Goal: Communication & Community: Share content

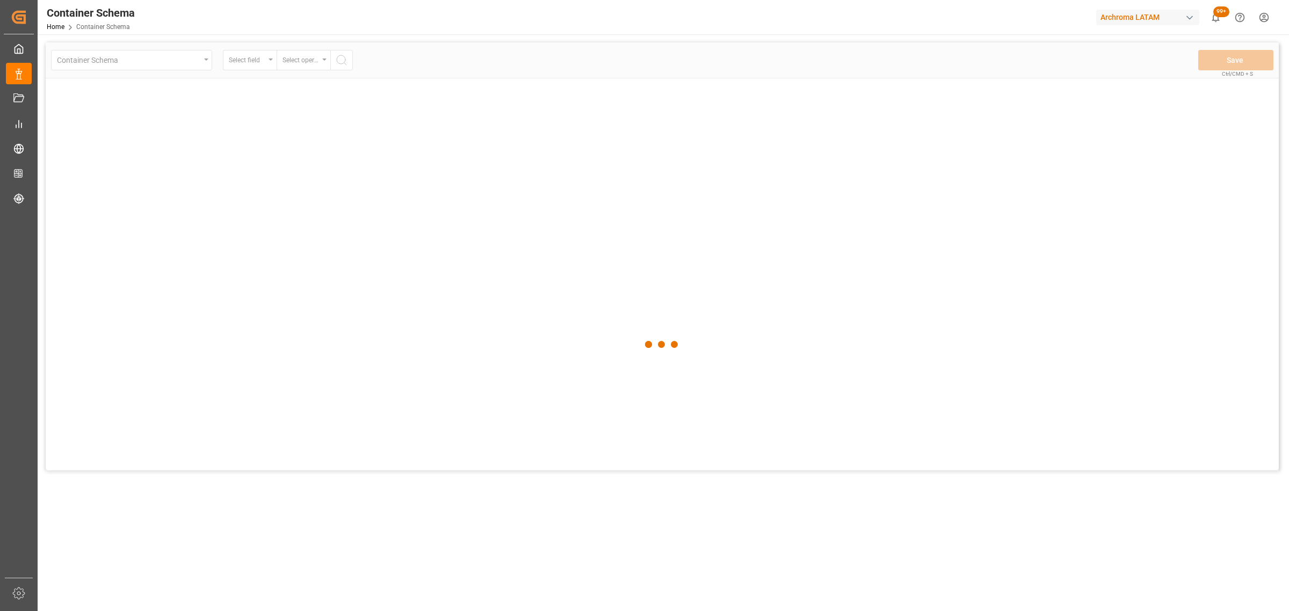
click at [210, 61] on div at bounding box center [662, 344] width 1233 height 605
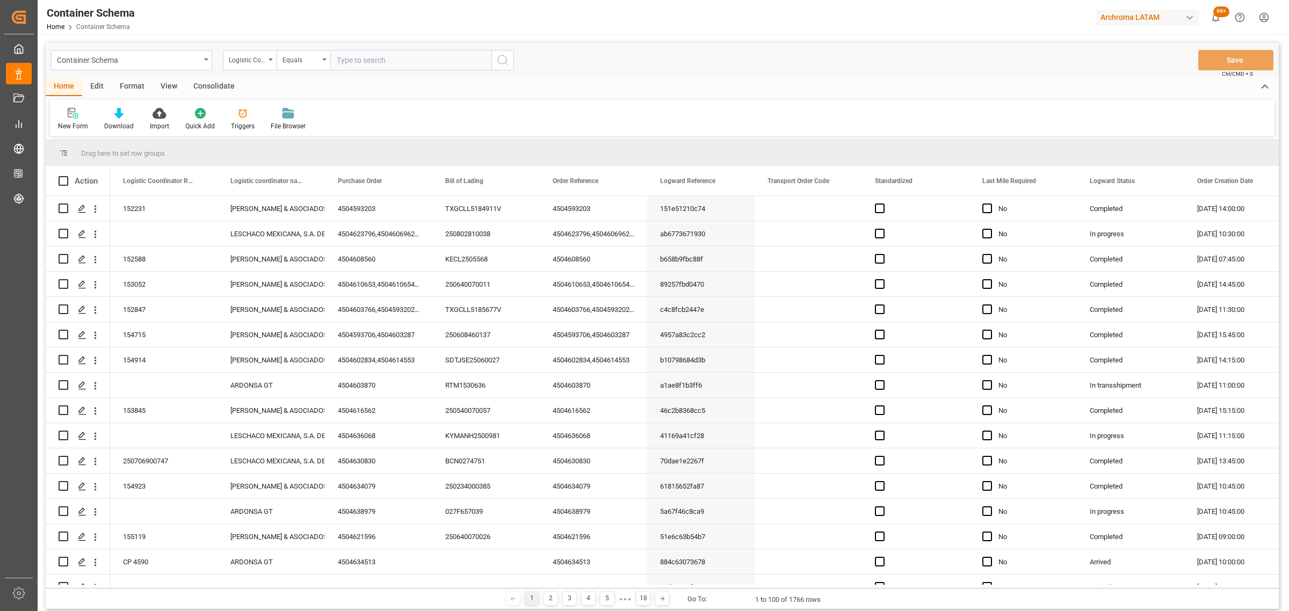
click at [240, 63] on div "Logistic Coordinator Reference Number" at bounding box center [247, 59] width 37 height 12
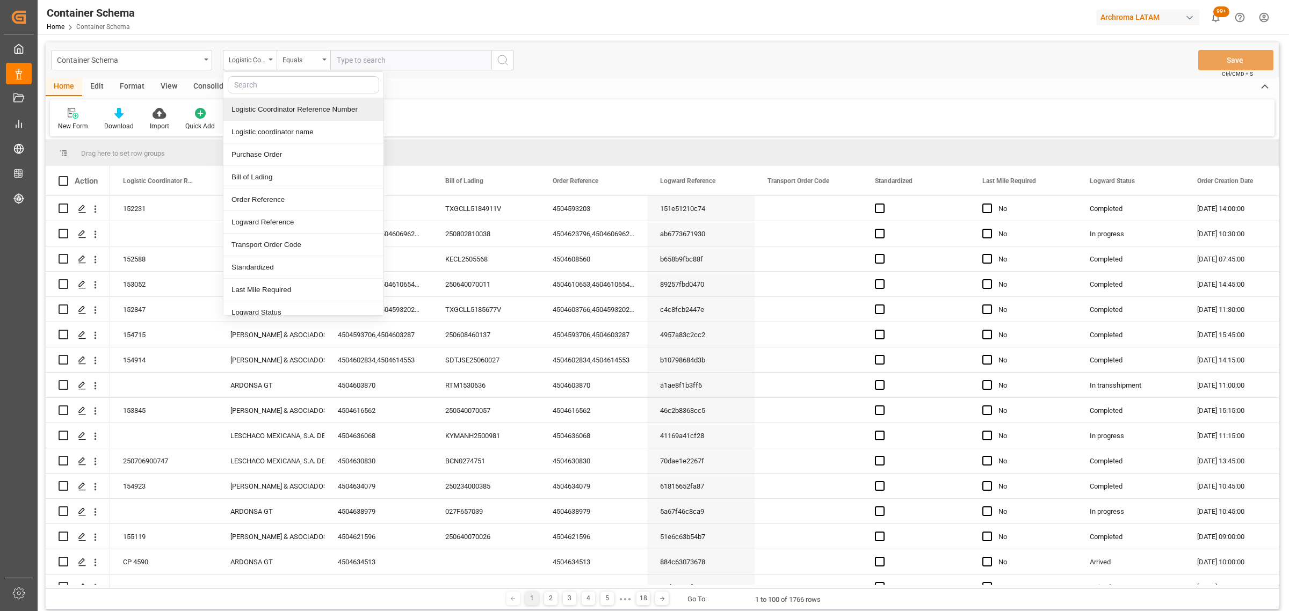
click at [279, 116] on div "Logistic Coordinator Reference Number" at bounding box center [303, 109] width 160 height 23
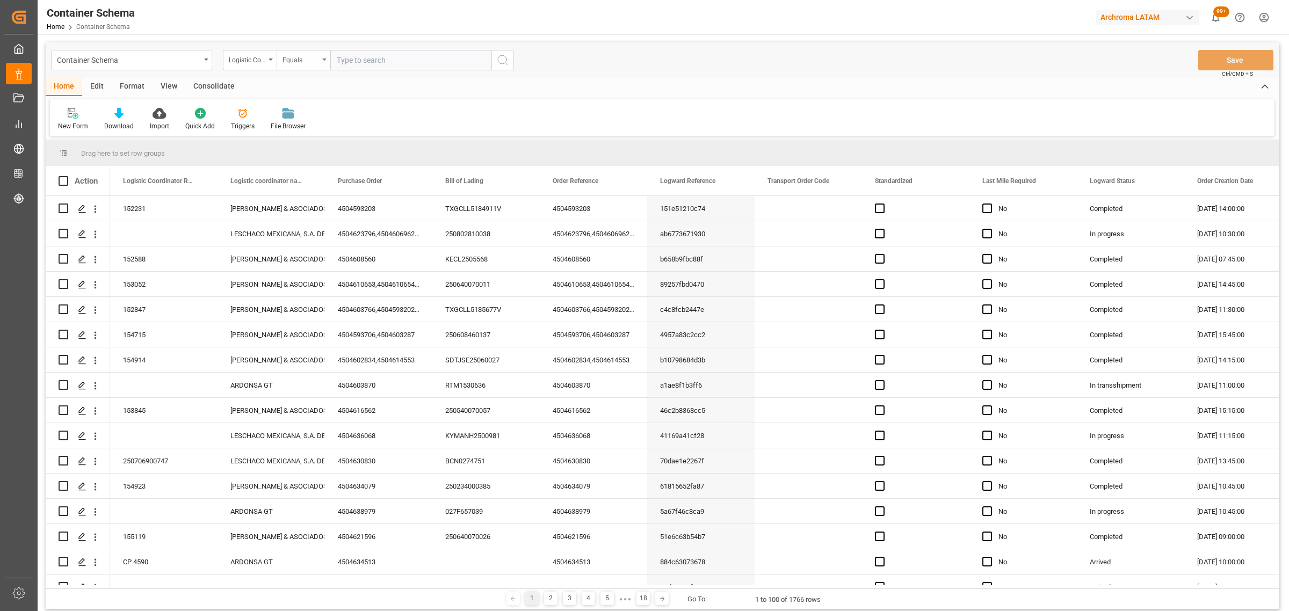
click at [306, 61] on div "Equals" at bounding box center [301, 59] width 37 height 12
click at [333, 127] on div "Fuzzy search" at bounding box center [357, 132] width 160 height 23
click at [376, 54] on input "text" at bounding box center [410, 60] width 161 height 20
paste input "210200802325"
type input "210200802325"
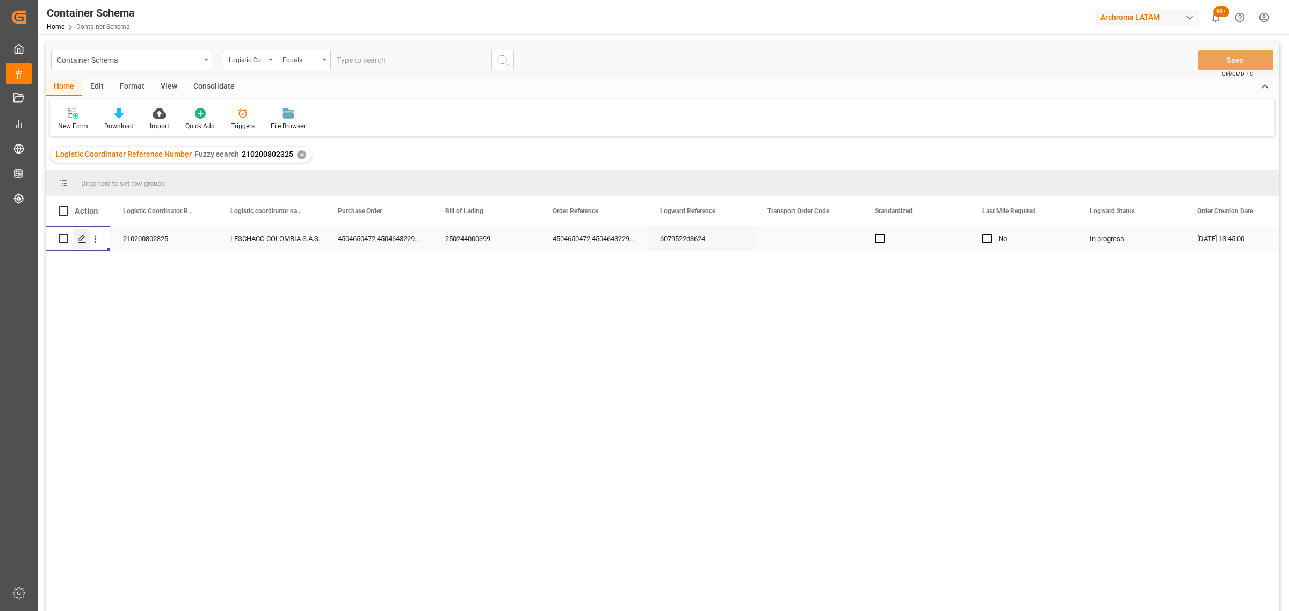
click at [83, 240] on icon "Press SPACE to select this row." at bounding box center [82, 239] width 9 height 9
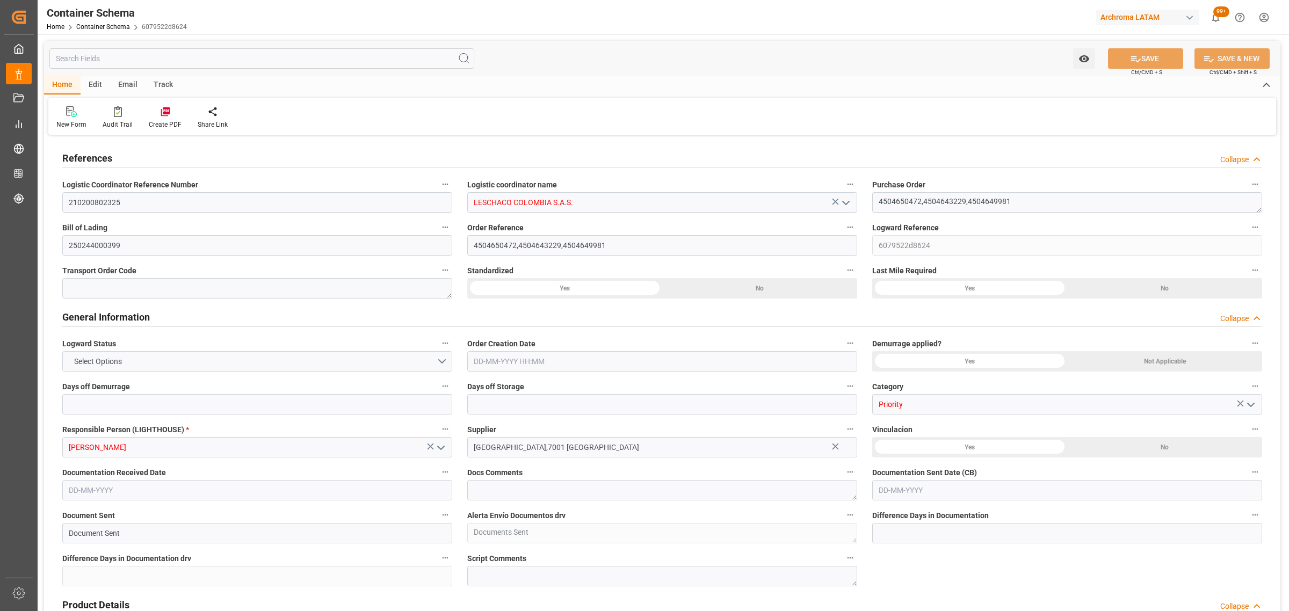
type input "0"
type input "3"
type input "0"
type input "27"
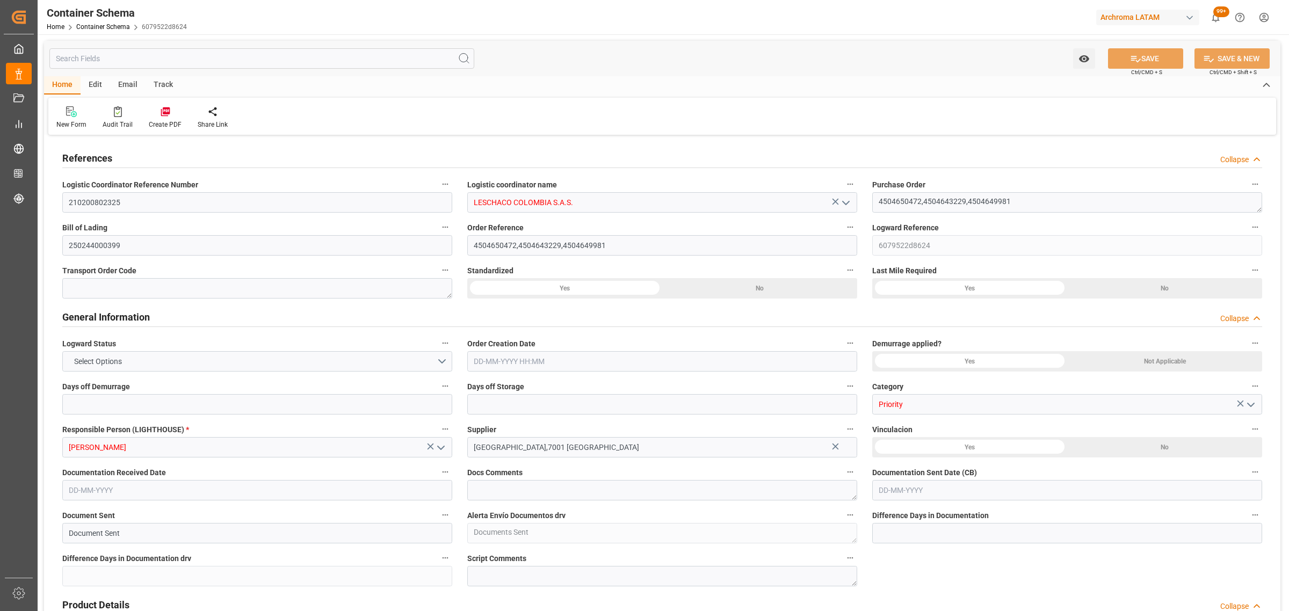
type input "331"
type input "14300"
type input "15569.3"
type input "CMACGM"
type input "CMA CGM Group"
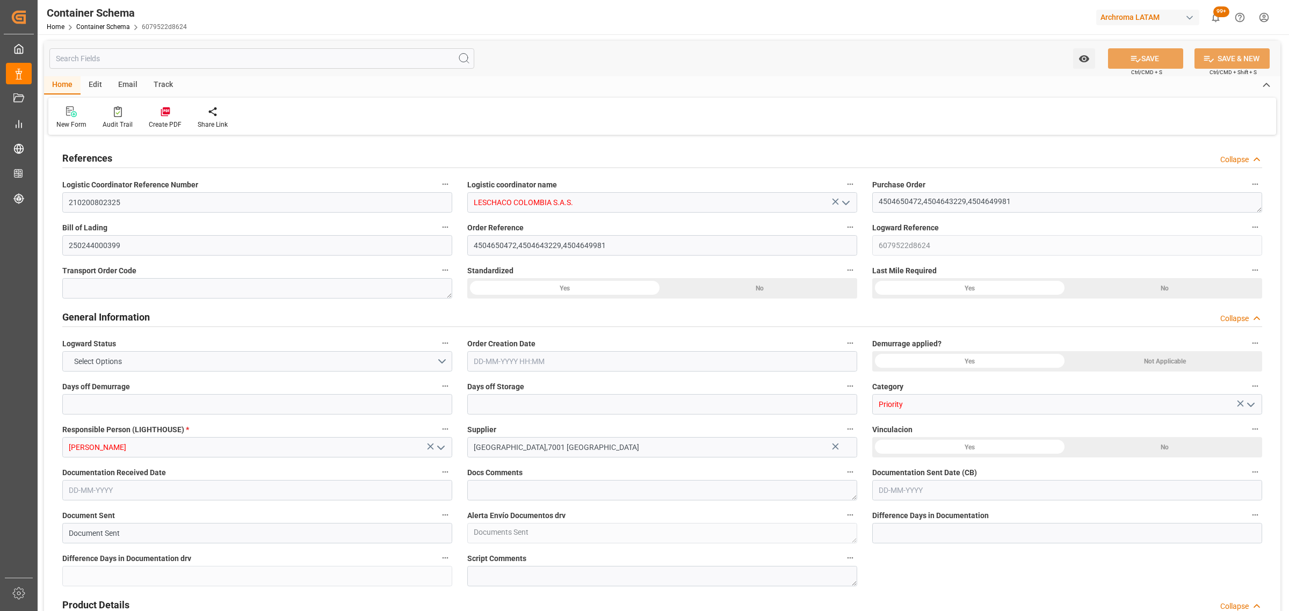
type input "PAMIT"
type input "COCTG"
type input "9410806"
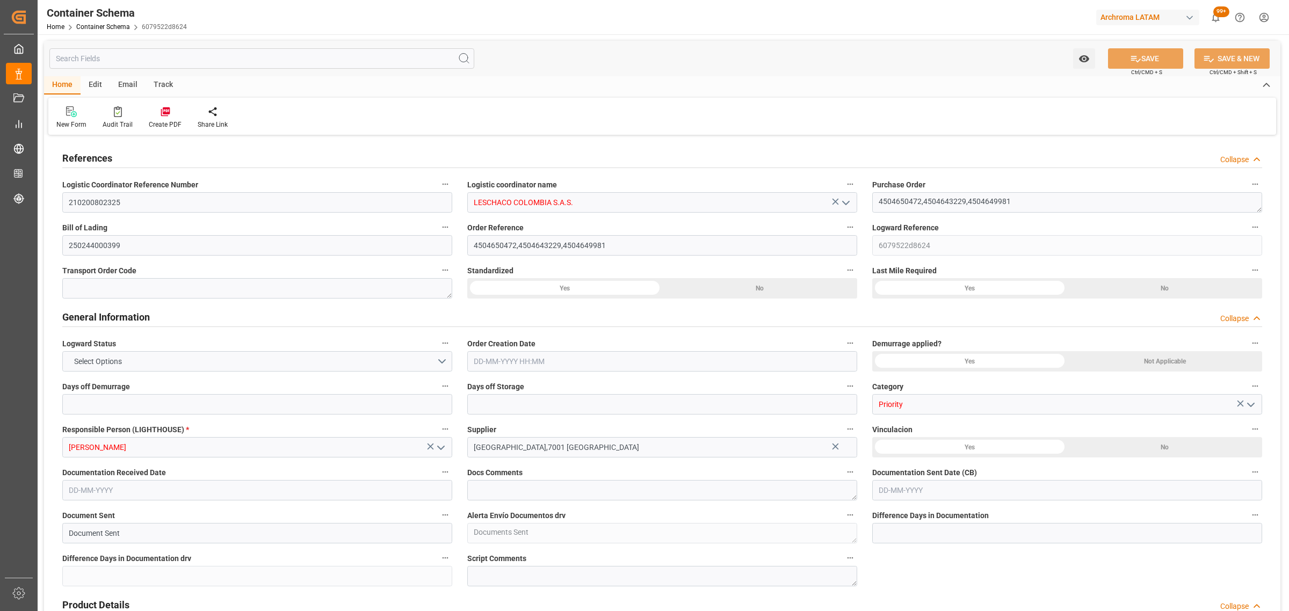
type input "0"
type input "[DATE] 13:45"
type input "[DATE]"
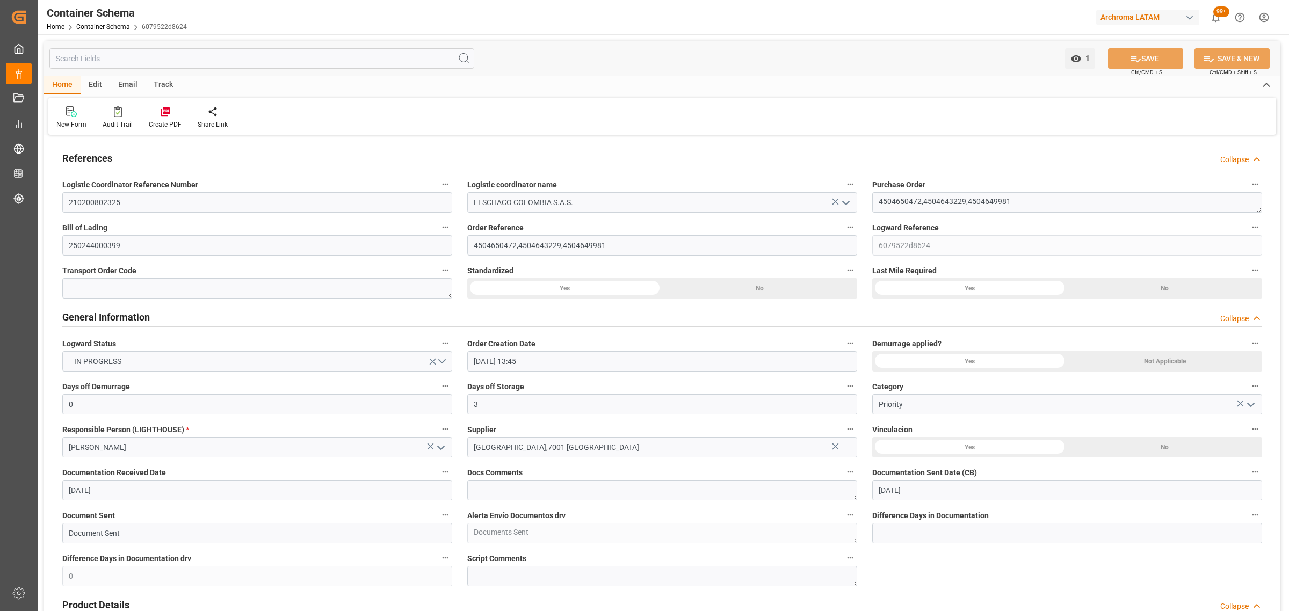
type input "[DATE]"
type input "[DATE] 05:51"
type input "[DATE] 18:41"
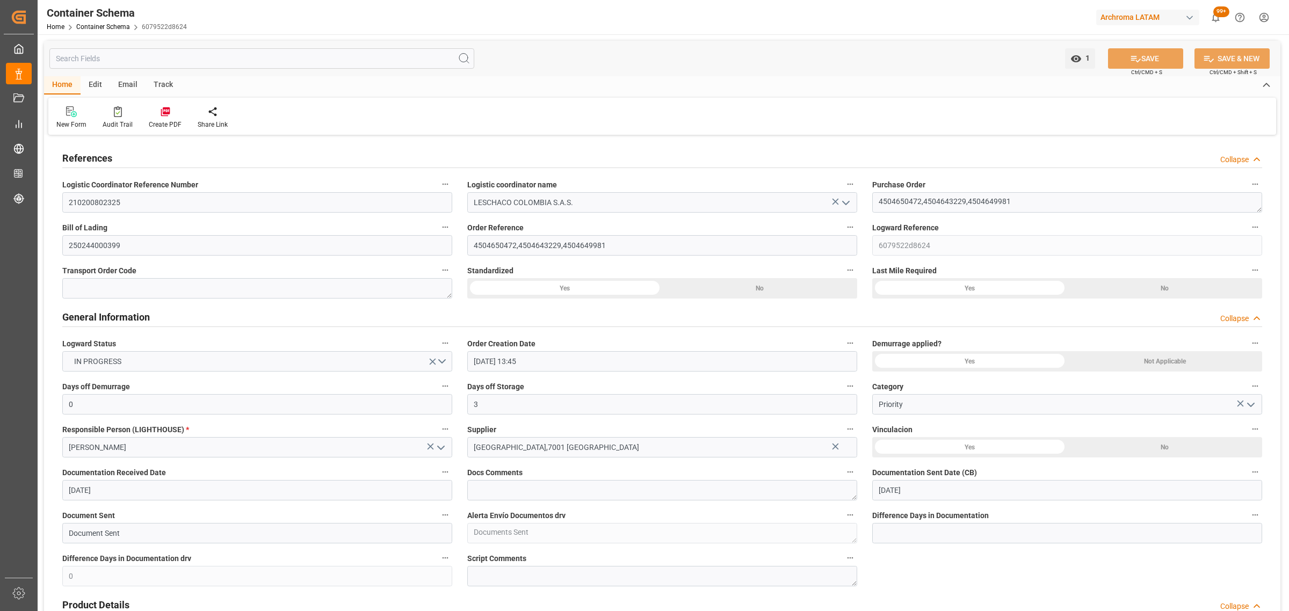
type input "[DATE]"
click at [160, 86] on div "Track" at bounding box center [163, 85] width 35 height 18
click at [74, 125] on div "Tracking" at bounding box center [68, 125] width 25 height 10
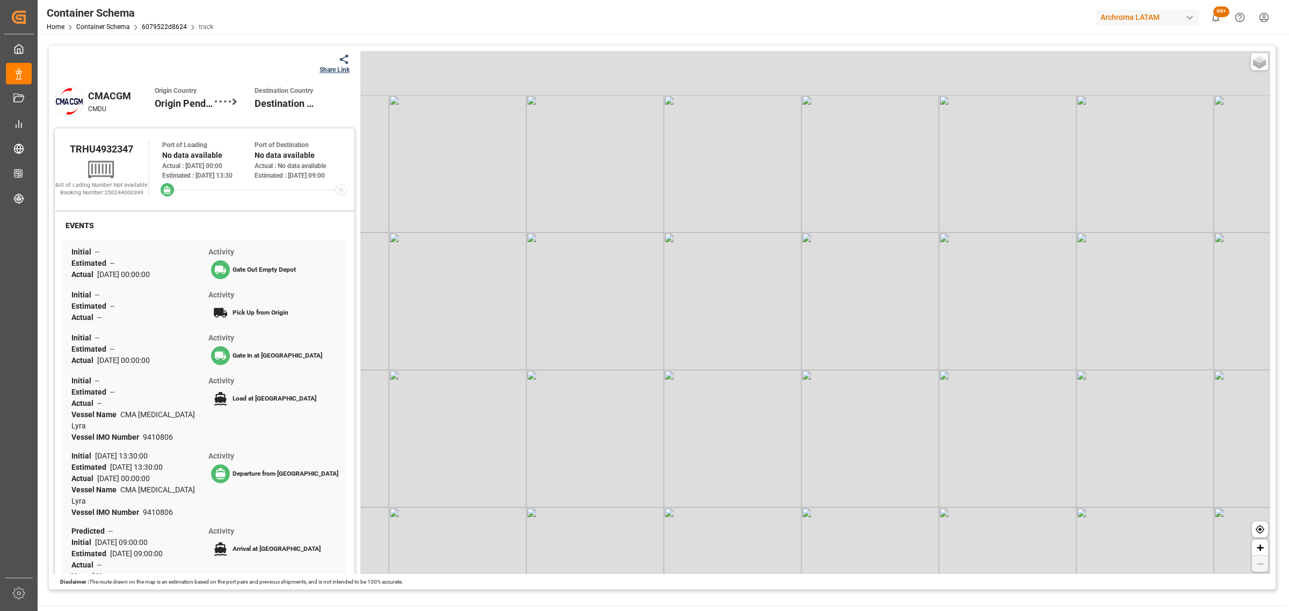
click at [341, 70] on div "Share Link" at bounding box center [335, 70] width 30 height 10
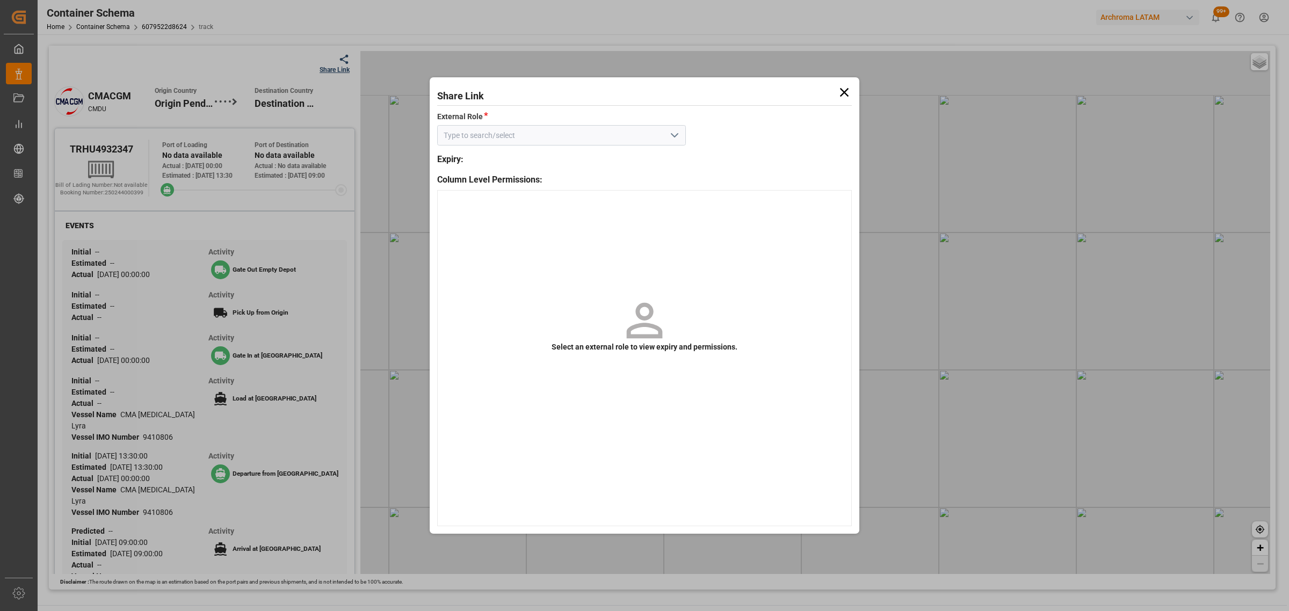
click at [677, 138] on icon "open menu" at bounding box center [674, 135] width 13 height 13
click at [653, 163] on div "Customer" at bounding box center [562, 159] width 248 height 24
type input "Customer"
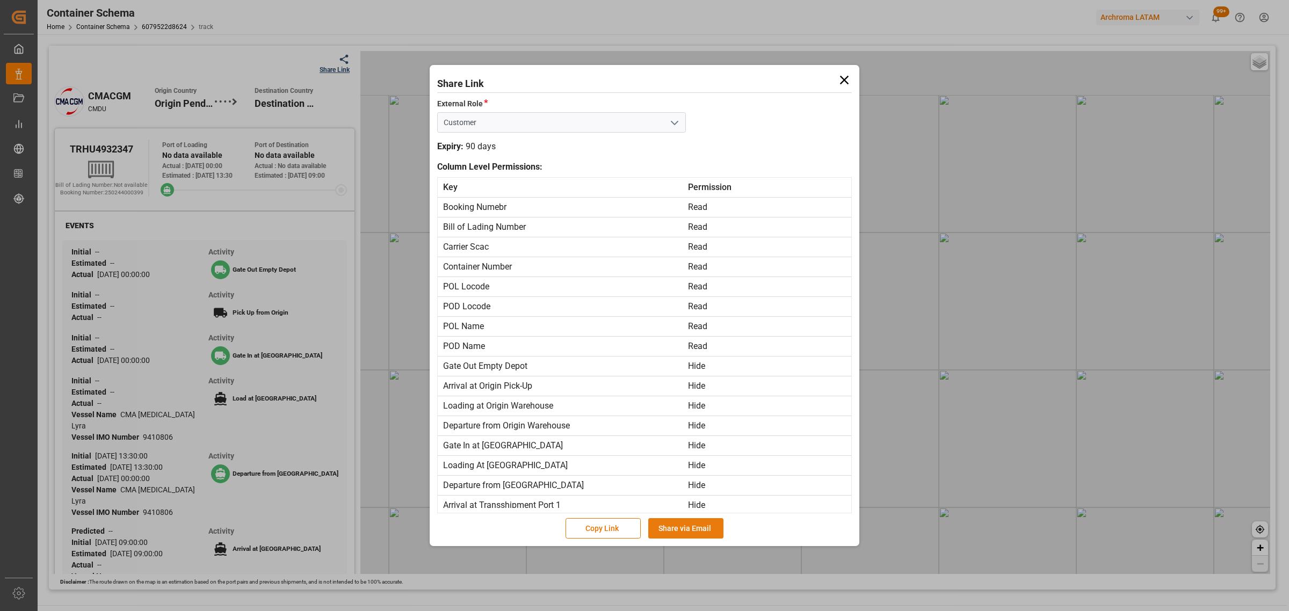
click at [691, 523] on button "Share via Email" at bounding box center [685, 528] width 75 height 20
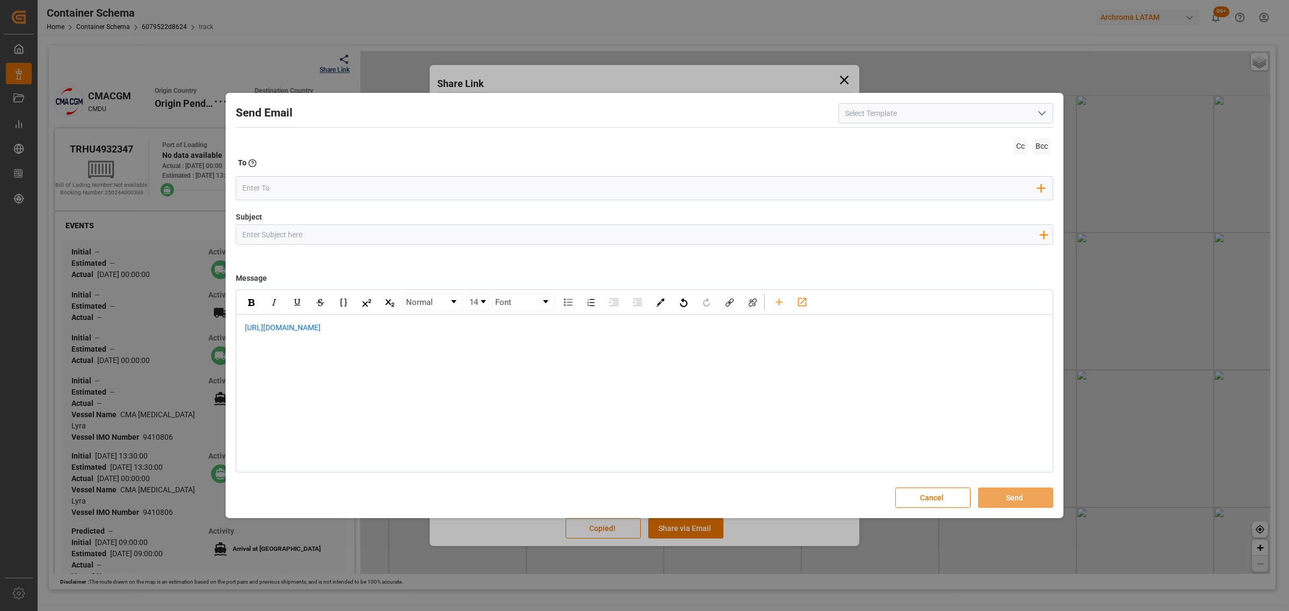
click at [1035, 112] on button "open menu" at bounding box center [1042, 113] width 16 height 17
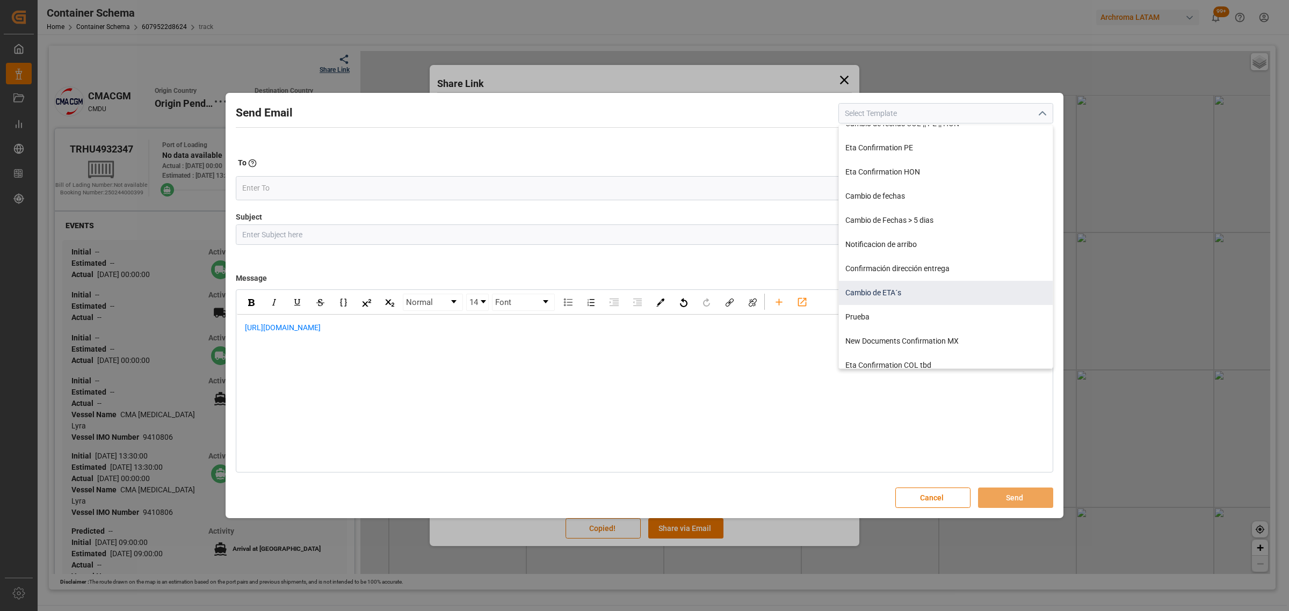
scroll to position [167, 0]
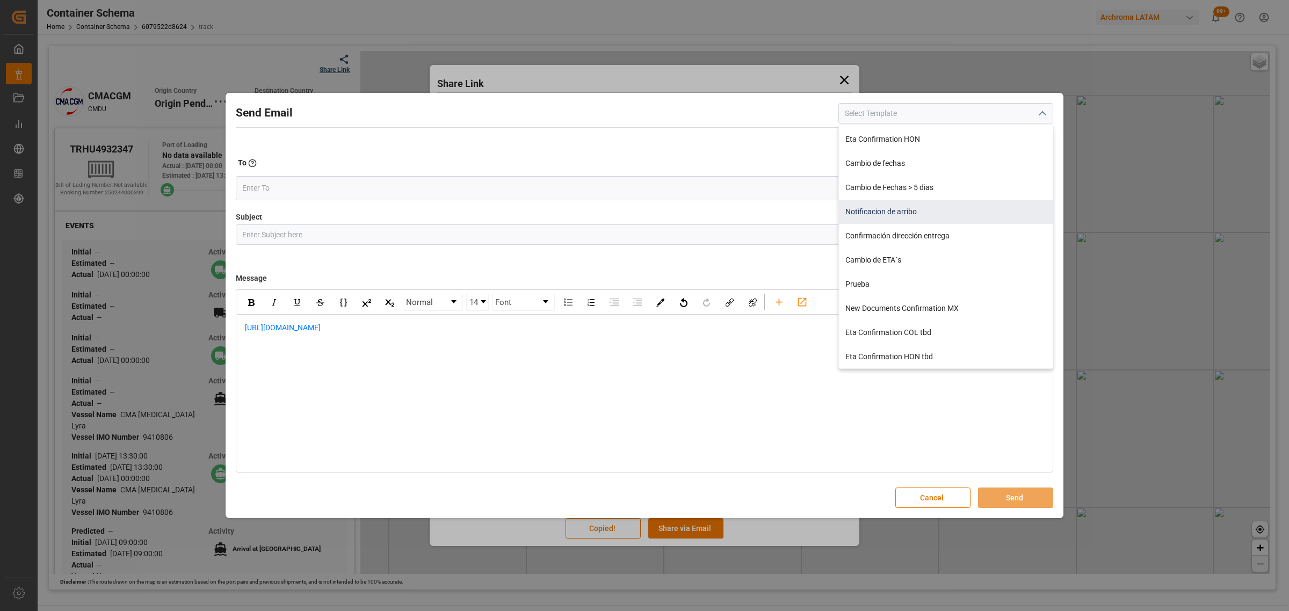
click at [966, 201] on div "Notificacion de arribo" at bounding box center [946, 212] width 214 height 24
type input "Notificacion de arribo"
type input "Aviso de llegada || PO {{orderReference}} | BL {{bookingNumber}} || CONTENEDOR …"
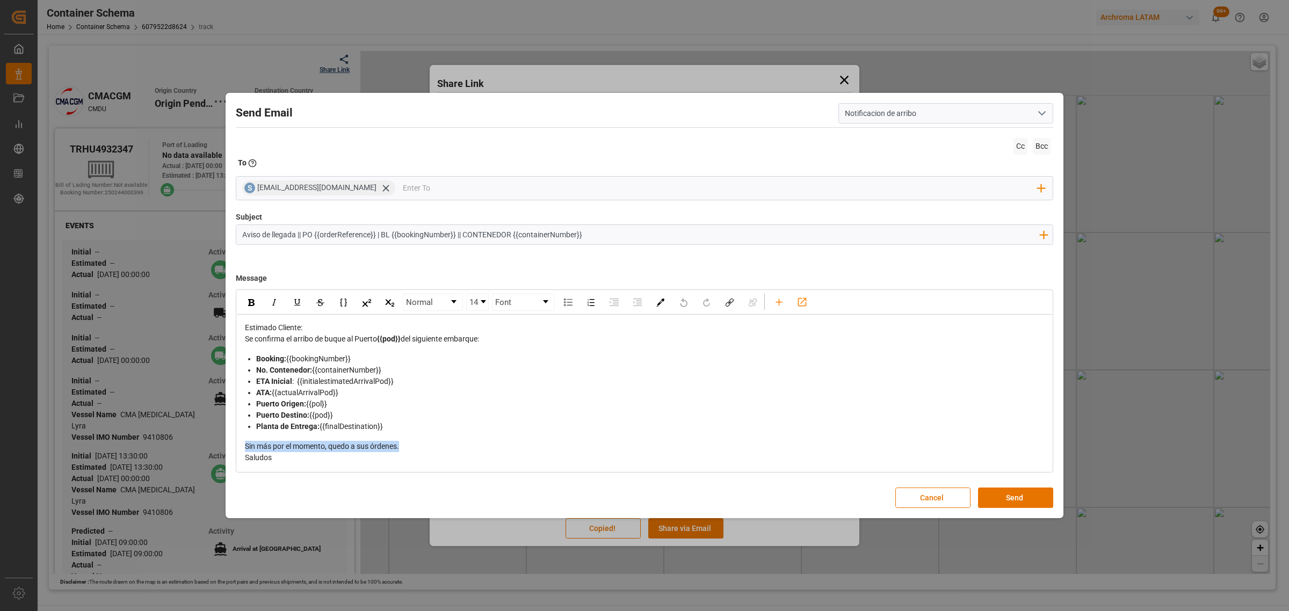
drag, startPoint x: 407, startPoint y: 444, endPoint x: 213, endPoint y: 439, distance: 194.0
click at [213, 439] on div "Send Email Notificacion de arribo Cc Bcc To Enter the TO Email address S [EMAIL…" at bounding box center [644, 305] width 1289 height 611
drag, startPoint x: 447, startPoint y: 446, endPoint x: 366, endPoint y: 444, distance: 81.7
click at [366, 444] on div "• Pendiente envío cuenta de manejo y certificación [PERSON_NAME]. • Pendiente q…" at bounding box center [645, 458] width 800 height 34
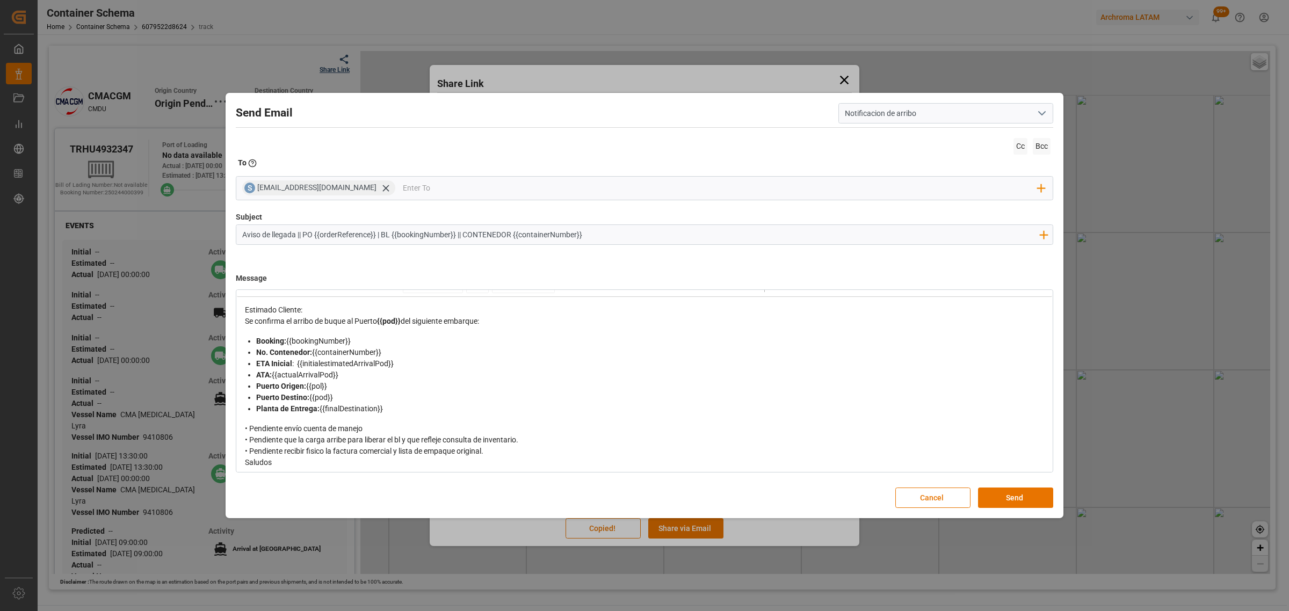
scroll to position [22, 0]
click at [497, 452] on div "• Pendiente envío cuenta de manejo • Pendiente que la carga arribe para liberar…" at bounding box center [645, 436] width 800 height 34
click at [380, 189] on icon at bounding box center [385, 188] width 11 height 11
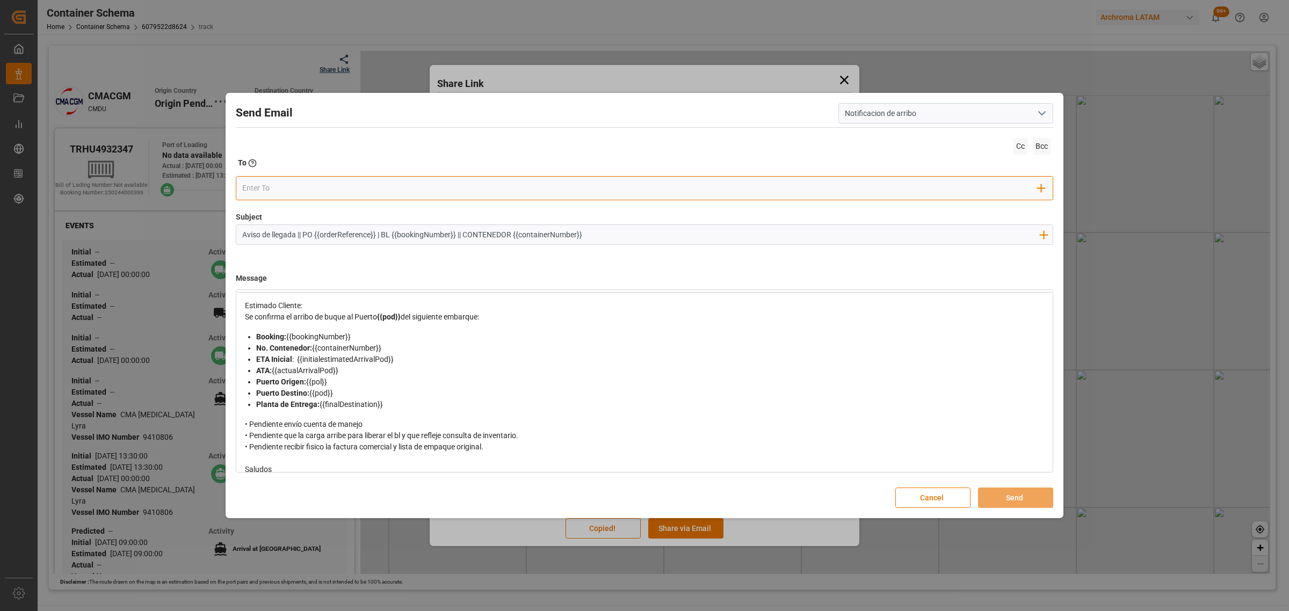
click at [336, 185] on input "email" at bounding box center [640, 188] width 796 height 16
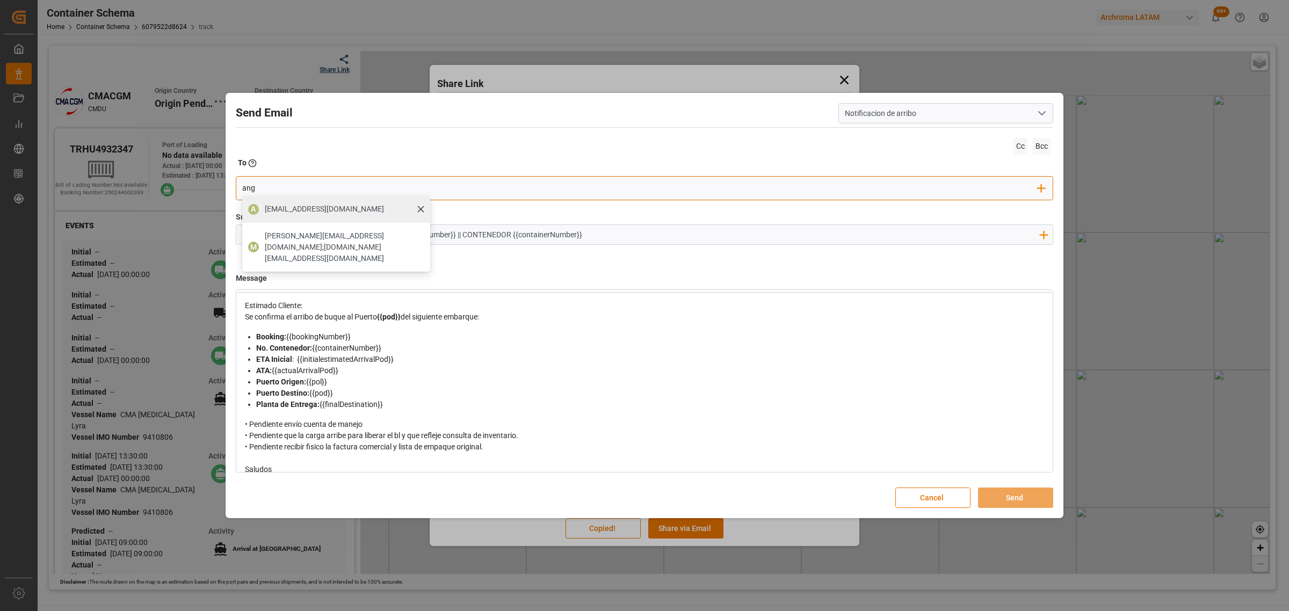
type input "ang"
click at [292, 208] on span "[EMAIL_ADDRESS][DOMAIN_NAME]" at bounding box center [324, 209] width 119 height 11
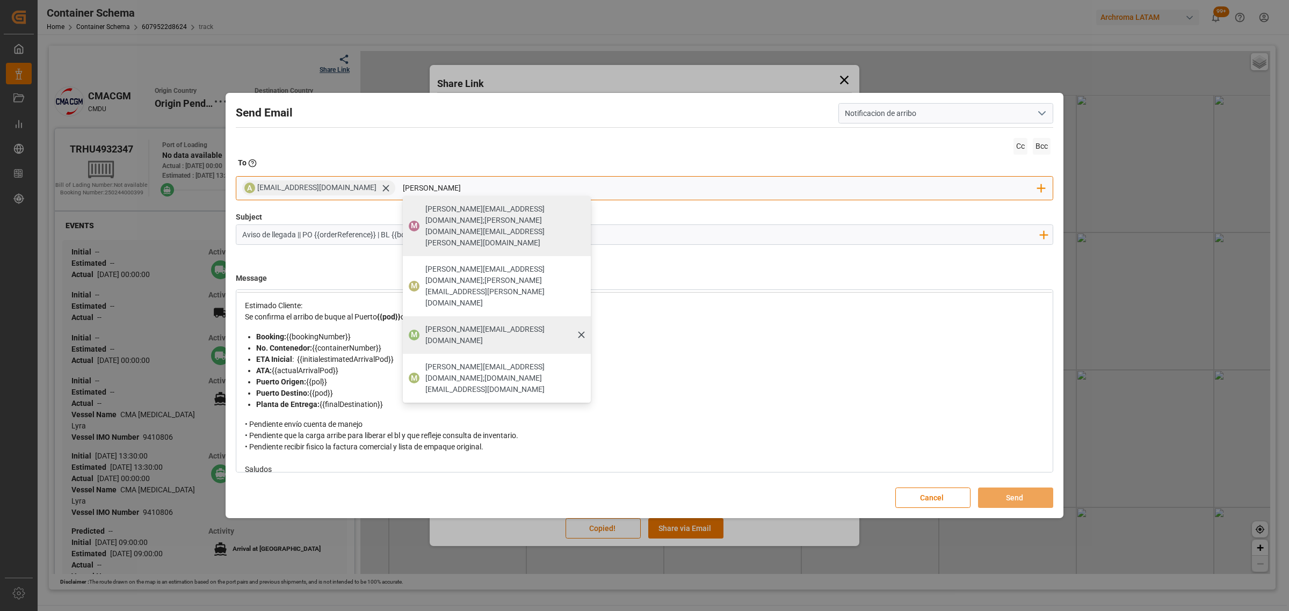
type input "[PERSON_NAME]"
click at [446, 324] on span "[PERSON_NAME][EMAIL_ADDRESS][DOMAIN_NAME]" at bounding box center [504, 335] width 158 height 23
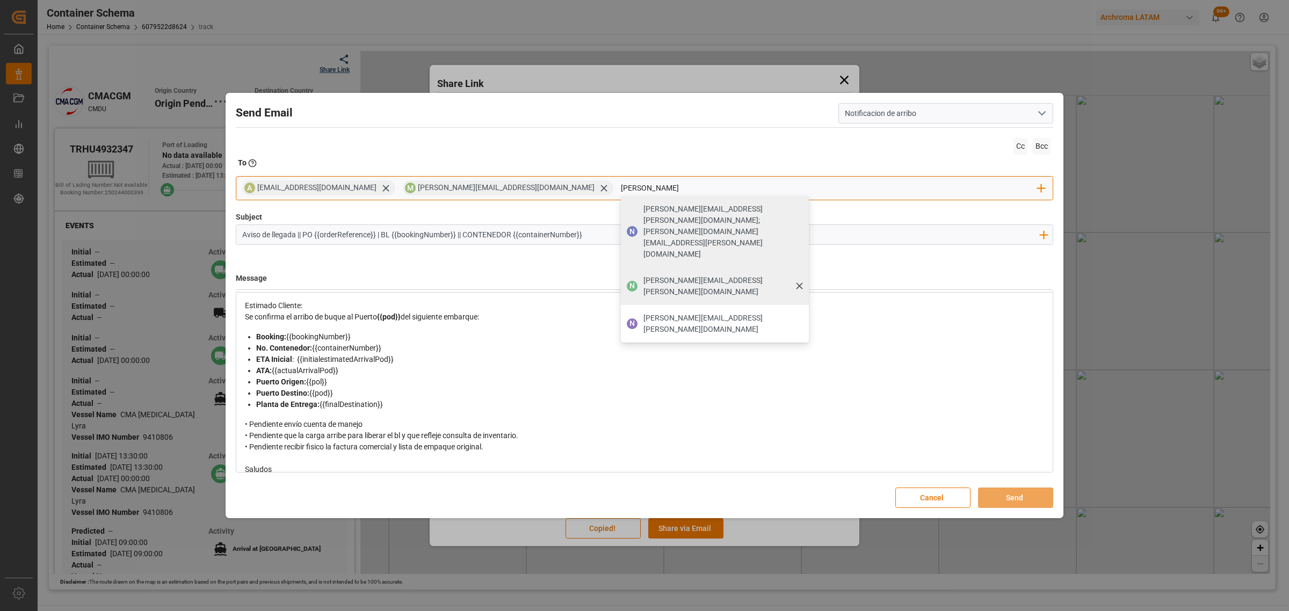
type input "[PERSON_NAME]"
click at [644, 275] on span "[PERSON_NAME][EMAIL_ADDRESS][PERSON_NAME][DOMAIN_NAME]" at bounding box center [723, 286] width 158 height 23
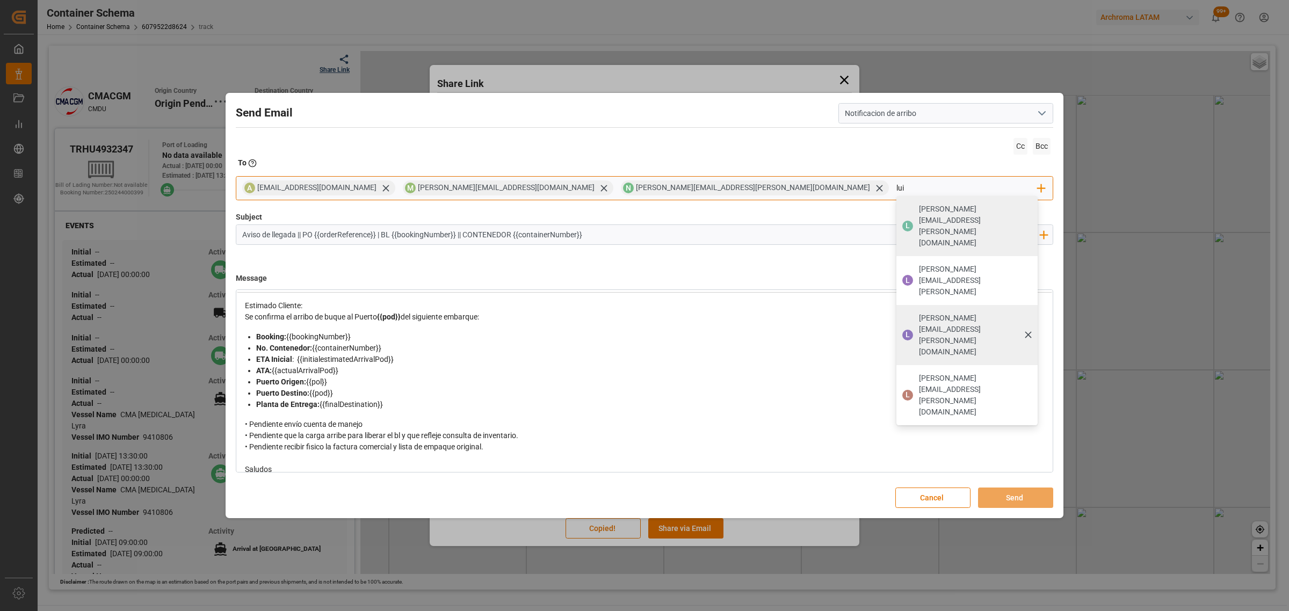
type input "lui"
click at [919, 313] on span "[PERSON_NAME][EMAIL_ADDRESS][PERSON_NAME][DOMAIN_NAME]" at bounding box center [975, 335] width 112 height 45
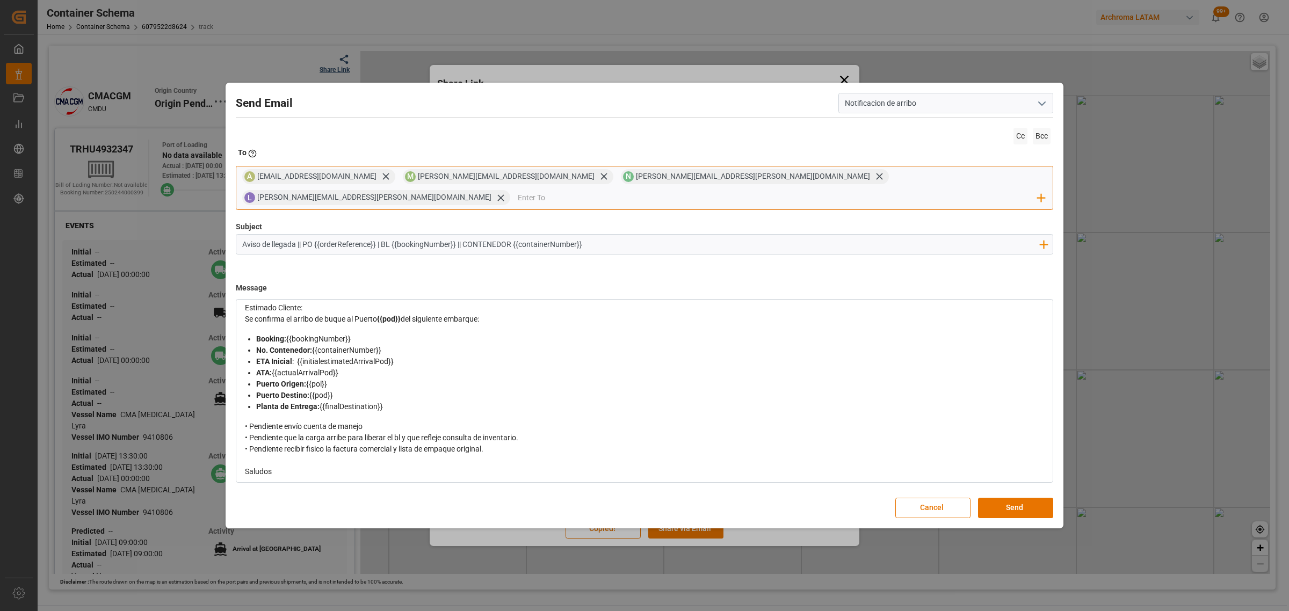
scroll to position [33, 0]
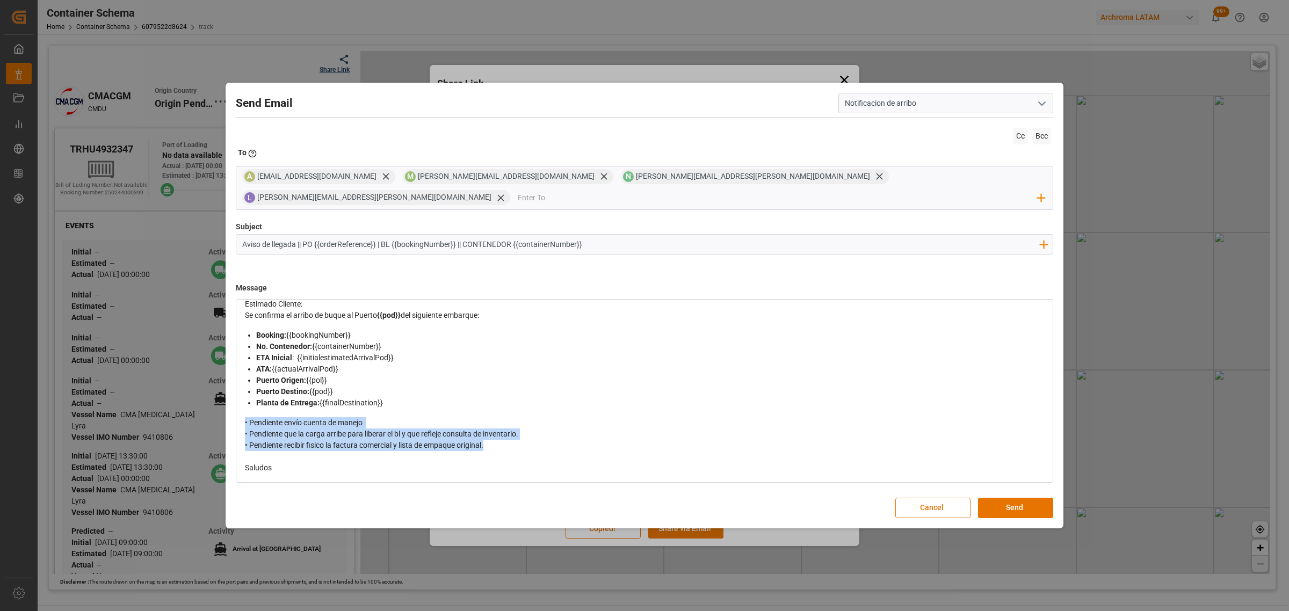
drag, startPoint x: 503, startPoint y: 437, endPoint x: 234, endPoint y: 406, distance: 270.9
click at [234, 406] on div "Send Email Notificacion de arribo Cc Bcc To Enter the TO Email address A [EMAIL…" at bounding box center [644, 305] width 833 height 440
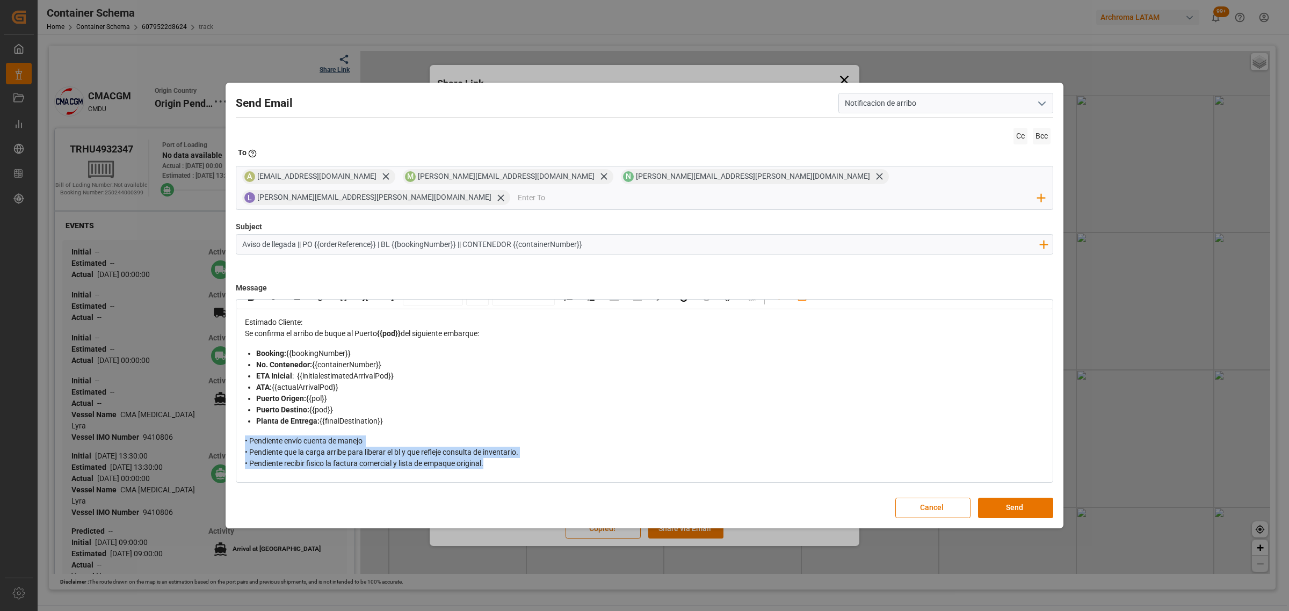
scroll to position [0, 0]
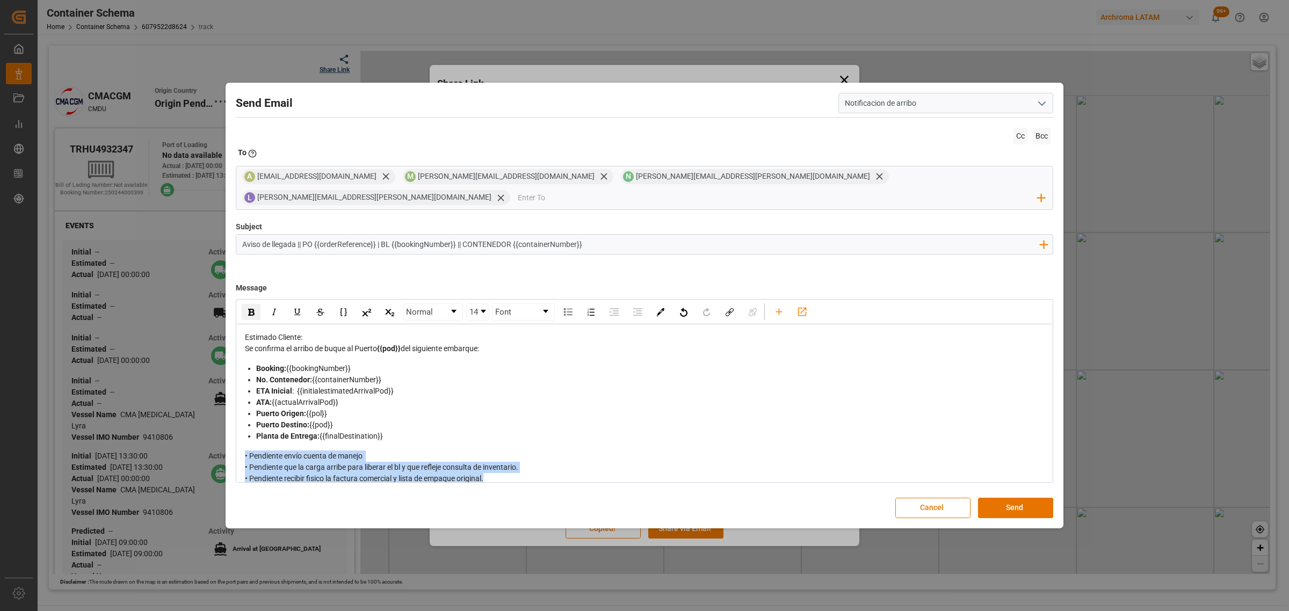
click at [250, 309] on img "rdw-inline-control" at bounding box center [251, 312] width 6 height 7
click at [468, 332] on div "Estimado Cliente:" at bounding box center [645, 337] width 800 height 11
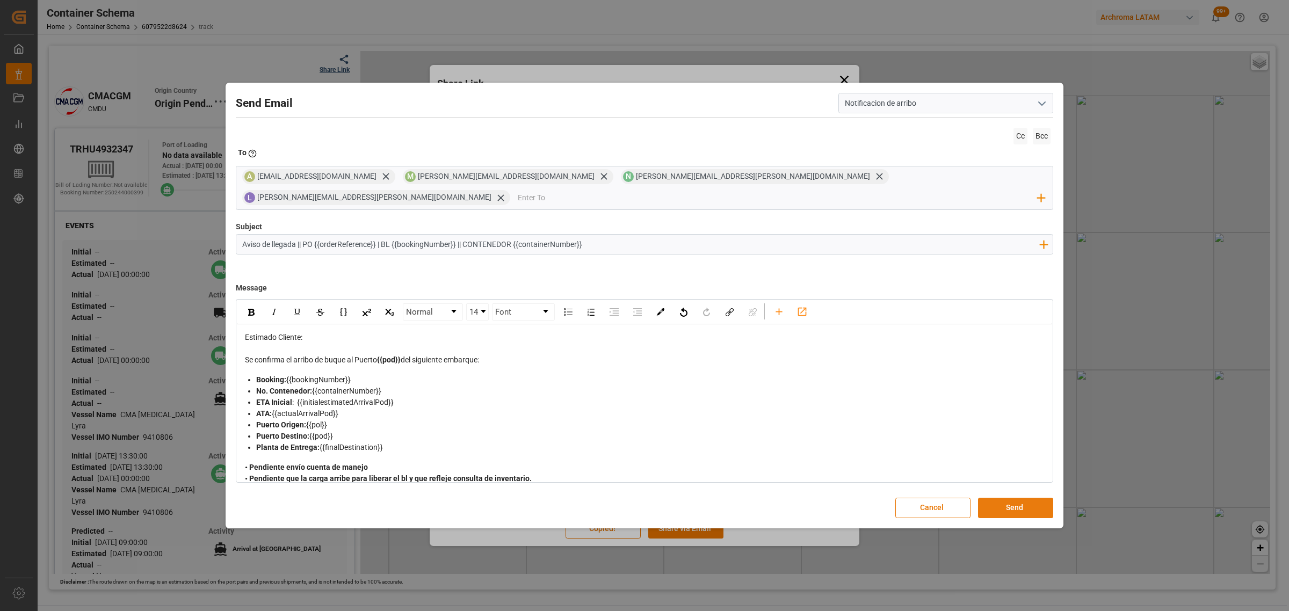
click at [1024, 501] on button "Send" at bounding box center [1015, 508] width 75 height 20
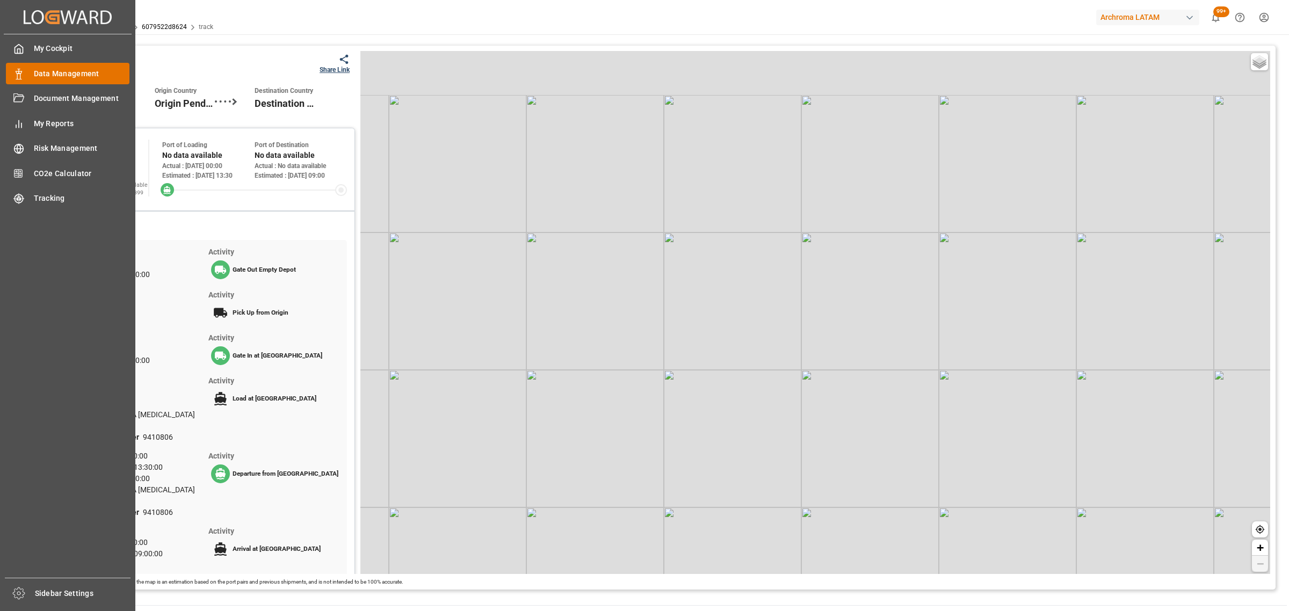
click at [32, 70] on div "Data Management Data Management" at bounding box center [68, 73] width 124 height 21
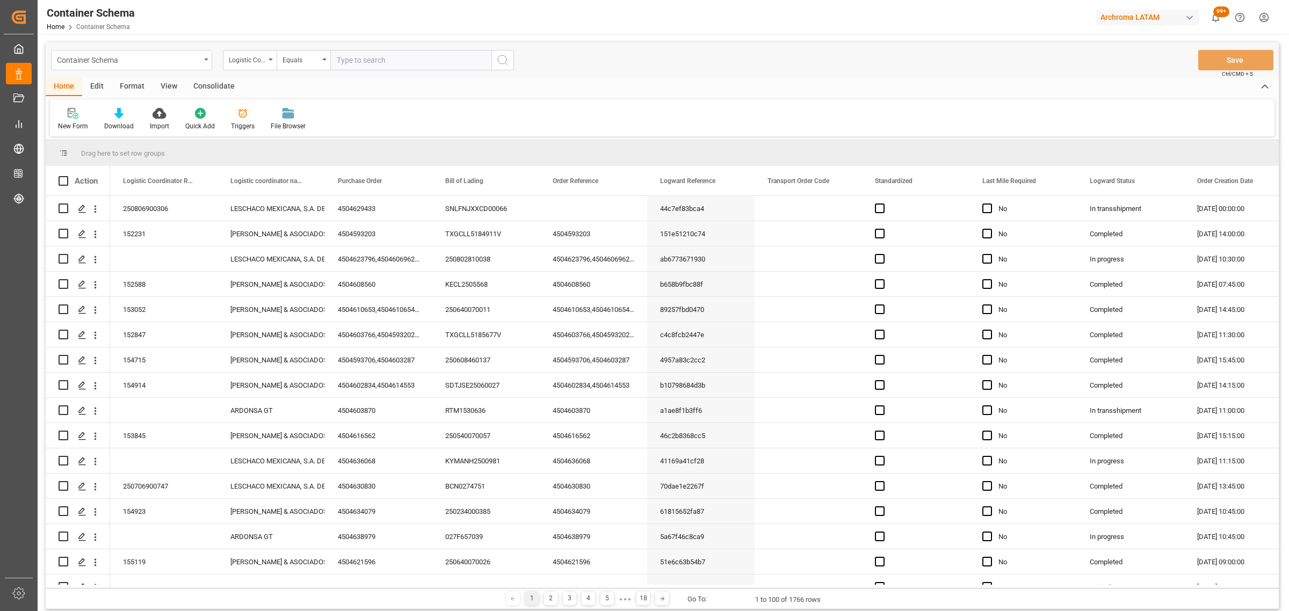
click at [185, 60] on div "Container Schema" at bounding box center [128, 59] width 143 height 13
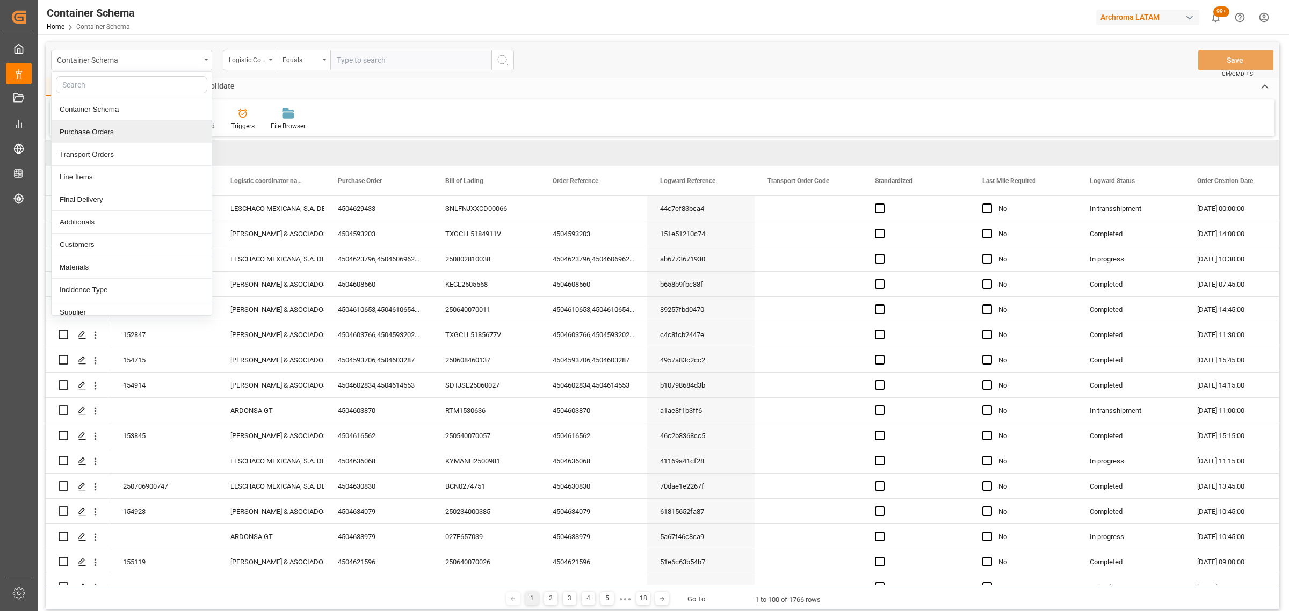
click at [101, 132] on div "Purchase Orders" at bounding box center [132, 132] width 160 height 23
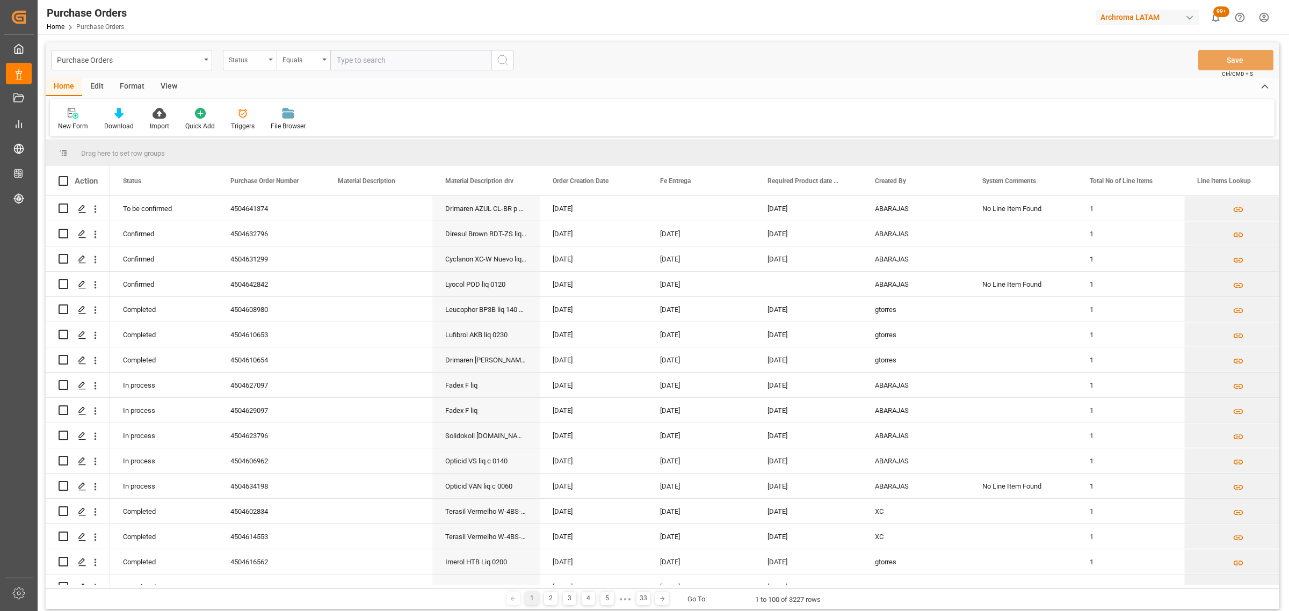
click at [246, 61] on div "Status" at bounding box center [247, 59] width 37 height 12
click at [267, 132] on div "Purchase Order Number" at bounding box center [303, 132] width 160 height 23
click at [302, 58] on div "Equals" at bounding box center [301, 59] width 37 height 12
click at [326, 129] on div "Fuzzy search" at bounding box center [357, 132] width 160 height 23
click at [396, 59] on input "text" at bounding box center [410, 60] width 161 height 20
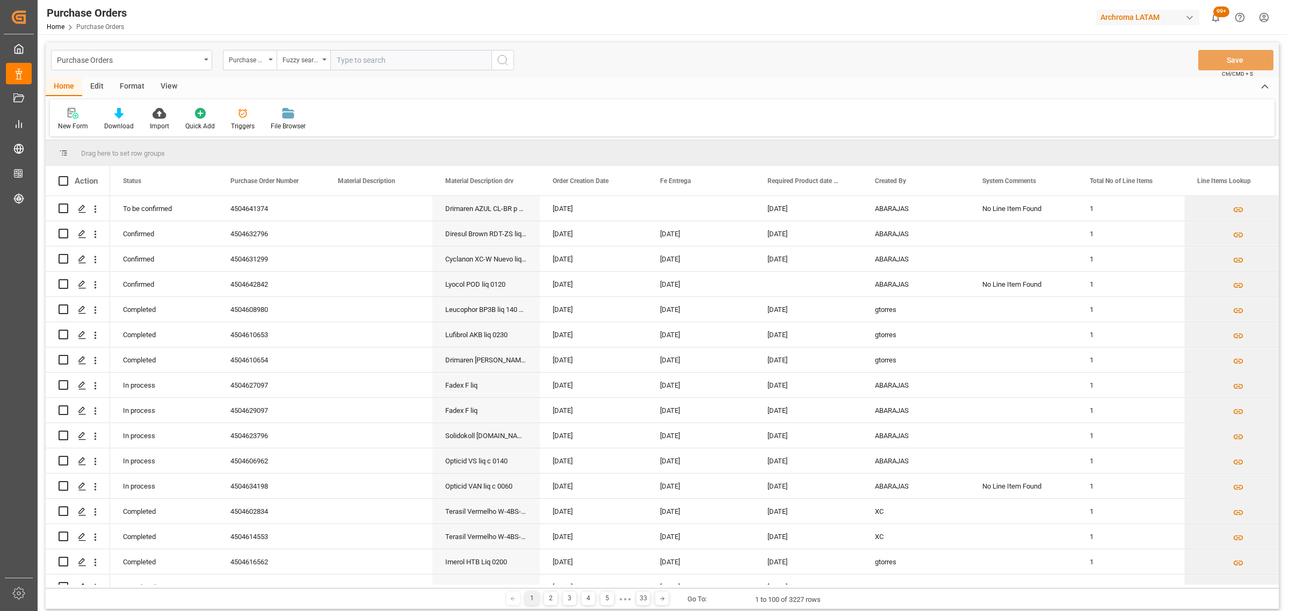
paste input "4504631299"
type input "4504631299"
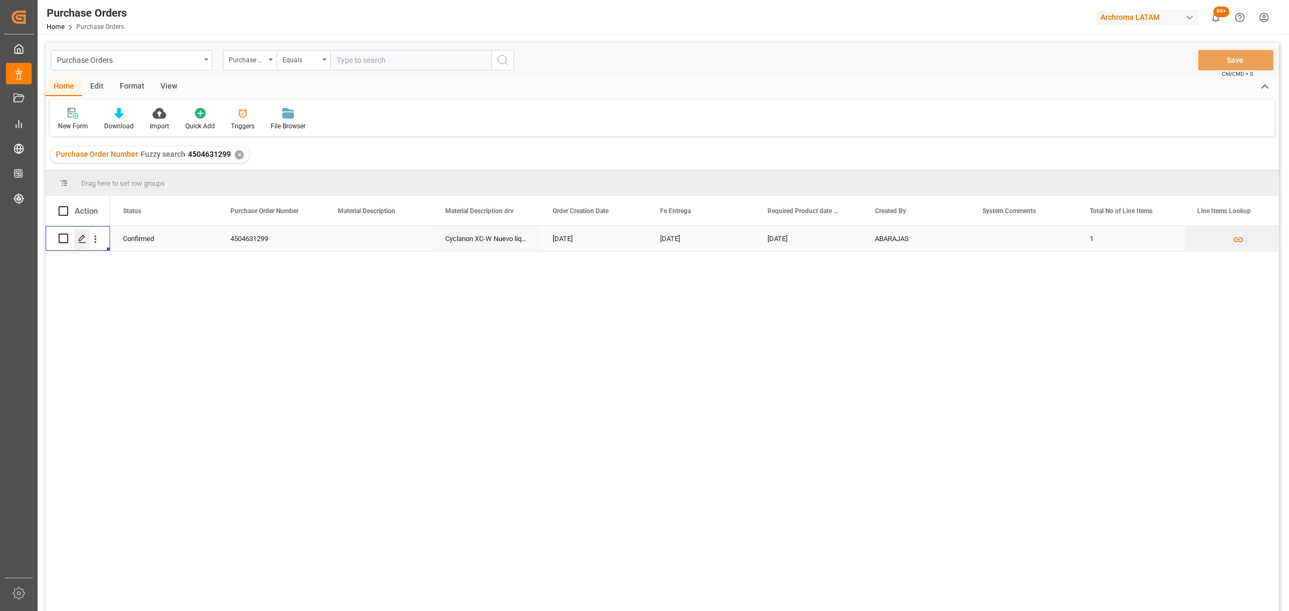
click at [84, 237] on polygon "Press SPACE to select this row." at bounding box center [81, 237] width 5 height 5
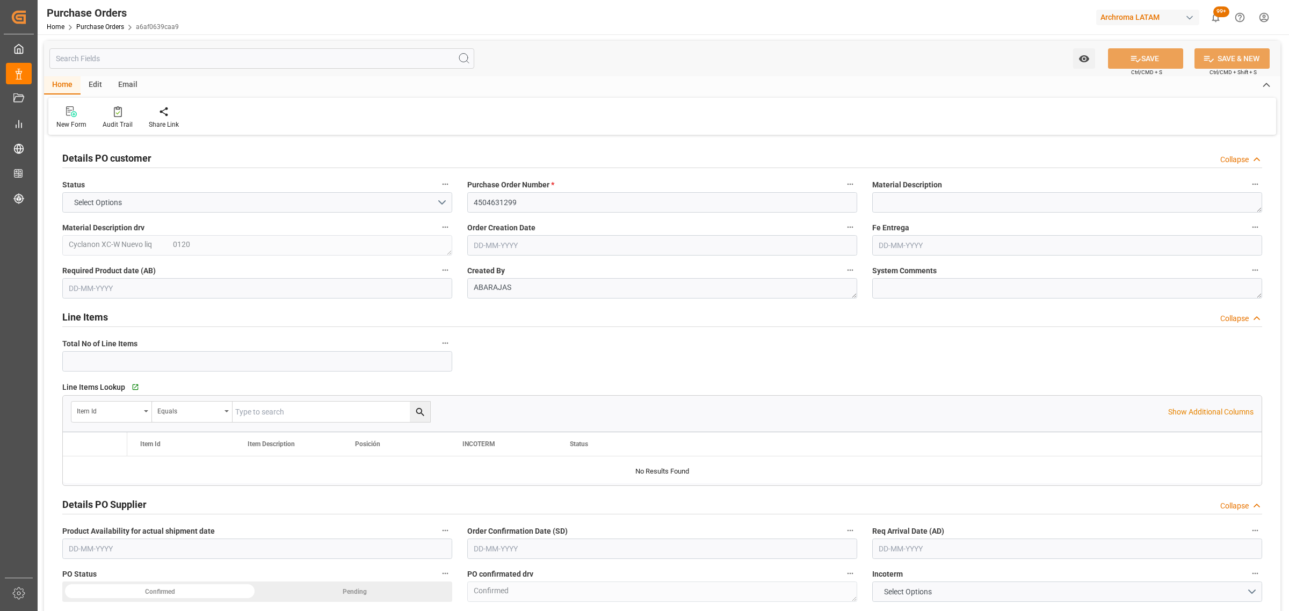
type input "1"
type input "[DATE]"
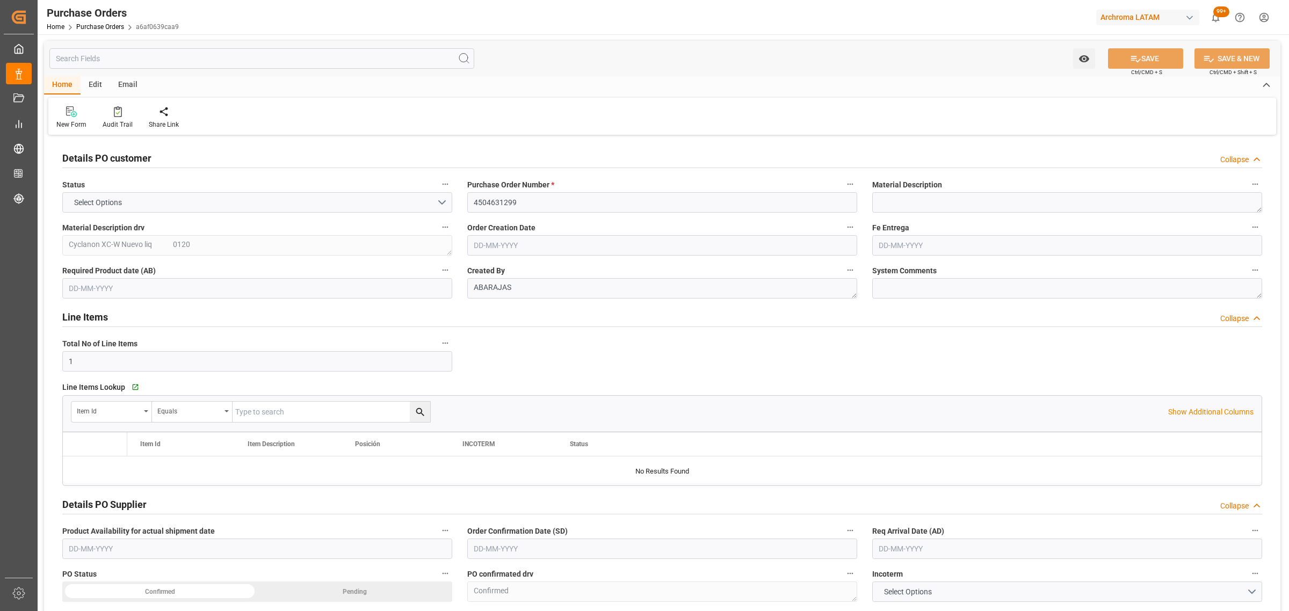
type input "[DATE]"
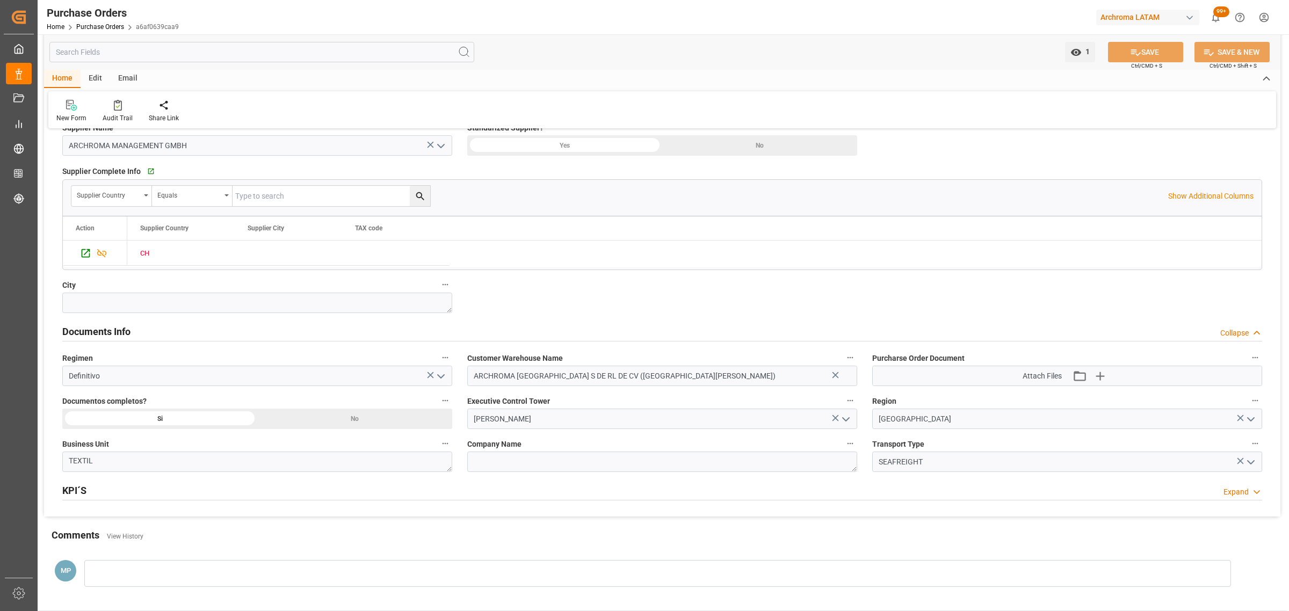
scroll to position [671, 0]
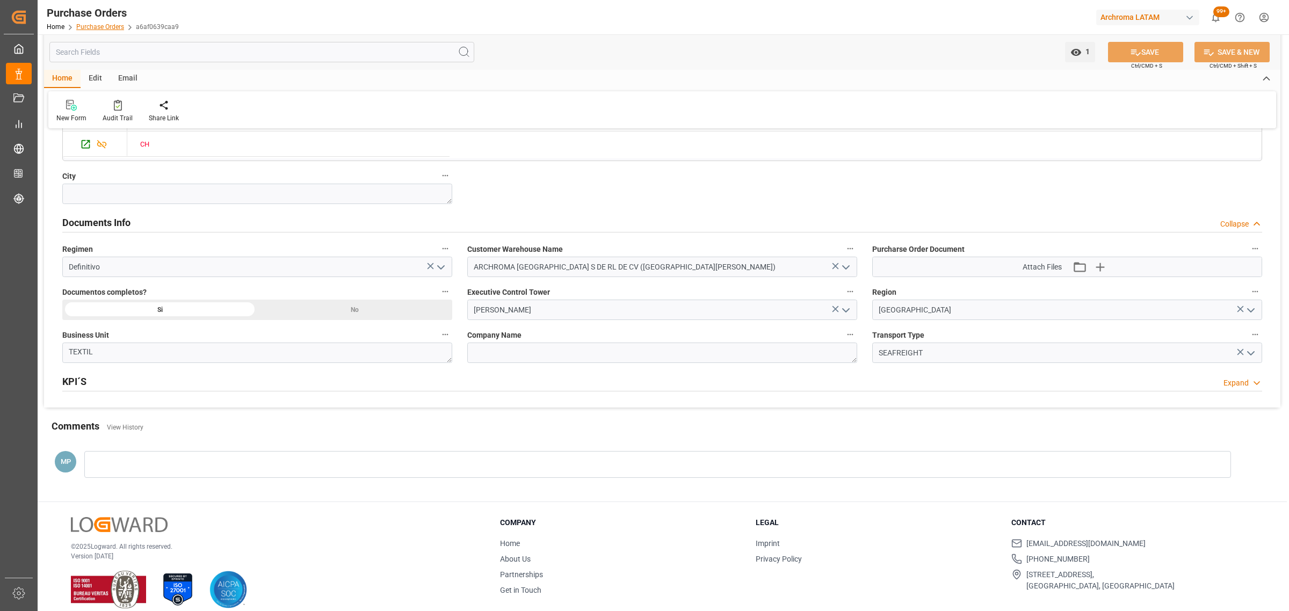
click at [103, 23] on link "Purchase Orders" at bounding box center [100, 27] width 48 height 8
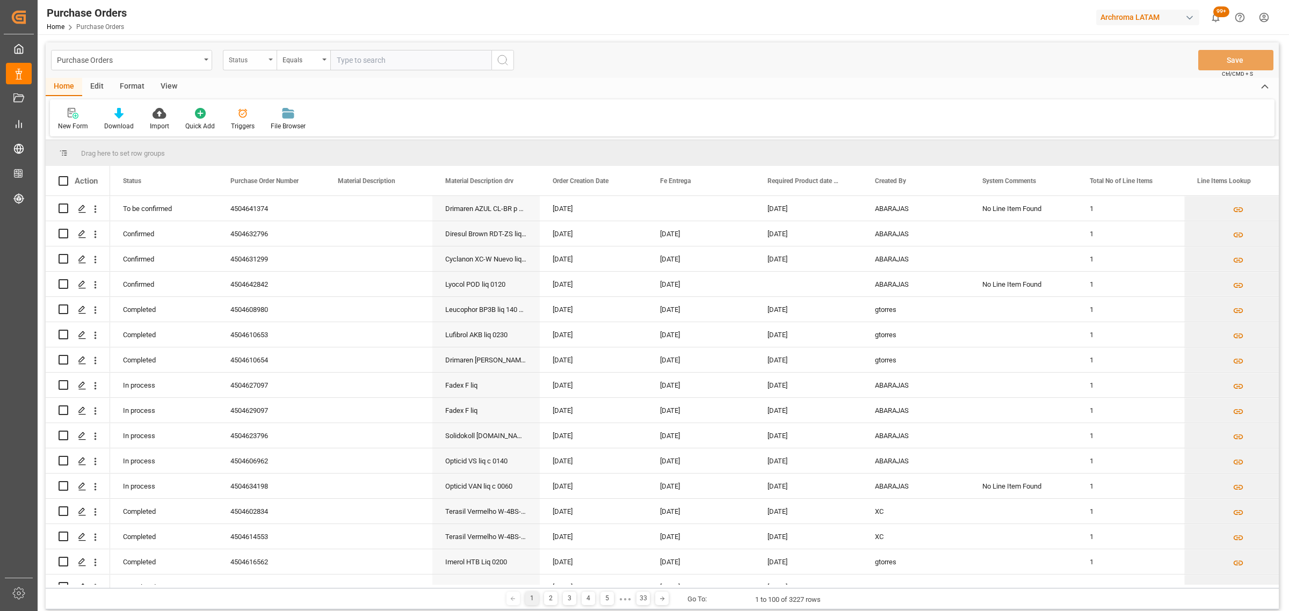
click at [261, 66] on div "Status" at bounding box center [250, 60] width 54 height 20
click at [294, 135] on div "Purchase Order Number" at bounding box center [303, 132] width 160 height 23
click at [316, 63] on div "Equals" at bounding box center [301, 59] width 37 height 12
click at [319, 132] on div "Fuzzy search" at bounding box center [357, 132] width 160 height 23
click at [362, 54] on input "text" at bounding box center [410, 60] width 161 height 20
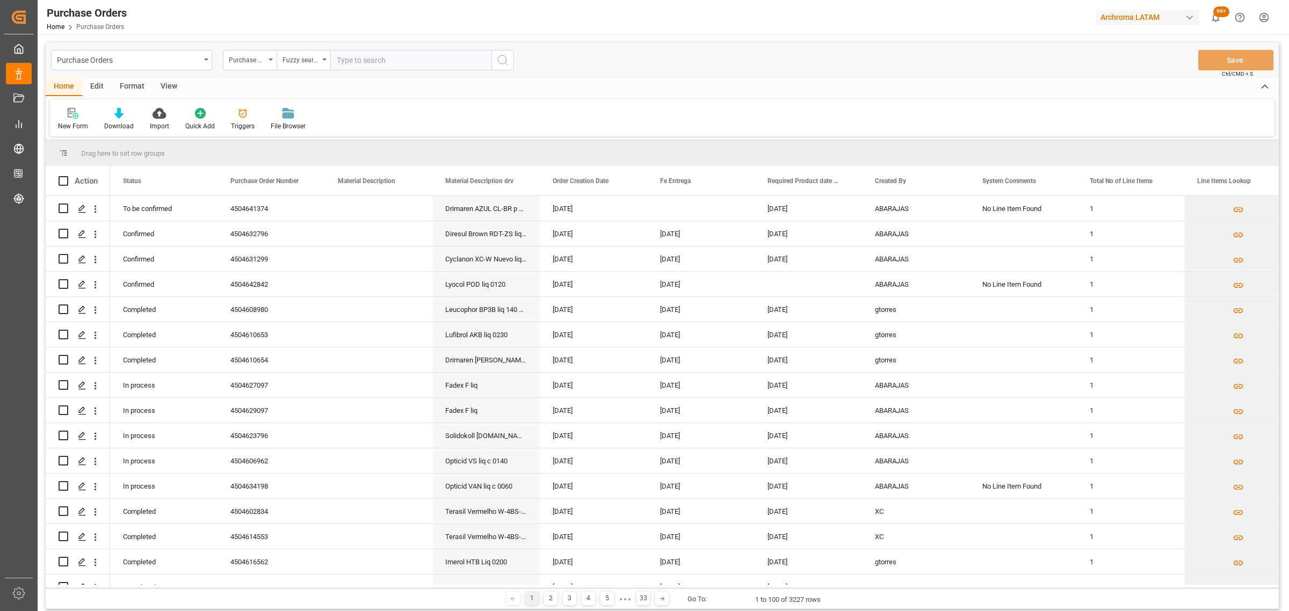
paste input "4504632796"
type input "4504632796"
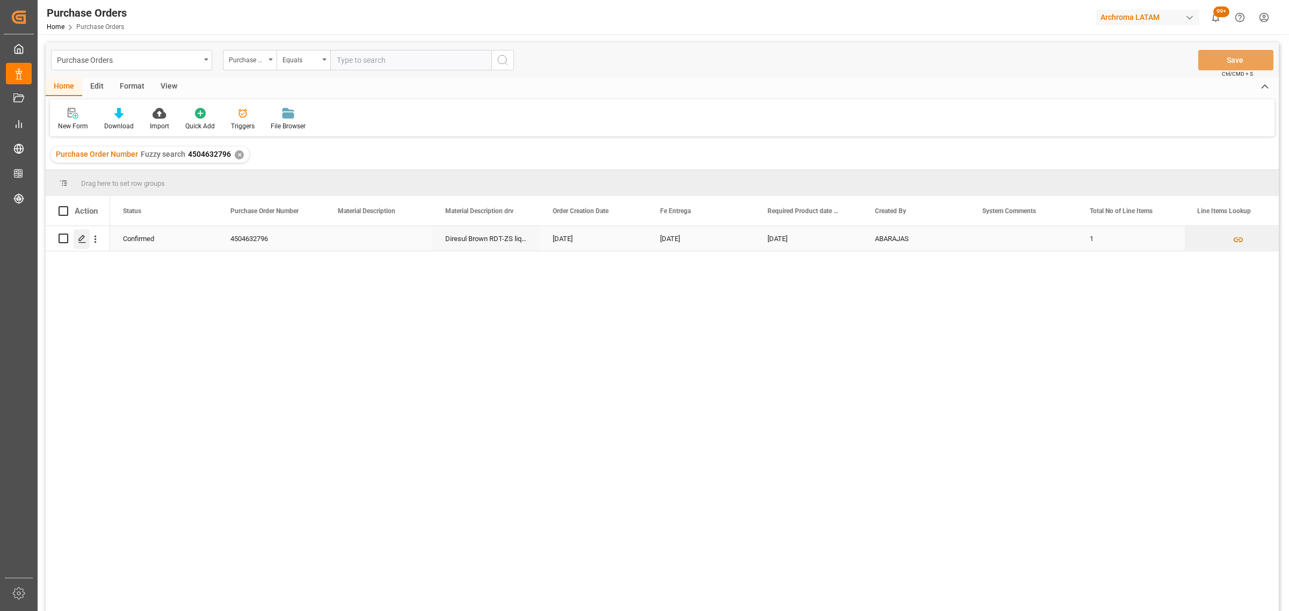
click at [81, 237] on polygon "Press SPACE to select this row." at bounding box center [81, 237] width 5 height 5
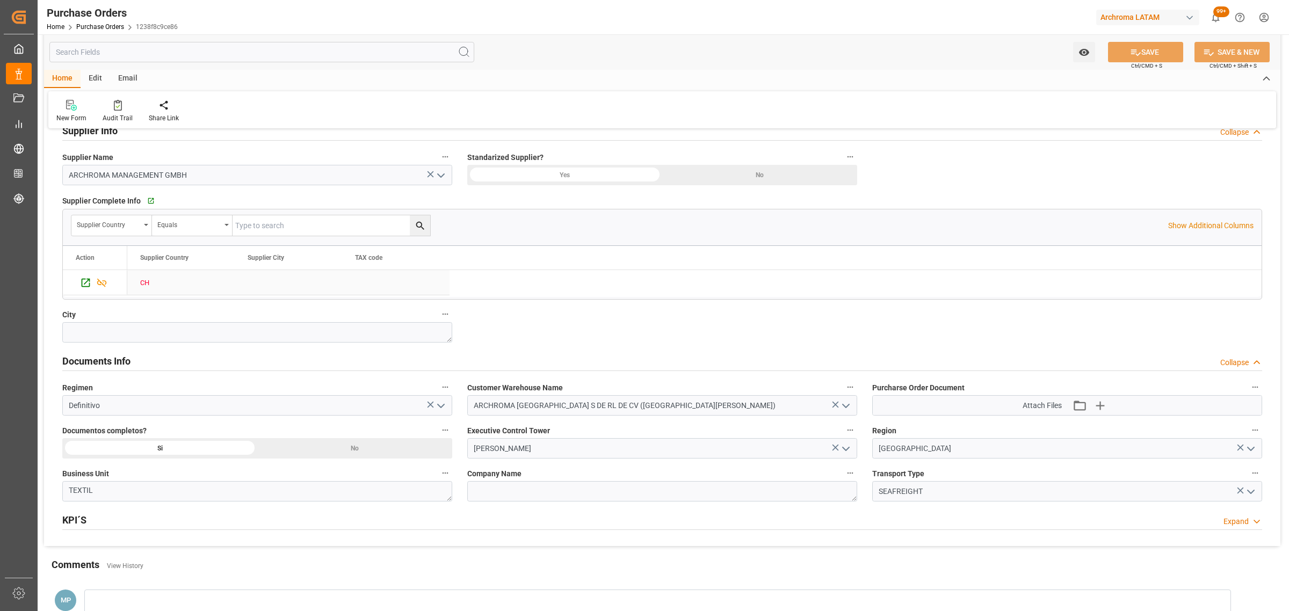
scroll to position [537, 0]
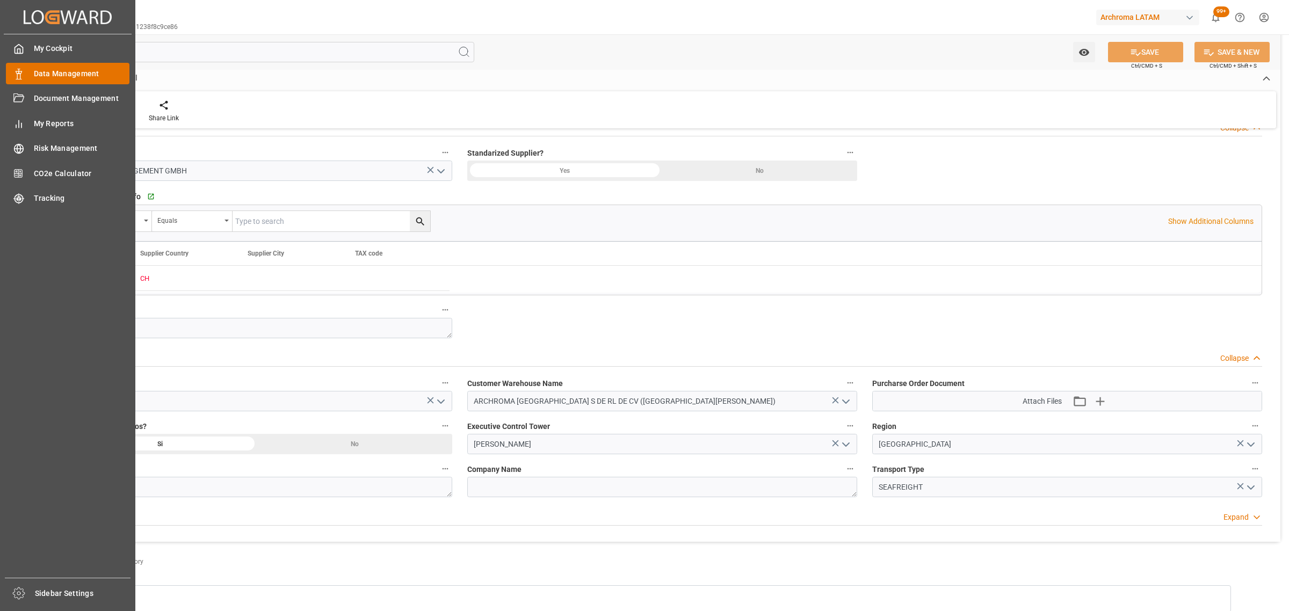
click at [34, 73] on span "Data Management" at bounding box center [82, 73] width 96 height 11
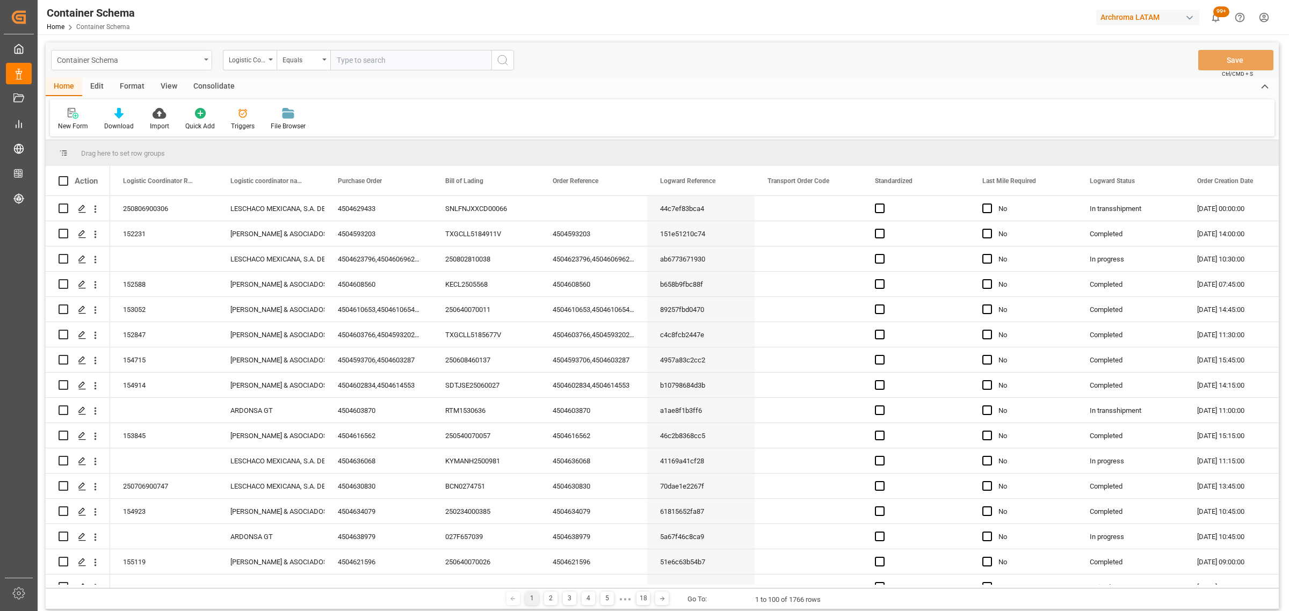
click at [197, 57] on div "Container Schema" at bounding box center [128, 59] width 143 height 13
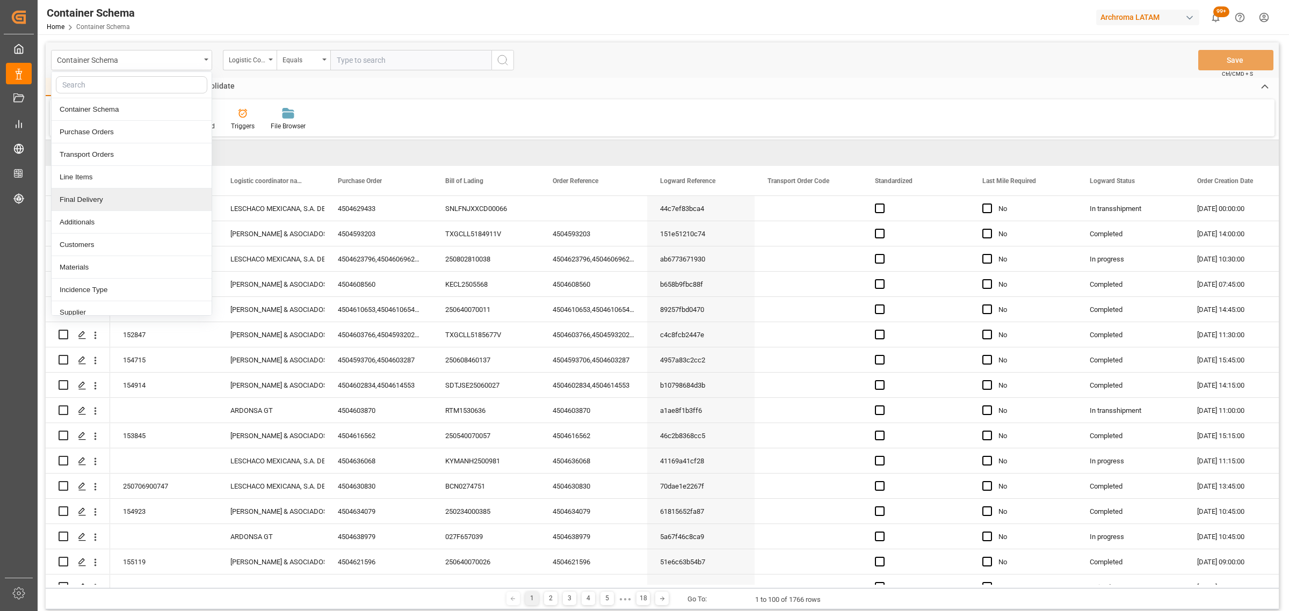
click at [106, 201] on div "Final Delivery" at bounding box center [132, 200] width 160 height 23
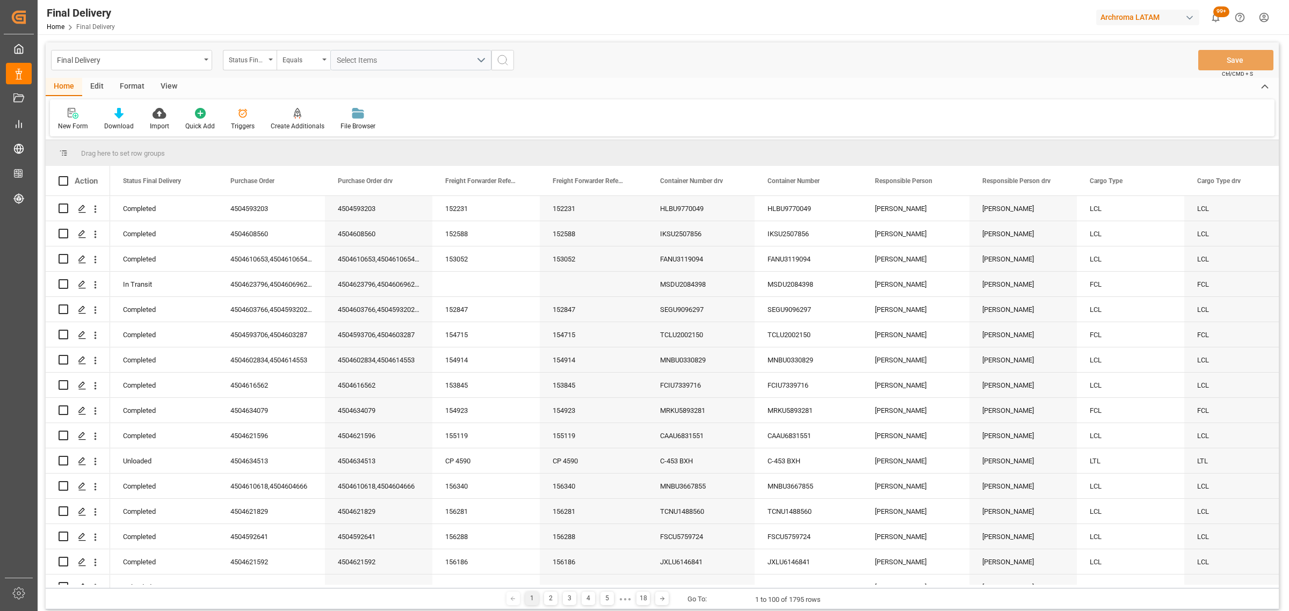
click at [245, 59] on div "Status Final Delivery" at bounding box center [247, 59] width 37 height 12
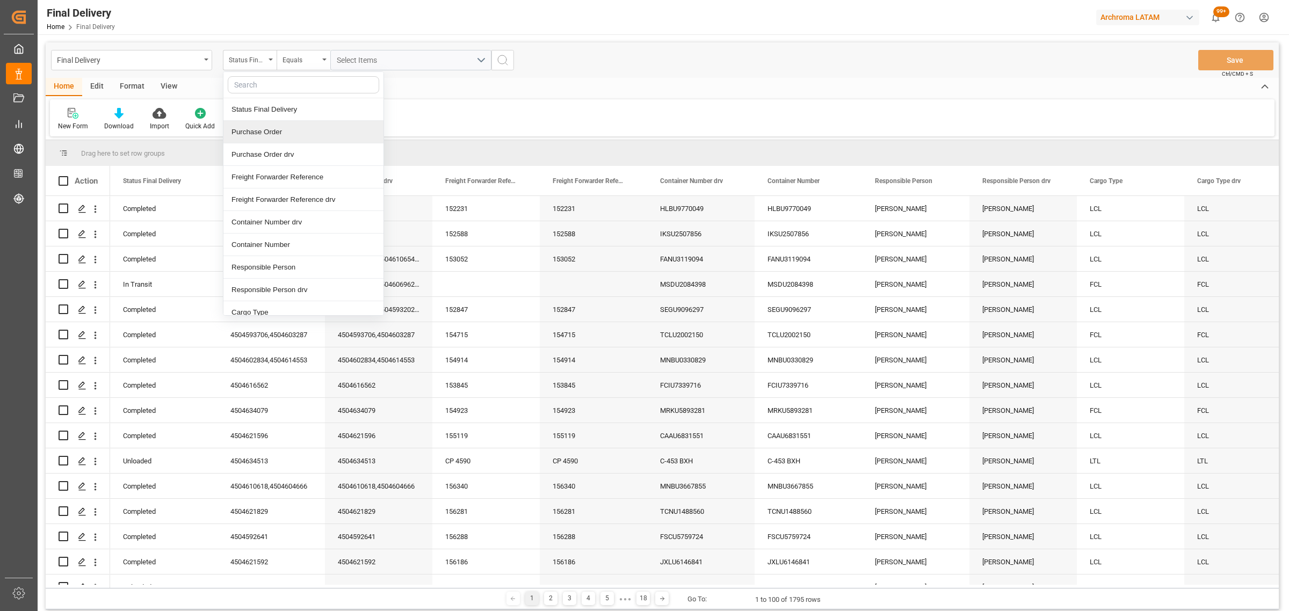
click at [272, 133] on div "Purchase Order" at bounding box center [303, 132] width 160 height 23
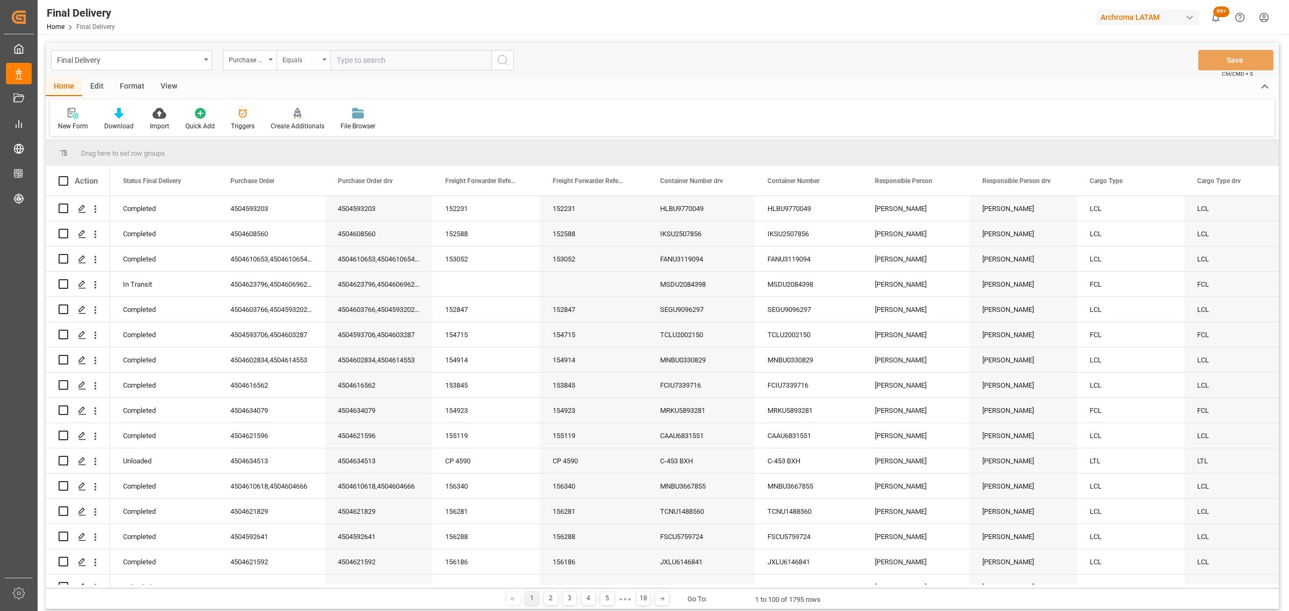
click at [310, 54] on div "Equals" at bounding box center [301, 59] width 37 height 12
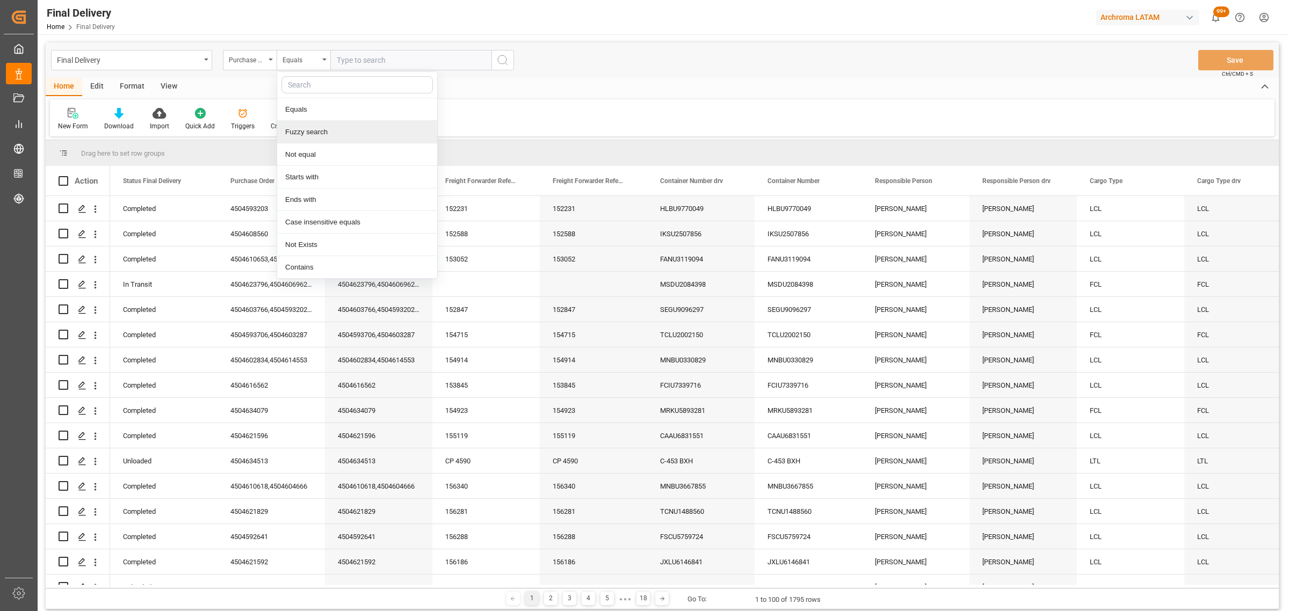
click at [365, 136] on div "Fuzzy search" at bounding box center [357, 132] width 160 height 23
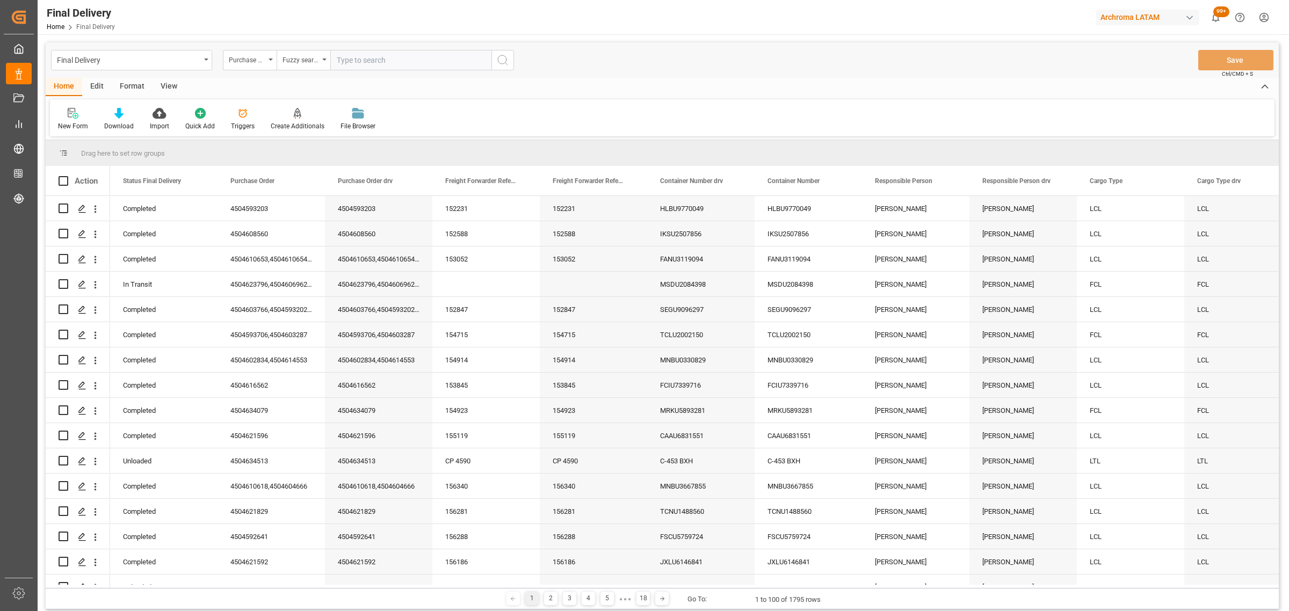
click at [371, 52] on input "text" at bounding box center [410, 60] width 161 height 20
paste input "4504650415"
type input "4504650415"
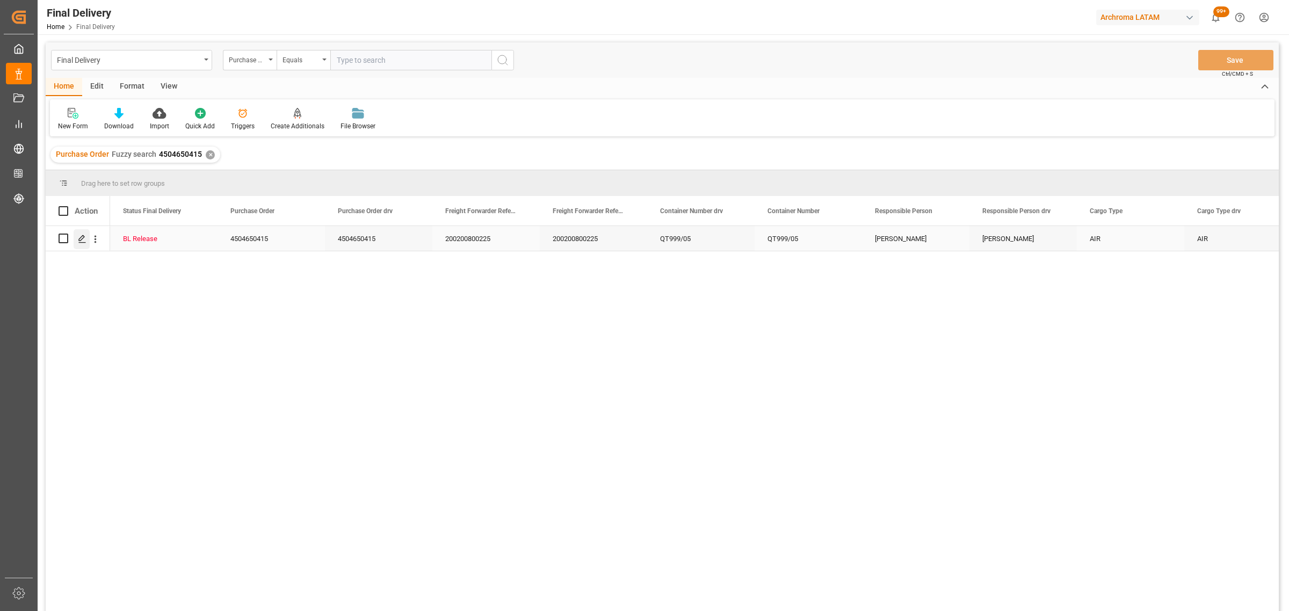
click at [84, 243] on icon "Press SPACE to select this row." at bounding box center [82, 239] width 9 height 9
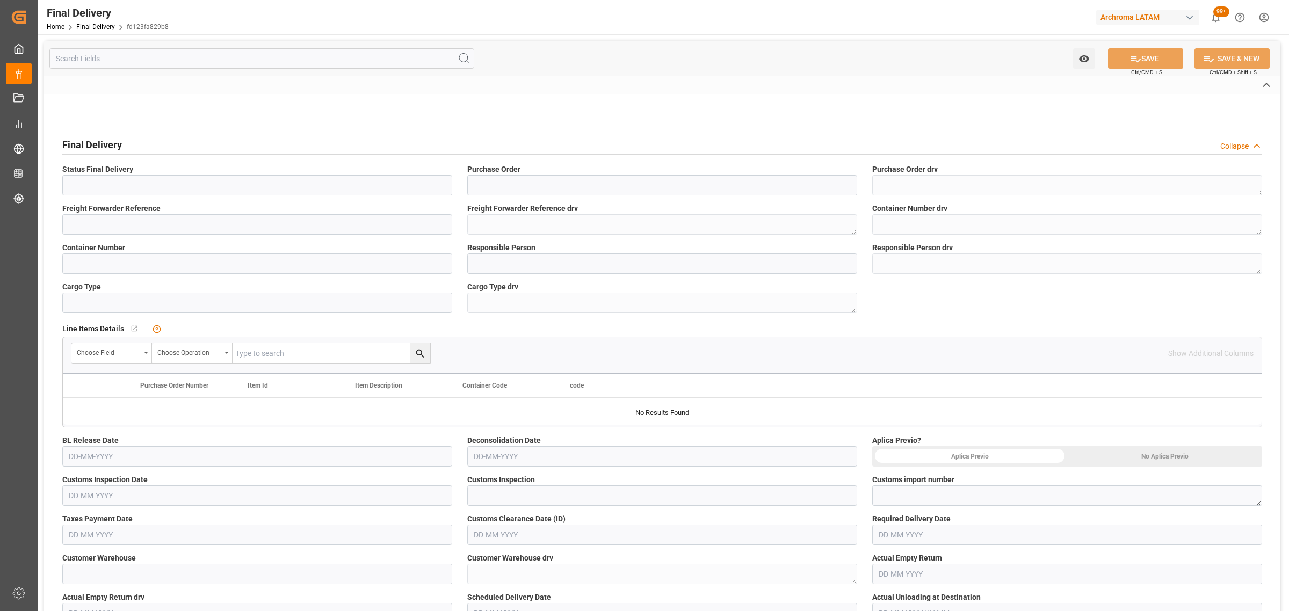
type input "BL Release"
type input "4504650415"
type textarea "4504650415"
type input "200200800225"
type textarea "200200800225"
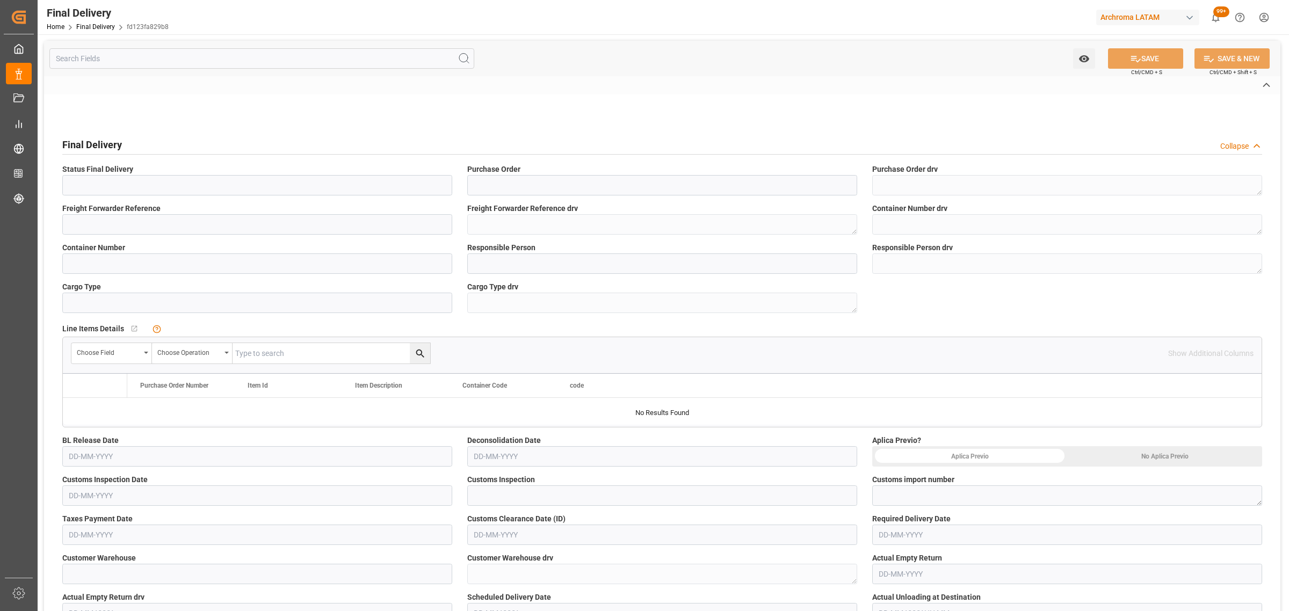
type textarea "QT999/05"
type input "QT999/05"
type input "[PERSON_NAME]"
type textarea "[PERSON_NAME]"
type input "AIR"
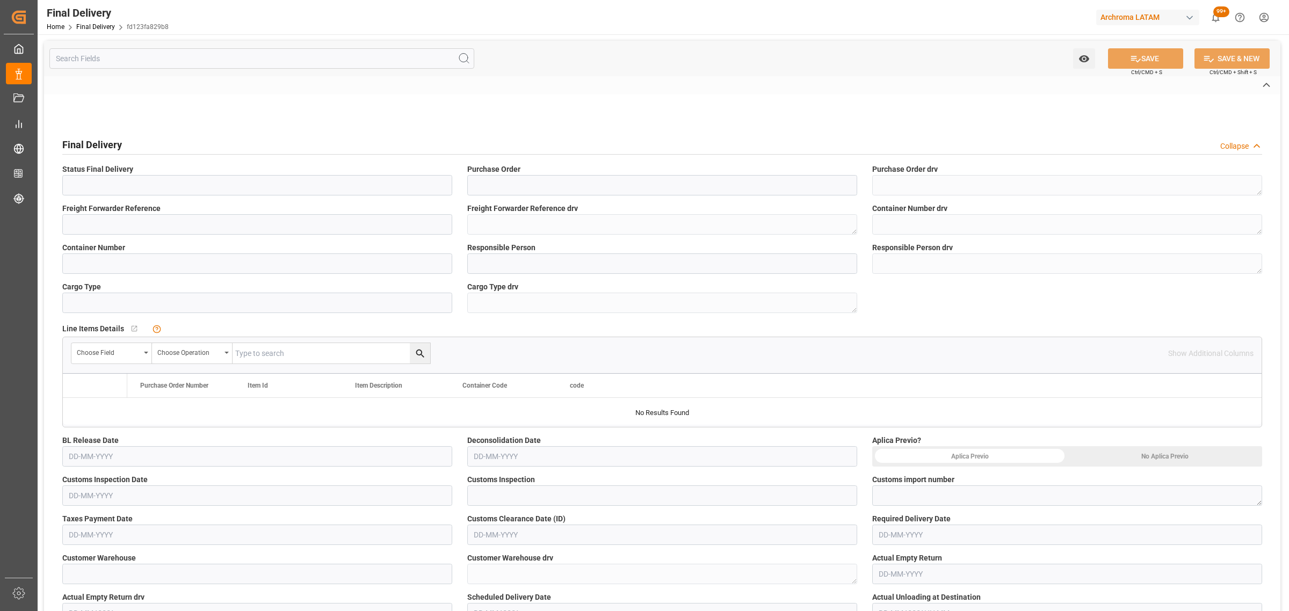
type textarea "AIR"
type input "ARCHROMA [GEOGRAPHIC_DATA] S.A.S"
type textarea "ARCHROMA [GEOGRAPHIC_DATA] S.A.S"
type input "Not Assigned"
type input "fd123fa829b8"
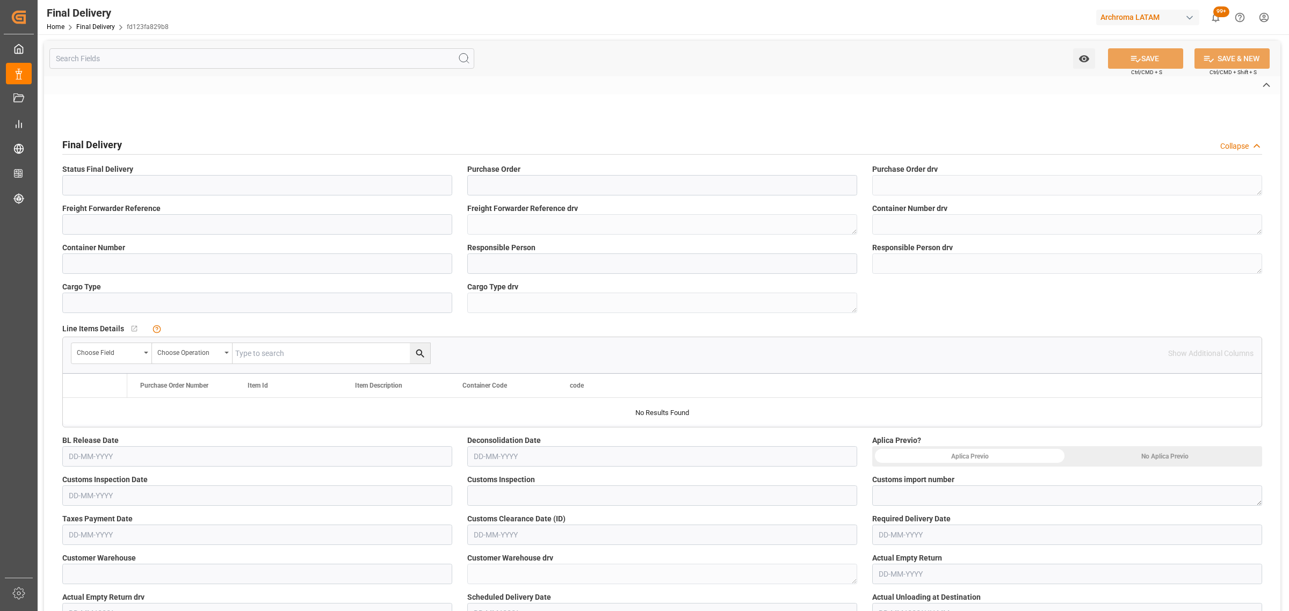
type input "TEXTIL"
type textarea "TEXTIL"
type textarea "1"
type input "9313419a5d8e"
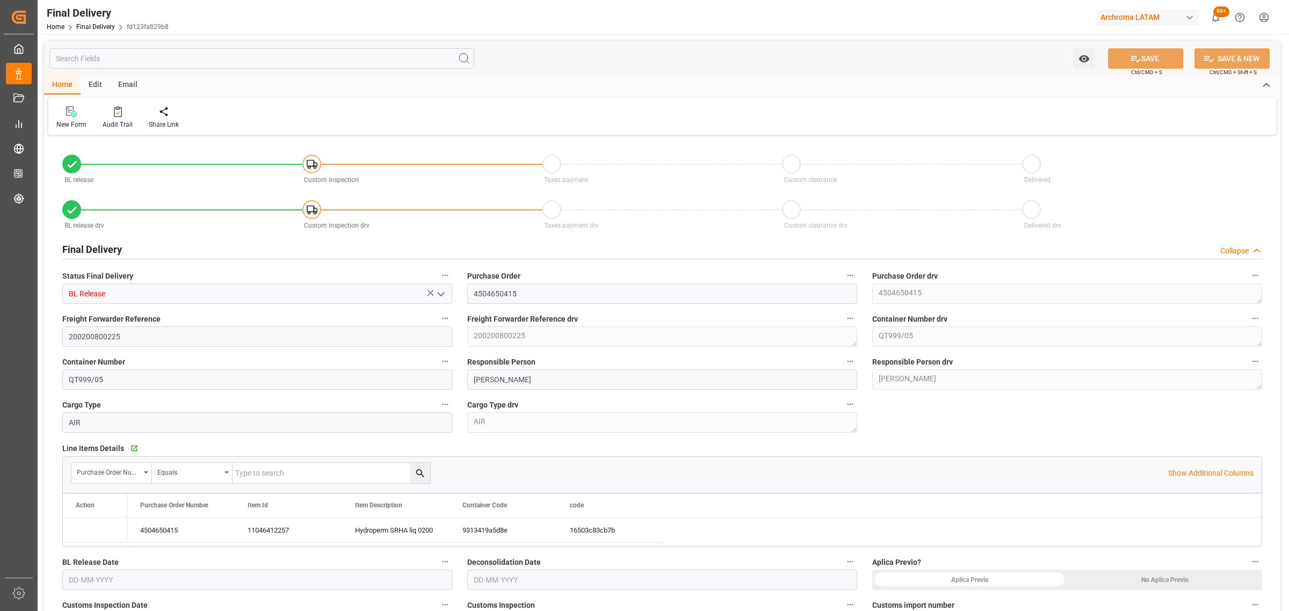
type input "5"
type input "[DATE]"
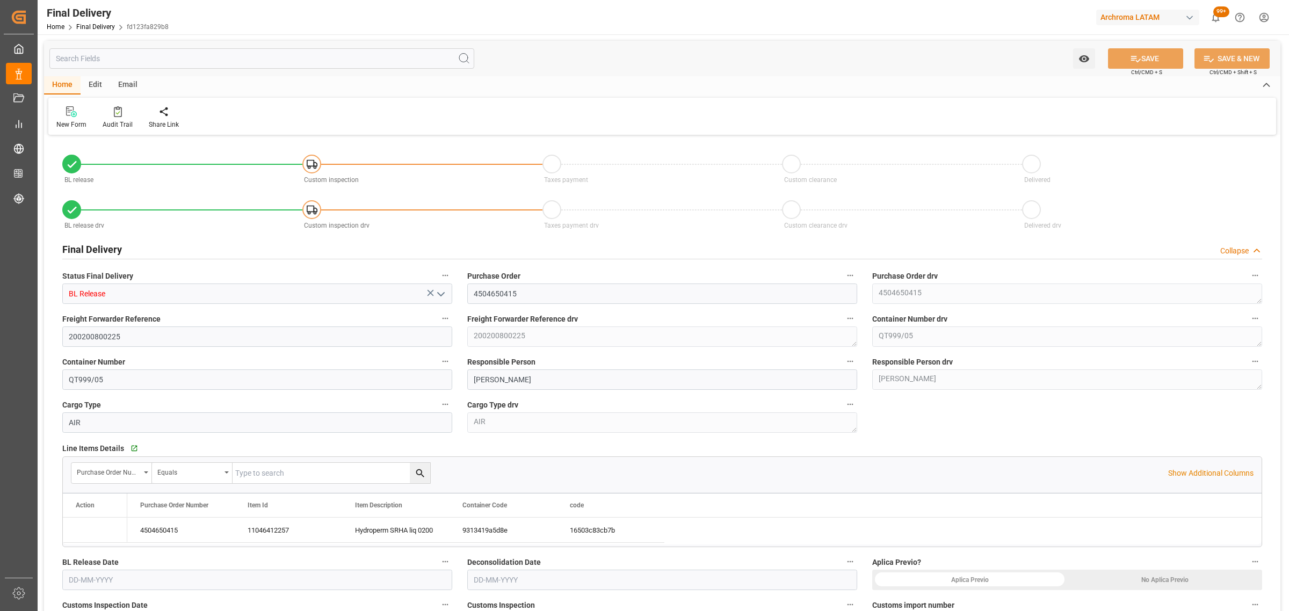
type input "[DATE]"
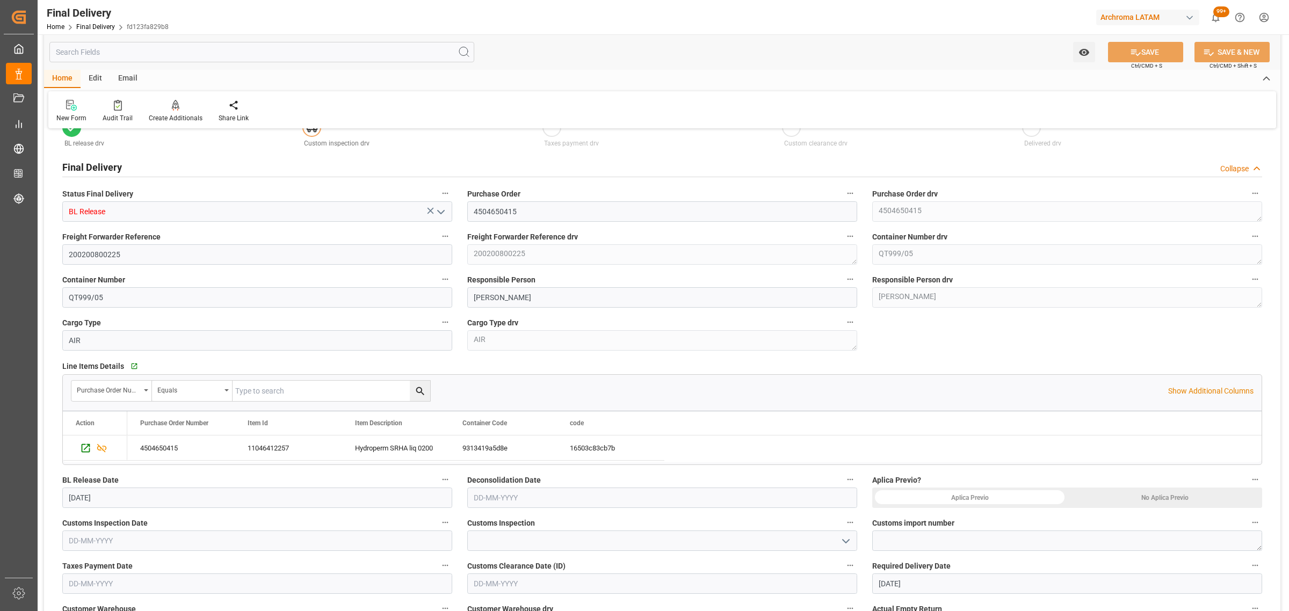
scroll to position [201, 0]
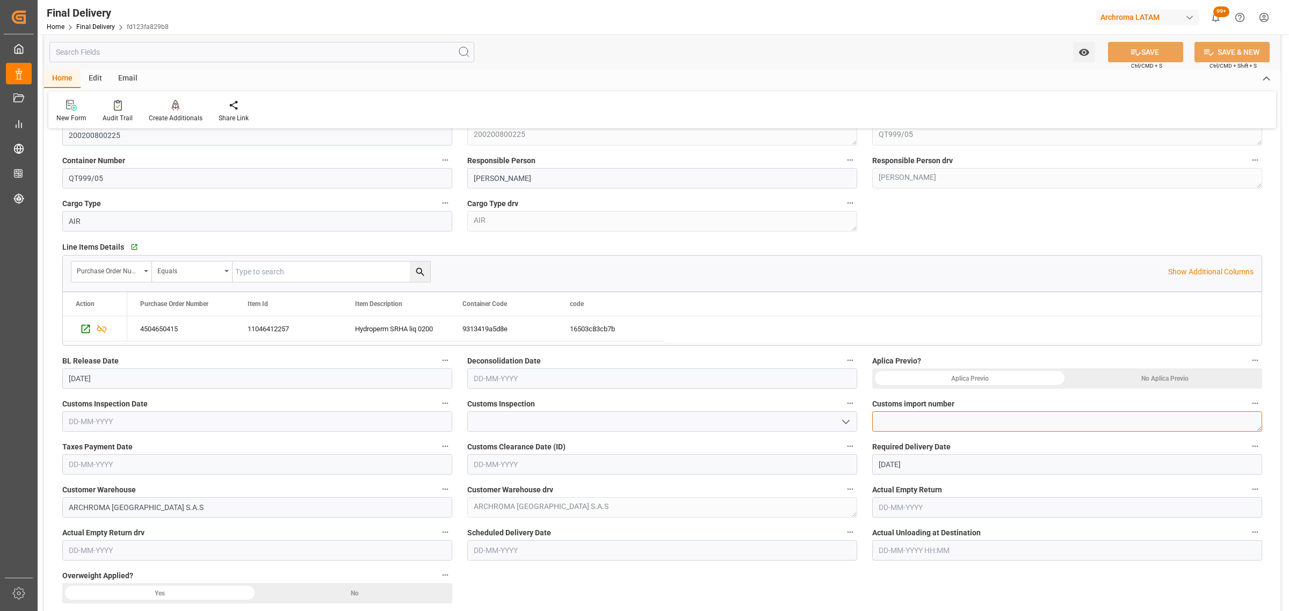
click at [959, 430] on textarea at bounding box center [1067, 421] width 390 height 20
click at [924, 415] on textarea at bounding box center [1067, 421] width 390 height 20
paste textarea "320250304106236"
type textarea "320250304106236"
click at [147, 454] on input "text" at bounding box center [257, 464] width 390 height 20
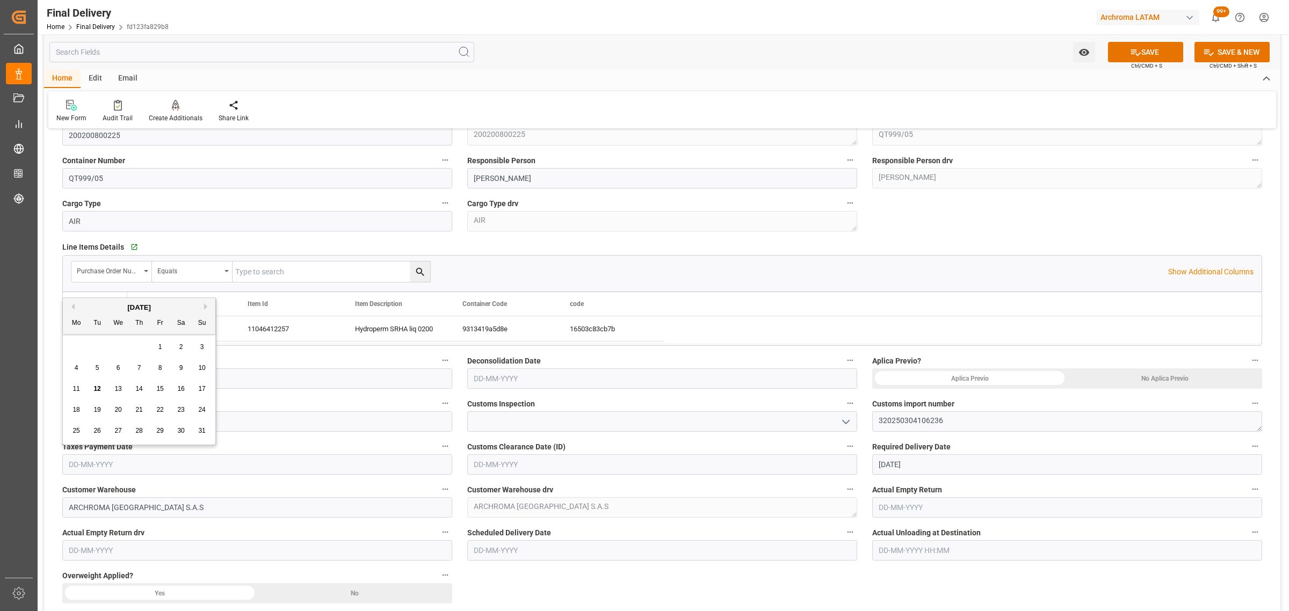
click at [95, 391] on span "12" at bounding box center [96, 389] width 7 height 8
type input "[DATE]"
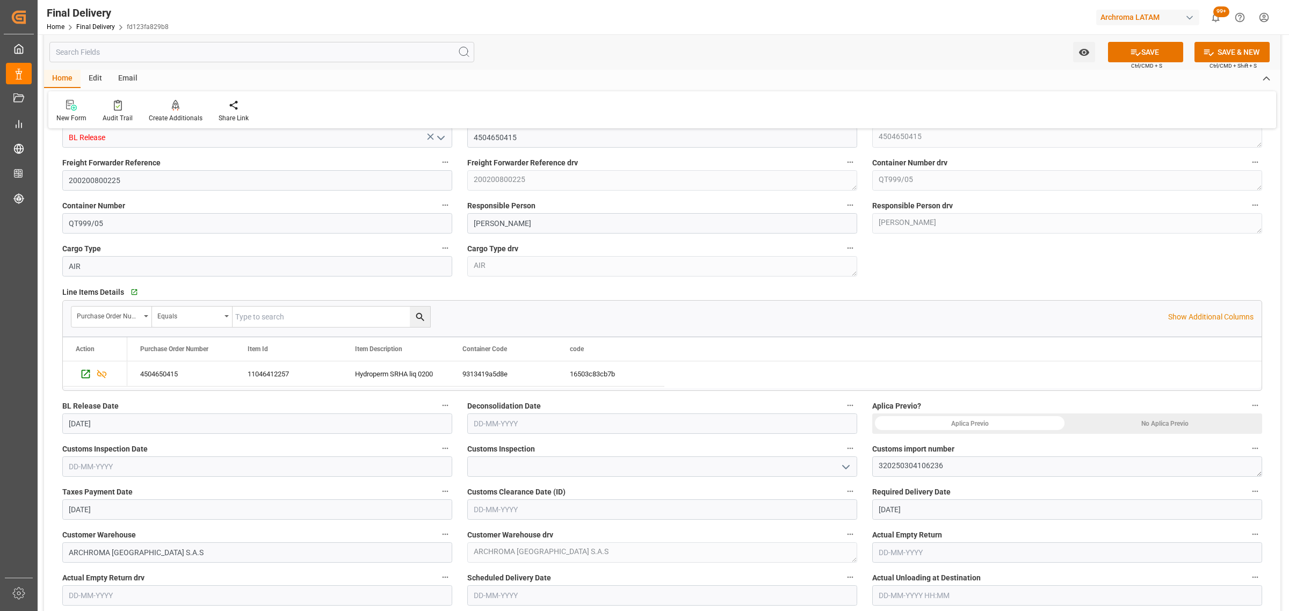
scroll to position [269, 0]
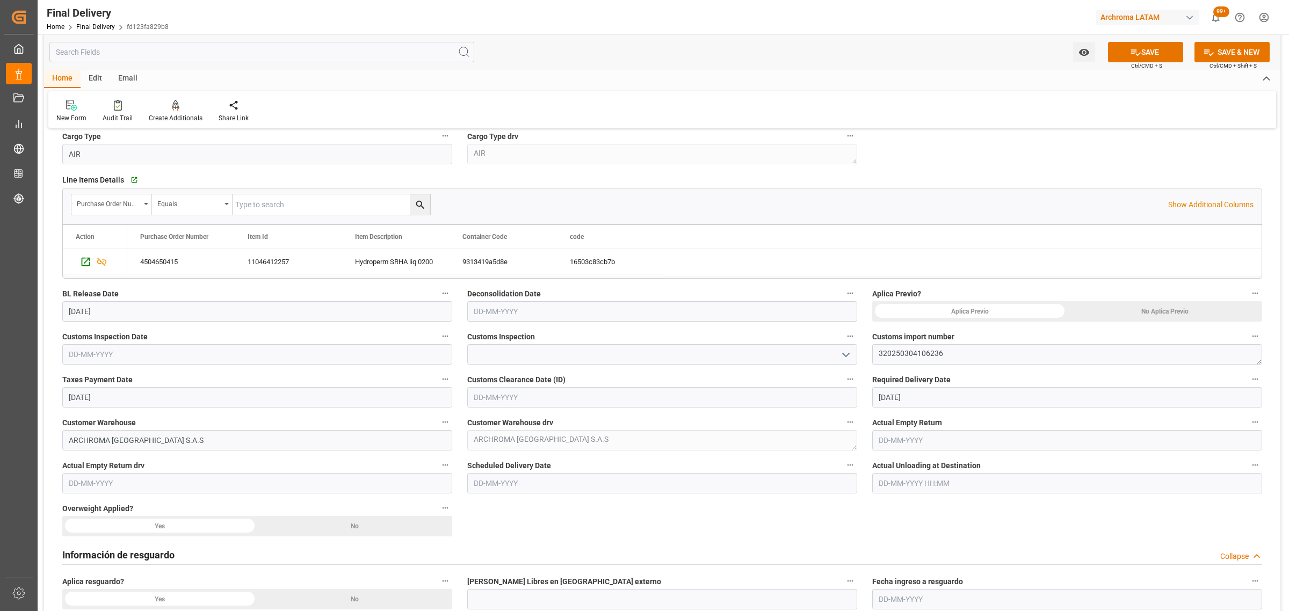
click at [931, 404] on input "[DATE]" at bounding box center [1067, 397] width 390 height 20
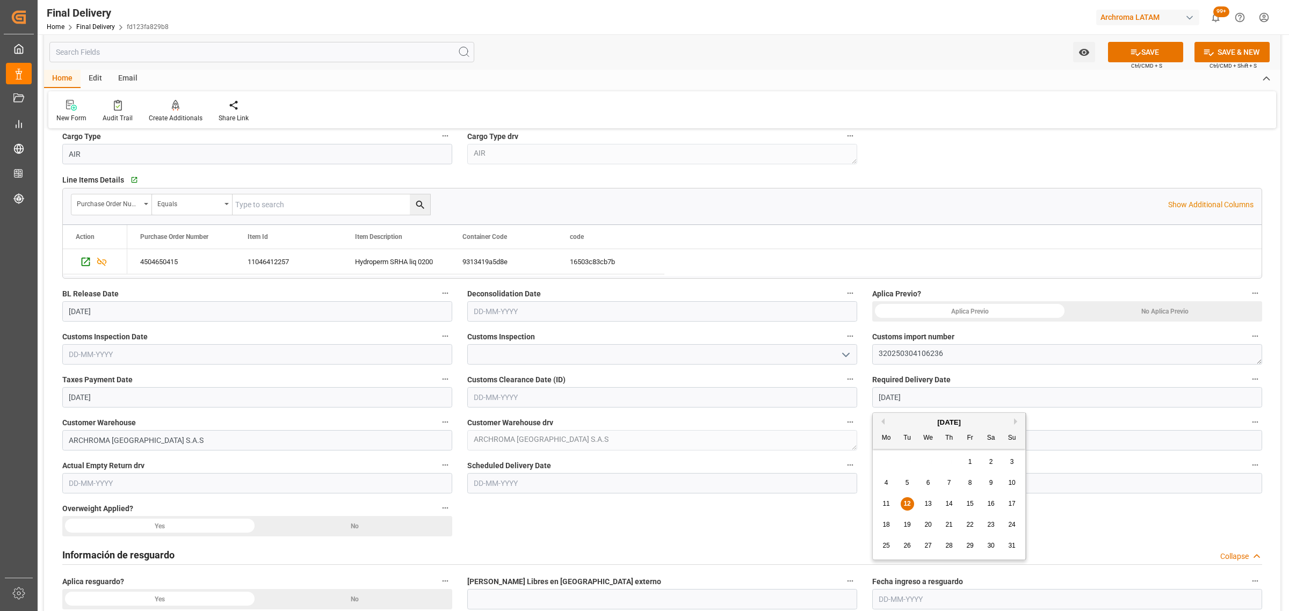
click at [952, 506] on span "14" at bounding box center [948, 504] width 7 height 8
type input "[DATE]"
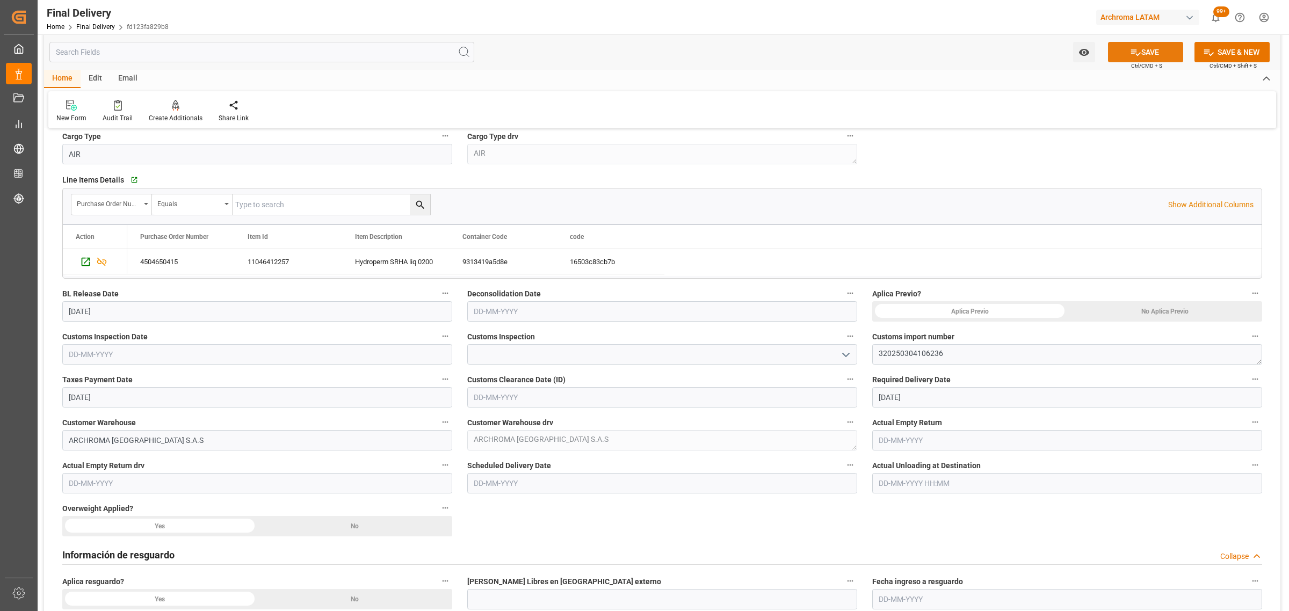
click at [1143, 48] on button "SAVE" at bounding box center [1145, 52] width 75 height 20
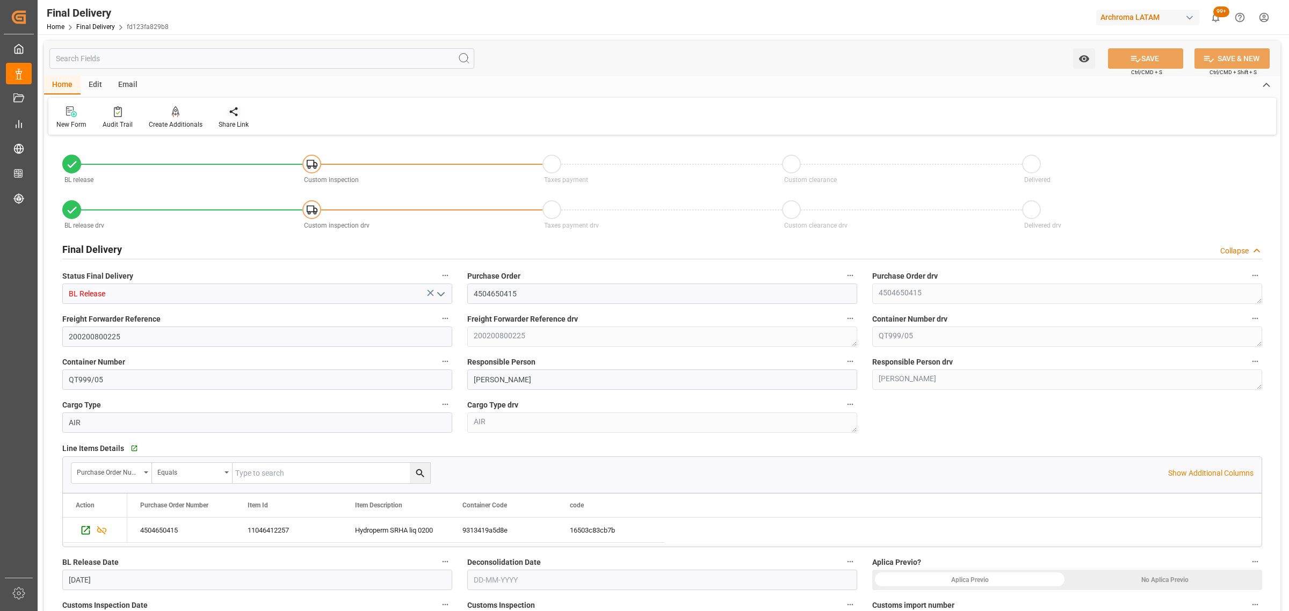
click at [223, 112] on div at bounding box center [234, 111] width 30 height 11
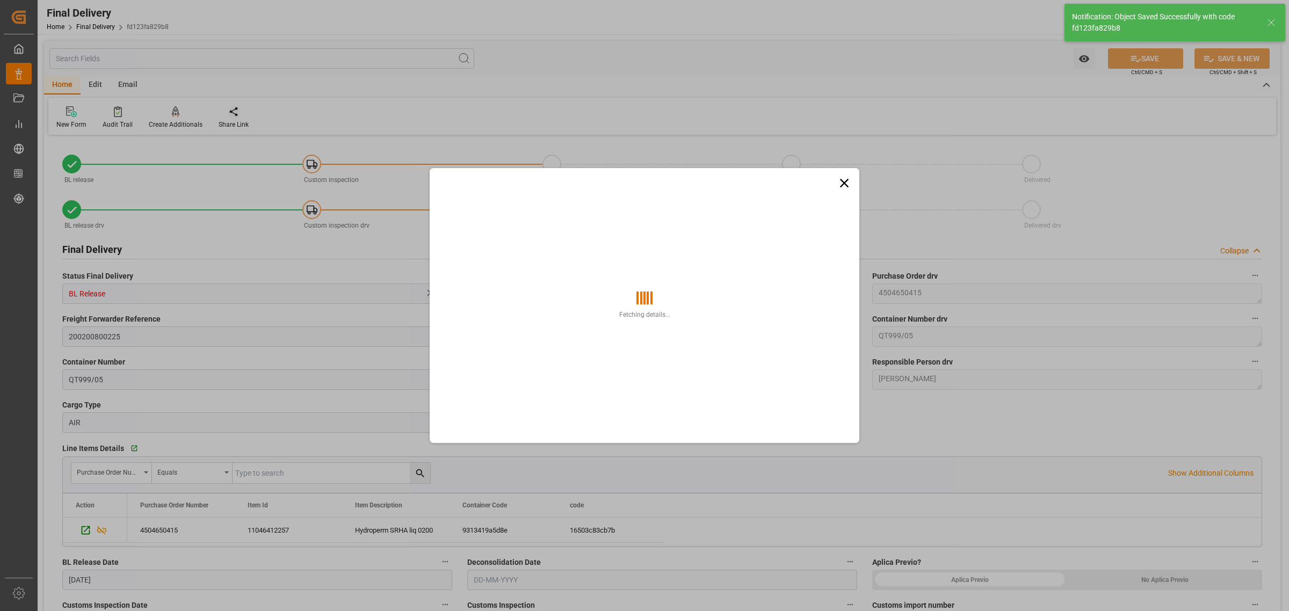
type textarea "1"
type input "Taxes paid"
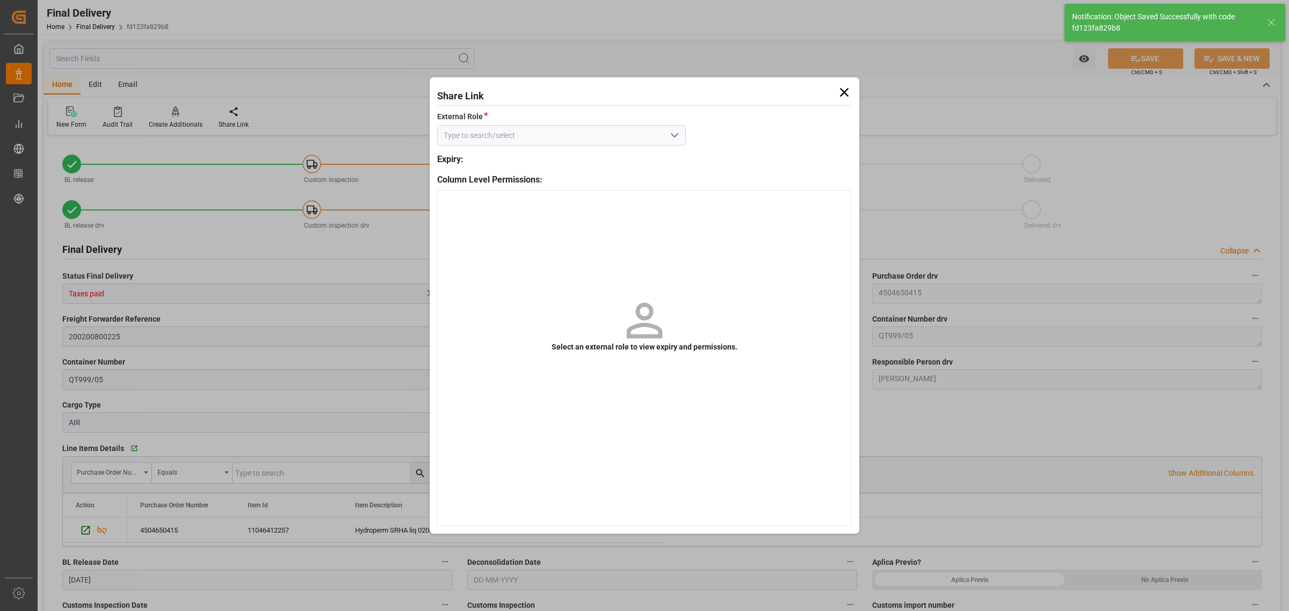
click at [671, 129] on icon "open menu" at bounding box center [674, 135] width 13 height 13
click at [599, 160] on div "External" at bounding box center [562, 159] width 248 height 24
type input "External"
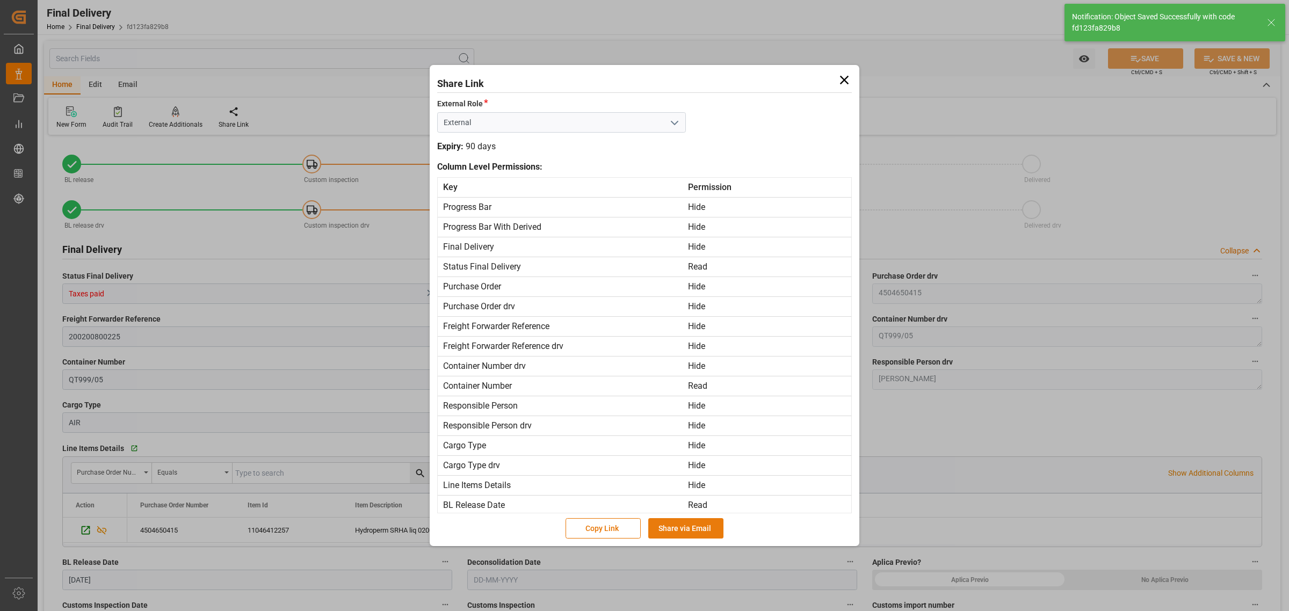
click at [680, 526] on button "Share via Email" at bounding box center [685, 528] width 75 height 20
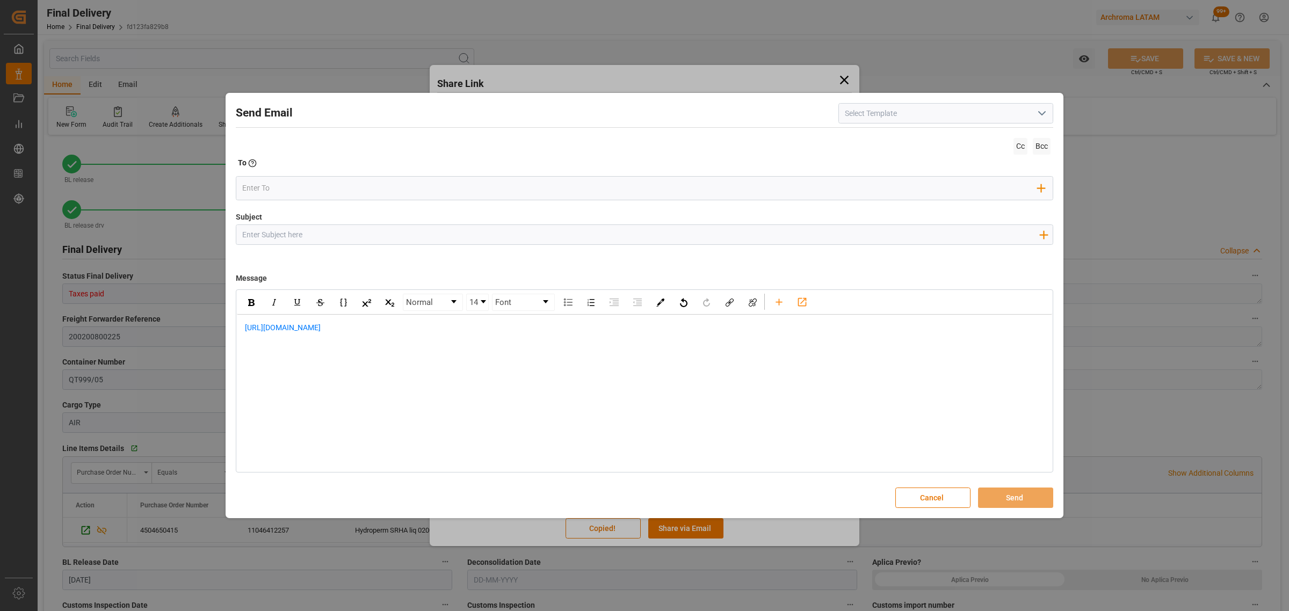
drag, startPoint x: 419, startPoint y: 240, endPoint x: 412, endPoint y: 234, distance: 8.8
click at [419, 240] on input "Subject" at bounding box center [640, 234] width 808 height 19
paste input "PO 4504650415 //TE//AIR//LOGWARD STATUS/ARCHROMA [GEOGRAPHIC_DATA]//ARCHROMA [G…"
drag, startPoint x: 396, startPoint y: 235, endPoint x: 333, endPoint y: 234, distance: 62.9
click at [333, 234] on input "PO 4504650415 //TE//AIR//LOGWARD STATUS/ARCHROMA [GEOGRAPHIC_DATA]//ARCHROMA [G…" at bounding box center [640, 234] width 808 height 19
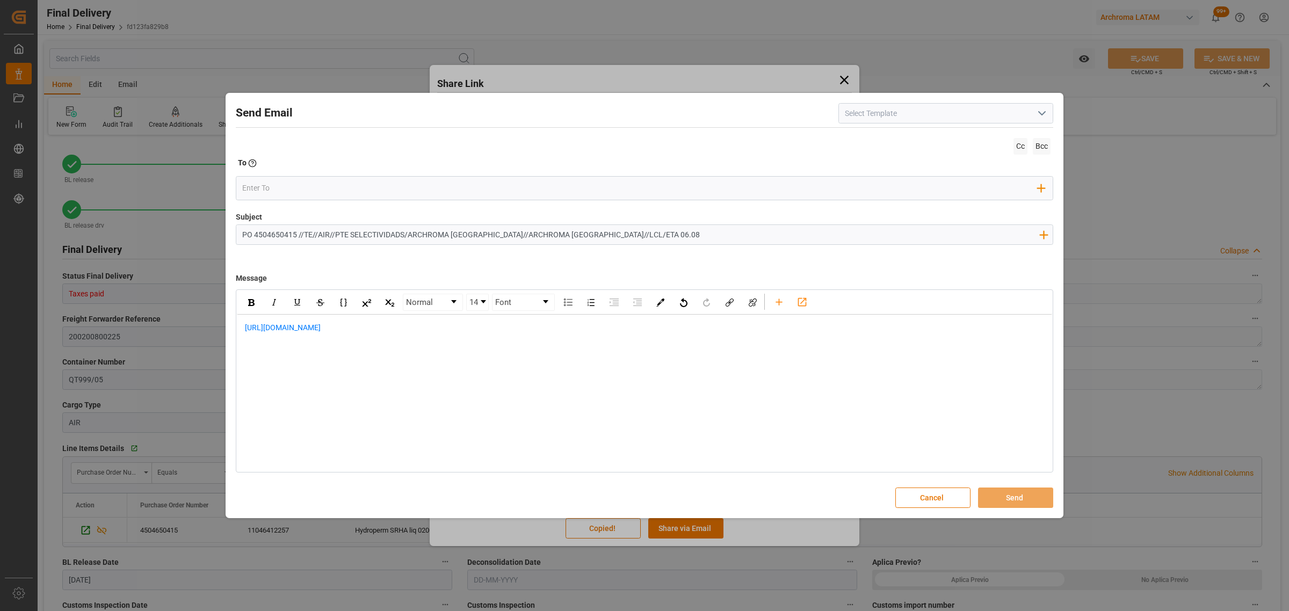
type input "PO 4504650415 //TE//AIR//PTE SELECTIVIDADS/ARCHROMA [GEOGRAPHIC_DATA]//ARCHROMA…"
click at [239, 328] on div "[URL][DOMAIN_NAME]" at bounding box center [644, 334] width 815 height 38
click at [274, 317] on div "[URL][DOMAIN_NAME]" at bounding box center [644, 345] width 815 height 60
click at [407, 372] on div "[URL][DOMAIN_NAME]" at bounding box center [645, 378] width 800 height 23
click at [301, 393] on div "rdw-editor" at bounding box center [645, 401] width 800 height 23
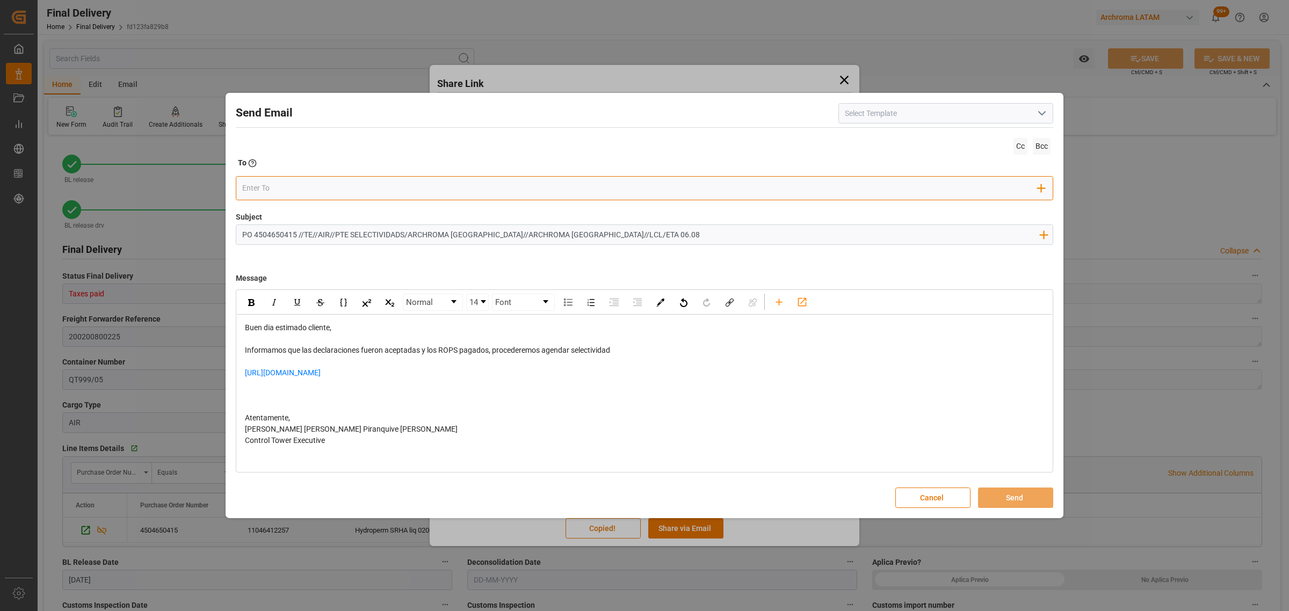
click at [271, 185] on input "email" at bounding box center [640, 188] width 796 height 16
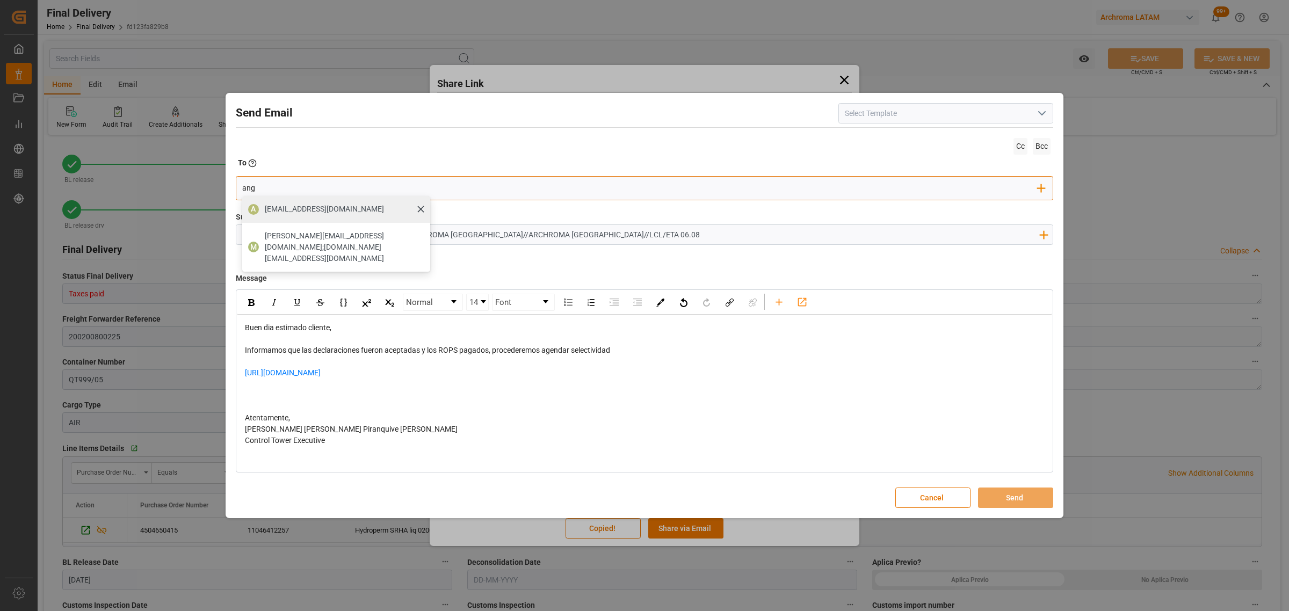
type input "ang"
click at [256, 209] on span "A" at bounding box center [253, 209] width 5 height 9
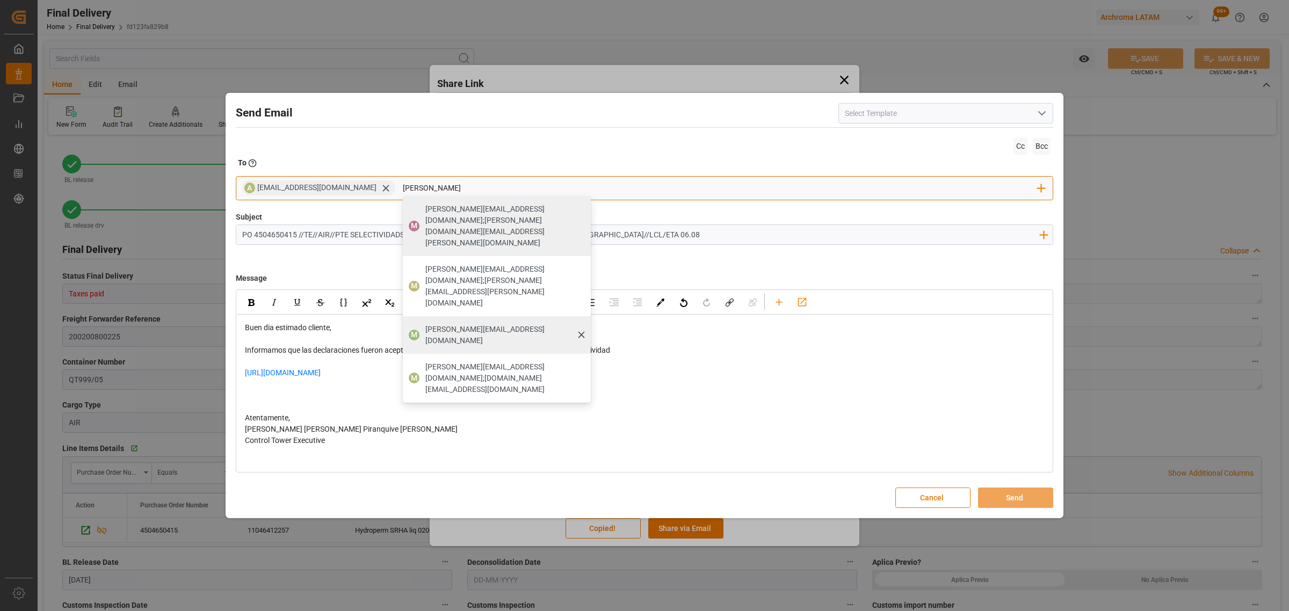
type input "[PERSON_NAME]"
click at [440, 324] on span "[PERSON_NAME][EMAIL_ADDRESS][DOMAIN_NAME]" at bounding box center [504, 335] width 158 height 23
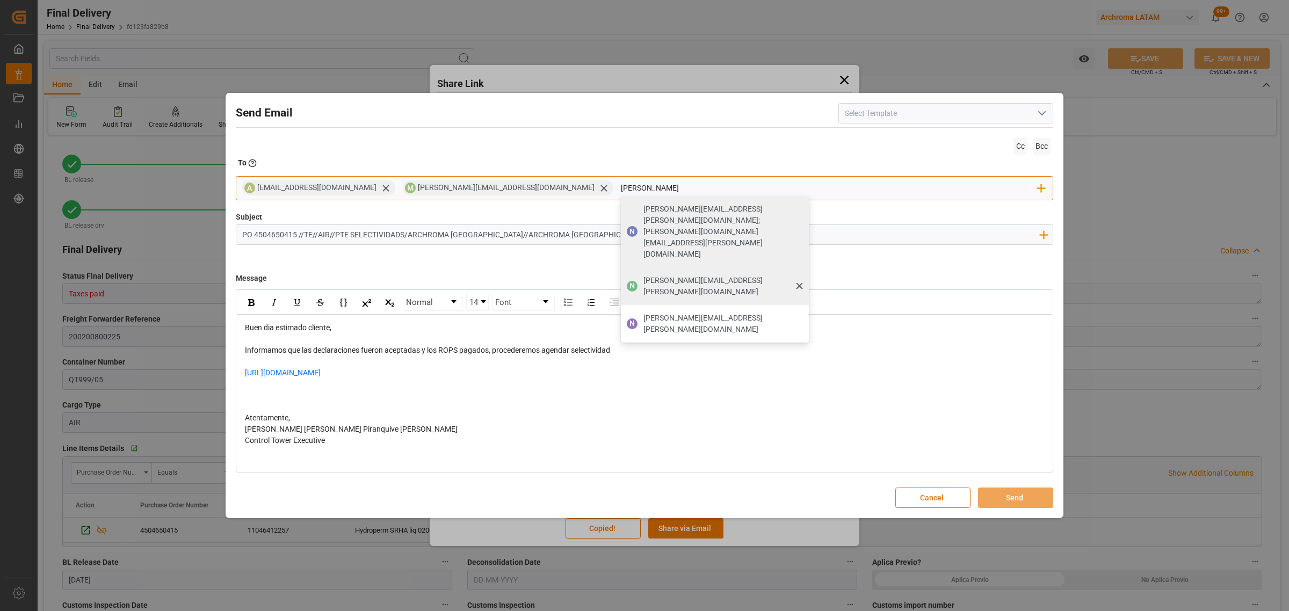
type input "[PERSON_NAME]"
click at [640, 271] on div "[PERSON_NAME][EMAIL_ADDRESS][PERSON_NAME][DOMAIN_NAME]" at bounding box center [722, 286] width 165 height 30
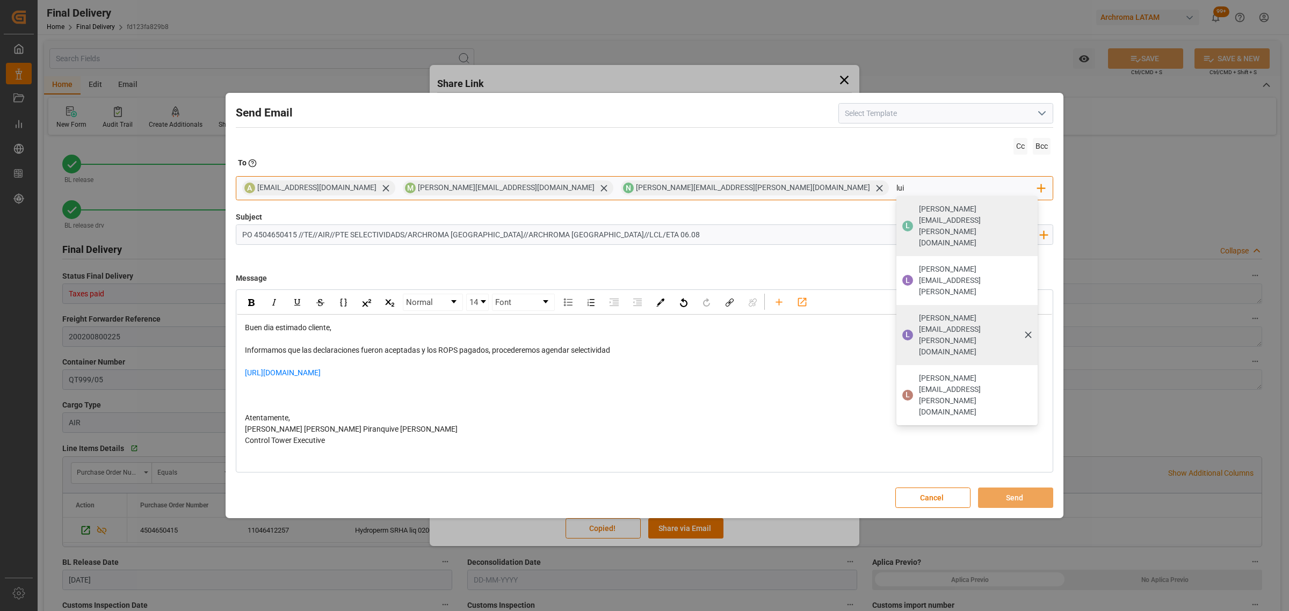
type input "lui"
click at [919, 313] on span "[PERSON_NAME][EMAIL_ADDRESS][PERSON_NAME][DOMAIN_NAME]" at bounding box center [975, 335] width 112 height 45
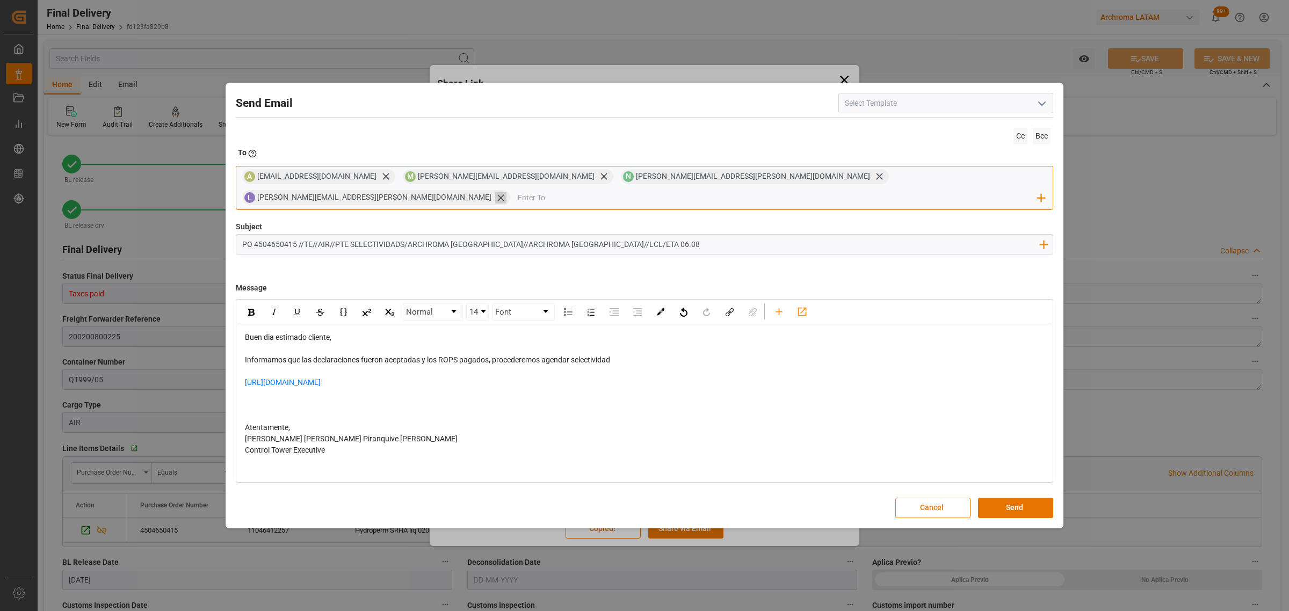
click at [504, 195] on icon at bounding box center [500, 198] width 6 height 6
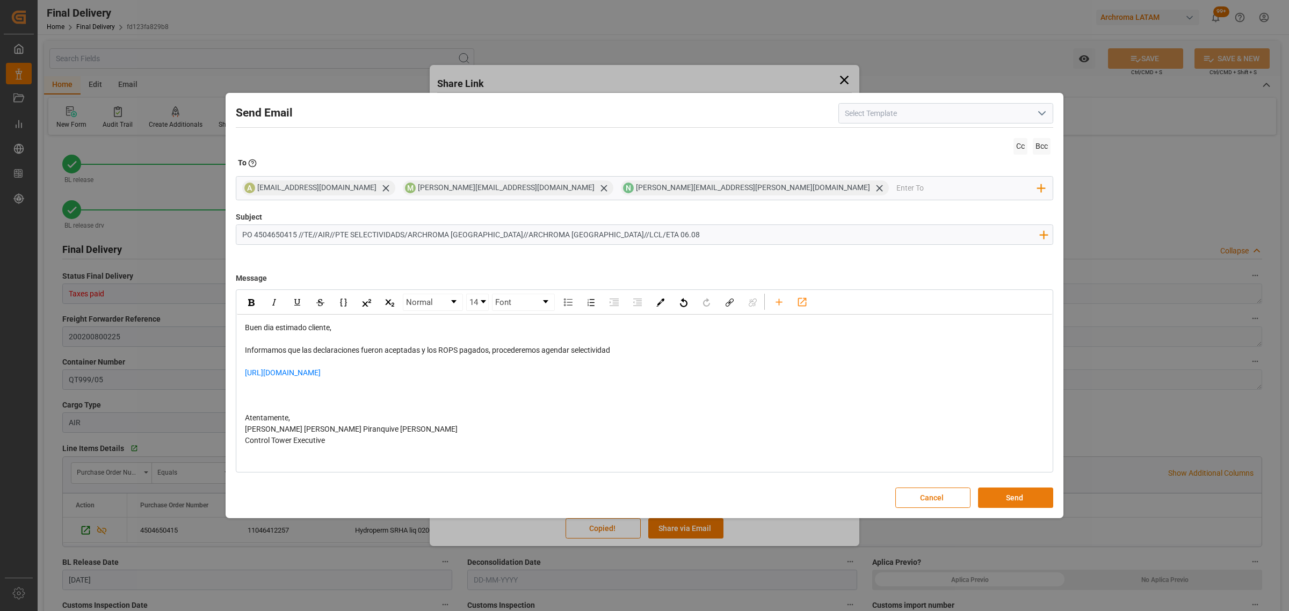
click at [1003, 497] on button "Send" at bounding box center [1015, 498] width 75 height 20
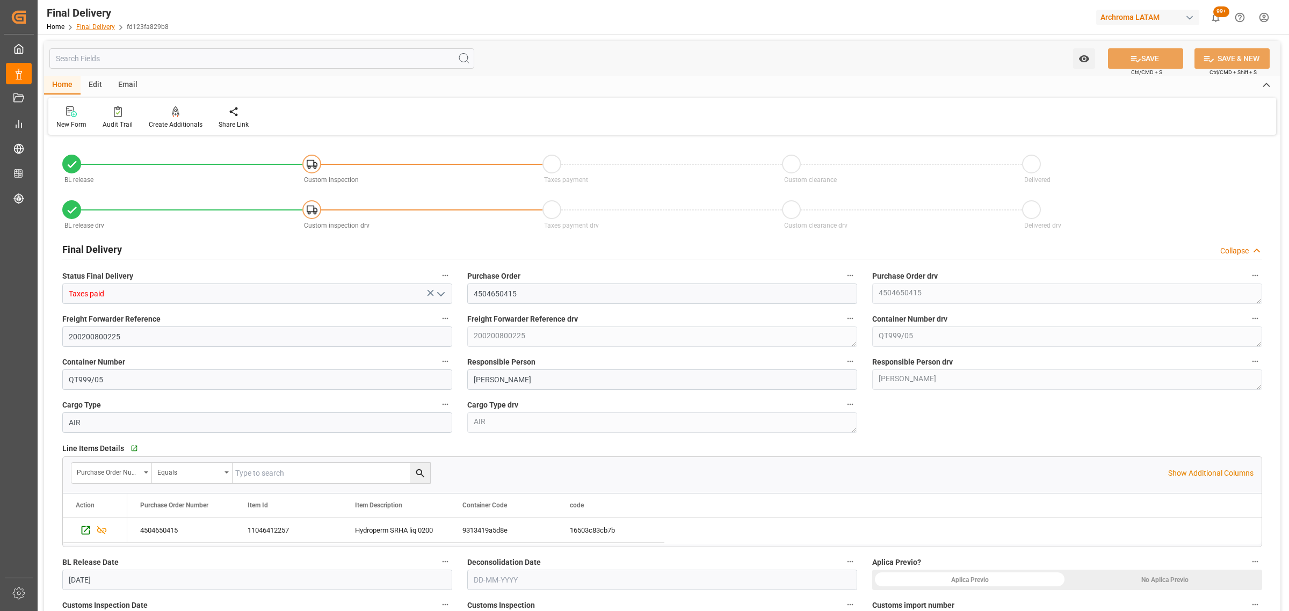
click at [106, 25] on link "Final Delivery" at bounding box center [95, 27] width 39 height 8
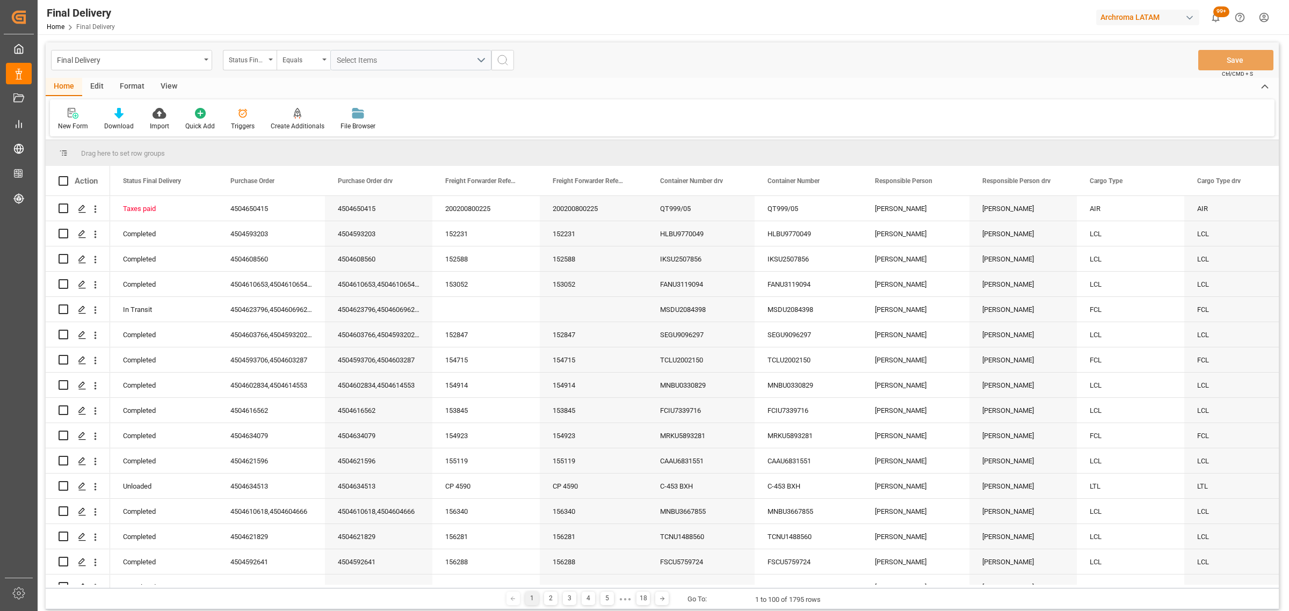
click at [186, 62] on div "Final Delivery" at bounding box center [128, 59] width 143 height 13
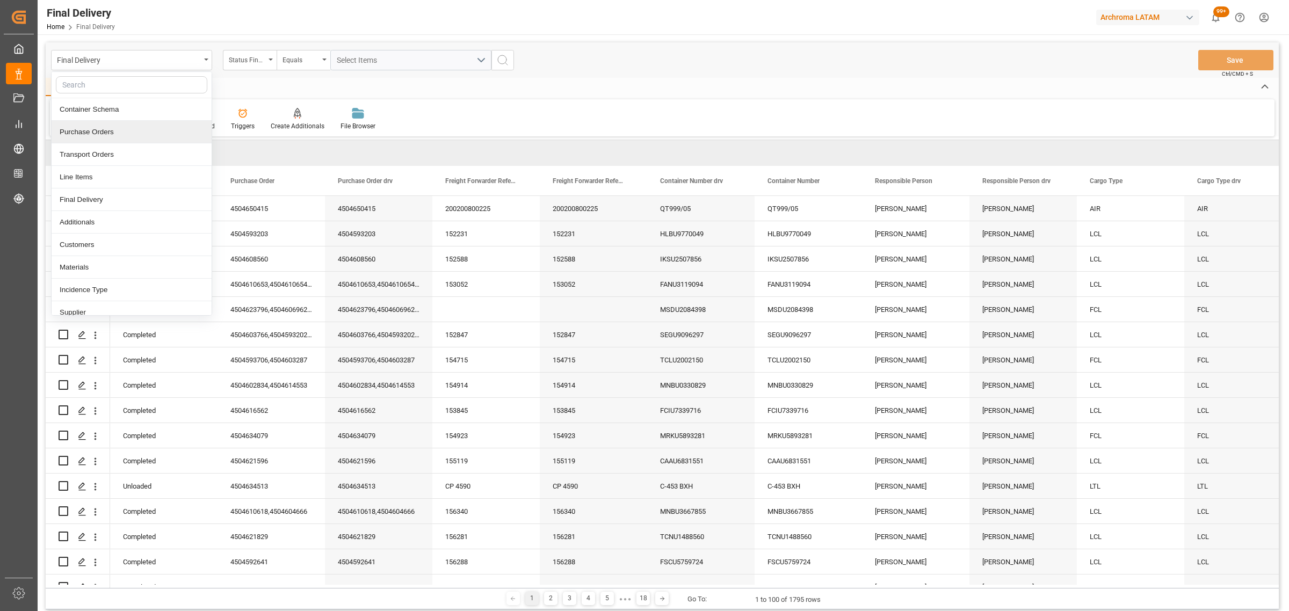
click at [110, 136] on div "Purchase Orders" at bounding box center [132, 132] width 160 height 23
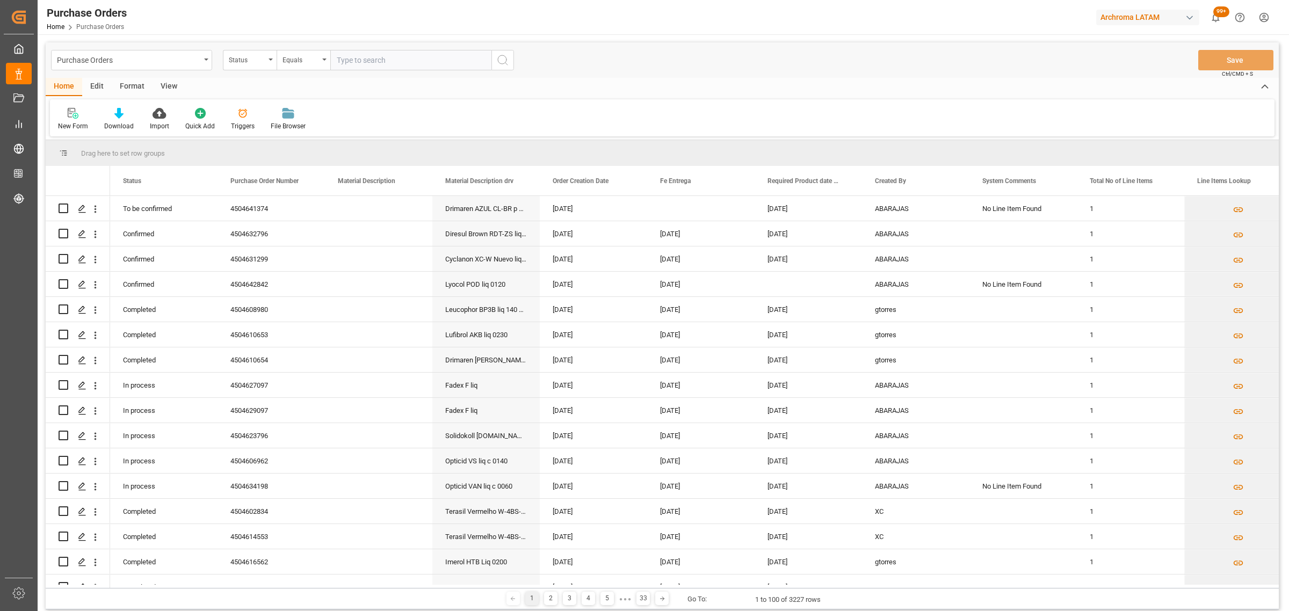
click at [259, 65] on div "Status" at bounding box center [250, 60] width 54 height 20
click at [269, 133] on div "Purchase Order Number" at bounding box center [303, 132] width 160 height 23
click at [301, 64] on div "Equals" at bounding box center [301, 59] width 37 height 12
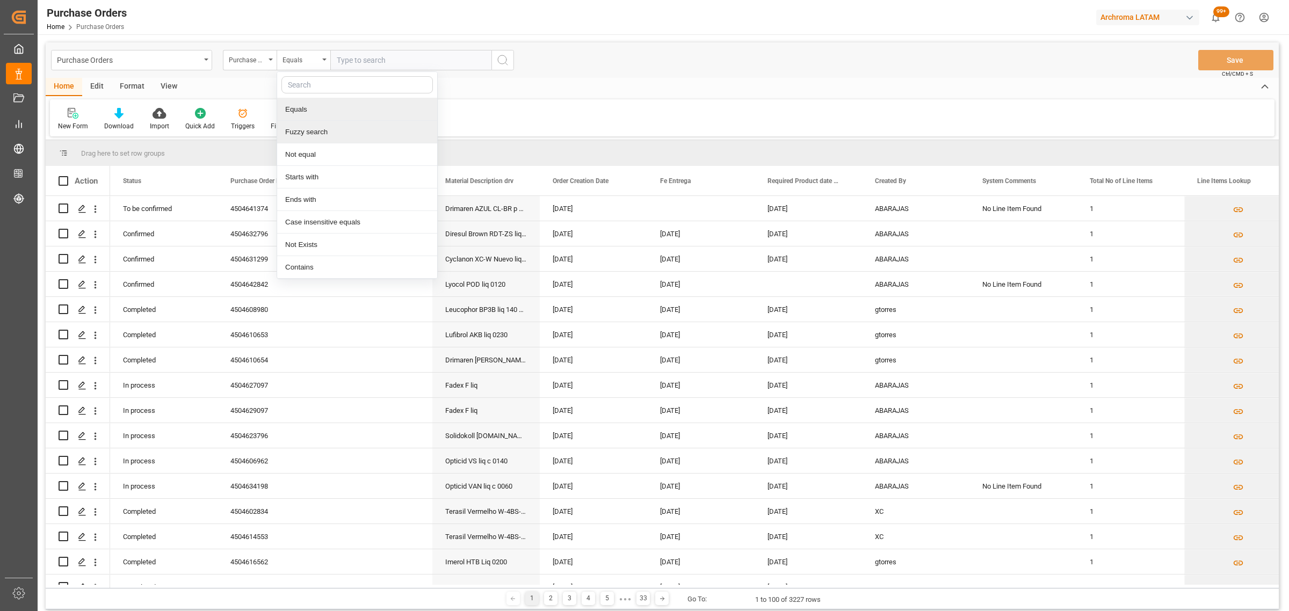
click at [334, 133] on div "Fuzzy search" at bounding box center [357, 132] width 160 height 23
click at [399, 60] on input "text" at bounding box center [410, 60] width 161 height 20
paste input "4504641374"
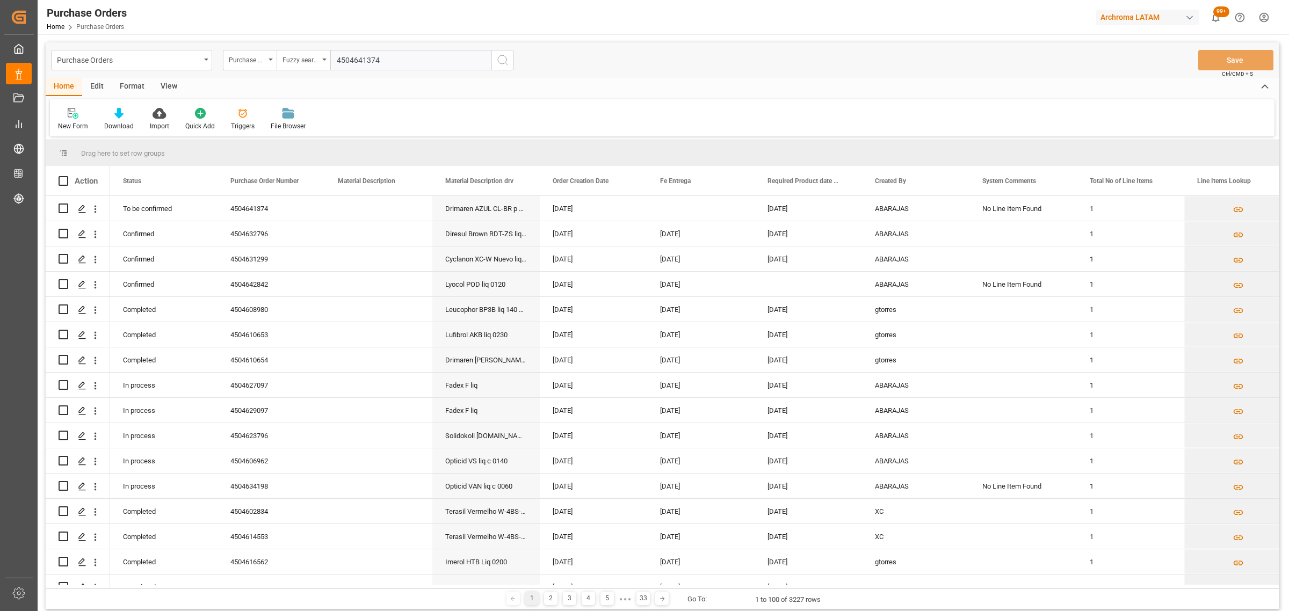
type input "4504641374"
click at [504, 57] on icon "search button" at bounding box center [502, 60] width 13 height 13
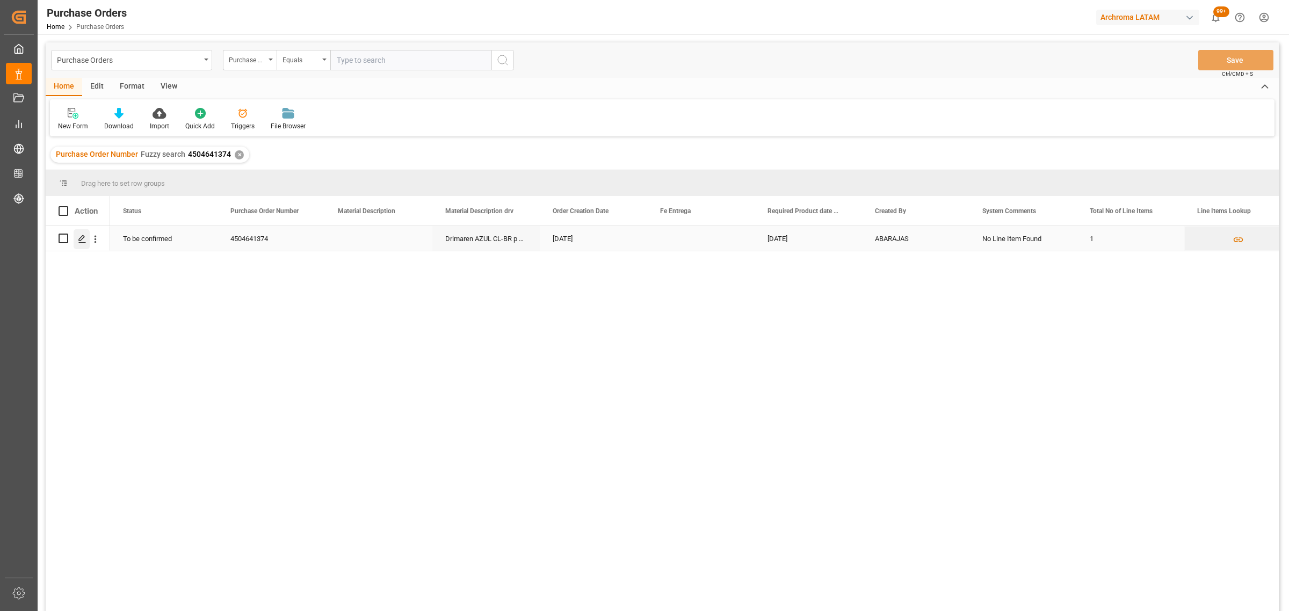
click at [76, 237] on div "Press SPACE to select this row." at bounding box center [82, 239] width 16 height 20
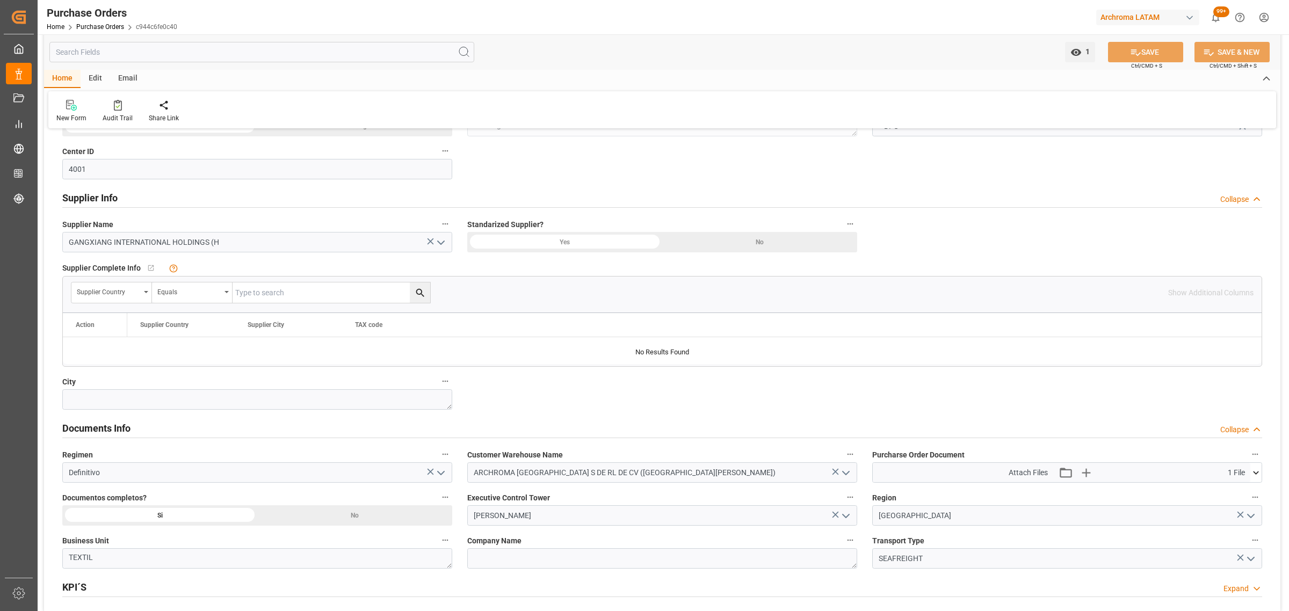
scroll to position [470, 0]
click at [98, 28] on link "Purchase Orders" at bounding box center [100, 27] width 48 height 8
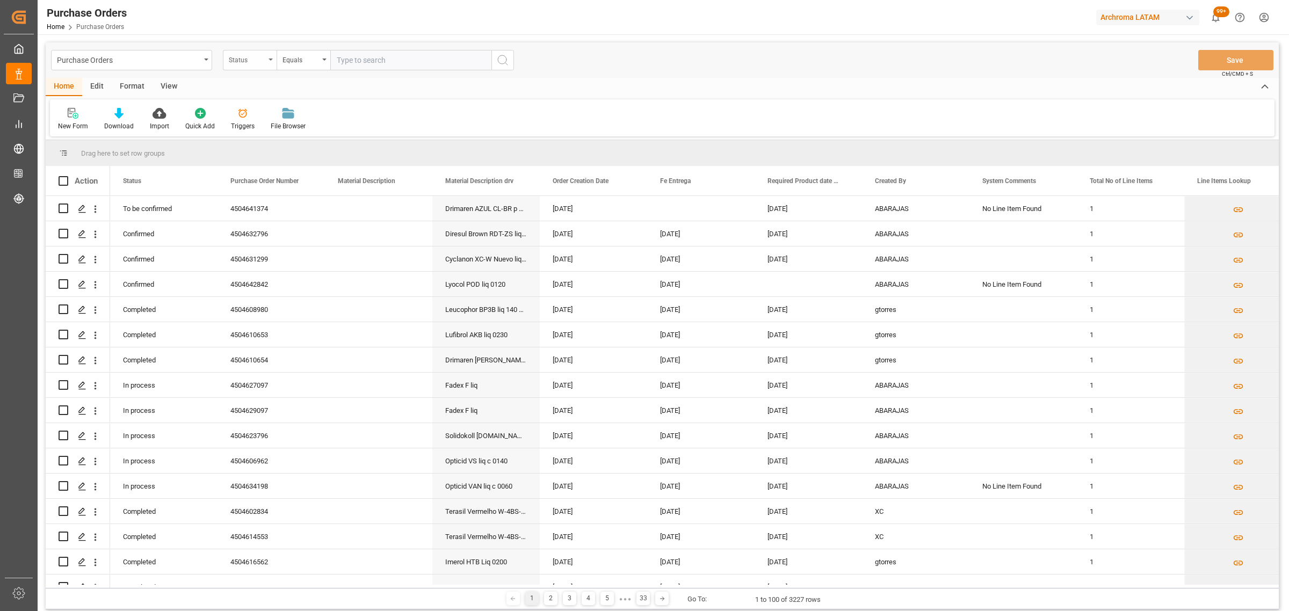
drag, startPoint x: 254, startPoint y: 65, endPoint x: 265, endPoint y: 68, distance: 11.1
click at [254, 64] on div "Status" at bounding box center [250, 60] width 54 height 20
click at [278, 132] on div "Purchase Order Number" at bounding box center [303, 132] width 160 height 23
click at [302, 57] on div "Equals" at bounding box center [301, 59] width 37 height 12
click at [330, 127] on div "Fuzzy search" at bounding box center [357, 132] width 160 height 23
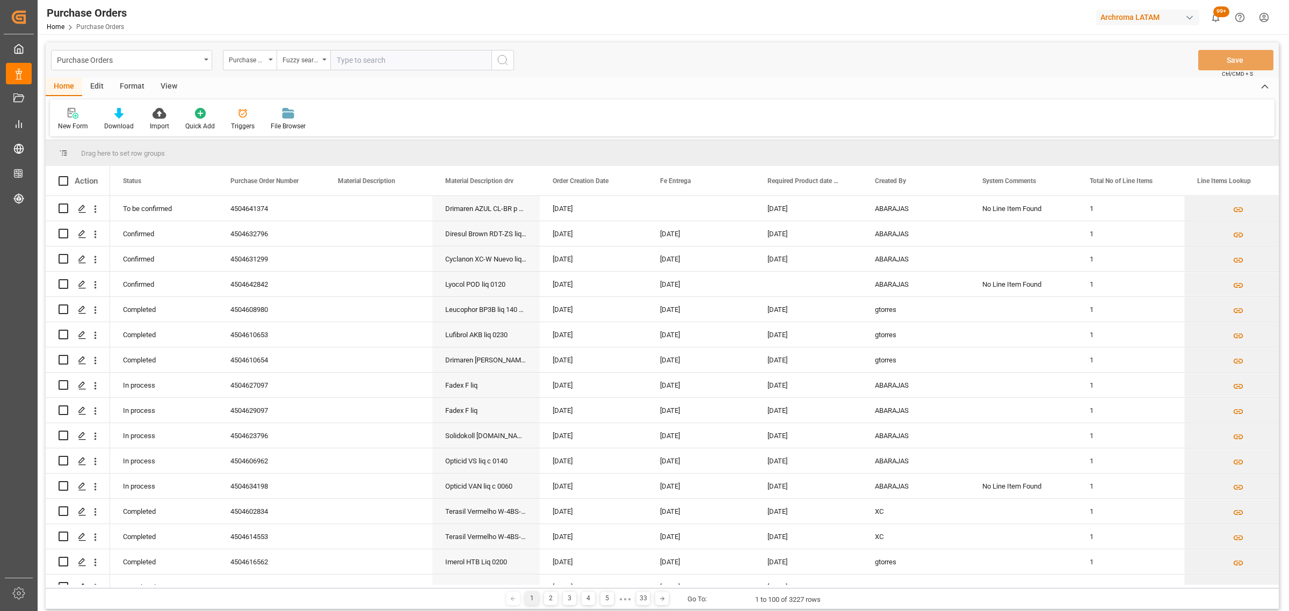
click at [372, 57] on input "text" at bounding box center [410, 60] width 161 height 20
paste input "4504642842"
type input "4504642842"
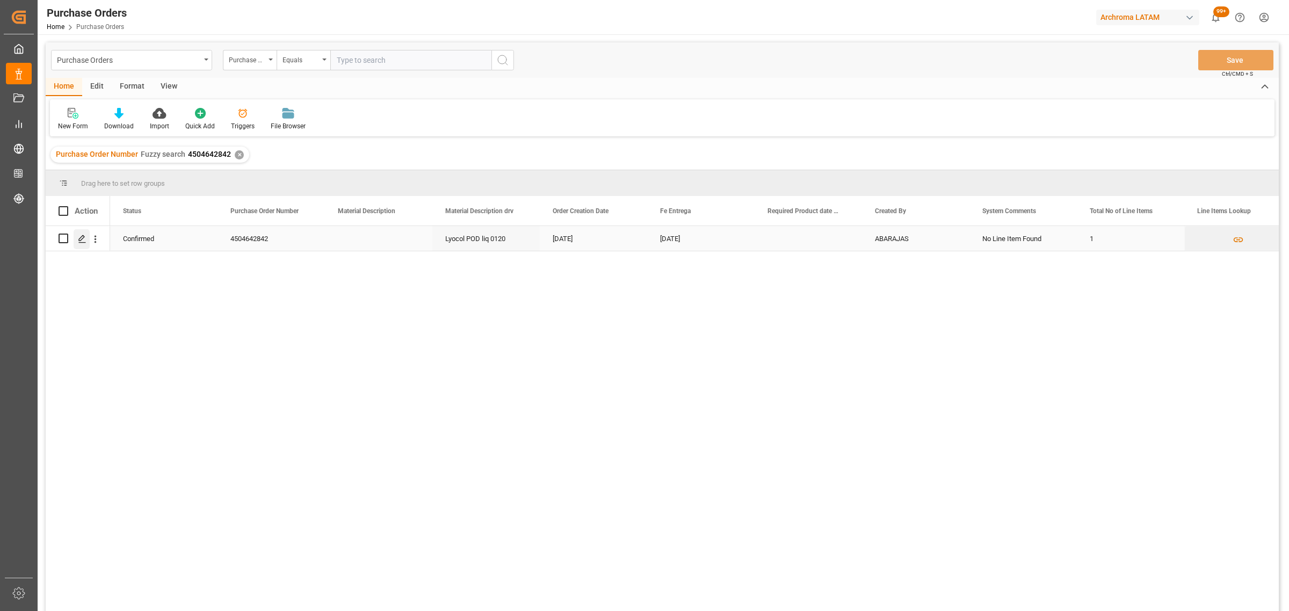
click at [82, 240] on icon "Press SPACE to select this row." at bounding box center [82, 239] width 9 height 9
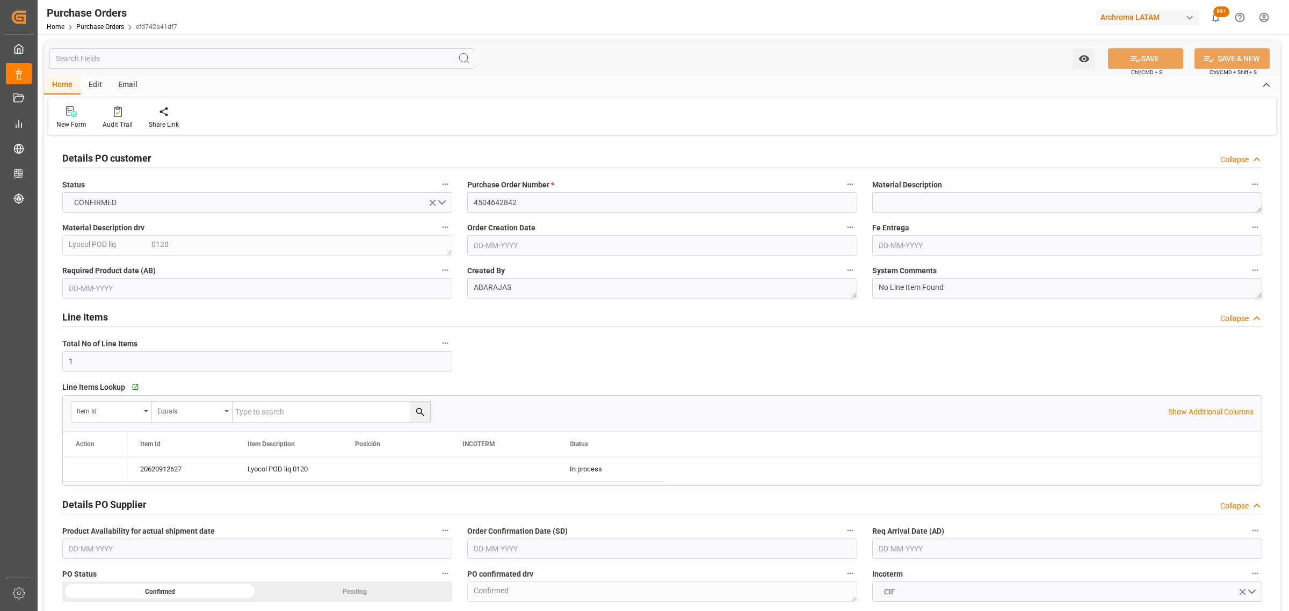
type input "[DATE]"
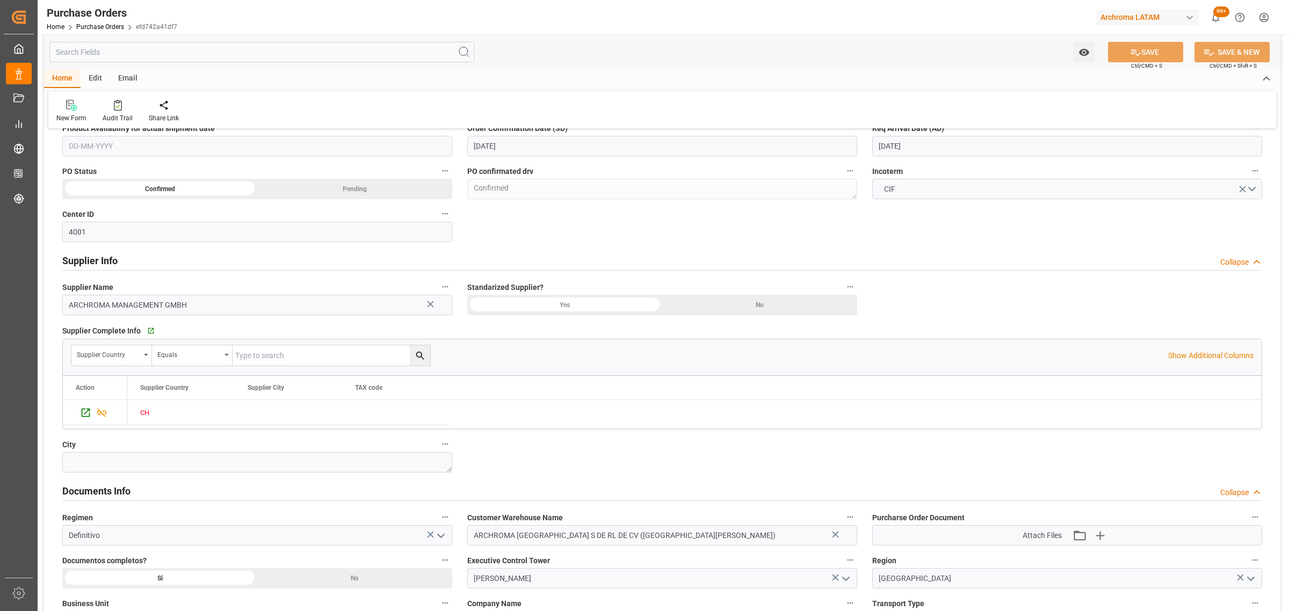
scroll to position [671, 0]
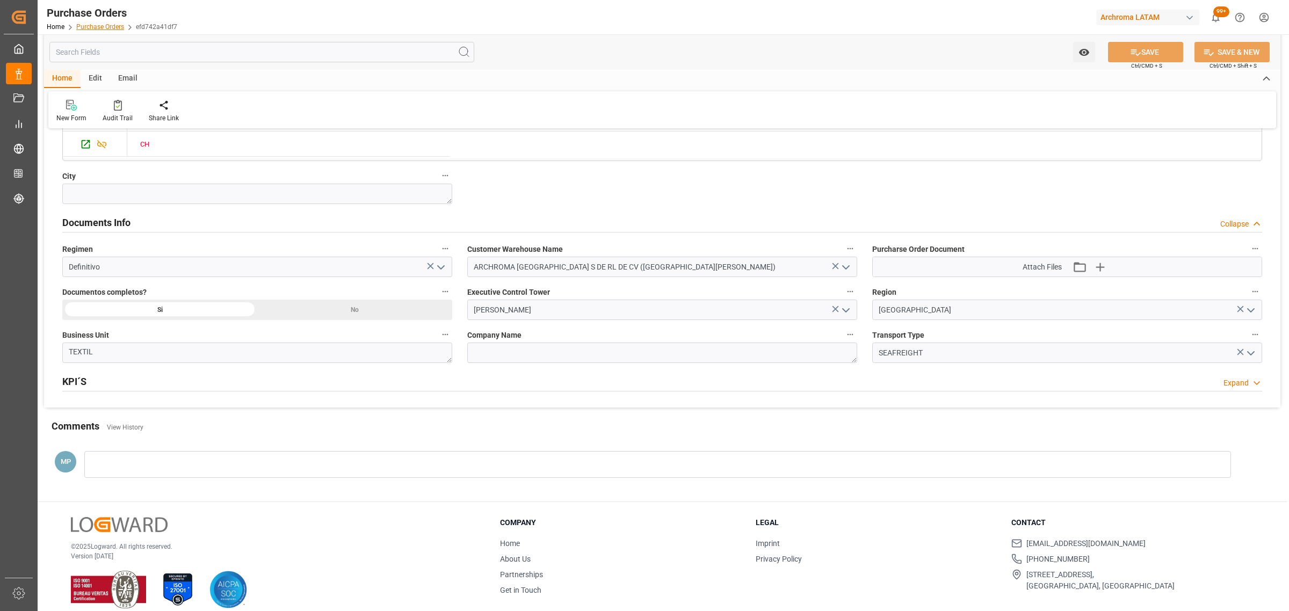
click at [117, 25] on link "Purchase Orders" at bounding box center [100, 27] width 48 height 8
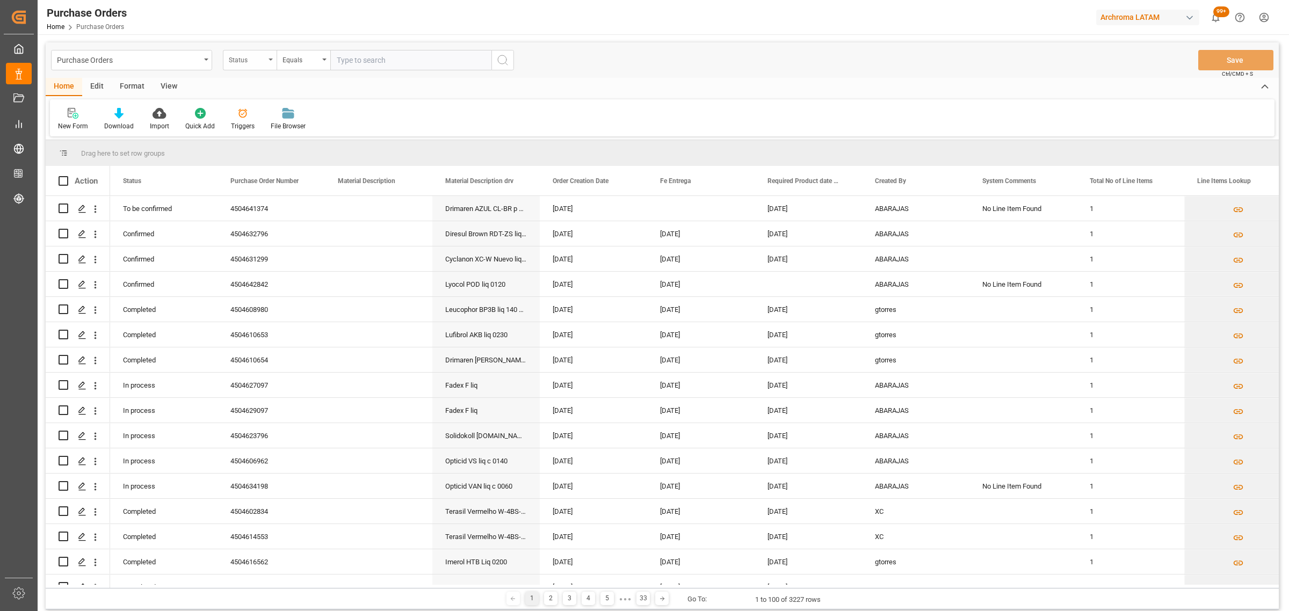
click at [268, 63] on div "Status" at bounding box center [250, 60] width 54 height 20
click at [276, 134] on div "Purchase Order Number" at bounding box center [303, 132] width 160 height 23
click at [289, 68] on div "Equals" at bounding box center [304, 60] width 54 height 20
click at [312, 133] on div "Fuzzy search" at bounding box center [357, 132] width 160 height 23
click at [372, 58] on input "text" at bounding box center [410, 60] width 161 height 20
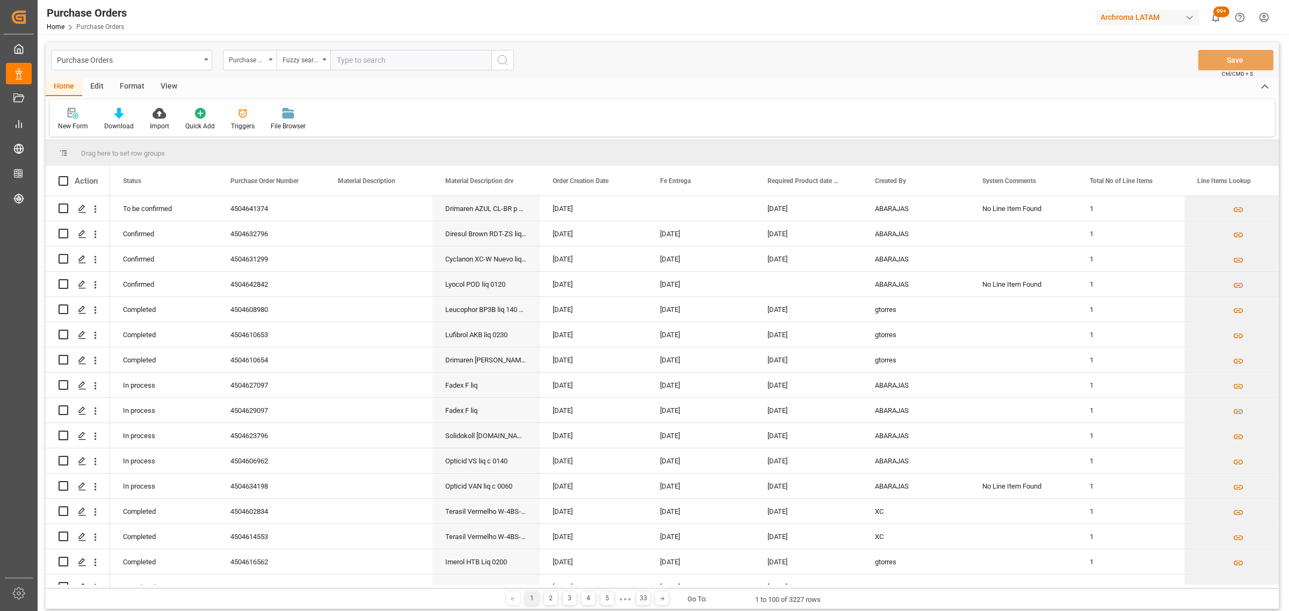
paste input "4504634198"
type input "4504634198"
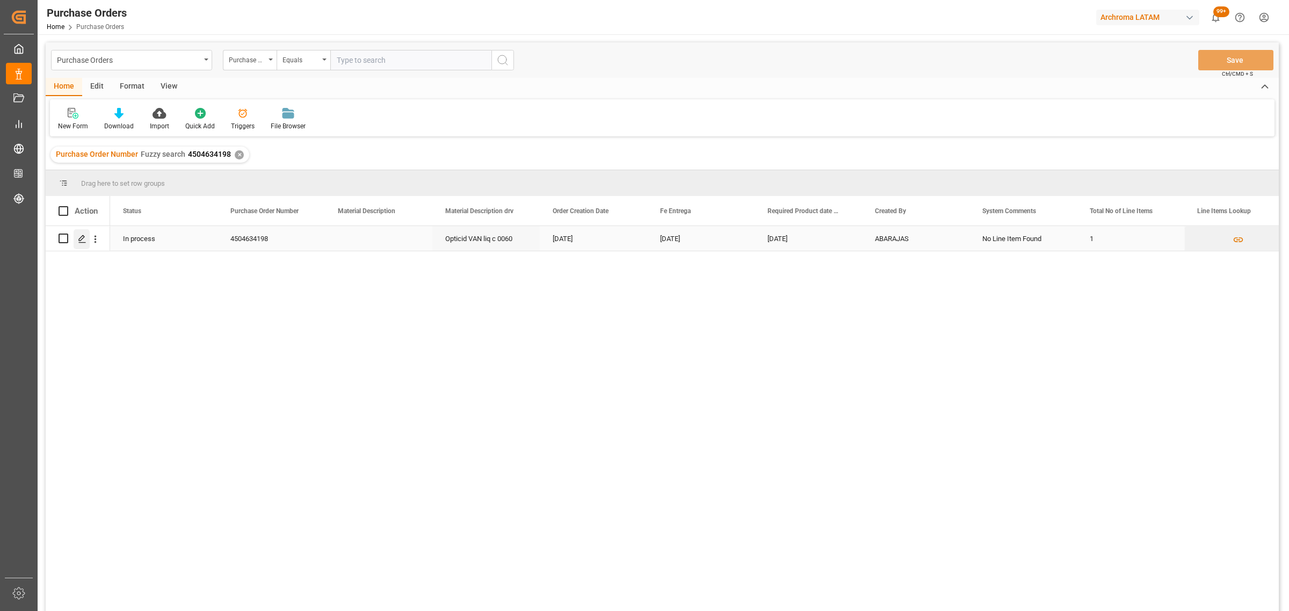
click at [86, 243] on icon "Press SPACE to select this row." at bounding box center [82, 239] width 9 height 9
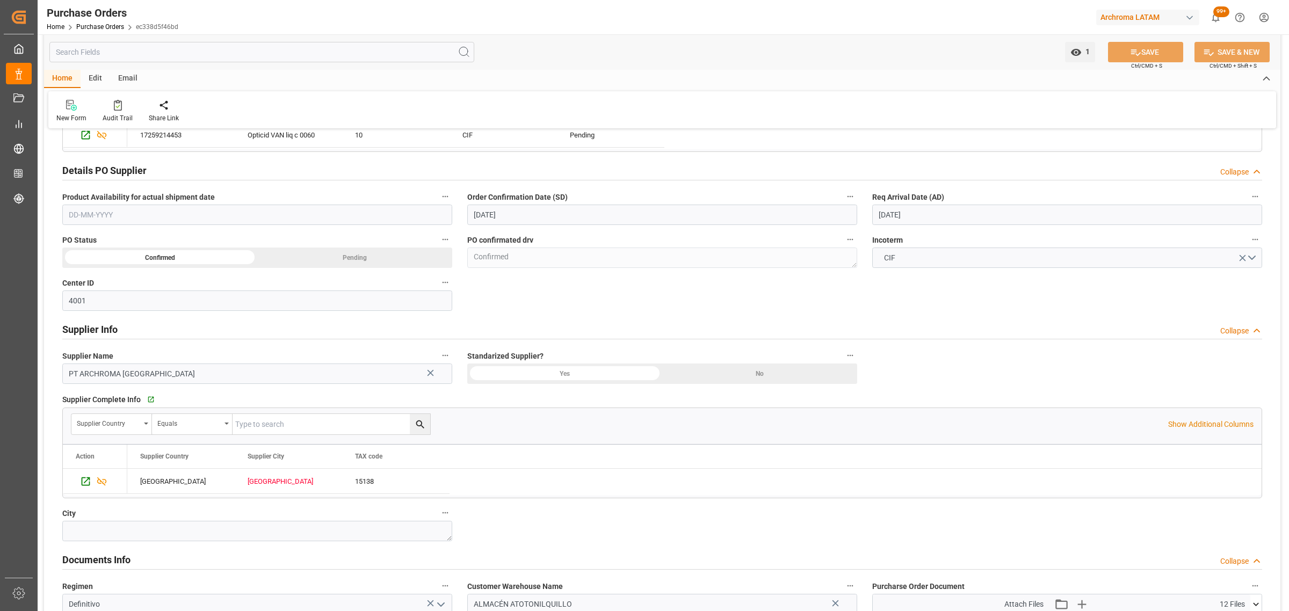
scroll to position [470, 0]
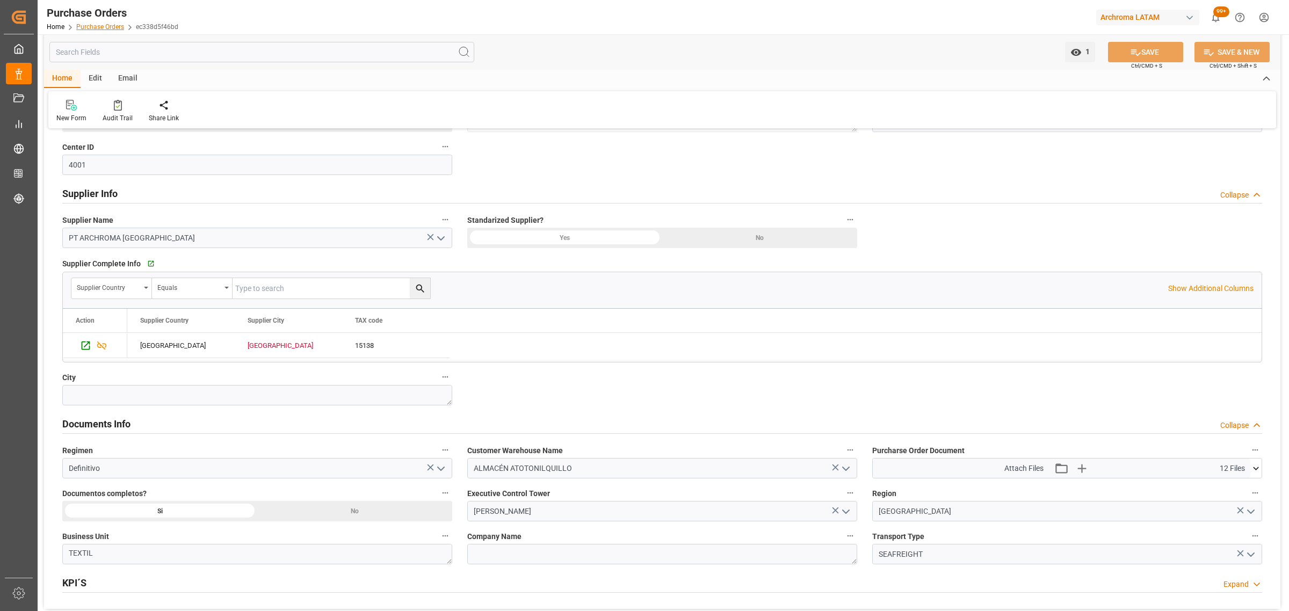
click at [112, 25] on link "Purchase Orders" at bounding box center [100, 27] width 48 height 8
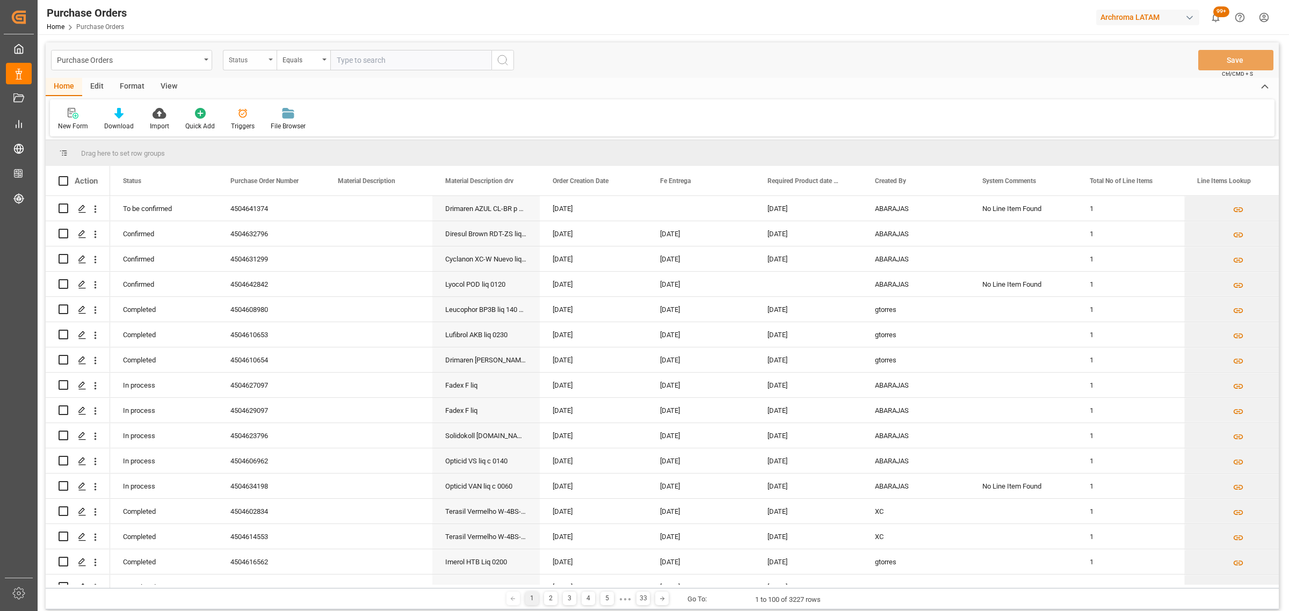
click at [257, 66] on div "Status" at bounding box center [250, 60] width 54 height 20
click at [286, 135] on div "Purchase Order Number" at bounding box center [303, 132] width 160 height 23
click at [286, 66] on div "Equals" at bounding box center [304, 60] width 54 height 20
click at [324, 126] on div "Fuzzy search" at bounding box center [357, 132] width 160 height 23
click at [358, 61] on input "text" at bounding box center [410, 60] width 161 height 20
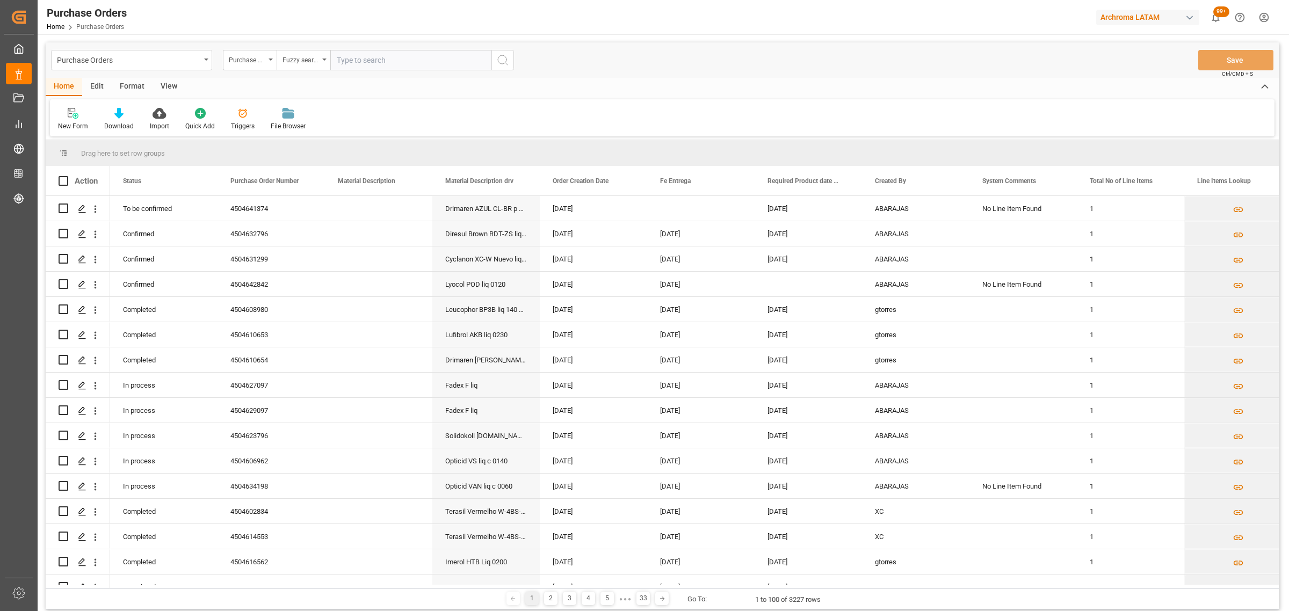
paste input "4504648483"
type input "4504648483"
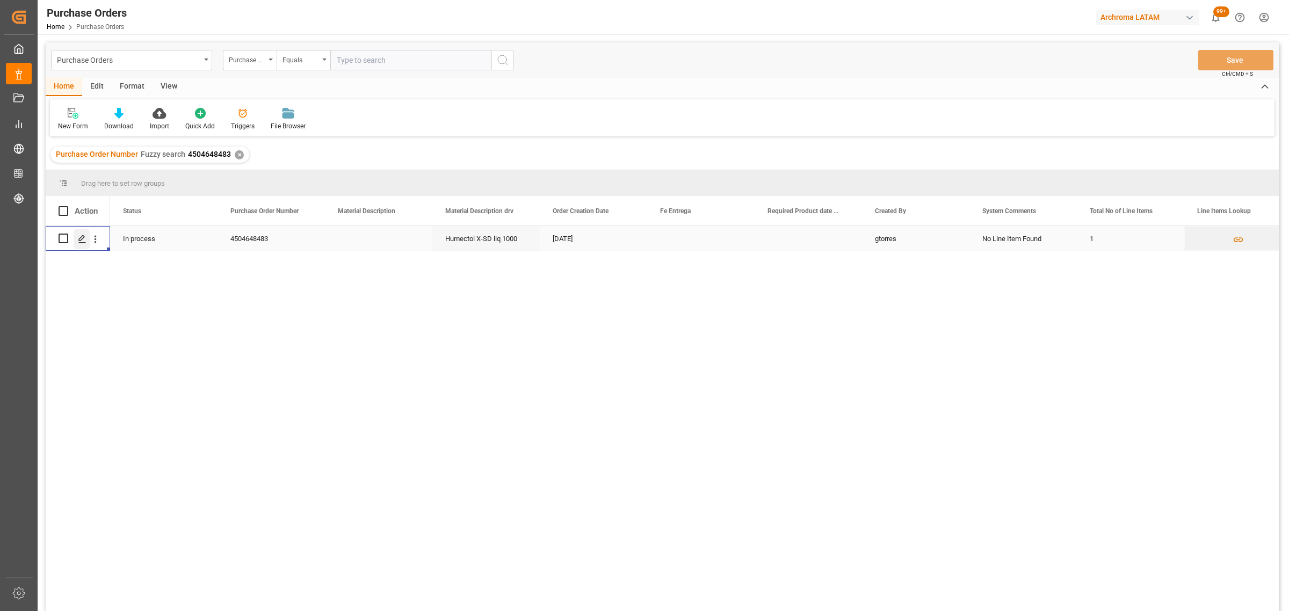
click at [80, 242] on line "Press SPACE to select this row." at bounding box center [82, 242] width 6 height 0
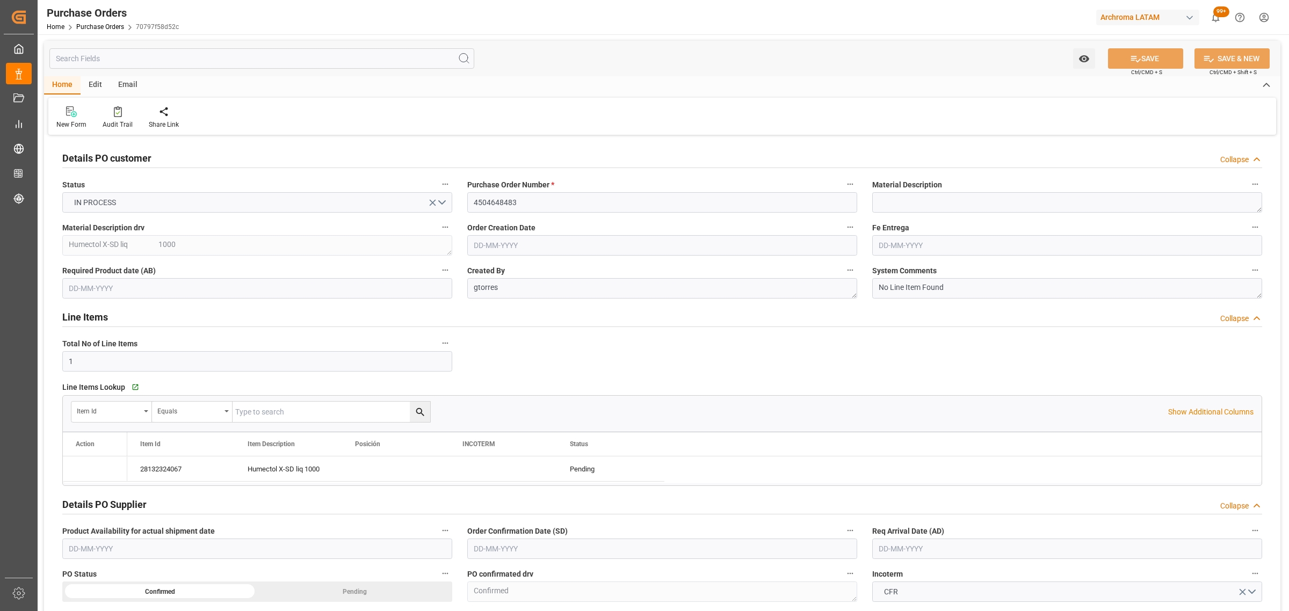
type input "[DATE]"
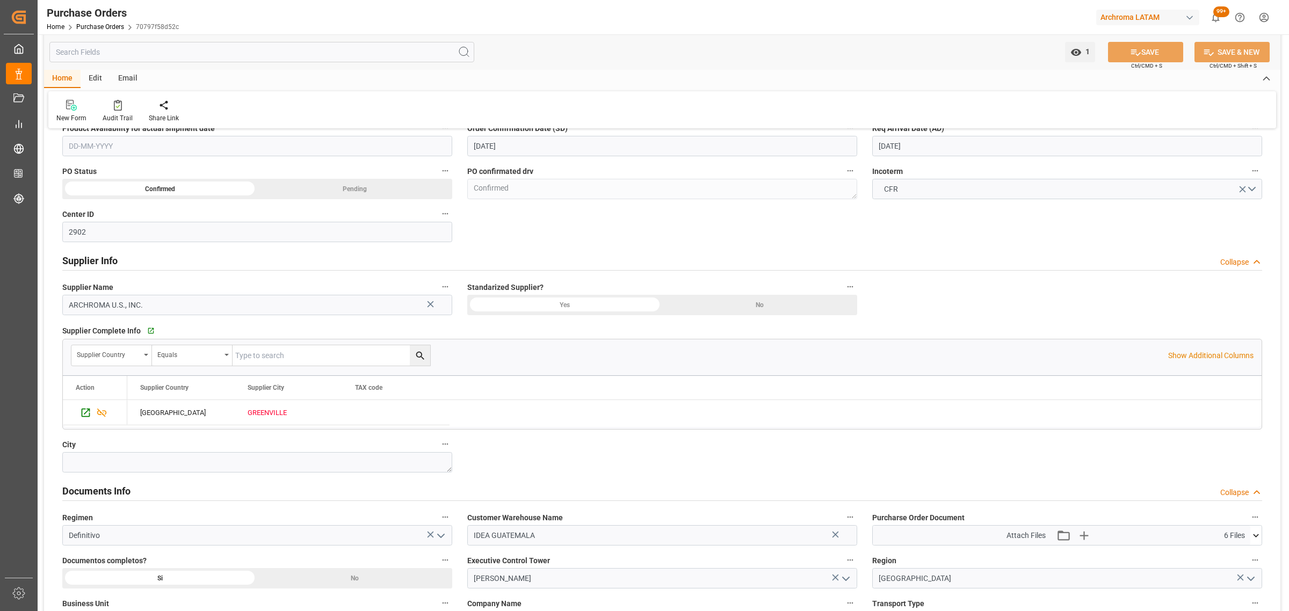
scroll to position [685, 0]
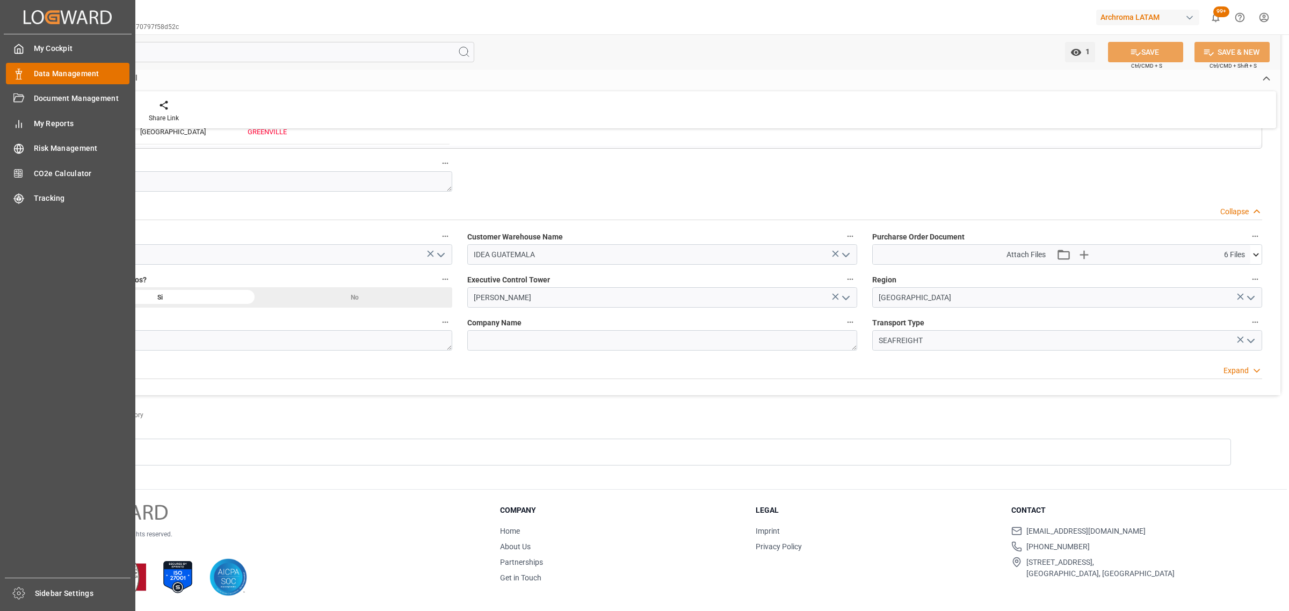
click at [35, 70] on span "Data Management" at bounding box center [82, 73] width 96 height 11
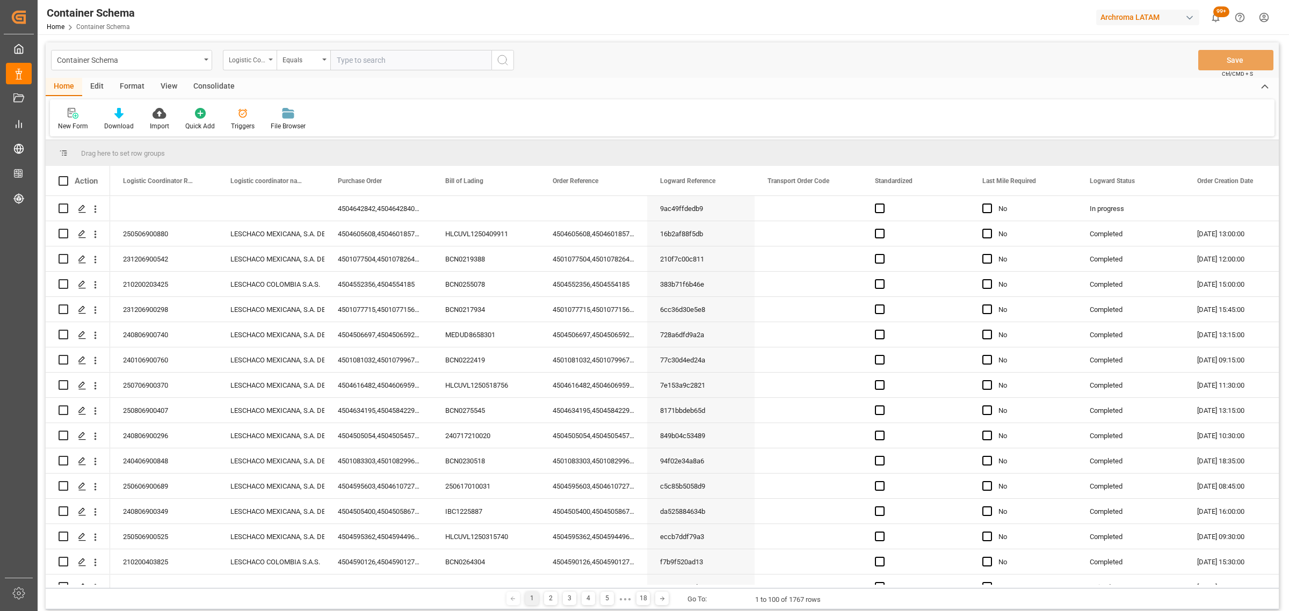
click at [254, 57] on div "Logistic Coordinator Reference Number" at bounding box center [247, 59] width 37 height 12
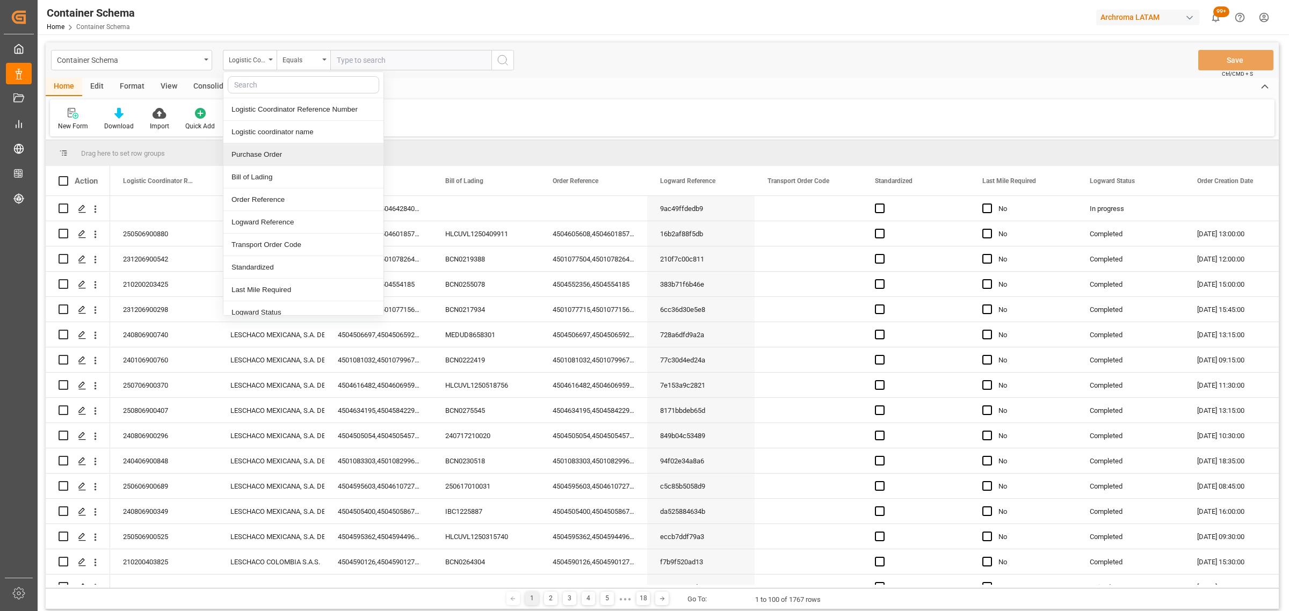
click at [297, 148] on div "Purchase Order" at bounding box center [303, 154] width 160 height 23
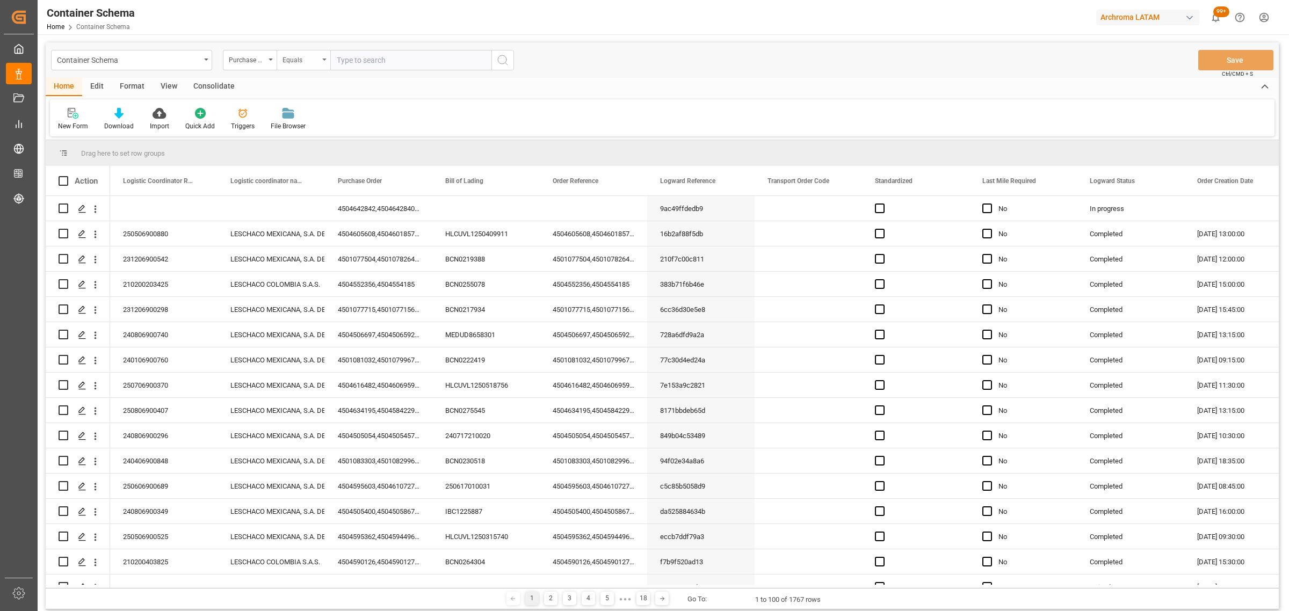
click at [310, 61] on div "Equals" at bounding box center [301, 59] width 37 height 12
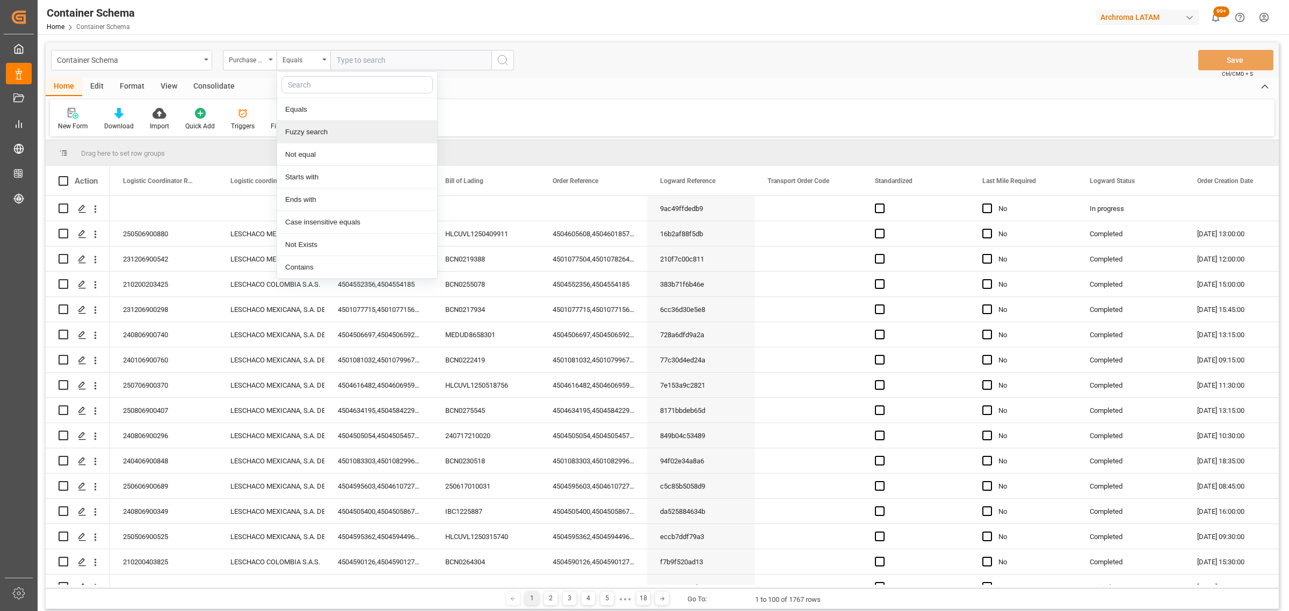
click at [345, 133] on div "Fuzzy search" at bounding box center [357, 132] width 160 height 23
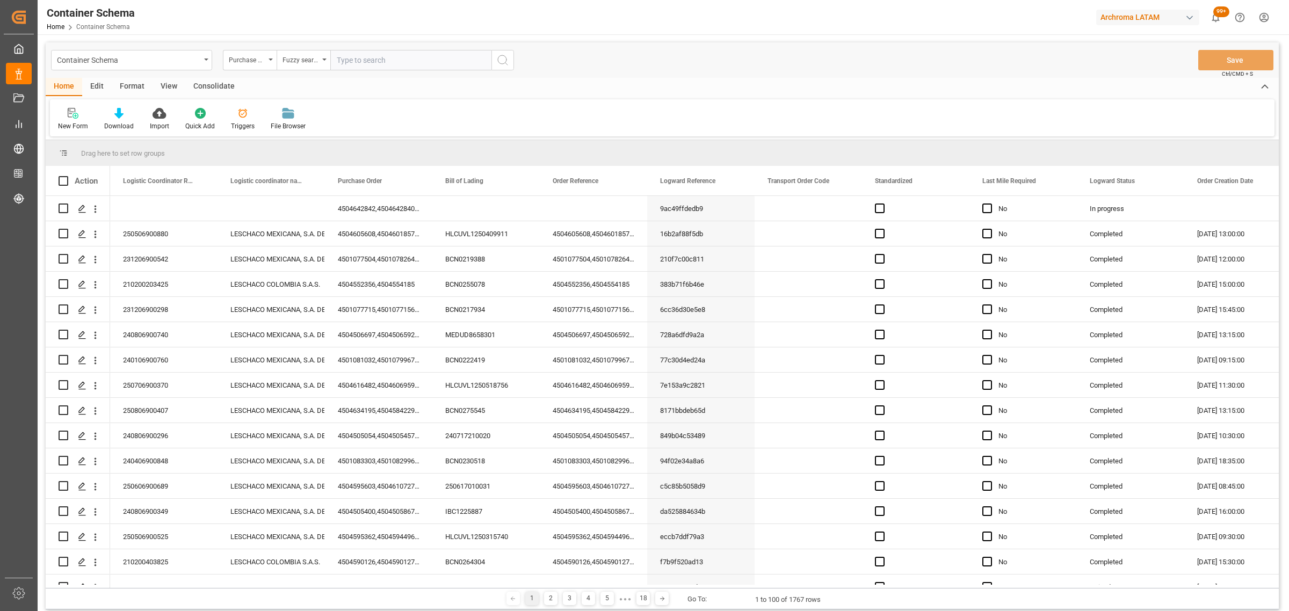
click at [370, 54] on input "text" at bounding box center [410, 60] width 161 height 20
paste input "4504600388"
type input "4504600388"
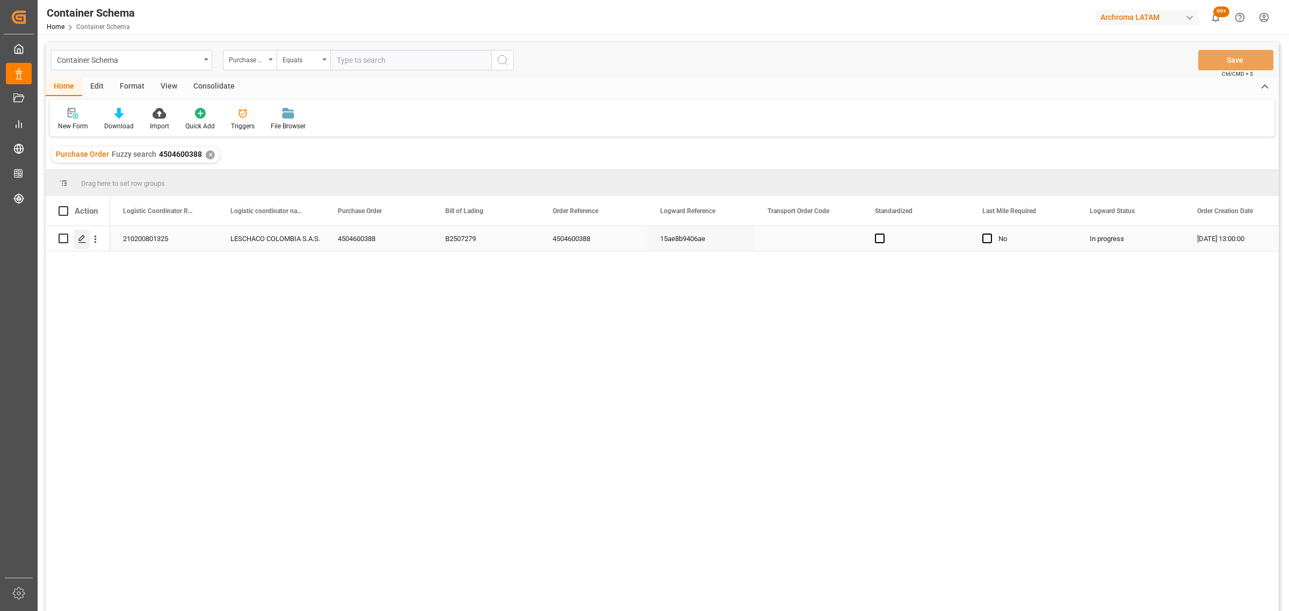
click at [85, 237] on icon "Press SPACE to select this row." at bounding box center [82, 239] width 9 height 9
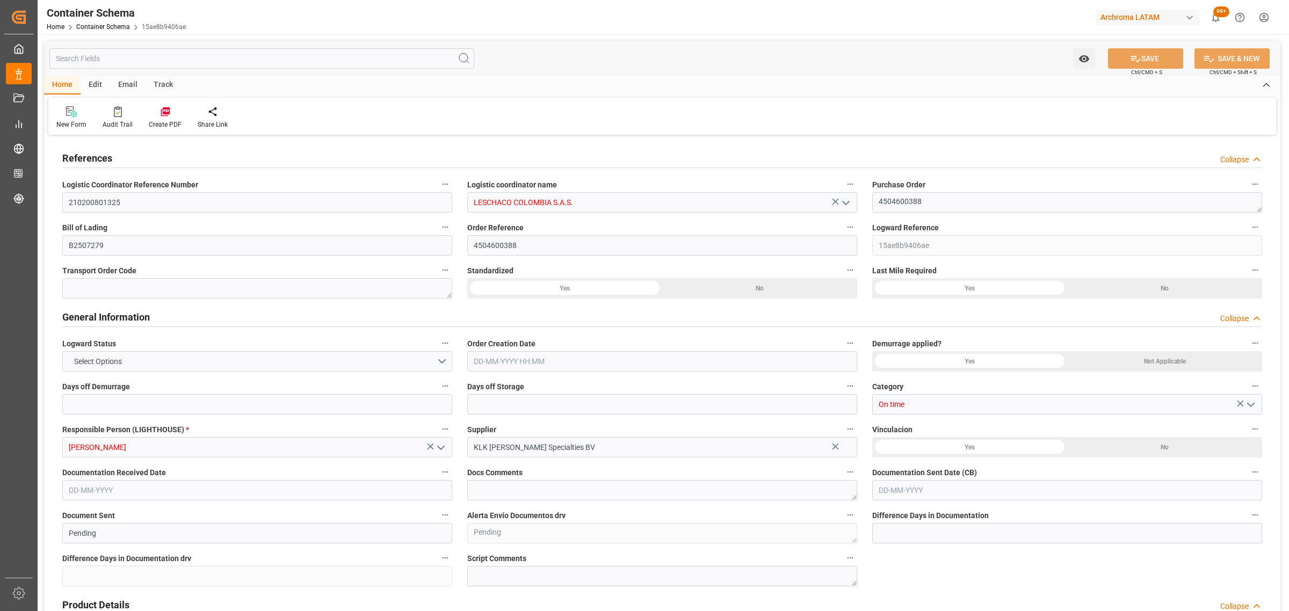
type input "0"
type input "3"
type input "1"
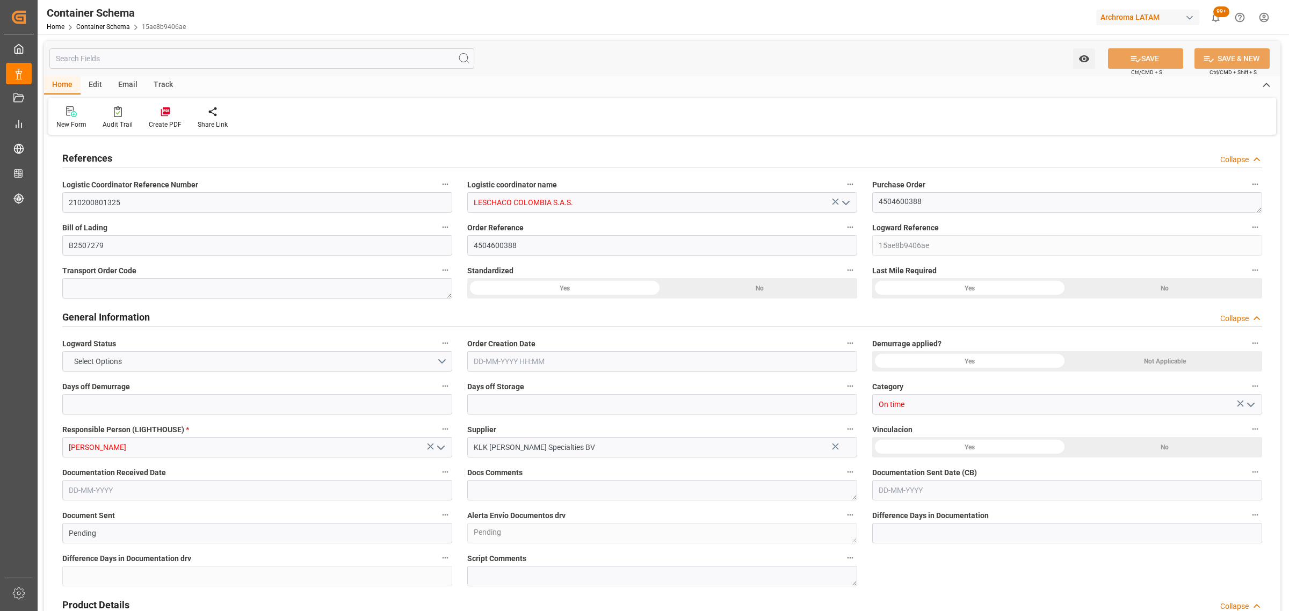
type input "1000"
type input "1064"
type input "BEANR"
type input "COCTG"
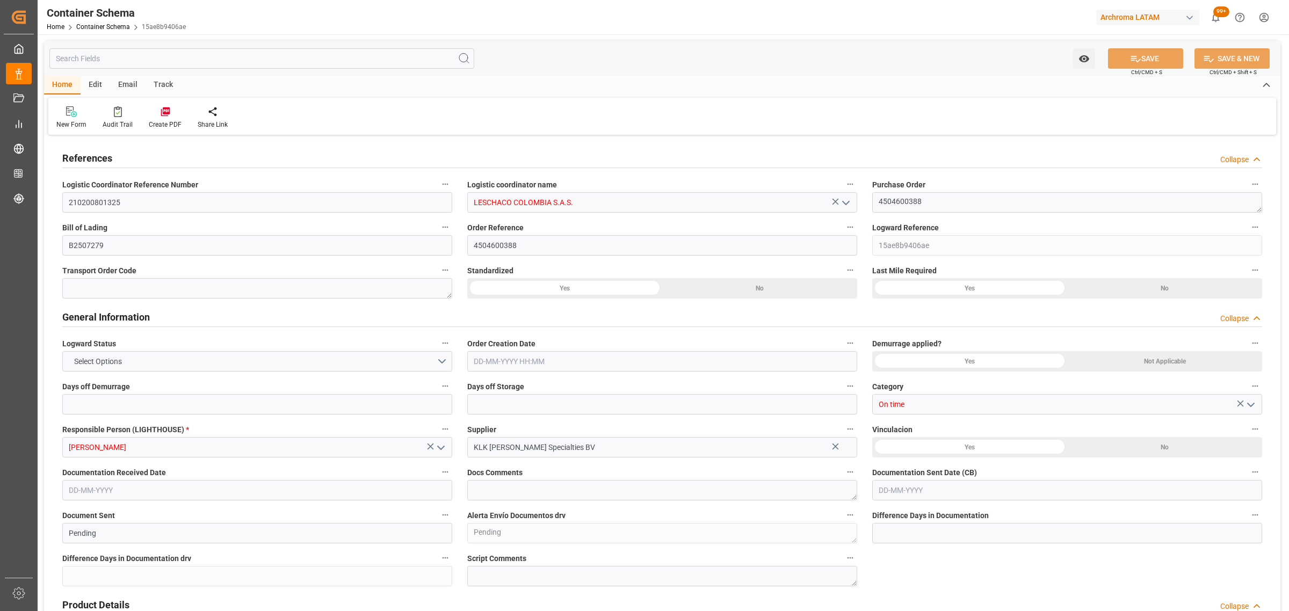
type input "9729087"
type input "0"
type input "[DATE] 13:00"
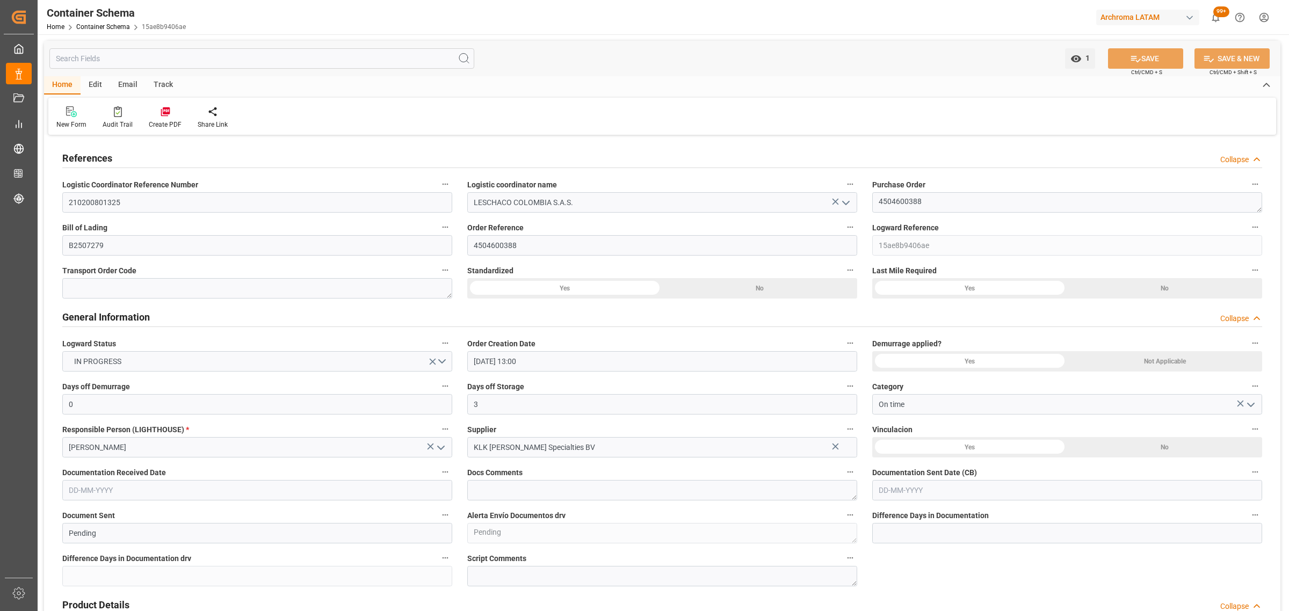
type input "[DATE]"
type input "[DATE] 02:54"
type input "[DATE] 18:19"
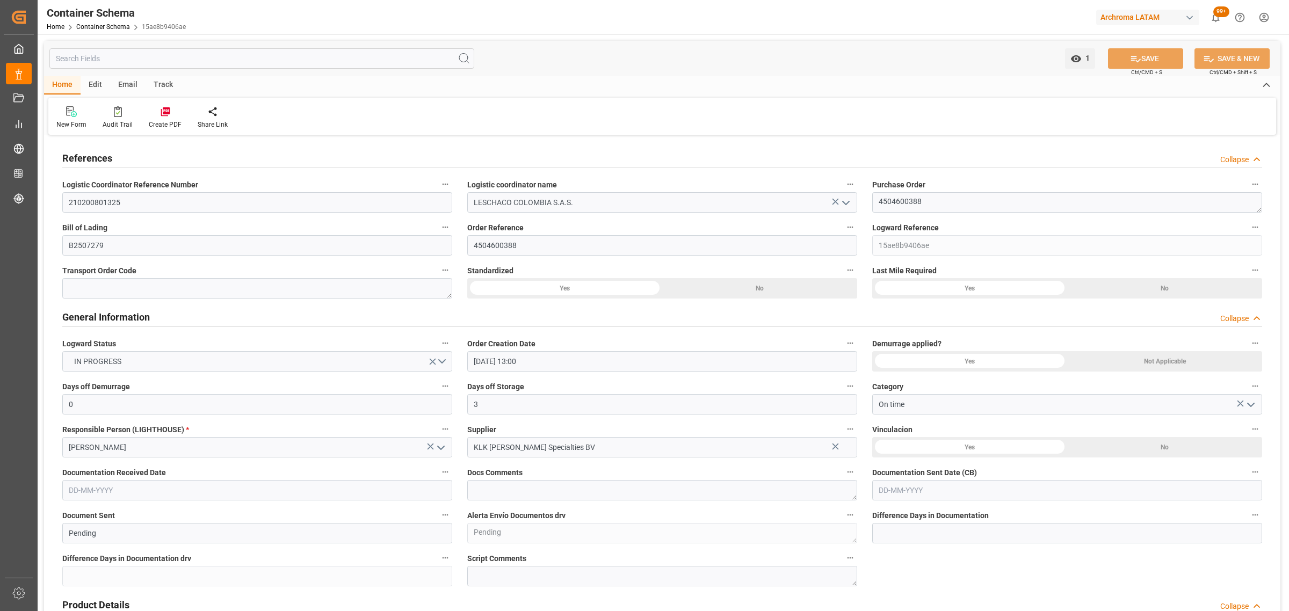
type input "[DATE]"
click at [167, 84] on div "Track" at bounding box center [163, 85] width 35 height 18
click at [76, 122] on div "Tracking" at bounding box center [68, 125] width 25 height 10
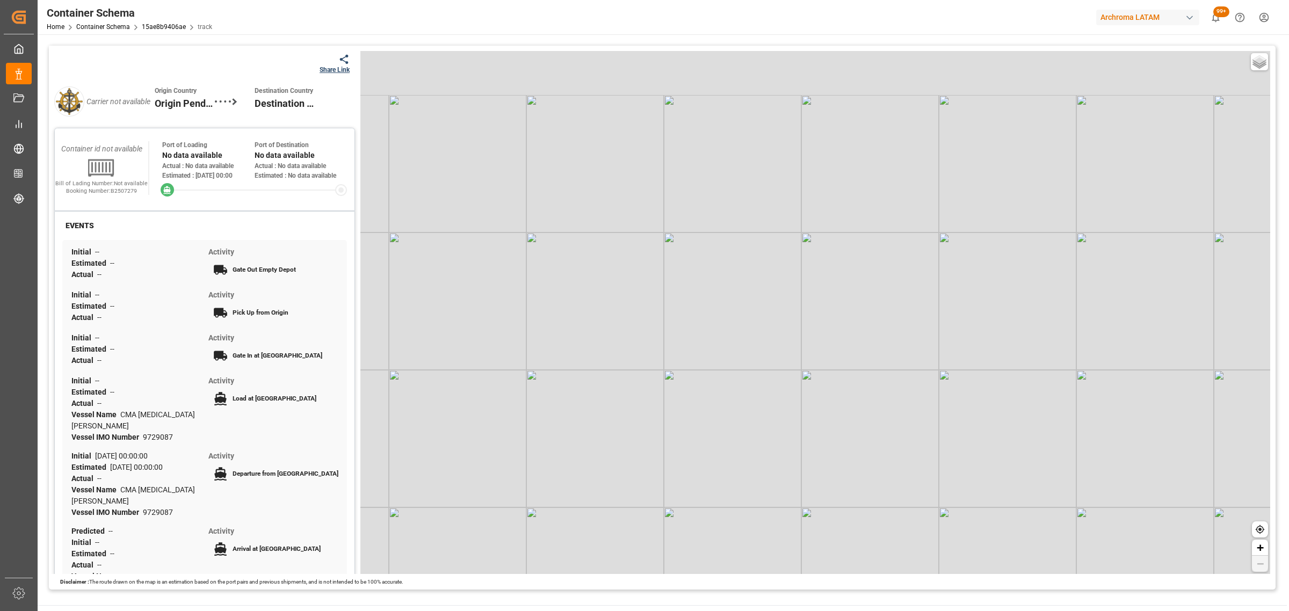
click at [331, 62] on div at bounding box center [335, 59] width 30 height 11
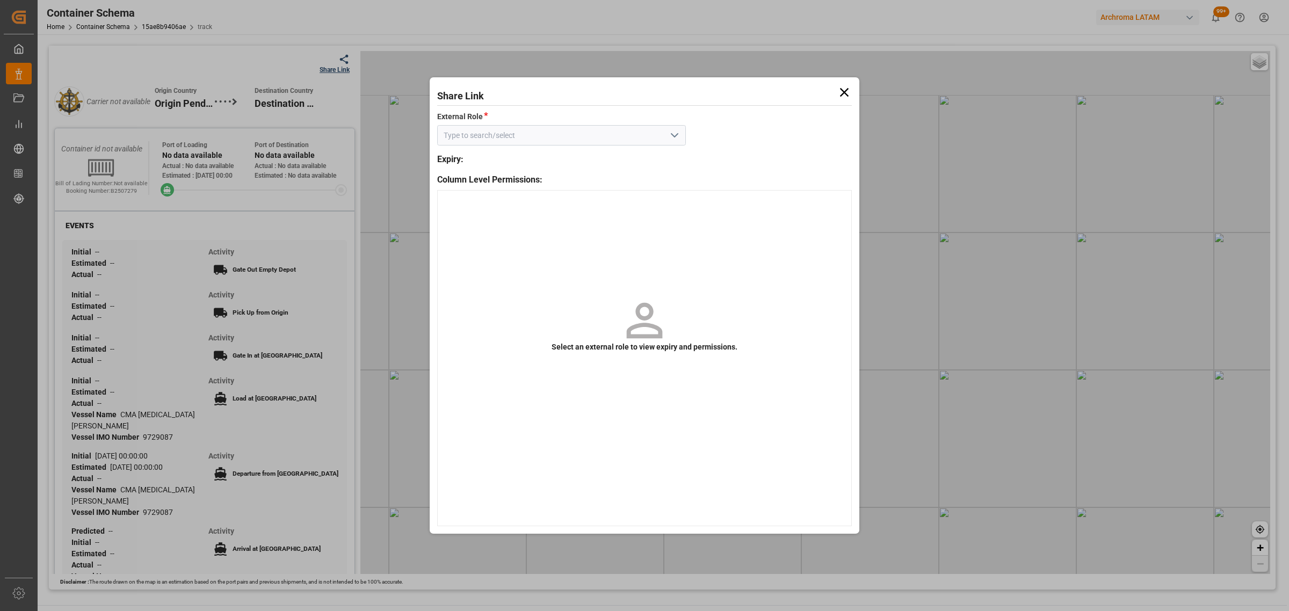
click at [677, 137] on icon "open menu" at bounding box center [674, 135] width 13 height 13
click at [658, 151] on div "Customer" at bounding box center [562, 159] width 248 height 24
type input "Customer"
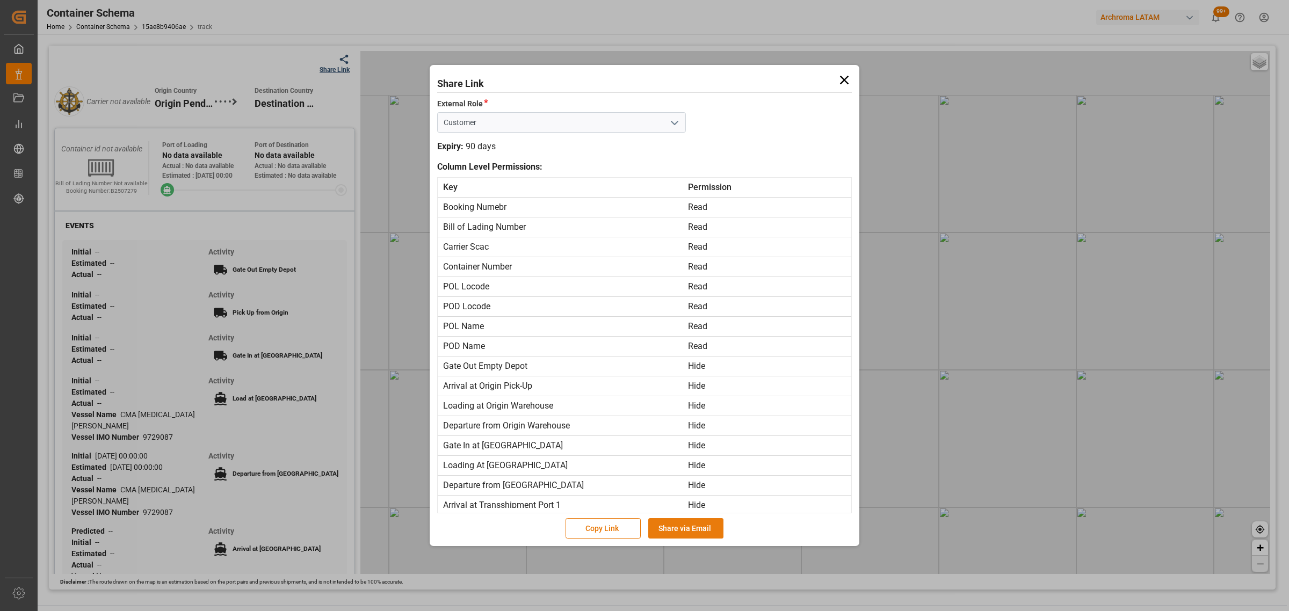
click at [695, 532] on button "Share via Email" at bounding box center [685, 528] width 75 height 20
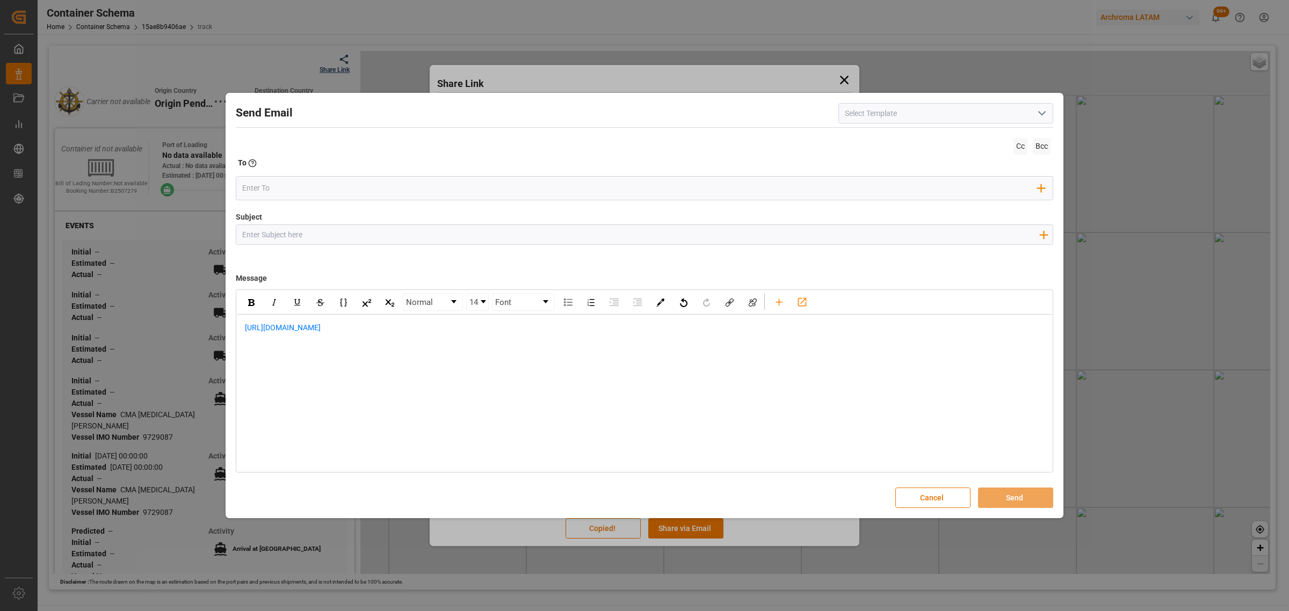
drag, startPoint x: 344, startPoint y: 250, endPoint x: 346, endPoint y: 242, distance: 8.3
click at [345, 249] on div "Subject Add field to Subject" at bounding box center [645, 239] width 818 height 54
click at [346, 238] on input "Subject" at bounding box center [640, 234] width 808 height 19
paste input "PO 4504600388//TE//DOCUMENTOS// KLK [PERSON_NAME] SPECIALITIES//ARCHROMA [GEOGR…"
drag, startPoint x: 366, startPoint y: 232, endPoint x: 316, endPoint y: 237, distance: 50.8
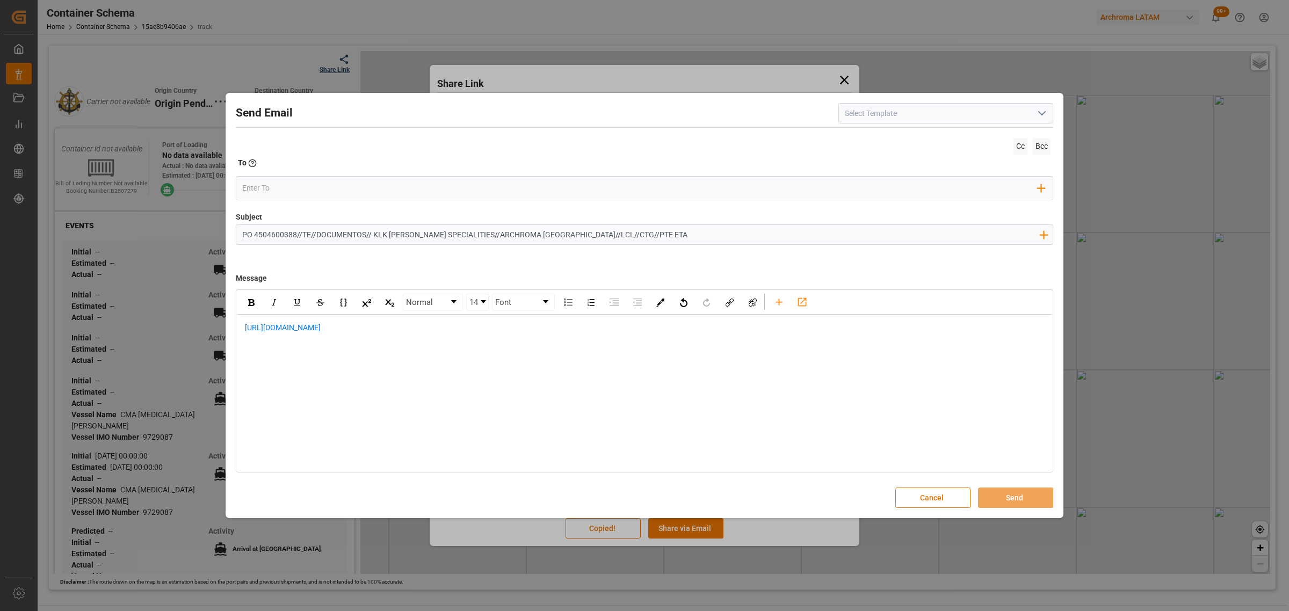
click at [316, 237] on input "PO 4504600388//TE//DOCUMENTOS// KLK [PERSON_NAME] SPECIALITIES//ARCHROMA [GEOGR…" at bounding box center [640, 234] width 808 height 19
type input "PO 4504600388//TE//LOGWARD STATUS// KLK [PERSON_NAME] SPECIALITIES//ARCHROMA [G…"
click at [237, 328] on div "Normal 14 Font [URL][DOMAIN_NAME]" at bounding box center [645, 381] width 818 height 183
click at [244, 328] on div "[URL][DOMAIN_NAME]" at bounding box center [644, 333] width 800 height 23
click at [289, 328] on div "rdw-editor" at bounding box center [645, 327] width 800 height 11
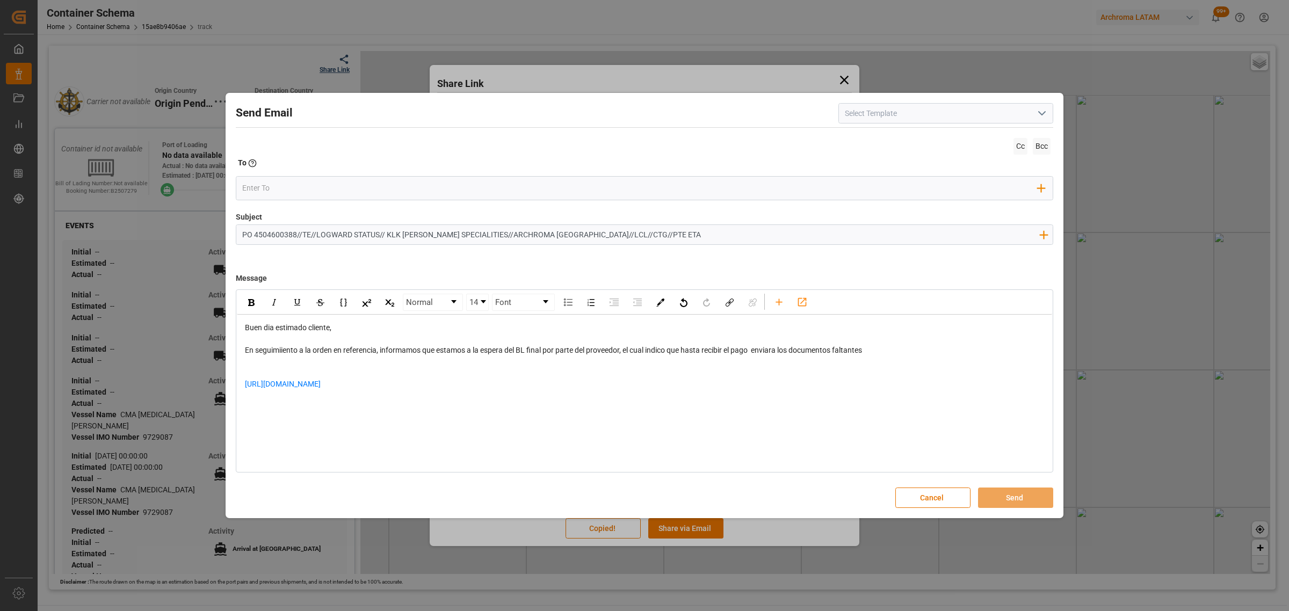
click at [368, 370] on div "rdw-editor" at bounding box center [645, 372] width 800 height 11
click at [418, 371] on div "[URL][DOMAIN_NAME]" at bounding box center [645, 378] width 800 height 23
click at [266, 388] on div "rdw-editor" at bounding box center [645, 384] width 800 height 11
click at [305, 387] on div "rdw-editor" at bounding box center [645, 384] width 800 height 11
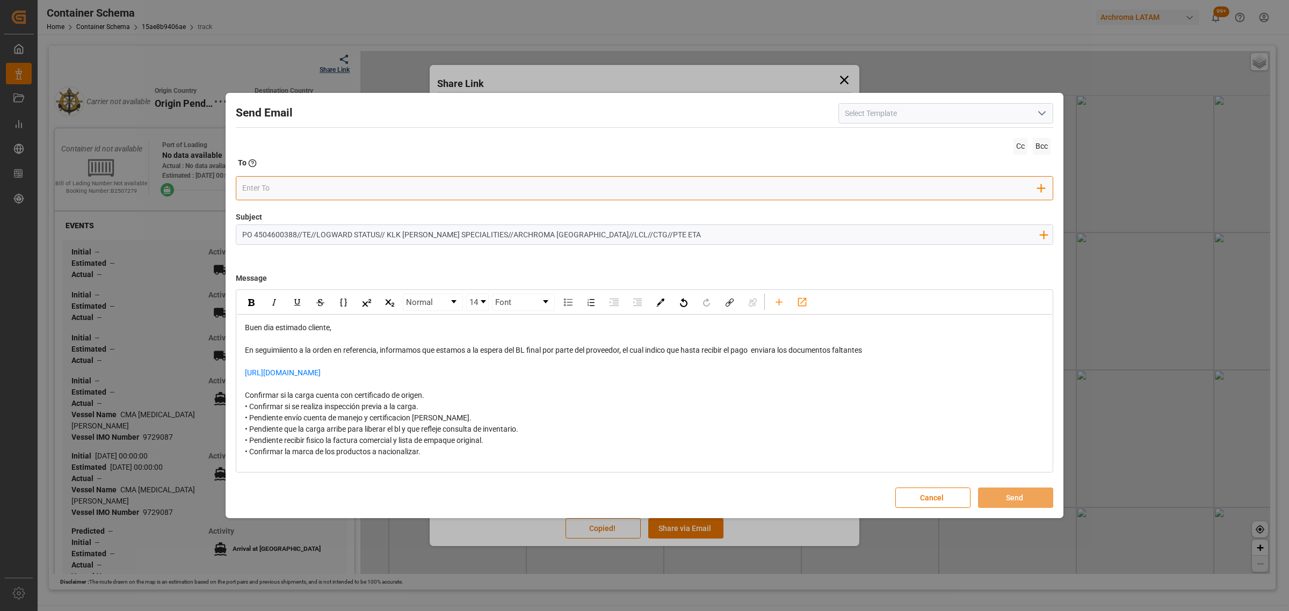
click at [312, 187] on input "email" at bounding box center [640, 188] width 796 height 16
type input "ang"
click at [283, 210] on span "[EMAIL_ADDRESS][DOMAIN_NAME]" at bounding box center [324, 209] width 119 height 11
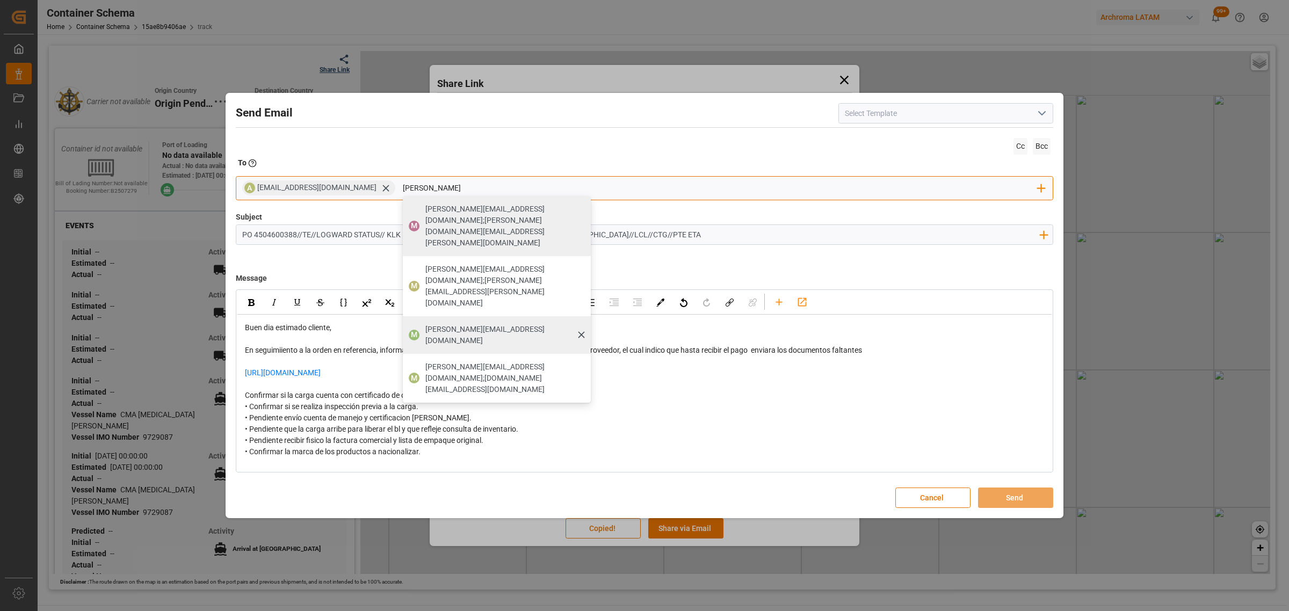
type input "[PERSON_NAME]"
click at [454, 320] on div "[PERSON_NAME][EMAIL_ADDRESS][DOMAIN_NAME]" at bounding box center [504, 335] width 165 height 30
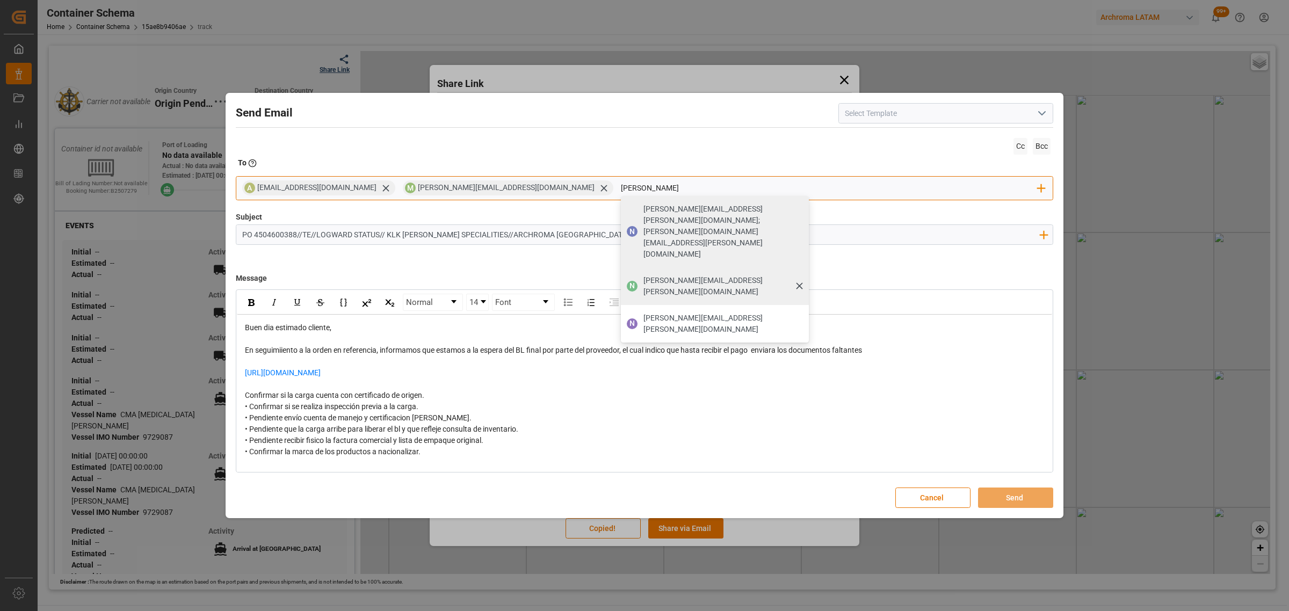
type input "[PERSON_NAME]"
click at [644, 275] on span "[PERSON_NAME][EMAIL_ADDRESS][PERSON_NAME][DOMAIN_NAME]" at bounding box center [723, 286] width 158 height 23
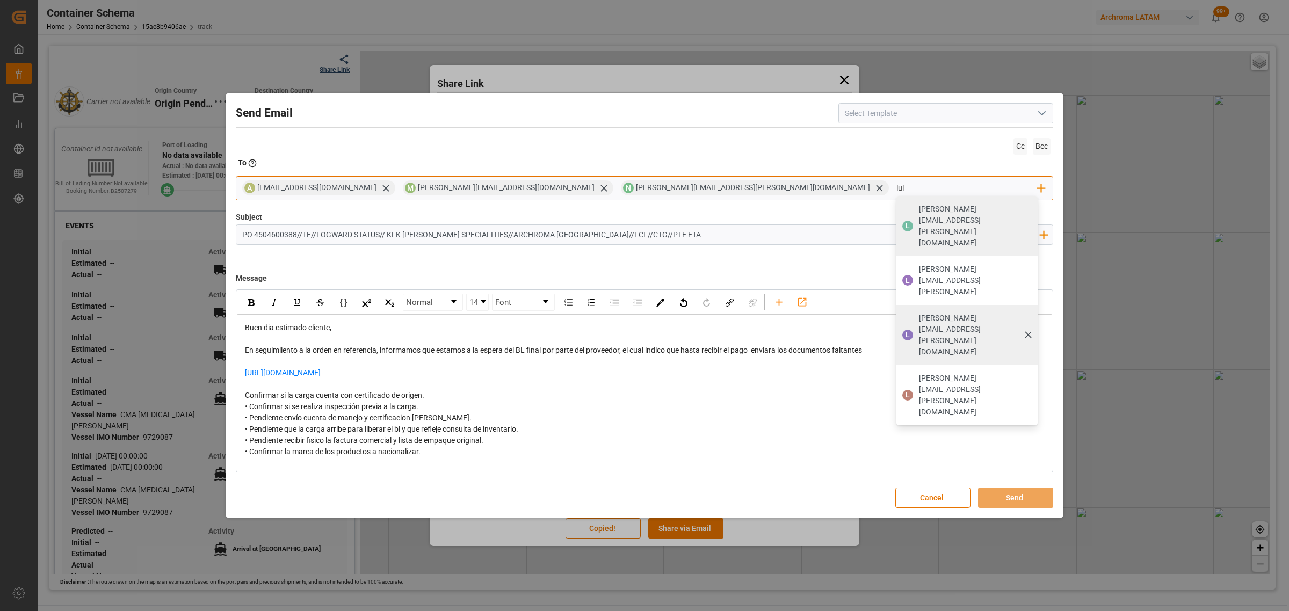
type input "lui"
click at [919, 313] on span "[PERSON_NAME][EMAIL_ADDRESS][PERSON_NAME][DOMAIN_NAME]" at bounding box center [975, 335] width 112 height 45
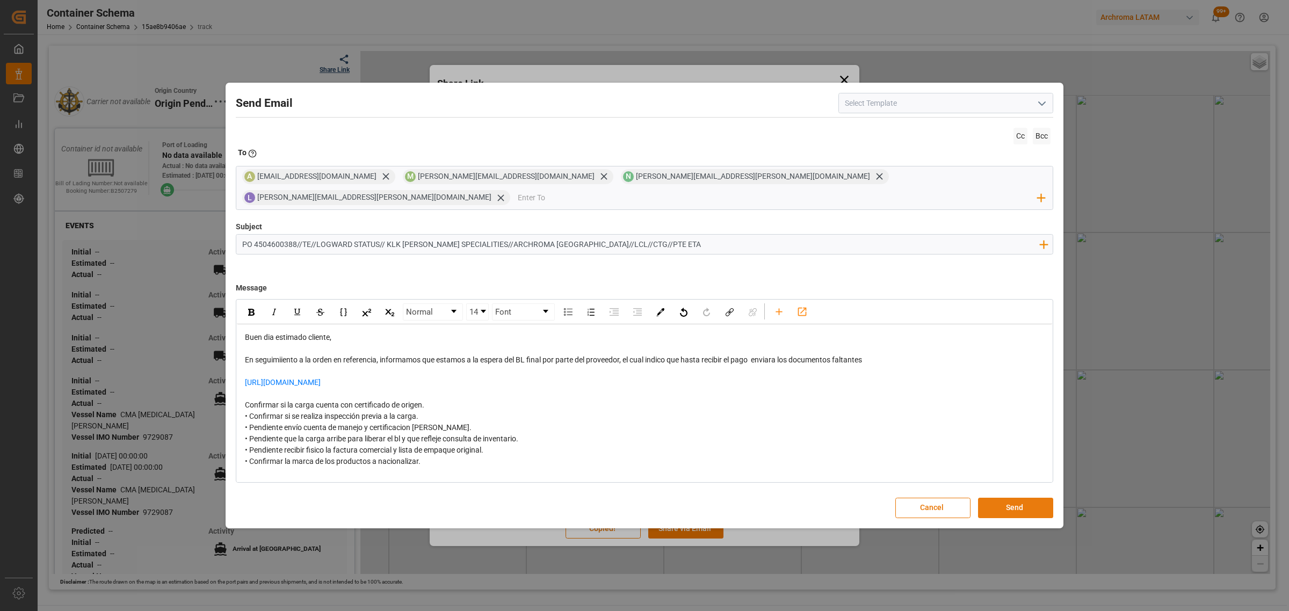
click at [1035, 498] on button "Send" at bounding box center [1015, 508] width 75 height 20
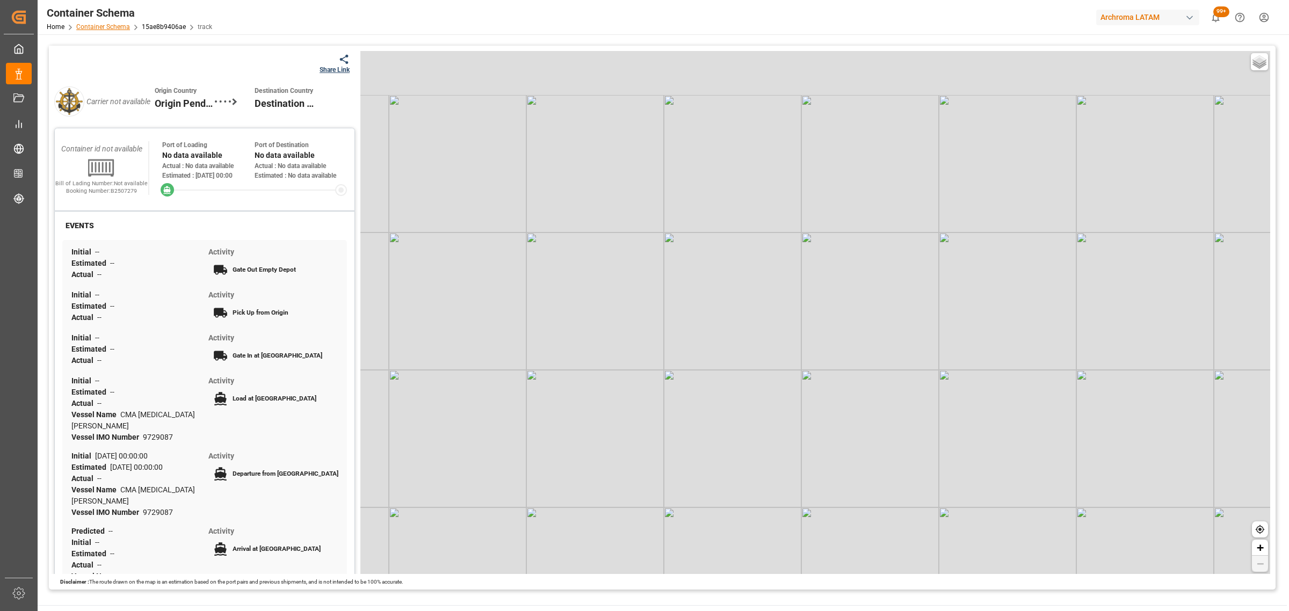
click at [100, 28] on link "Container Schema" at bounding box center [103, 27] width 54 height 8
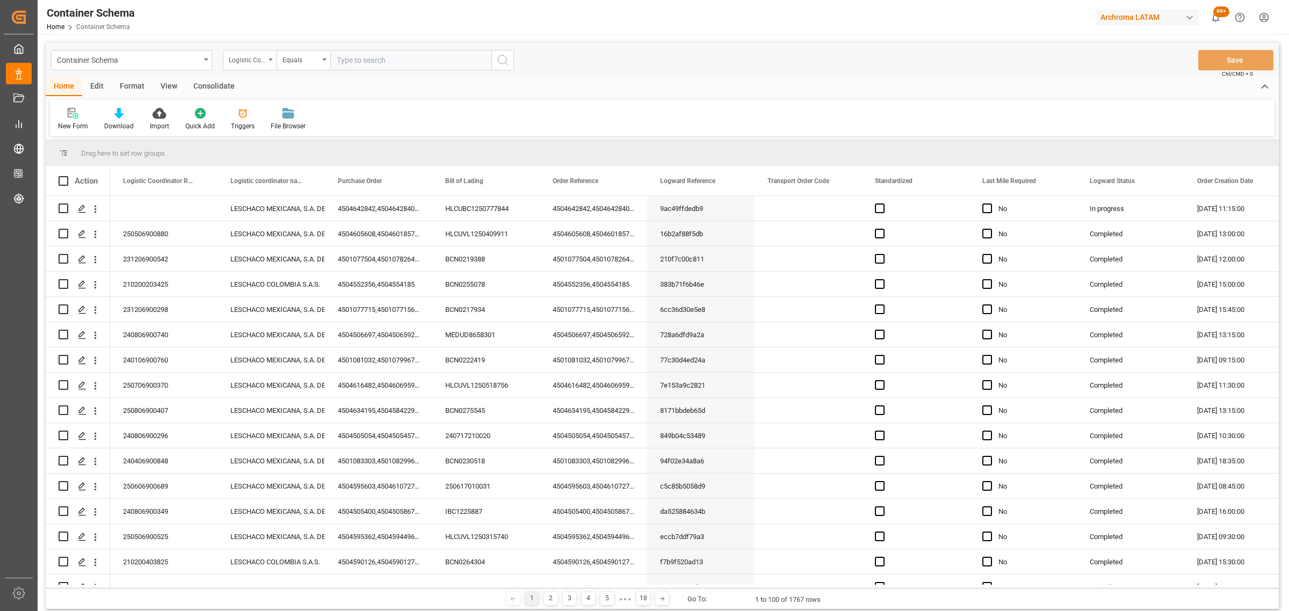
click at [266, 54] on div "Logistic Coordinator Reference Number" at bounding box center [250, 60] width 54 height 20
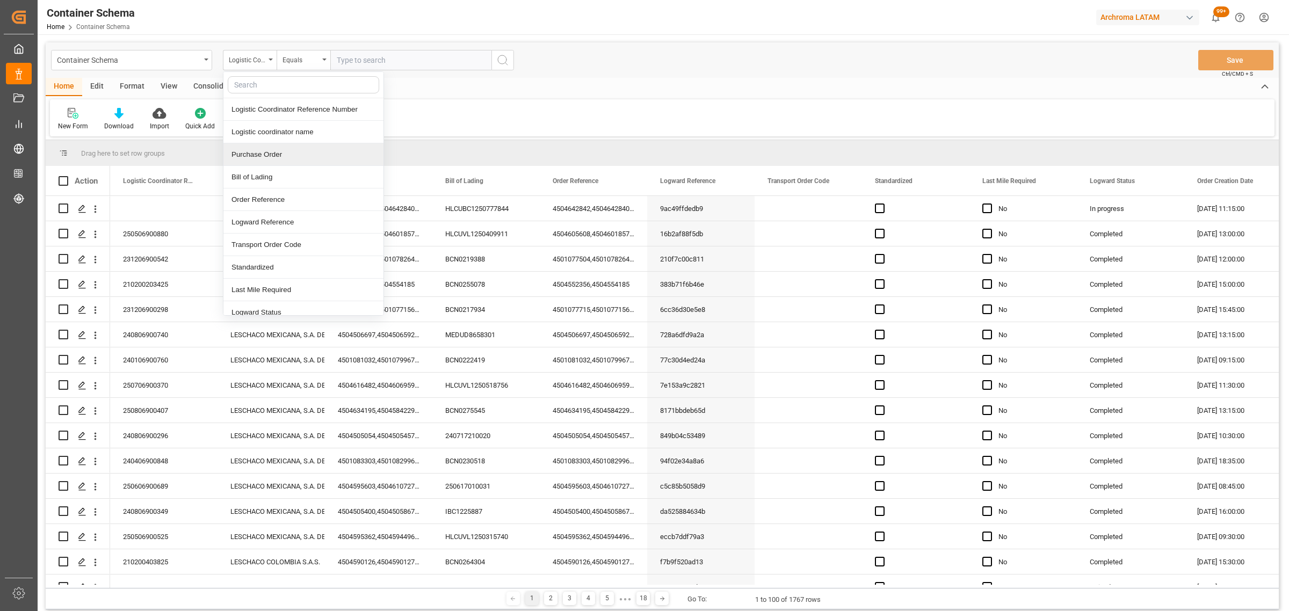
drag, startPoint x: 277, startPoint y: 156, endPoint x: 278, endPoint y: 122, distance: 33.3
click at [278, 156] on div "Purchase Order" at bounding box center [303, 154] width 160 height 23
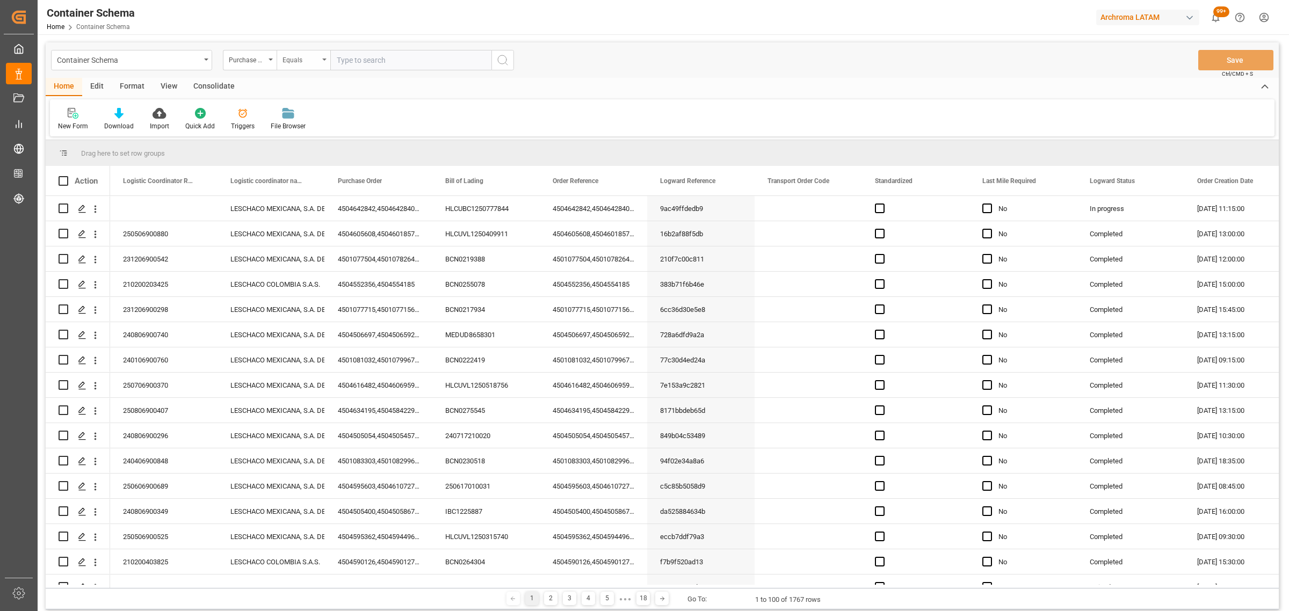
click at [293, 57] on div "Equals" at bounding box center [301, 59] width 37 height 12
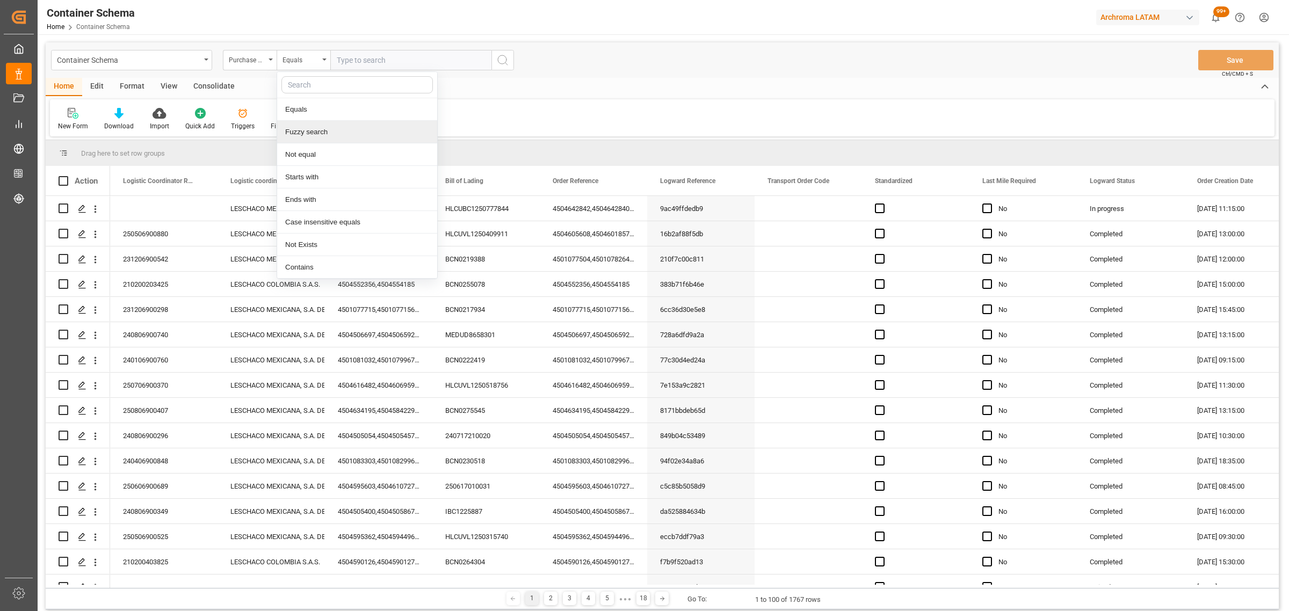
click at [324, 121] on div "Fuzzy search" at bounding box center [357, 132] width 160 height 23
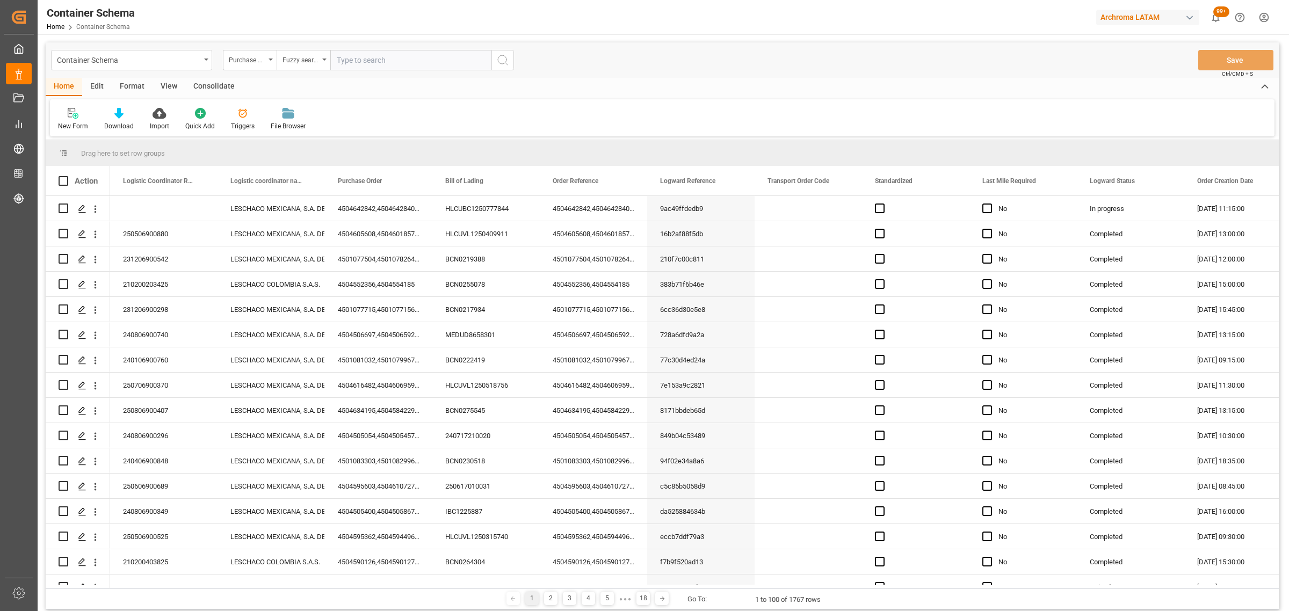
click at [387, 74] on div "Container Schema Purchase Order Fuzzy search Save Ctrl/CMD + S" at bounding box center [662, 59] width 1233 height 35
click at [388, 65] on input "text" at bounding box center [410, 60] width 161 height 20
paste input "4504635032"
type input "4504635032"
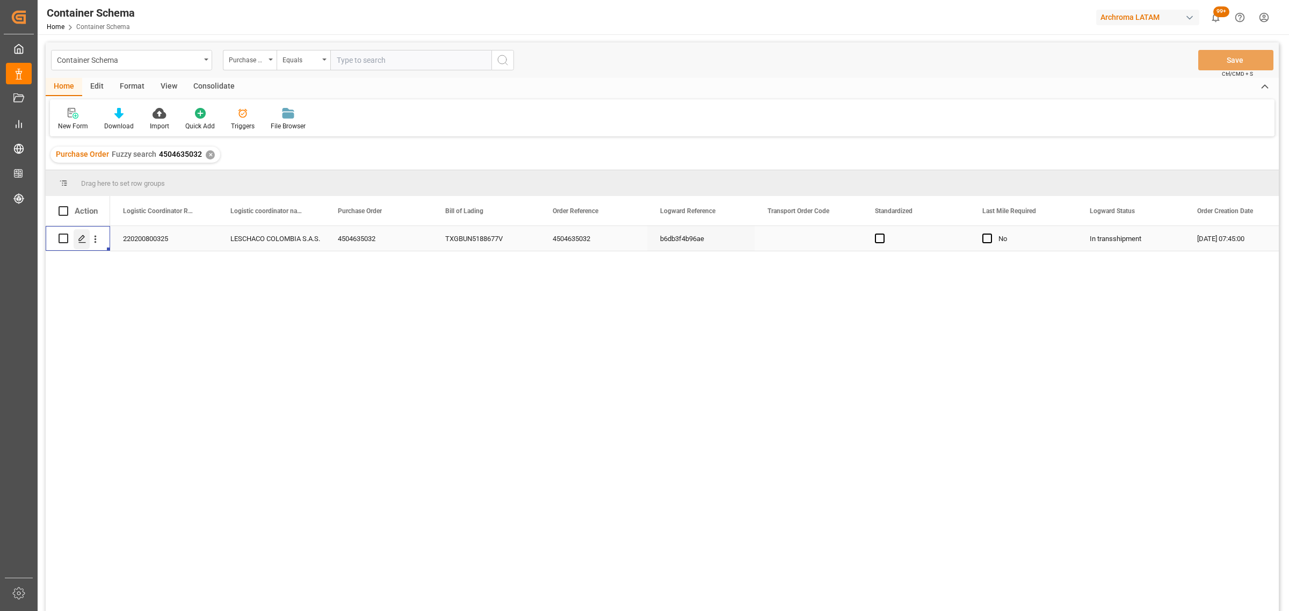
click at [78, 240] on icon "Press SPACE to select this row." at bounding box center [82, 239] width 9 height 9
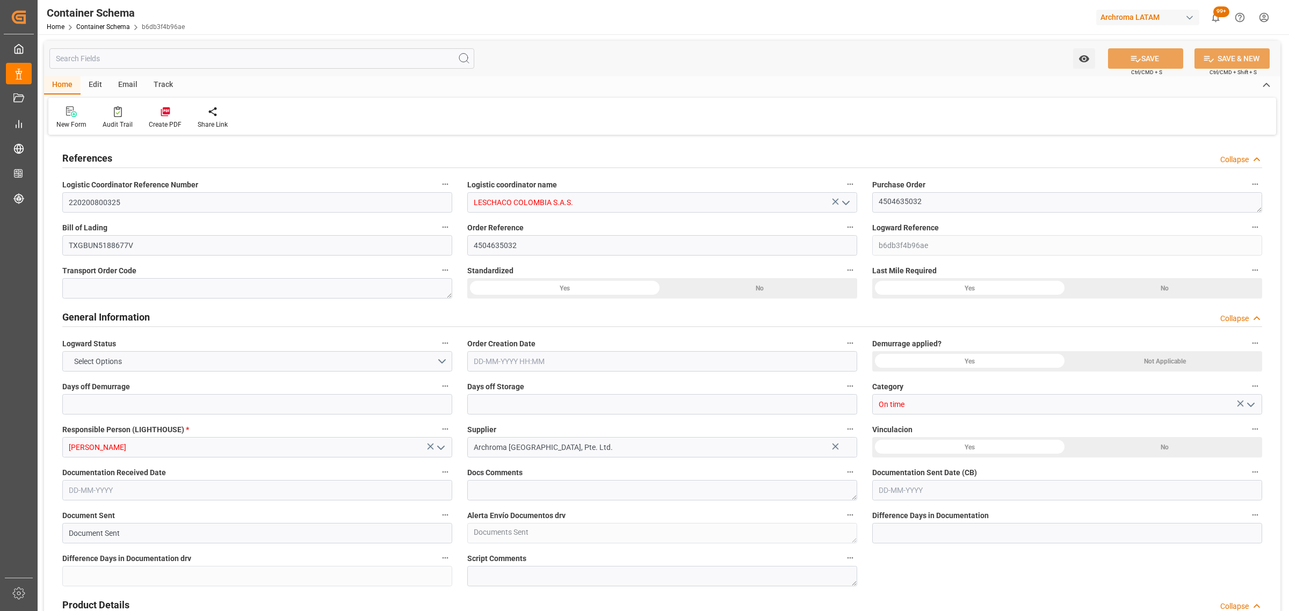
type input "0"
type input "3"
type input "1"
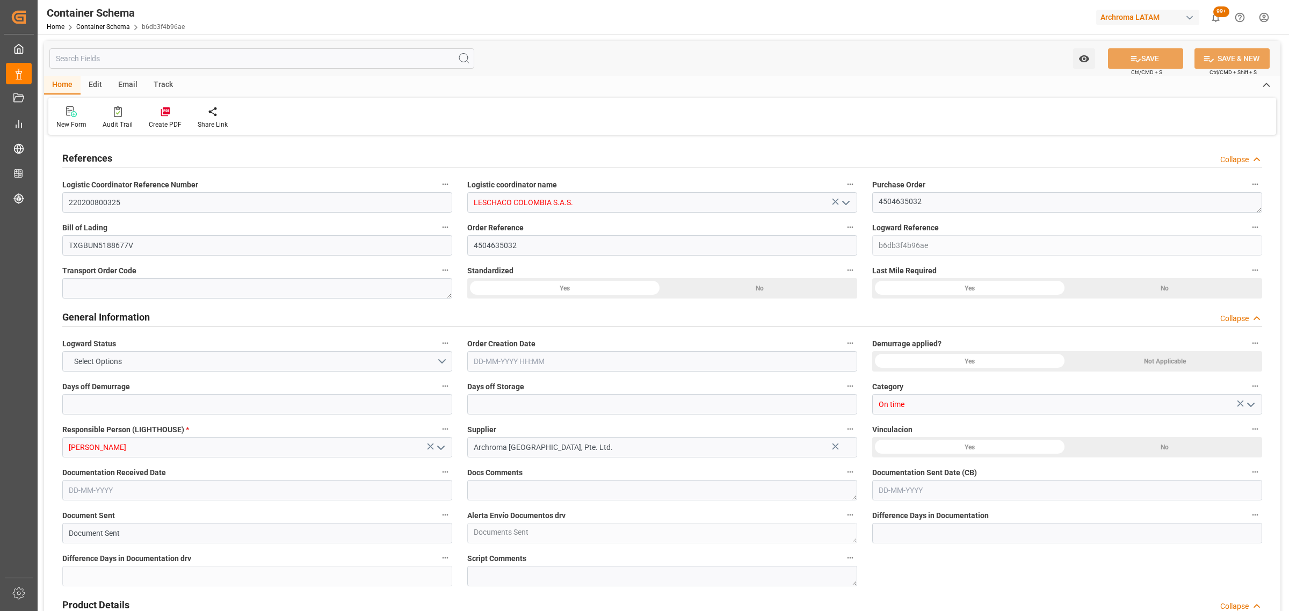
type input "3"
type input "2400"
type input "1485.4"
type input "Maersk"
type input "Maersk Line AS"
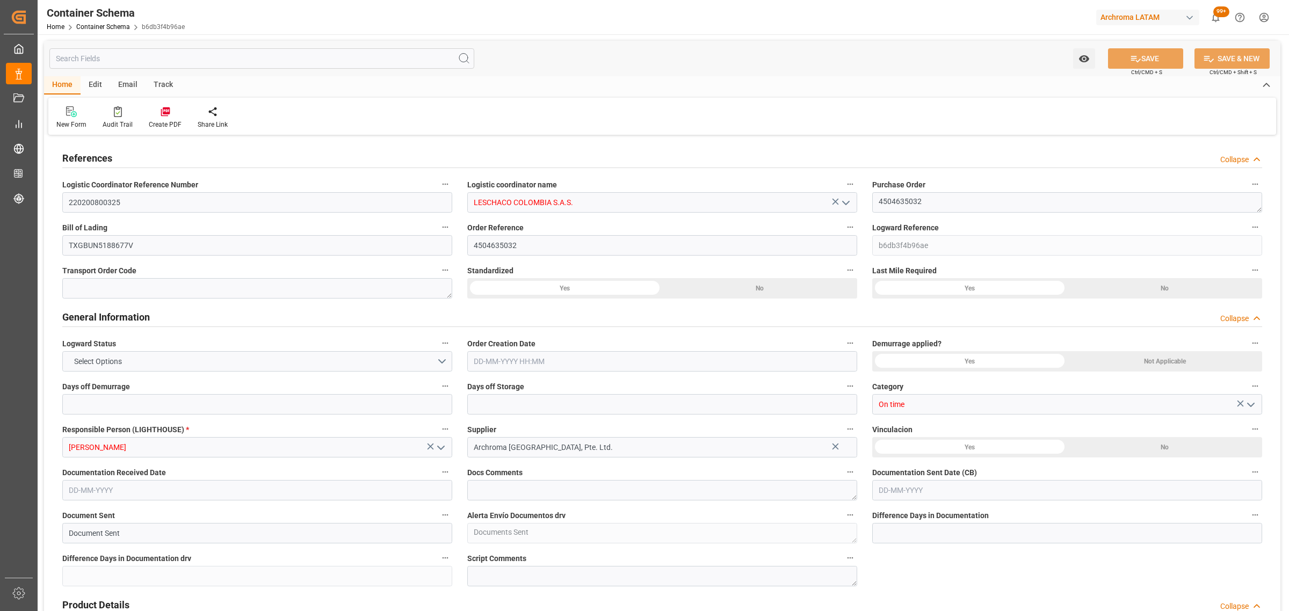
type input "CNTXG"
type input "CNTNG"
type input "[PERSON_NAME]"
type input "9623661"
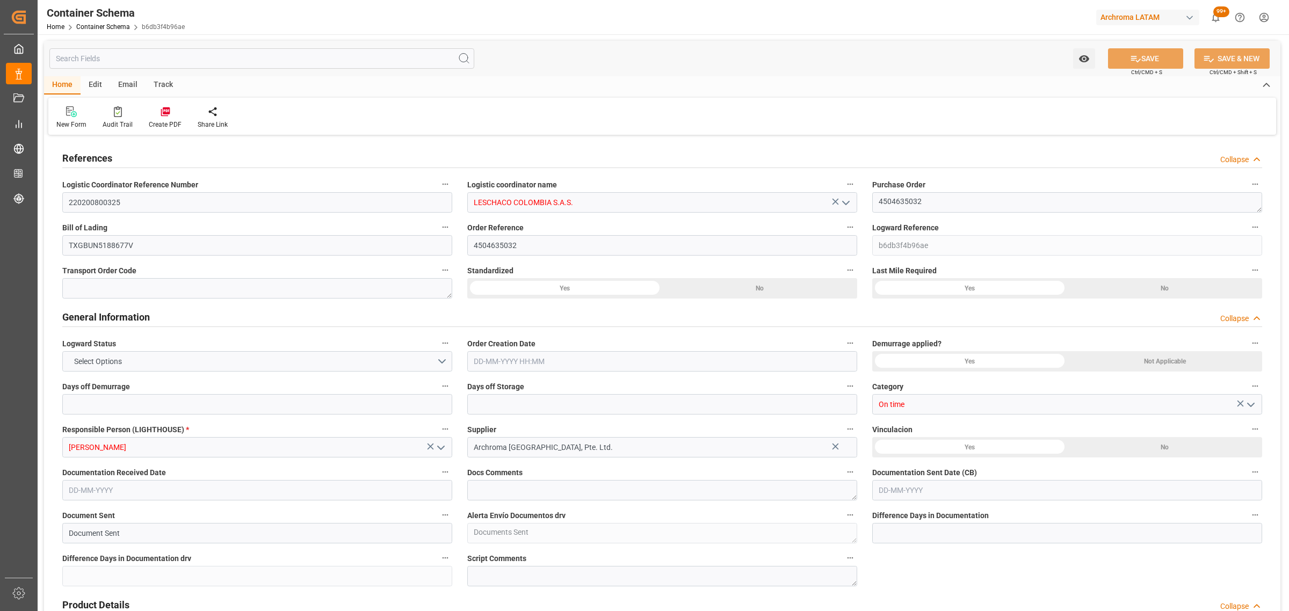
type input "9623661"
type input "0"
type input "[DATE] 07:45"
type input "[DATE]"
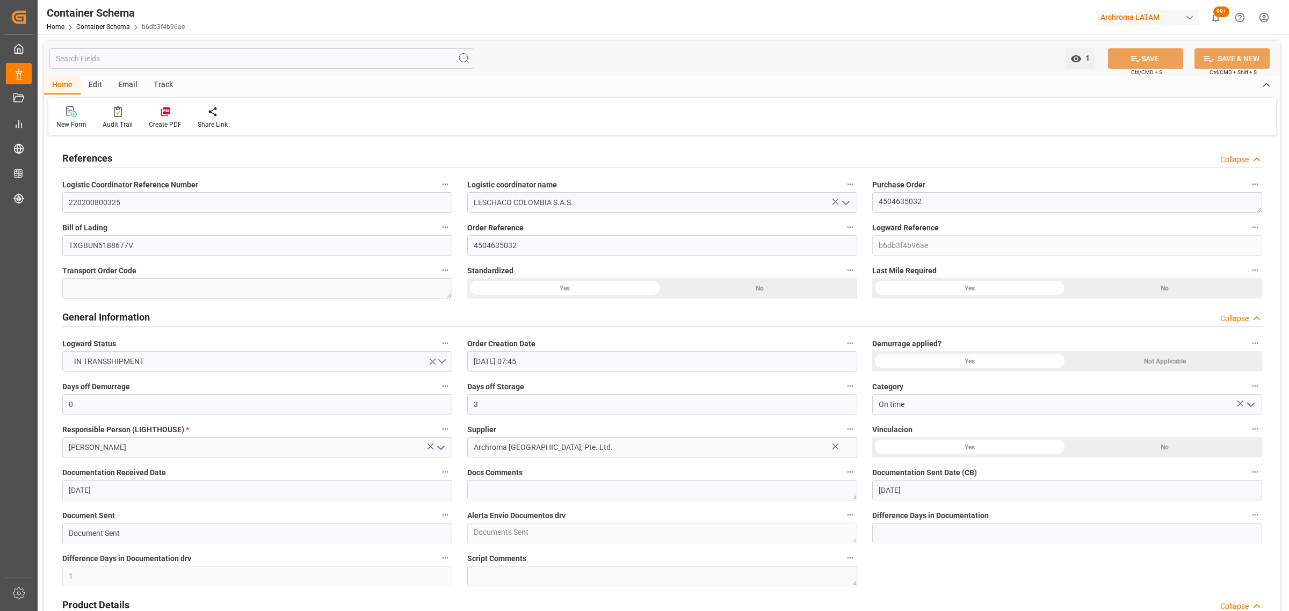
type input "[DATE]"
type input "[DATE] 10:11"
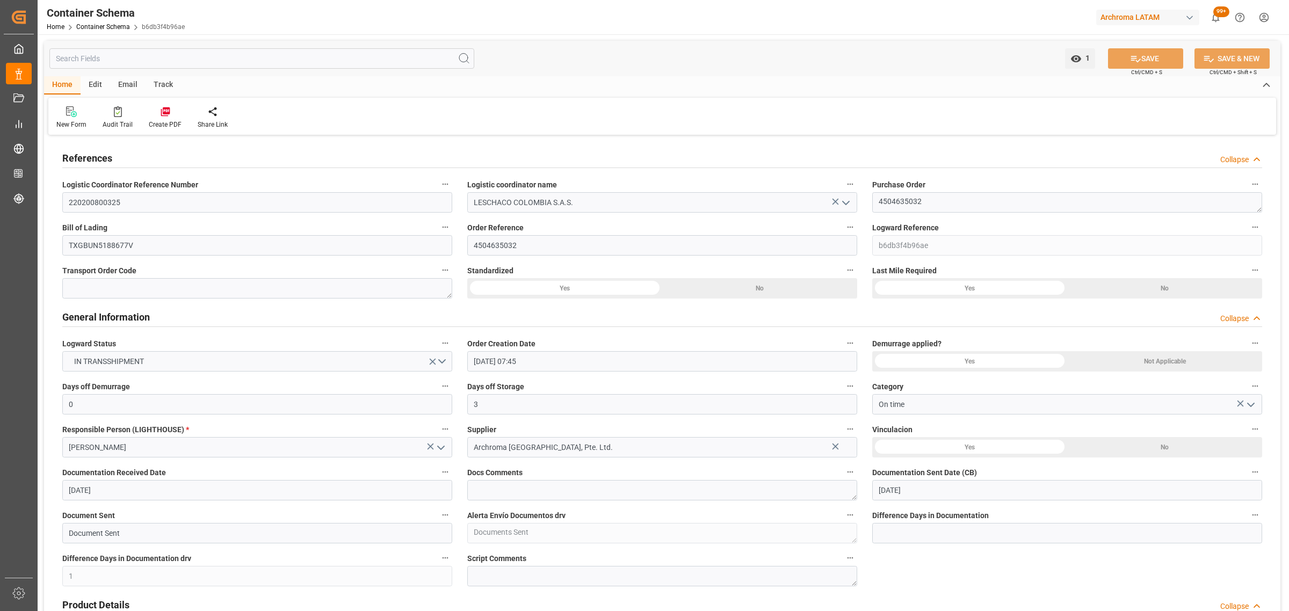
type input "[DATE] 12:46"
type input "[DATE]"
drag, startPoint x: 163, startPoint y: 89, endPoint x: 85, endPoint y: 100, distance: 78.7
click at [163, 89] on div "Track" at bounding box center [163, 85] width 35 height 18
click at [68, 116] on icon at bounding box center [68, 114] width 11 height 8
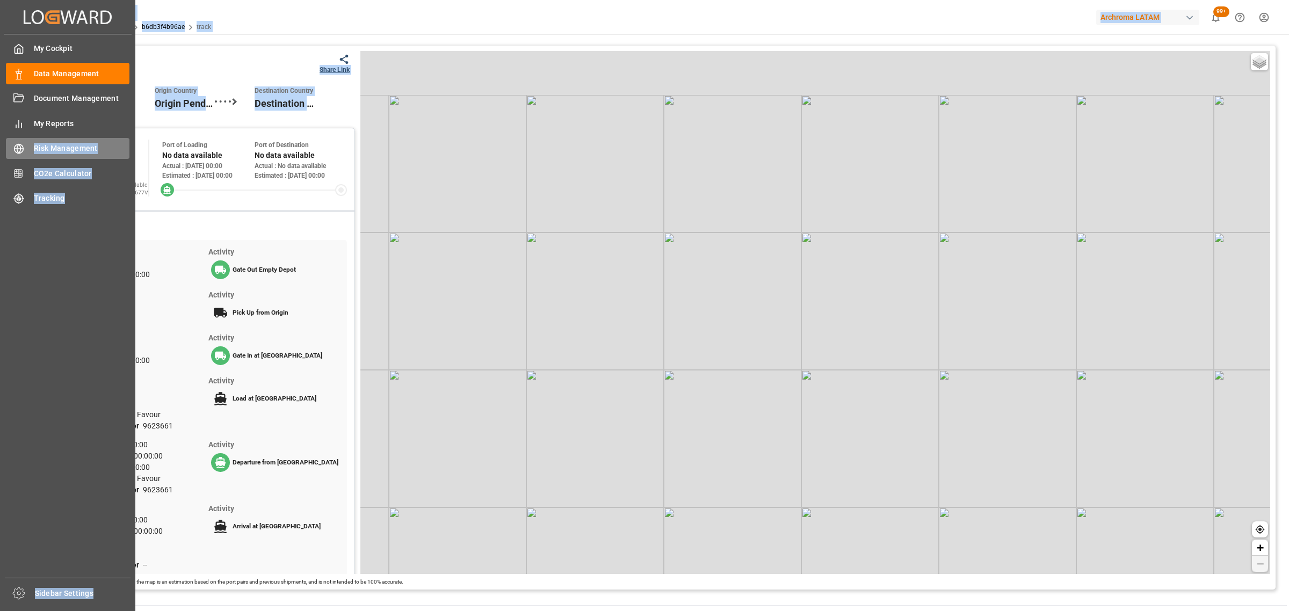
drag, startPoint x: 133, startPoint y: 153, endPoint x: 35, endPoint y: 147, distance: 97.4
click at [35, 147] on div "Created by potrace 1.15, written by [PERSON_NAME] [DATE]-[DATE] Created by potr…" at bounding box center [644, 305] width 1289 height 611
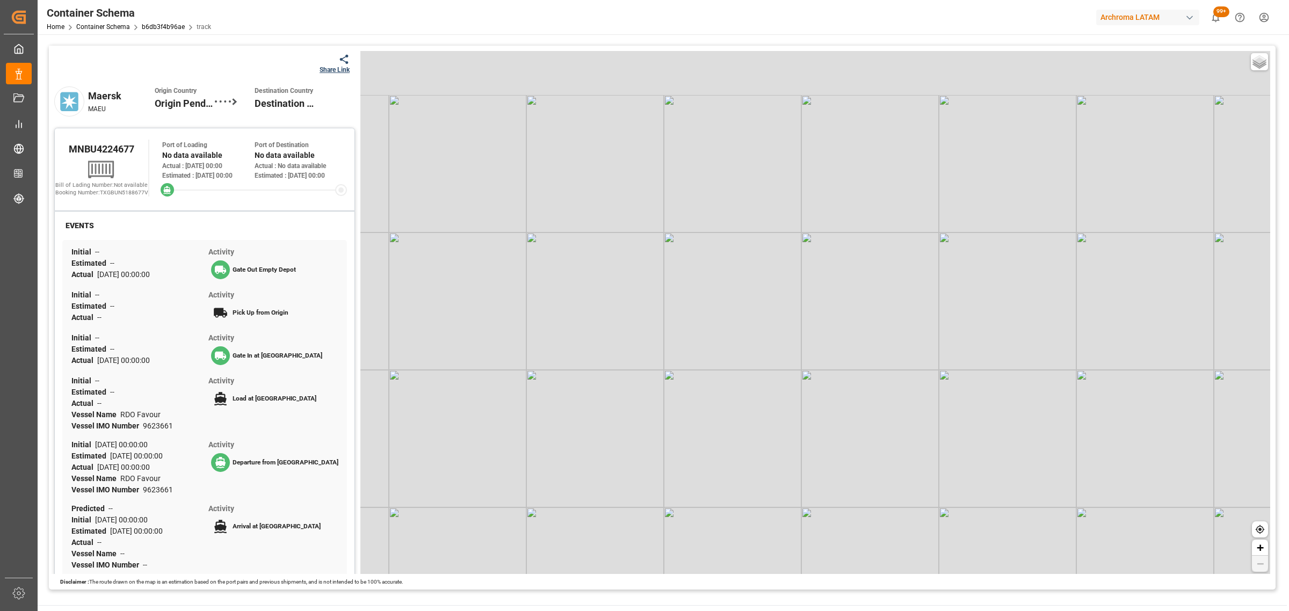
click at [148, 164] on div "MNBU4224677 Bill of Lading Number: Not available Booking Number: TXGBUN5188677V…" at bounding box center [205, 167] width 300 height 63
drag, startPoint x: 140, startPoint y: 156, endPoint x: 74, endPoint y: 152, distance: 66.2
click at [68, 155] on div "MNBU4224677" at bounding box center [101, 149] width 93 height 18
copy span "MNBU4224677"
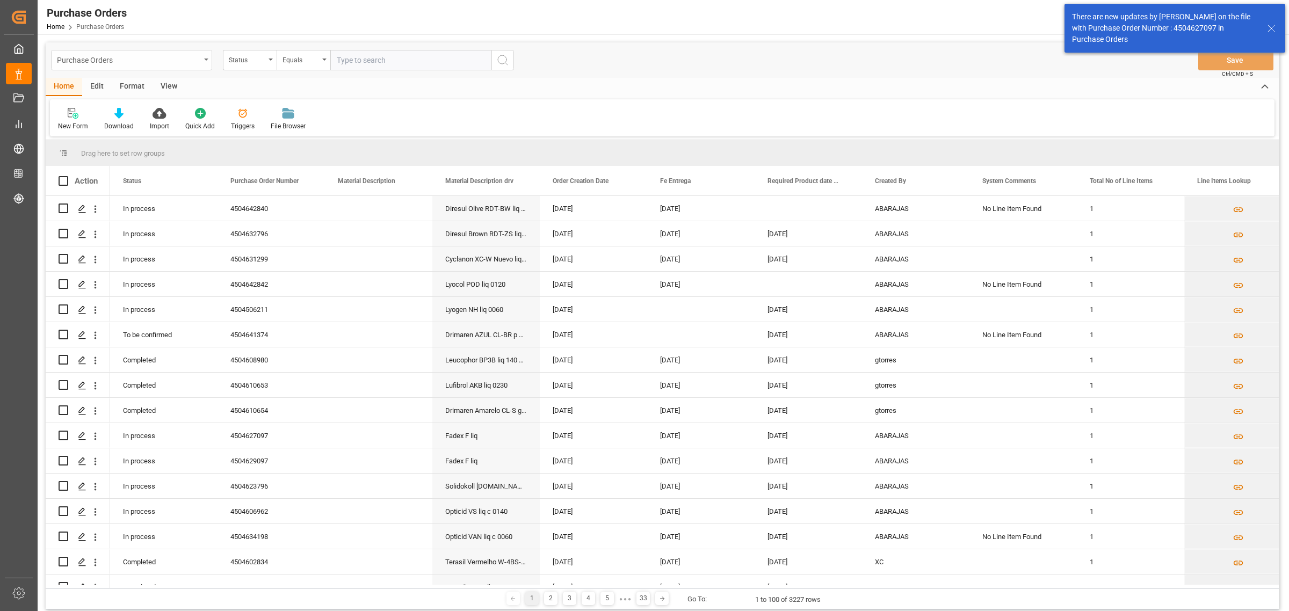
click at [188, 63] on div "Purchase Orders" at bounding box center [128, 59] width 143 height 13
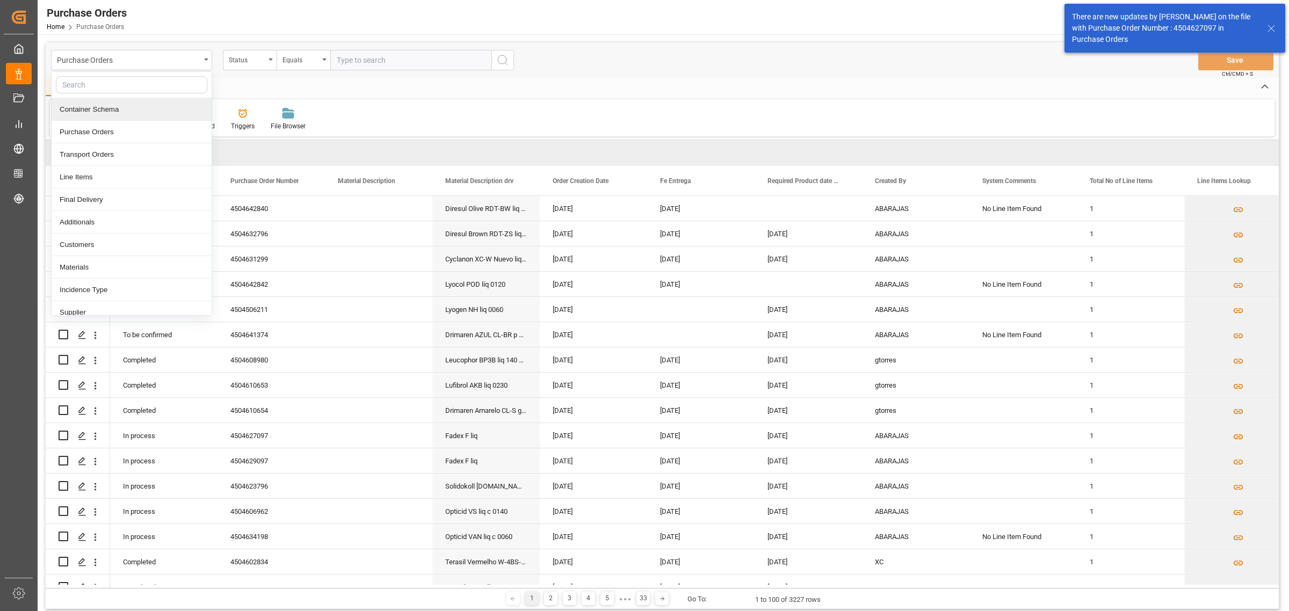
click at [135, 109] on div "Container Schema" at bounding box center [132, 109] width 160 height 23
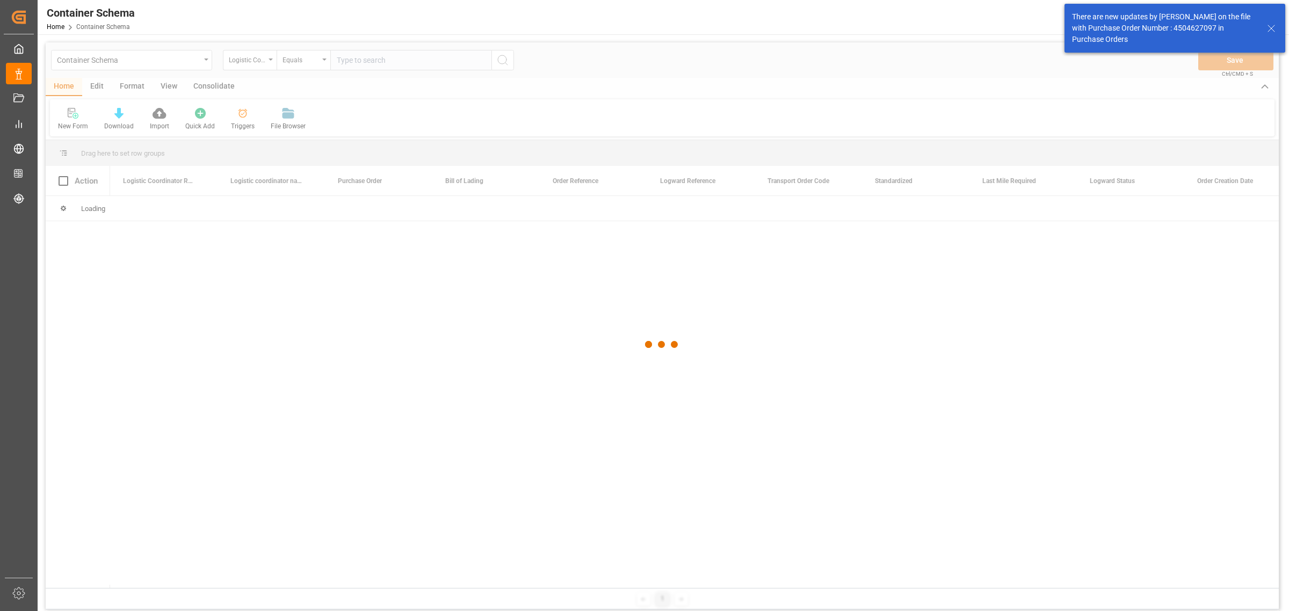
click at [262, 68] on div at bounding box center [662, 344] width 1233 height 605
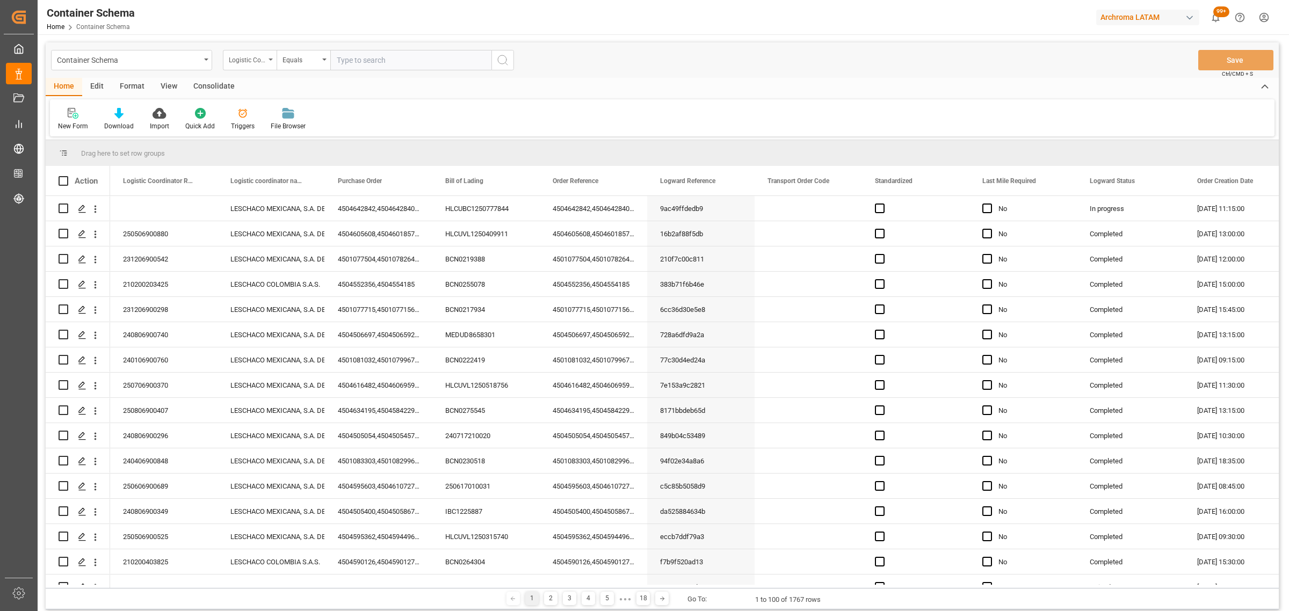
click at [259, 62] on div "Logistic Coordinator Reference Number" at bounding box center [247, 59] width 37 height 12
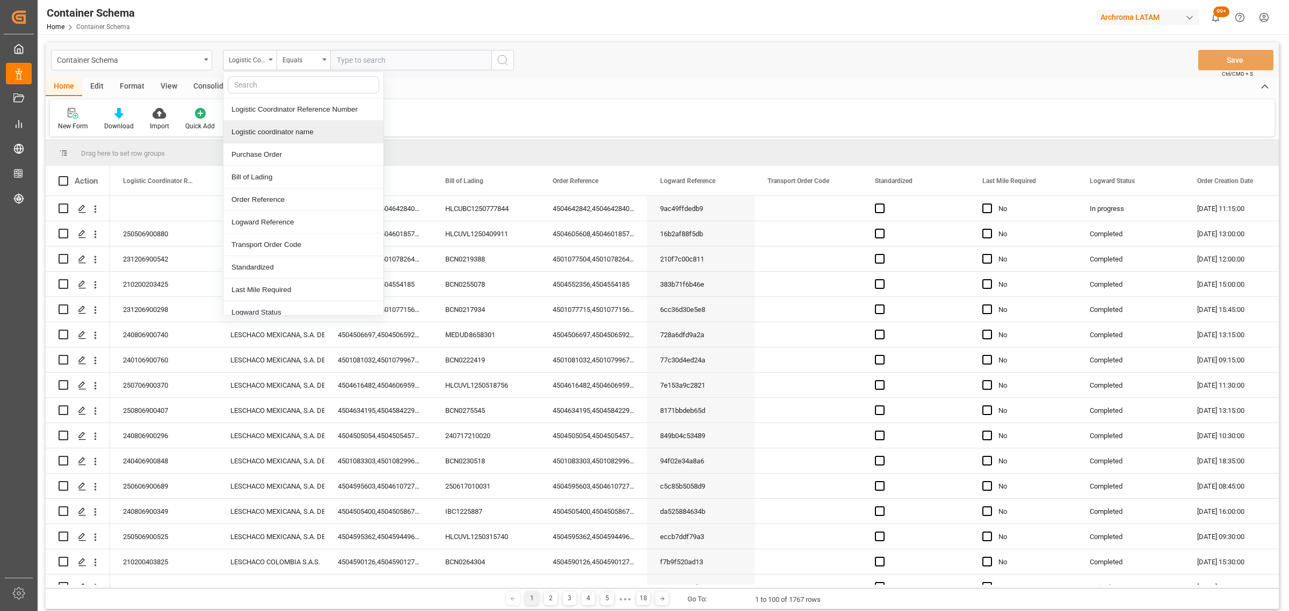
click at [269, 131] on div "Logistic coordinator name" at bounding box center [303, 132] width 160 height 23
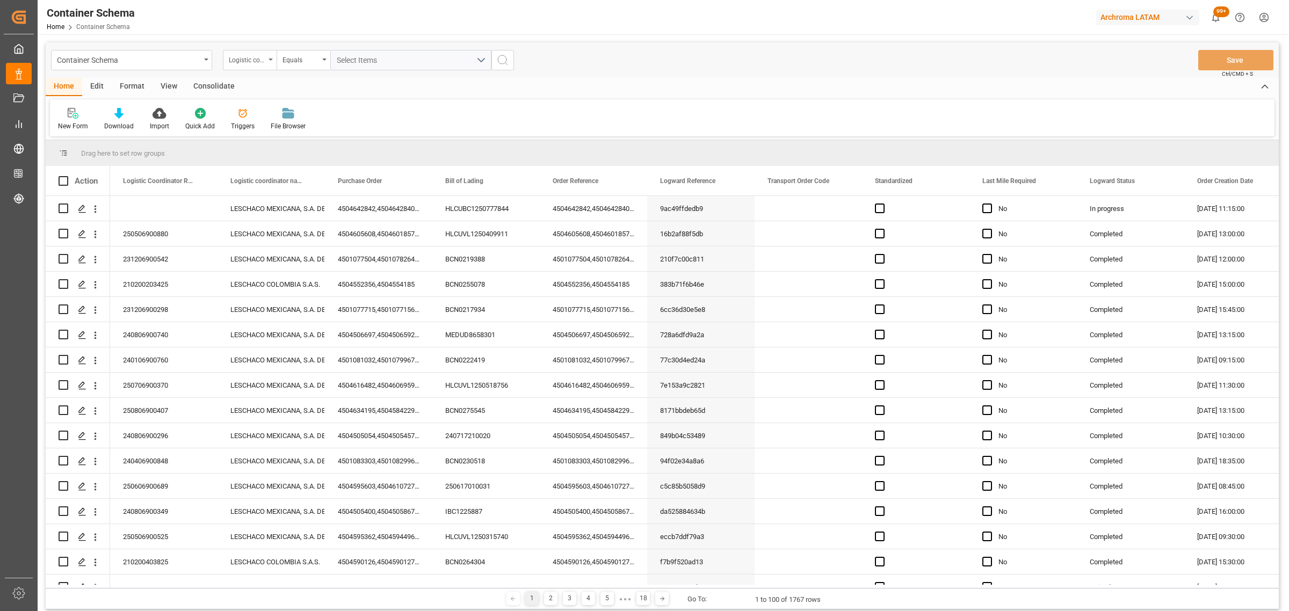
click at [248, 58] on div "Logistic coordinator name" at bounding box center [247, 59] width 37 height 12
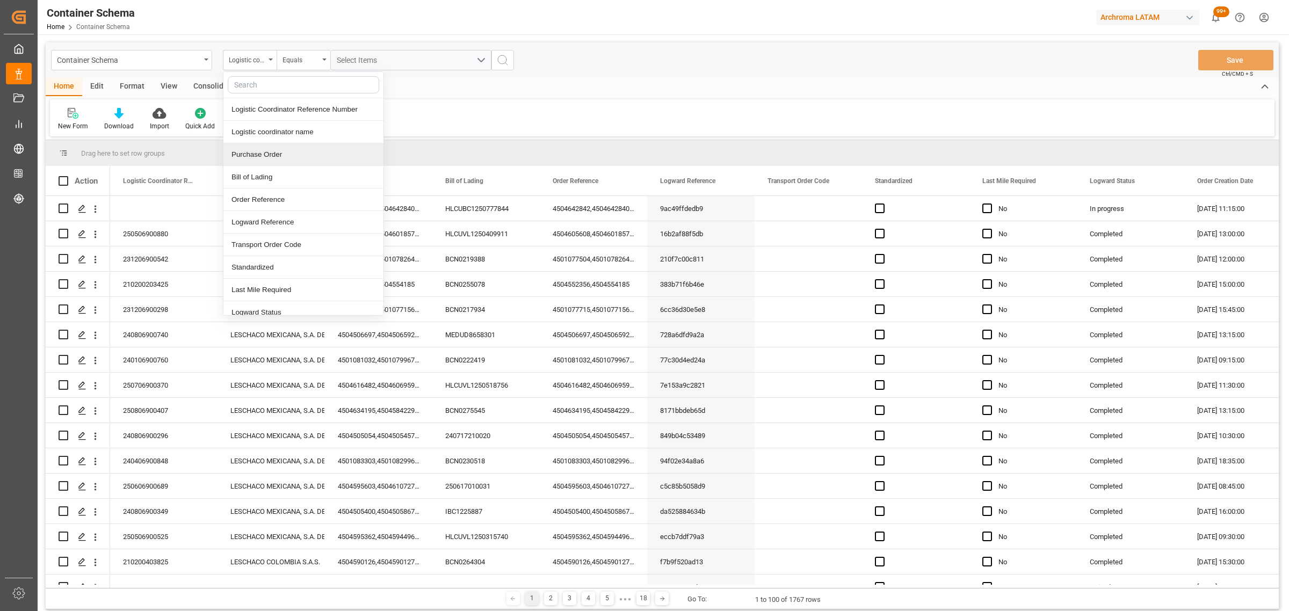
click at [269, 151] on div "Purchase Order" at bounding box center [303, 154] width 160 height 23
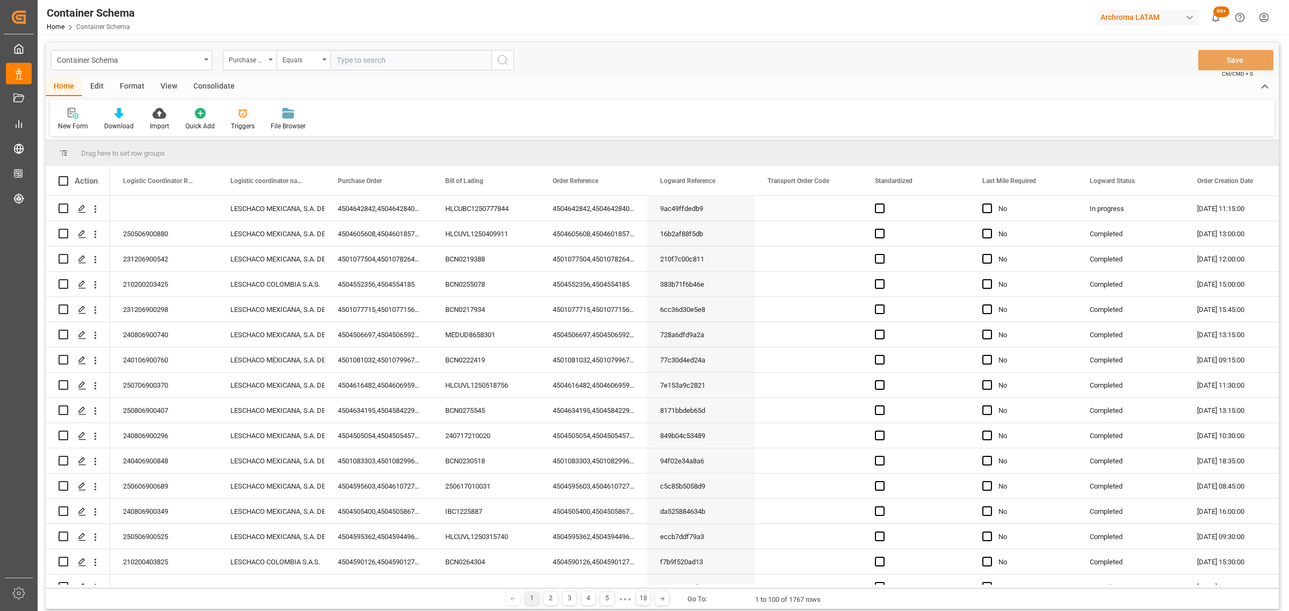
click at [309, 73] on div "Container Schema Purchase Order Equals Save Ctrl/CMD + S" at bounding box center [662, 59] width 1233 height 35
click at [309, 60] on div "Equals" at bounding box center [301, 59] width 37 height 12
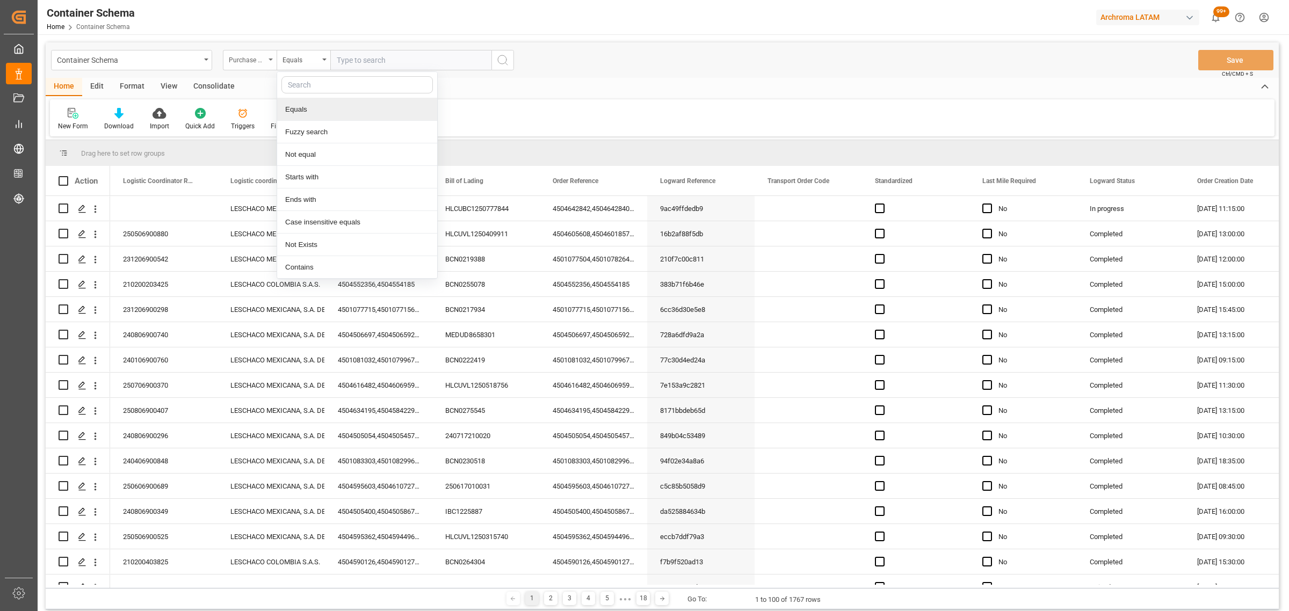
click at [254, 56] on div "Purchase Order" at bounding box center [247, 59] width 37 height 12
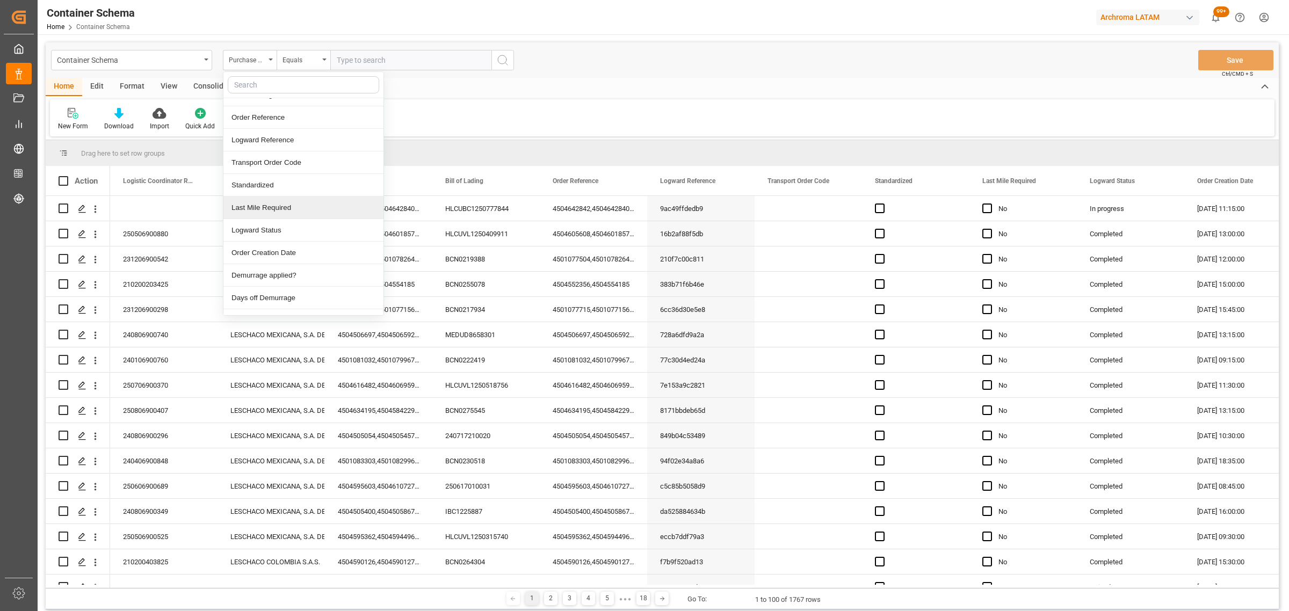
scroll to position [201, 0]
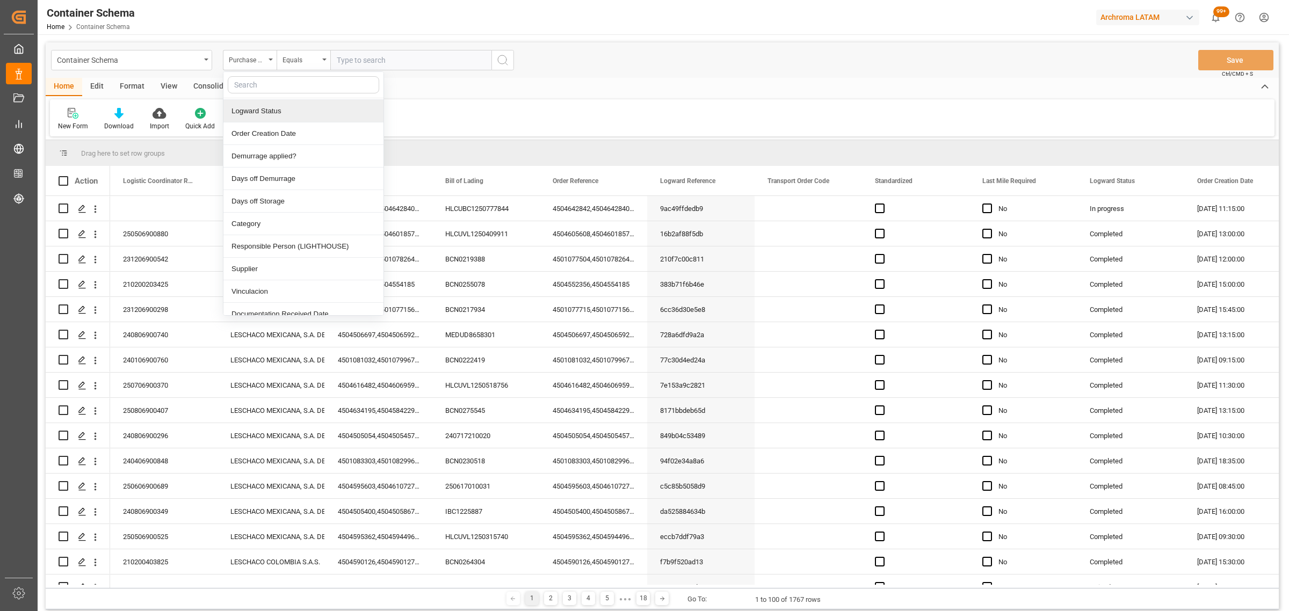
click at [271, 83] on input "text" at bounding box center [303, 84] width 151 height 17
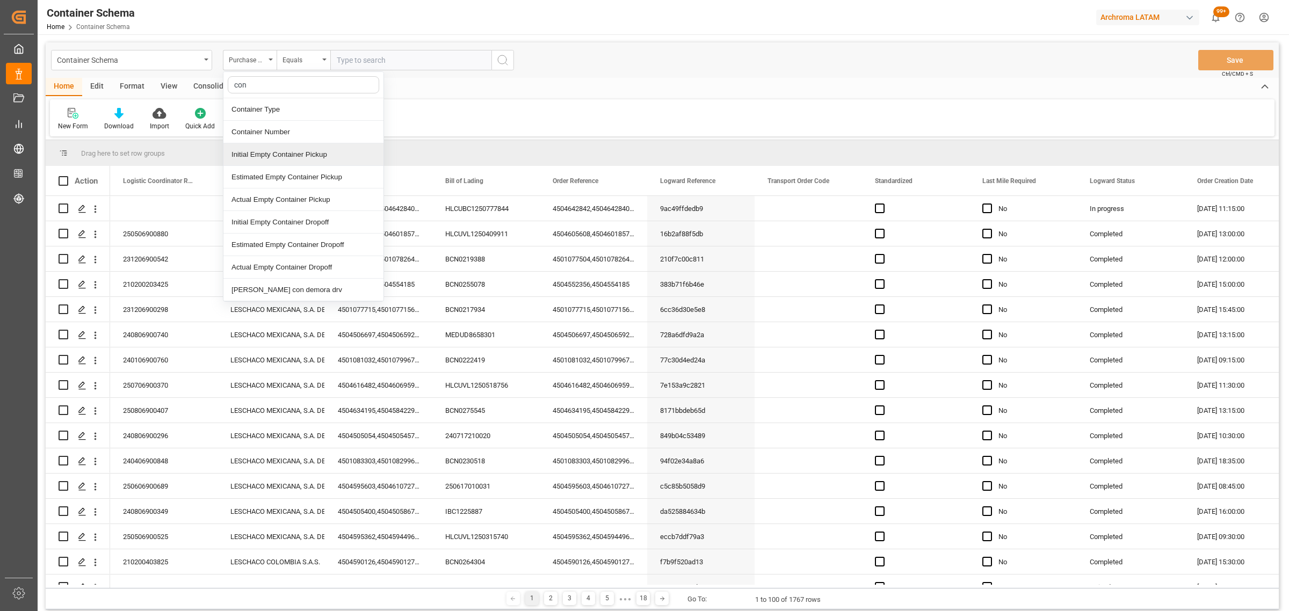
scroll to position [0, 0]
type input "cont"
click at [279, 128] on div "Container Number" at bounding box center [303, 132] width 160 height 23
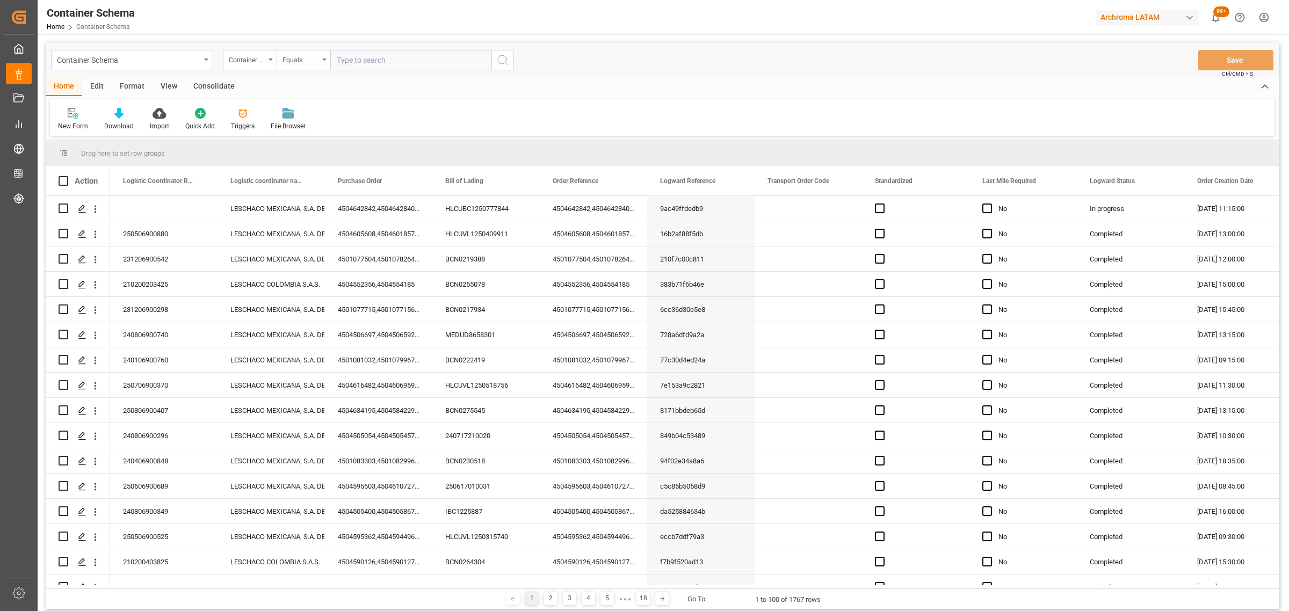
click at [304, 65] on div "Equals" at bounding box center [304, 60] width 54 height 20
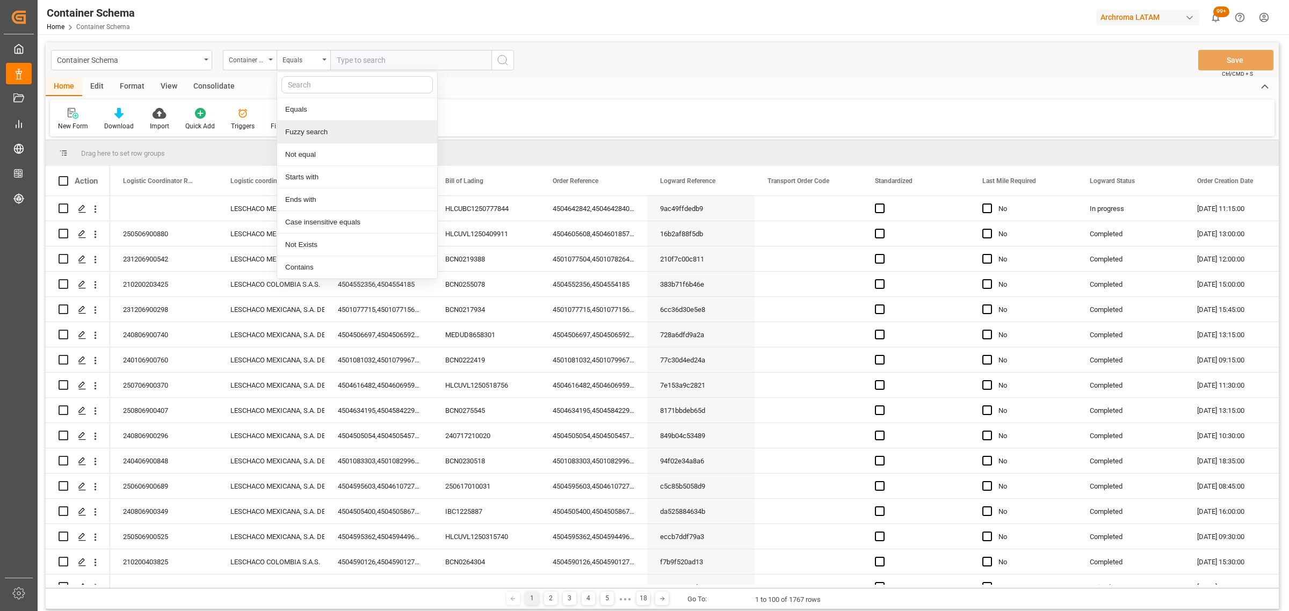
click at [312, 133] on div "Fuzzy search" at bounding box center [357, 132] width 160 height 23
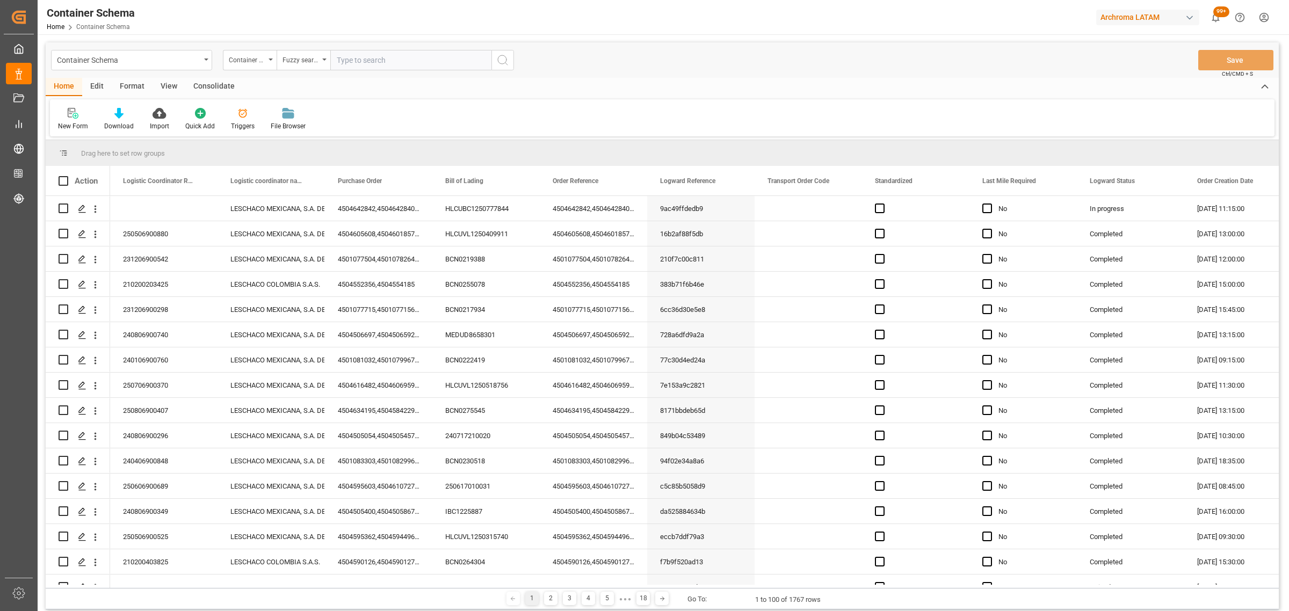
click at [362, 61] on input "text" at bounding box center [410, 60] width 161 height 20
paste input "MNBU4224677"
type input "MNBU4224677"
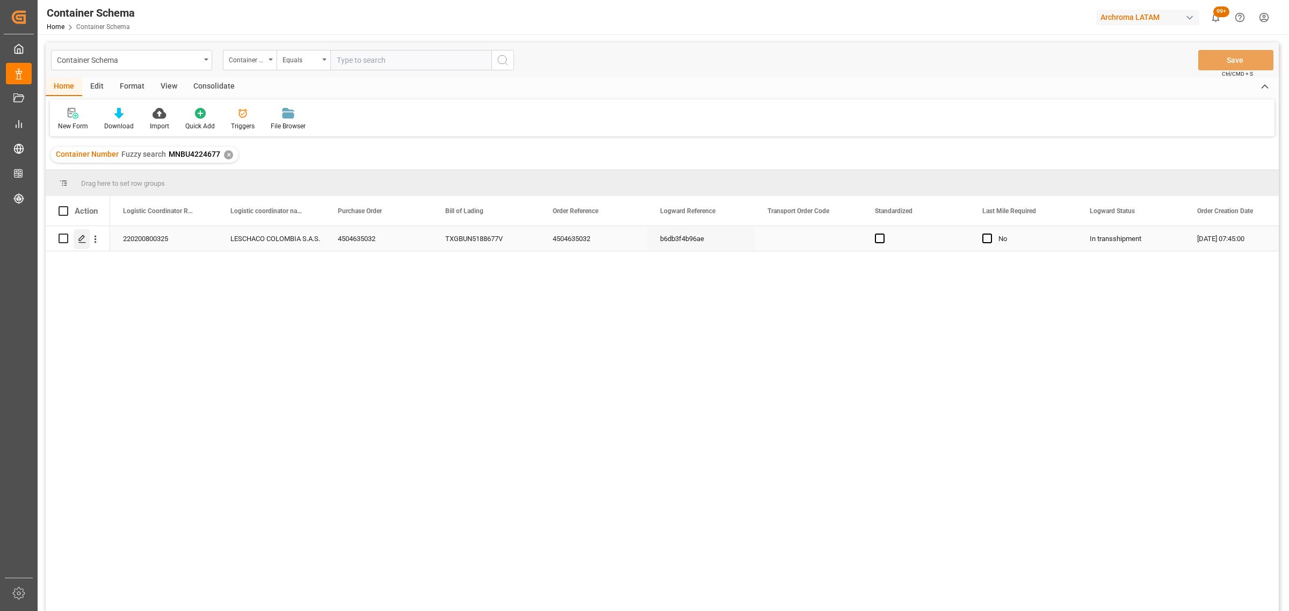
click at [79, 241] on polygon "Press SPACE to select this row." at bounding box center [81, 237] width 5 height 5
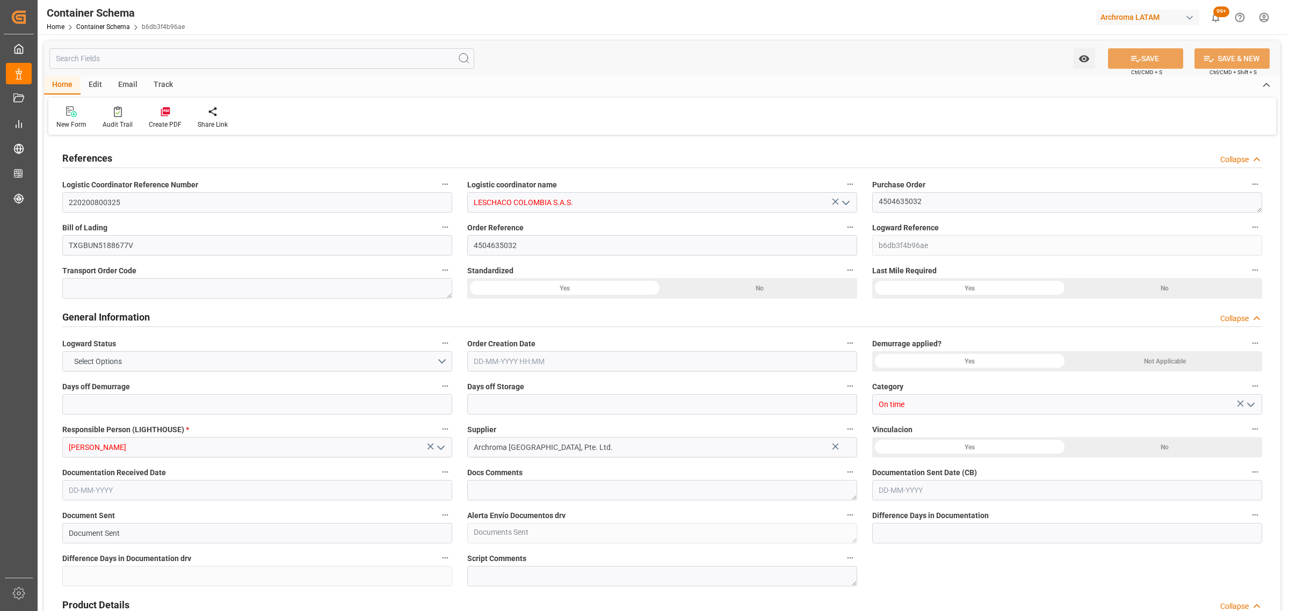
type input "0"
type input "3"
type input "1"
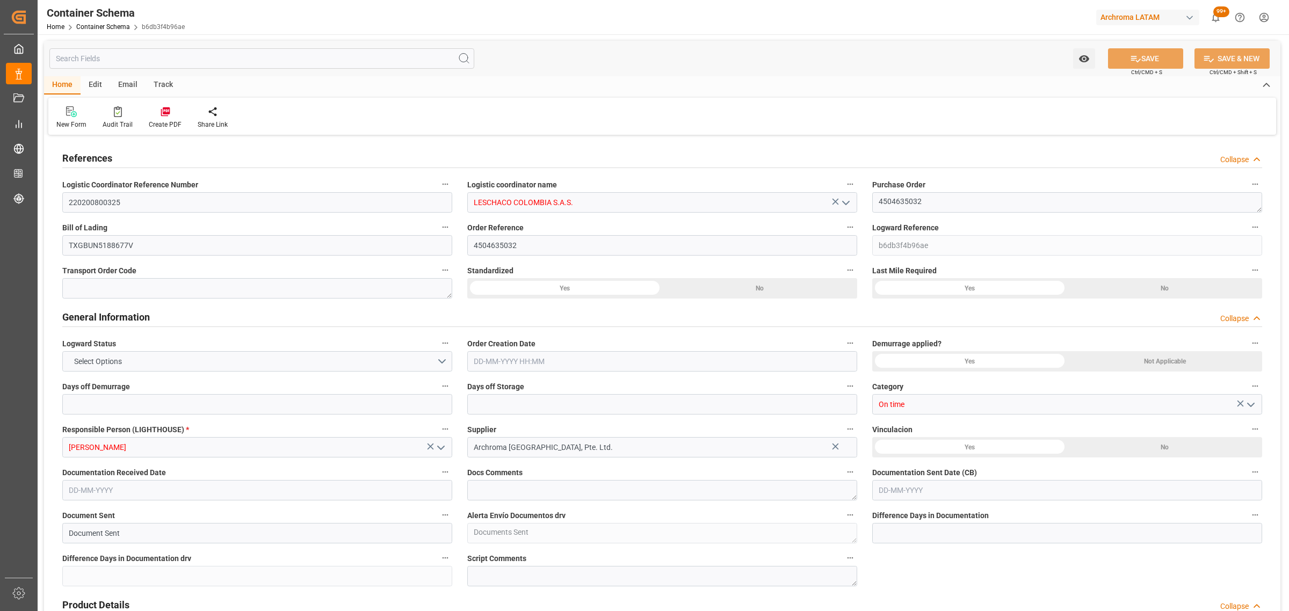
type input "3"
type input "2400"
type input "1485.4"
type input "Maersk"
type input "Maersk Line AS"
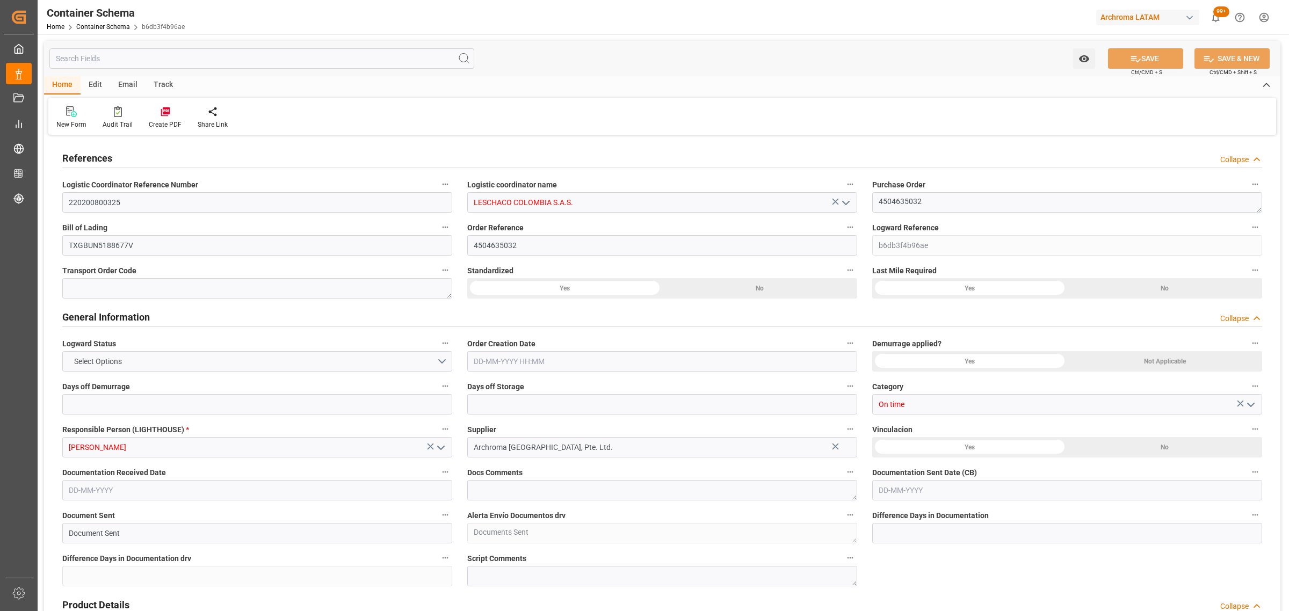
type input "CNTXG"
type input "CNTNG"
type input "[PERSON_NAME]"
type input "9623661"
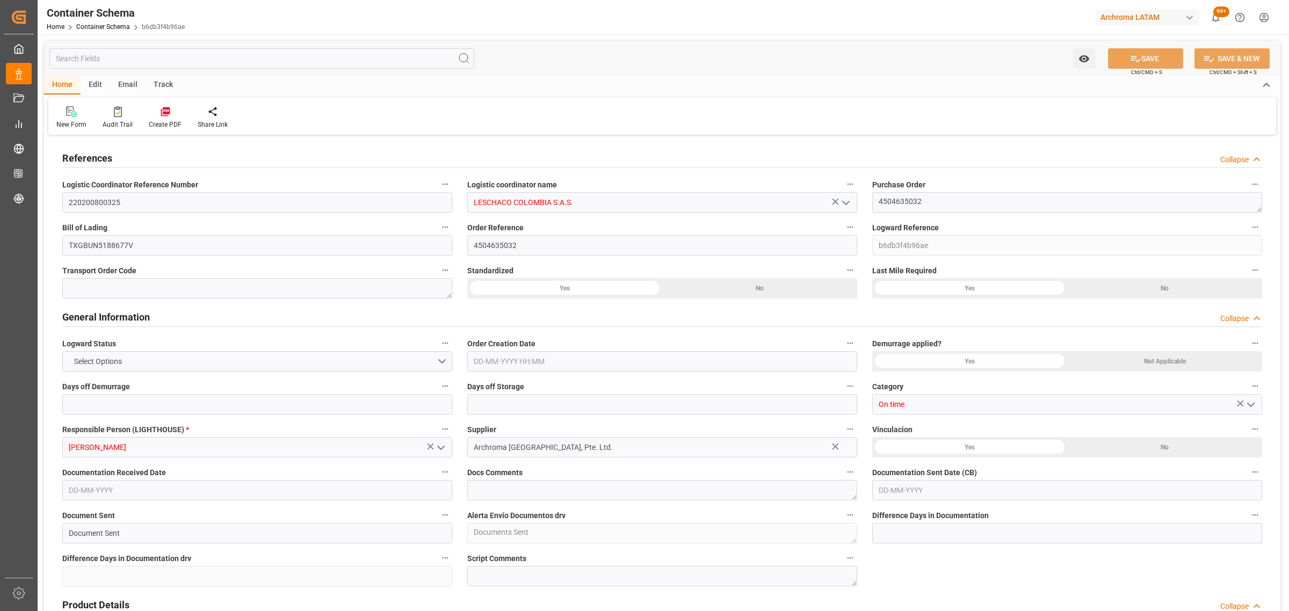
type input "9623661"
type input "0"
type input "[DATE] 07:45"
type input "[DATE]"
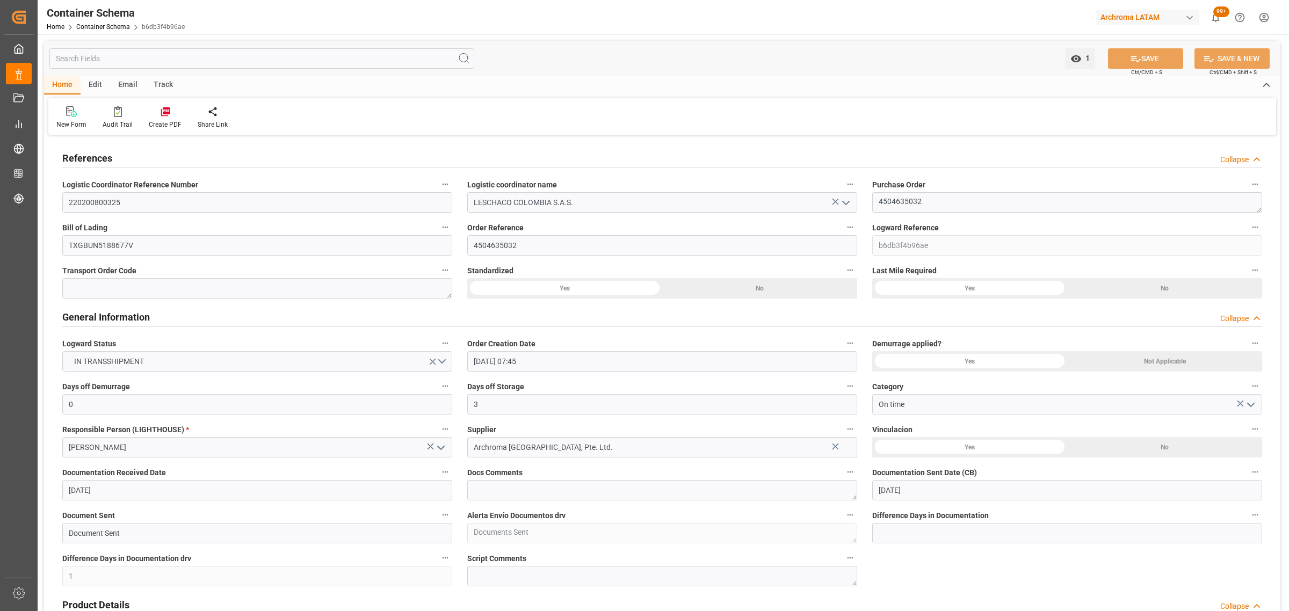
type input "[DATE]"
type input "[DATE] 10:11"
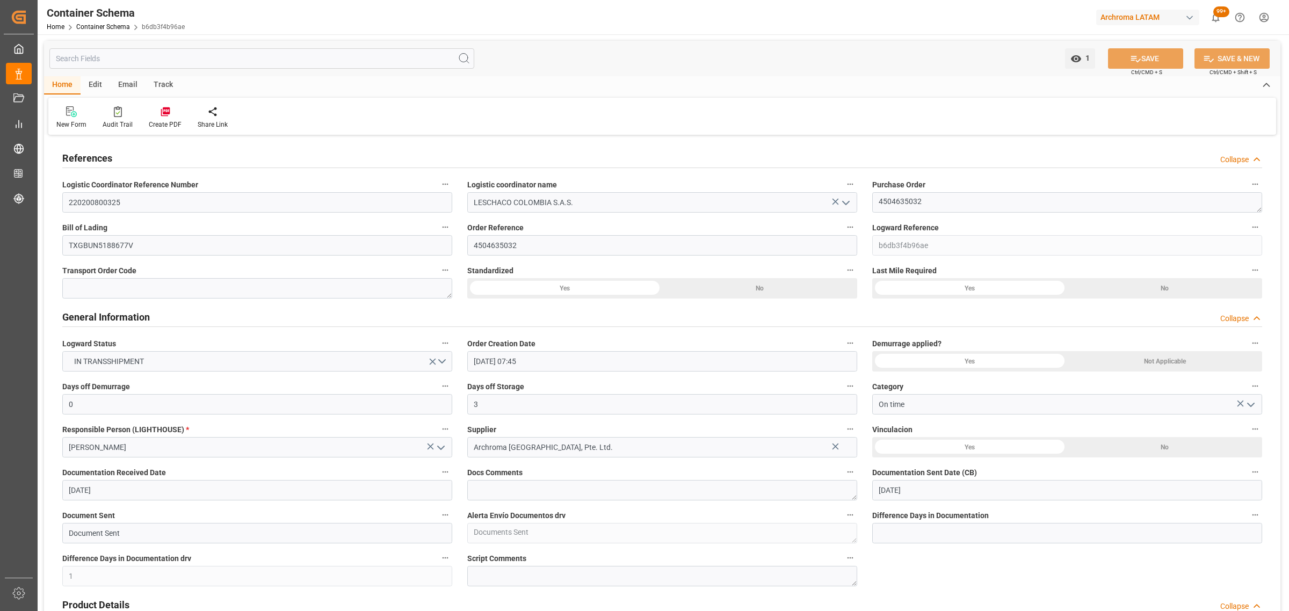
type input "[DATE] 12:46"
type input "[DATE]"
click at [165, 86] on div "Track" at bounding box center [163, 85] width 35 height 18
click at [70, 114] on icon at bounding box center [68, 114] width 11 height 8
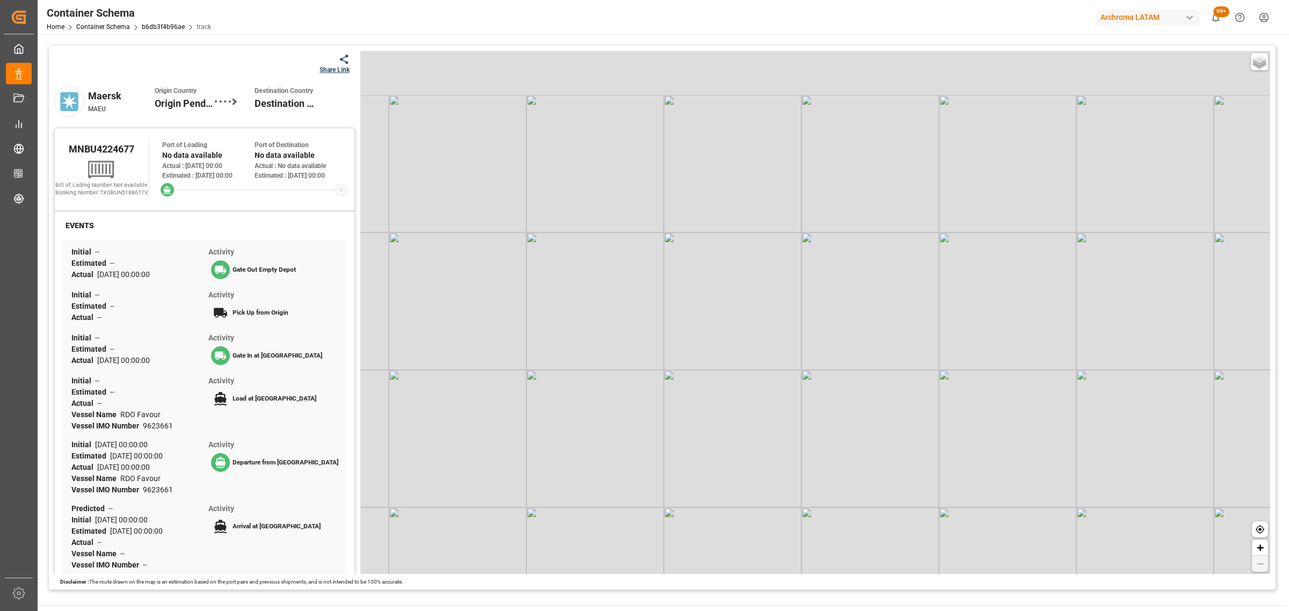
click at [334, 65] on div "Share Link" at bounding box center [335, 70] width 30 height 10
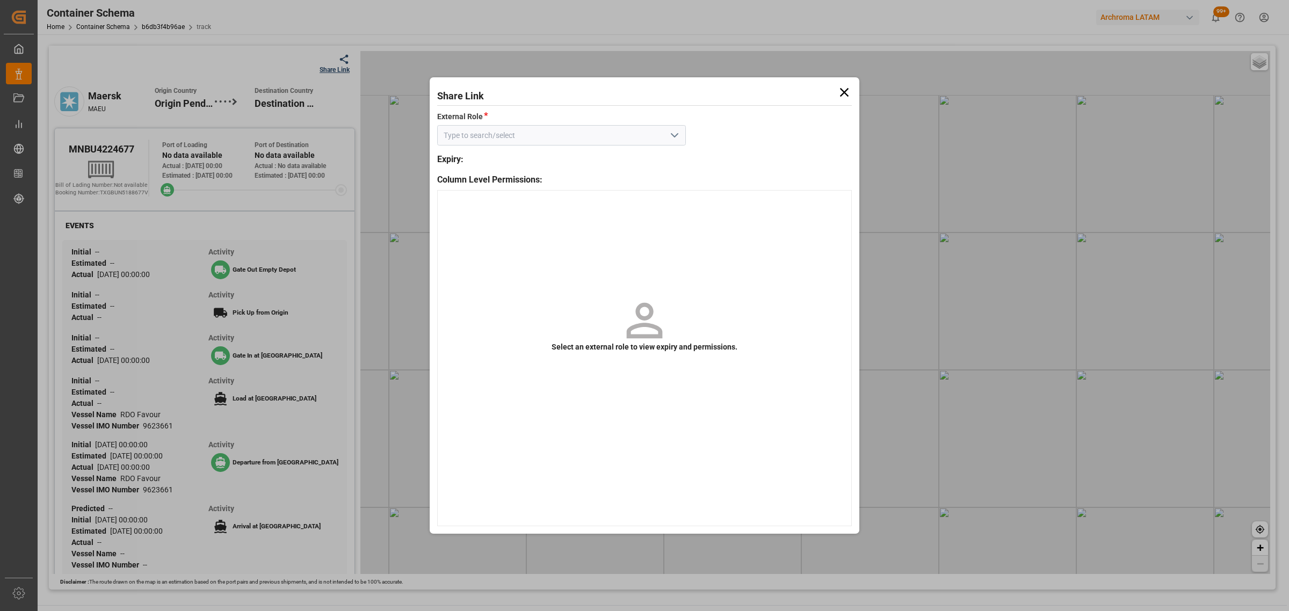
click at [677, 140] on icon "open menu" at bounding box center [674, 135] width 13 height 13
click at [645, 150] on div "Customer" at bounding box center [562, 159] width 248 height 24
type input "Customer"
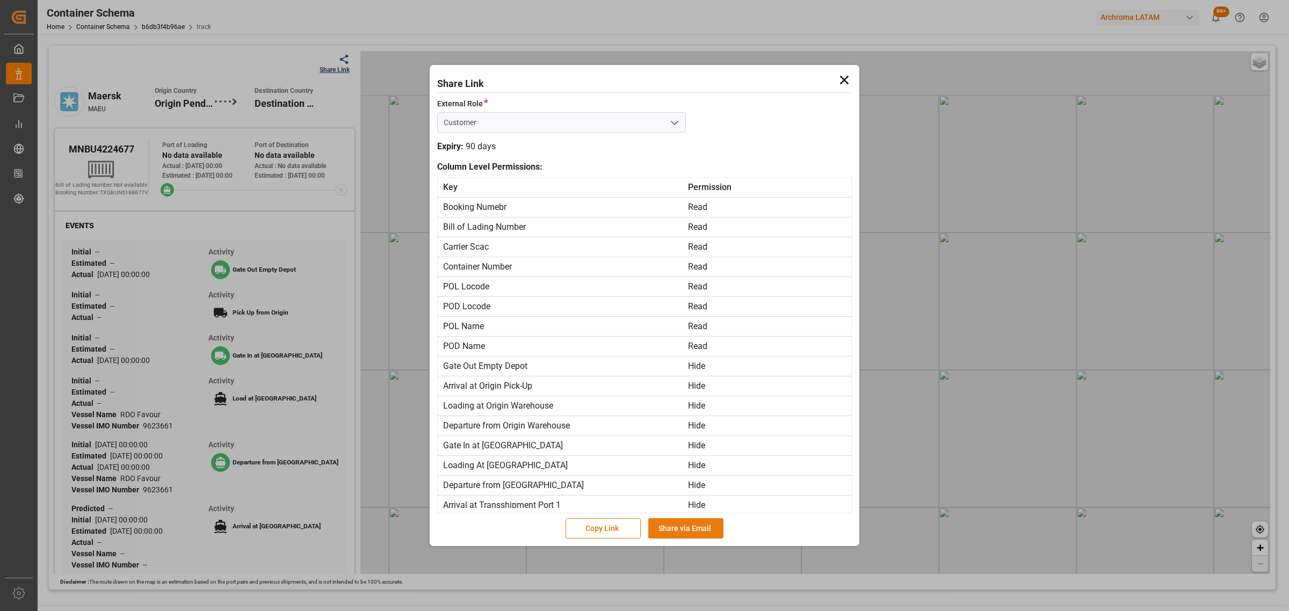
click at [683, 519] on button "Share via Email" at bounding box center [685, 528] width 75 height 20
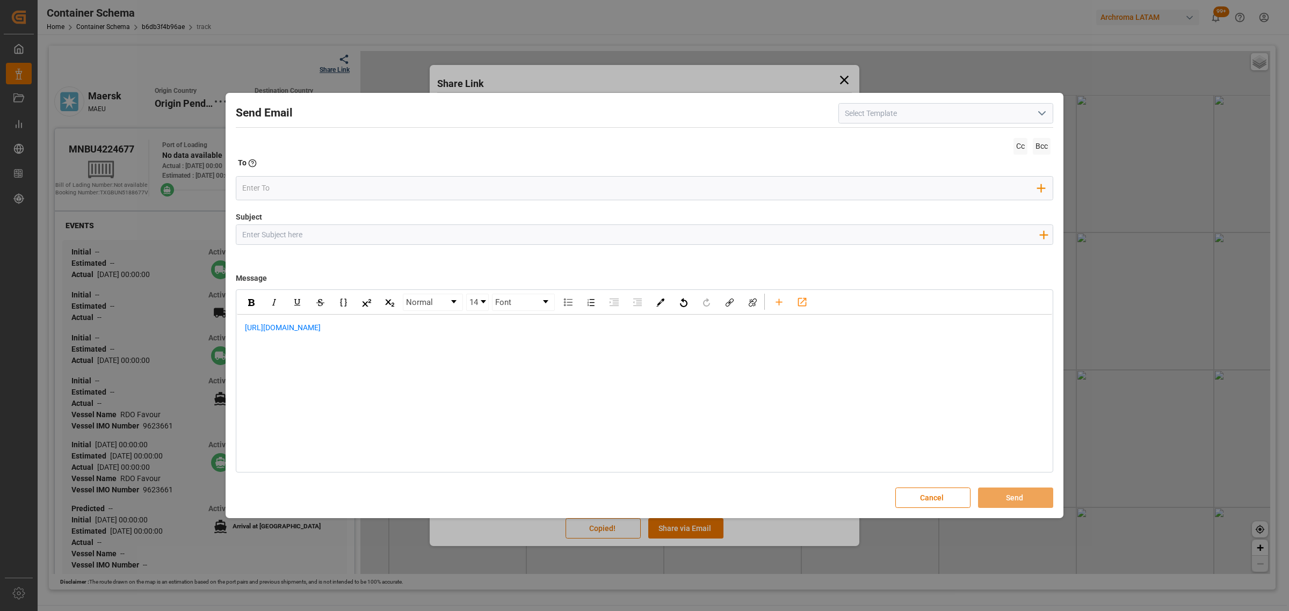
click at [389, 233] on input "Subject" at bounding box center [640, 234] width 808 height 19
paste input "PO 4504635032 //TE//LOGWARD STATUS// ARCHROMA TEXTILE EFFECTS//ARCHROMA COLOMBI…"
type input "PO 4504635032 //TE//LOGWARD STATUS// ARCHROMA TEXTILE EFFECTS//ARCHROMA COLOMBI…"
click at [242, 327] on div "https://app.logward.com/share/694b2631e055" at bounding box center [644, 334] width 815 height 38
click at [242, 330] on div "https://app.logward.com/share/694b2631e055" at bounding box center [644, 334] width 815 height 38
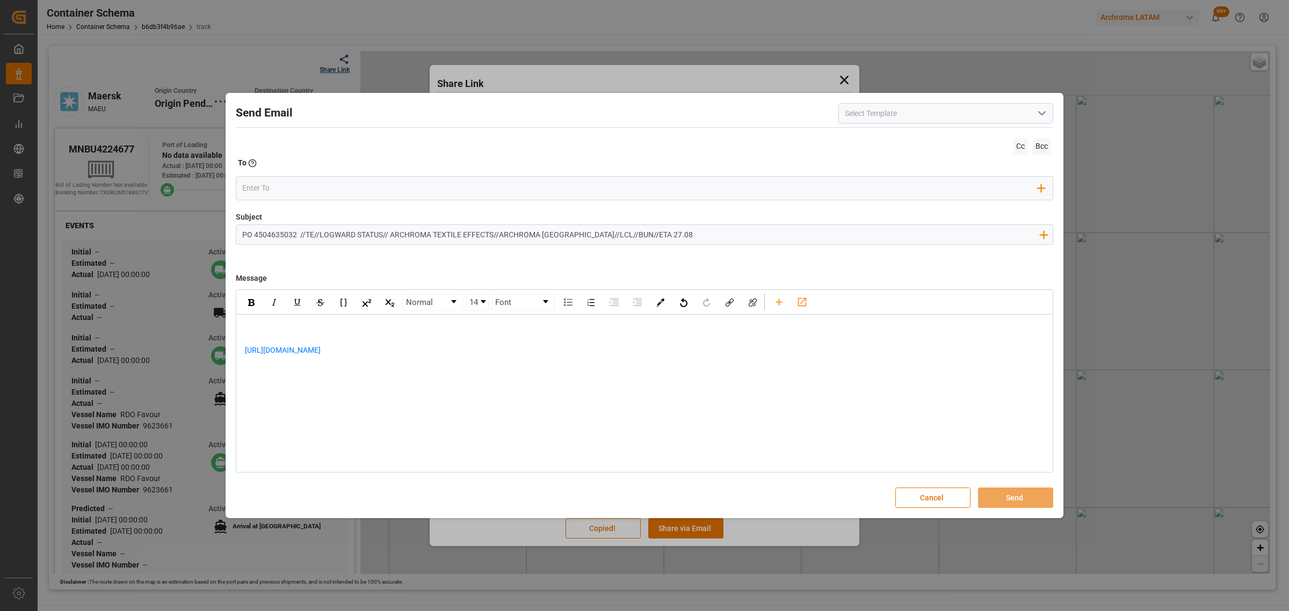
click at [306, 326] on div "rdw-editor" at bounding box center [645, 327] width 800 height 11
paste div "rdw-editor"
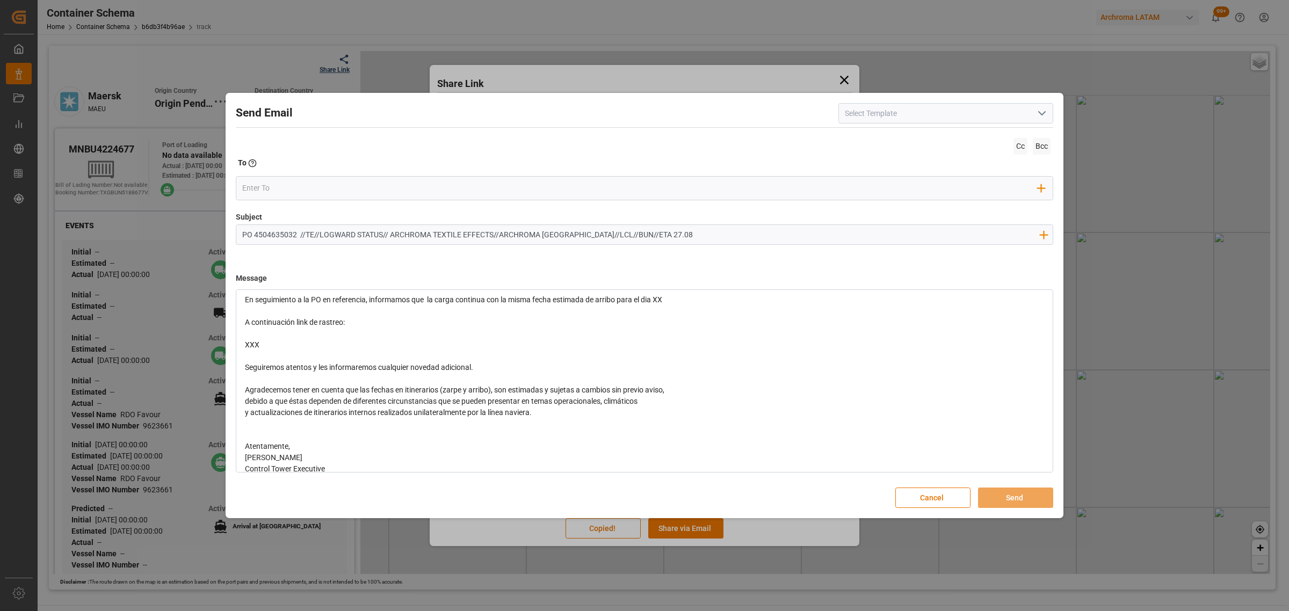
scroll to position [118, 0]
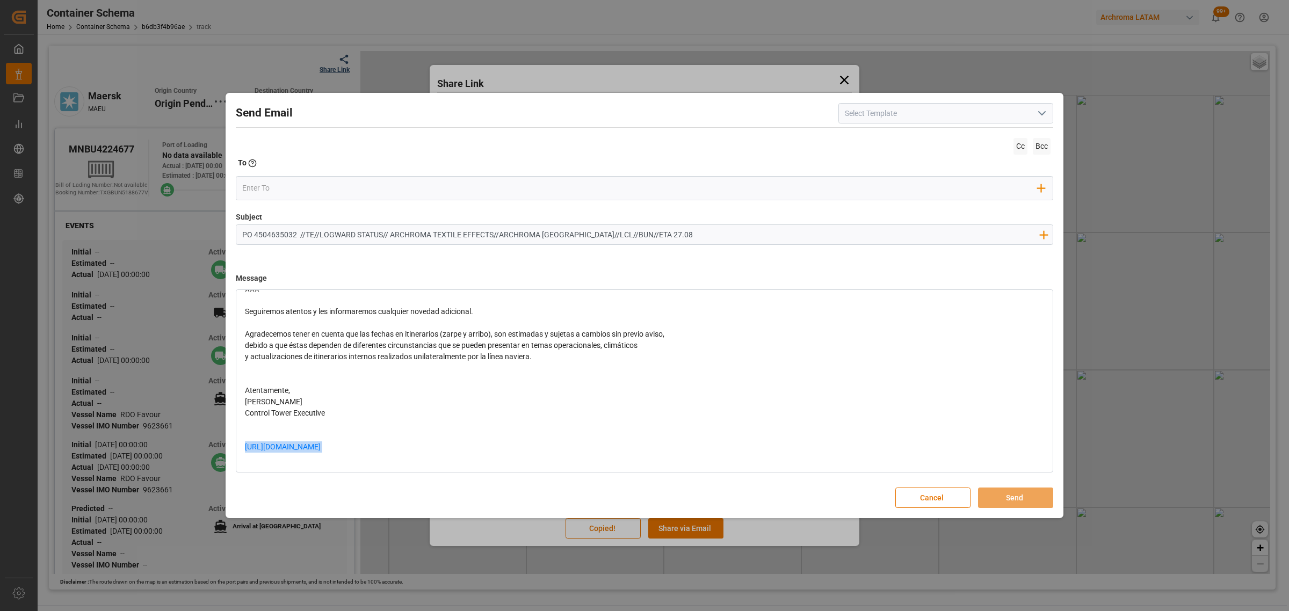
drag, startPoint x: 425, startPoint y: 442, endPoint x: 136, endPoint y: 443, distance: 289.0
click at [136, 443] on div "Send Email Cc Bcc To Enter the TO Email address Add Field to To Subject PO 4504…" at bounding box center [644, 305] width 1289 height 611
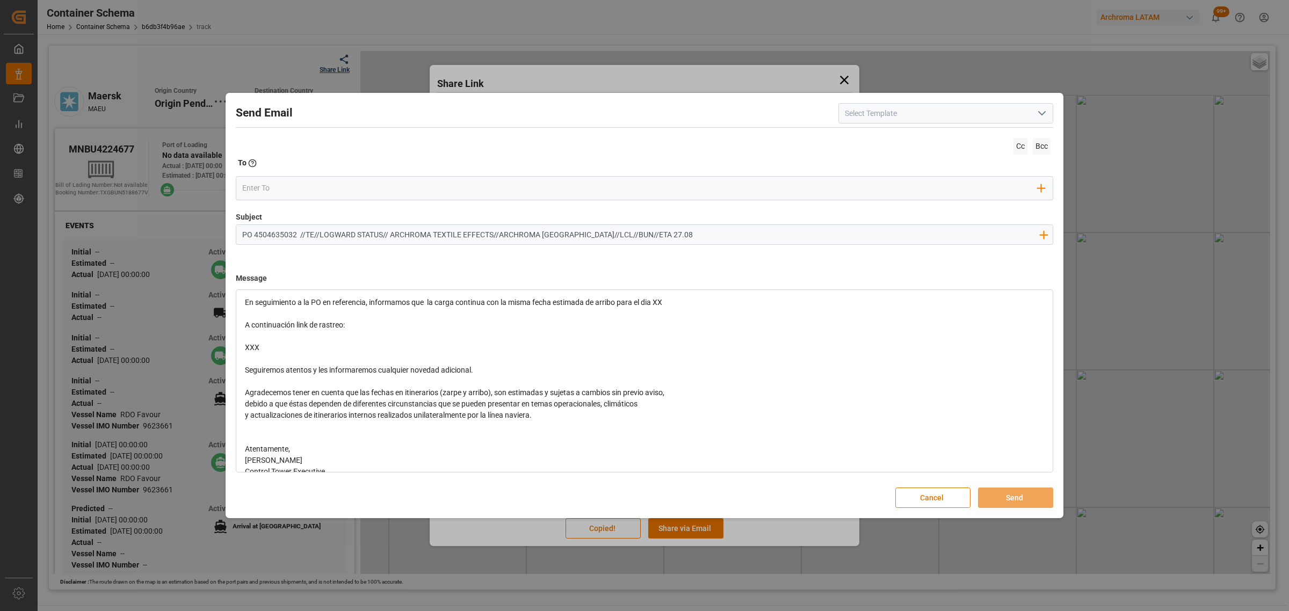
scroll to position [0, 0]
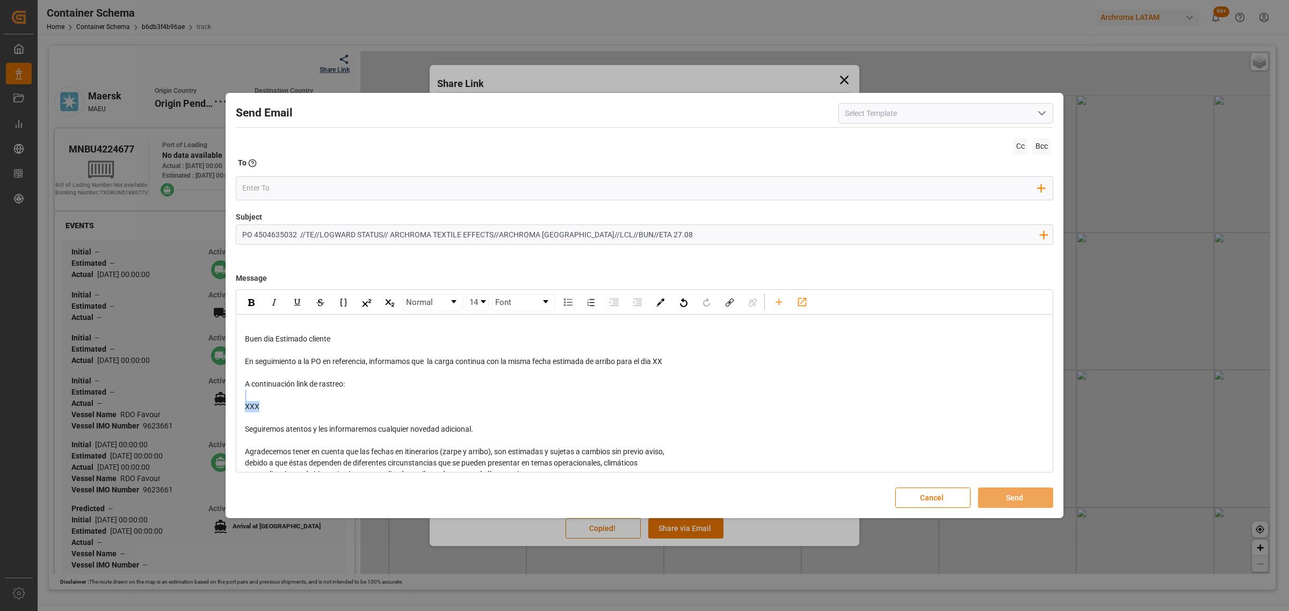
drag, startPoint x: 292, startPoint y: 411, endPoint x: 222, endPoint y: 401, distance: 70.5
click at [222, 401] on div "Send Email Cc Bcc To Enter the TO Email address Add Field to To Subject PO 4504…" at bounding box center [644, 305] width 1289 height 611
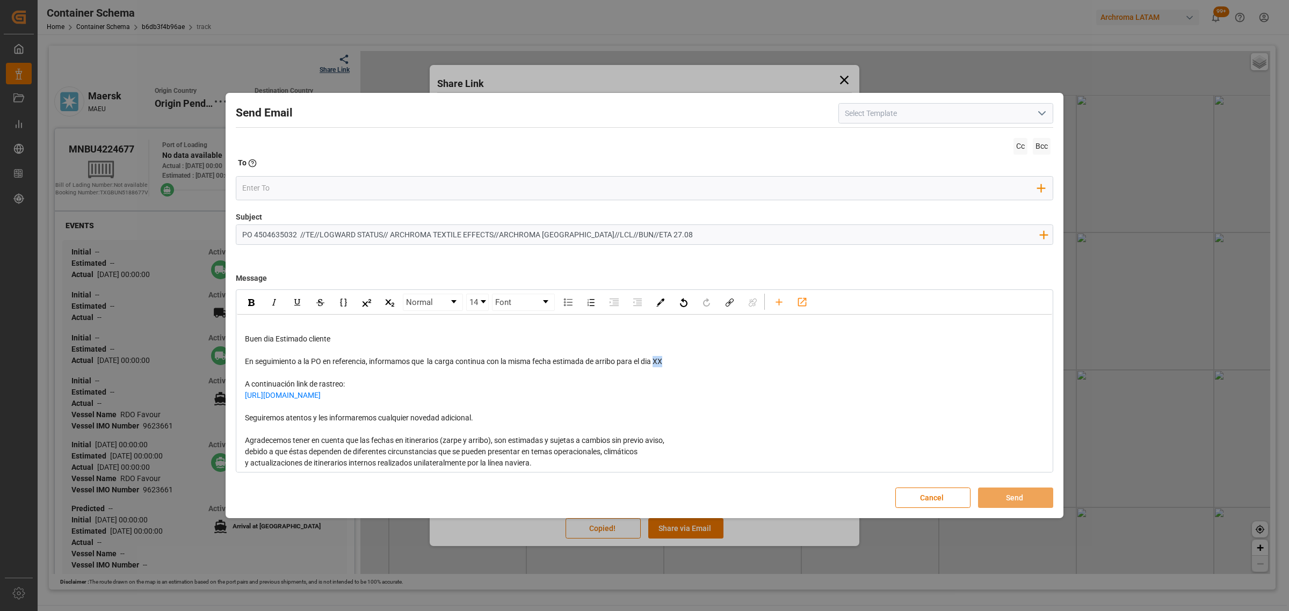
drag, startPoint x: 670, startPoint y: 363, endPoint x: 657, endPoint y: 364, distance: 12.9
click at [657, 364] on div "En seguimiento a la PO en referencia, informamos que la carga continua con la m…" at bounding box center [645, 361] width 800 height 11
drag, startPoint x: 501, startPoint y: 417, endPoint x: 218, endPoint y: 417, distance: 283.6
click at [218, 417] on div "Send Email Cc Bcc To Enter the TO Email address Add Field to To Subject PO 4504…" at bounding box center [644, 305] width 1289 height 611
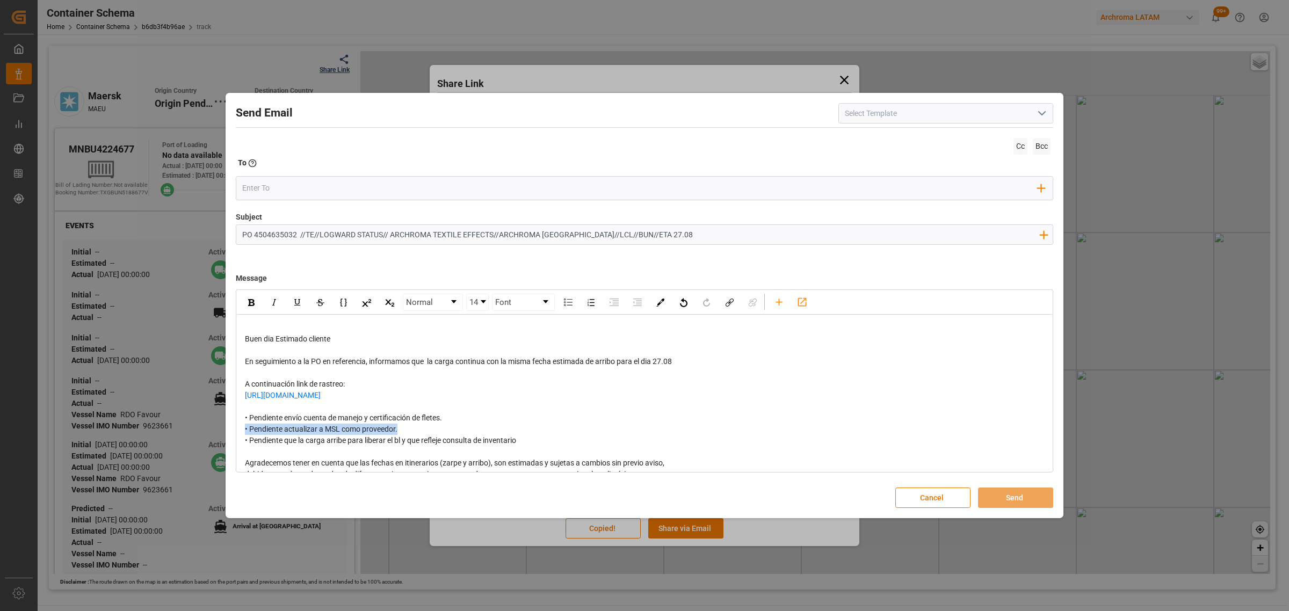
drag, startPoint x: 420, startPoint y: 431, endPoint x: 230, endPoint y: 434, distance: 189.6
click at [230, 434] on div "Send Email Cc Bcc To Enter the TO Email address Add Field to To Subject PO 4504…" at bounding box center [644, 306] width 833 height 421
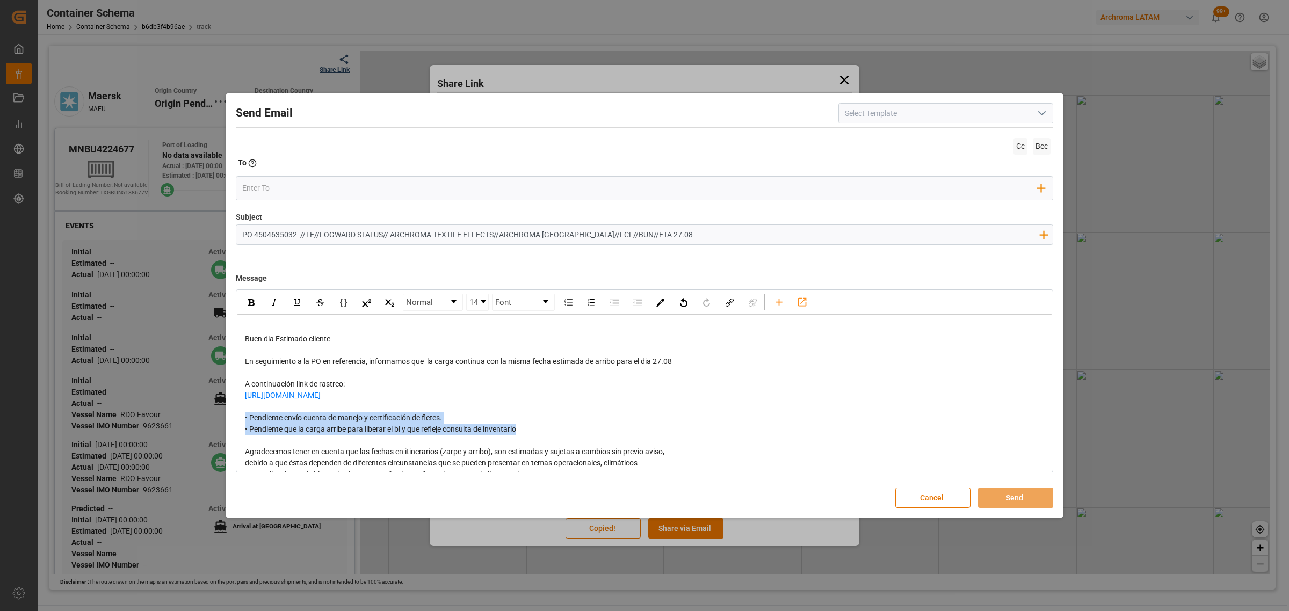
drag, startPoint x: 557, startPoint y: 429, endPoint x: 223, endPoint y: 417, distance: 333.2
click at [223, 417] on div "Send Email Cc Bcc To Enter the TO Email address Add Field to To Subject PO 4504…" at bounding box center [644, 305] width 1289 height 611
click at [248, 307] on div "rdw-inline-control" at bounding box center [251, 302] width 19 height 16
click at [510, 417] on div "• Pendiente envío cuenta de manejo y certificación de fletes. • Pendiente que l…" at bounding box center [645, 424] width 800 height 23
drag, startPoint x: 691, startPoint y: 368, endPoint x: 657, endPoint y: 366, distance: 34.4
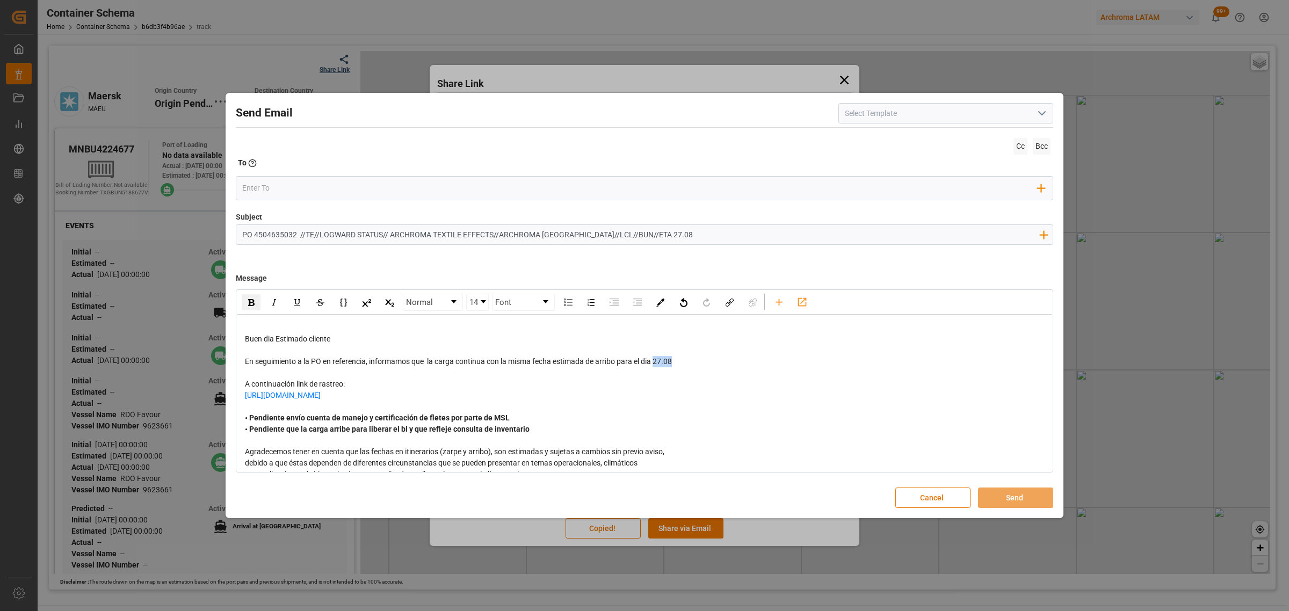
click at [657, 366] on div "Buen dia Estimado cliente En seguimiento a la PO en referencia, informamos que …" at bounding box center [645, 451] width 800 height 259
drag, startPoint x: 251, startPoint y: 301, endPoint x: 256, endPoint y: 288, distance: 13.8
click at [251, 301] on img "rdw-inline-control" at bounding box center [251, 302] width 6 height 7
click at [281, 184] on input "email" at bounding box center [640, 188] width 796 height 16
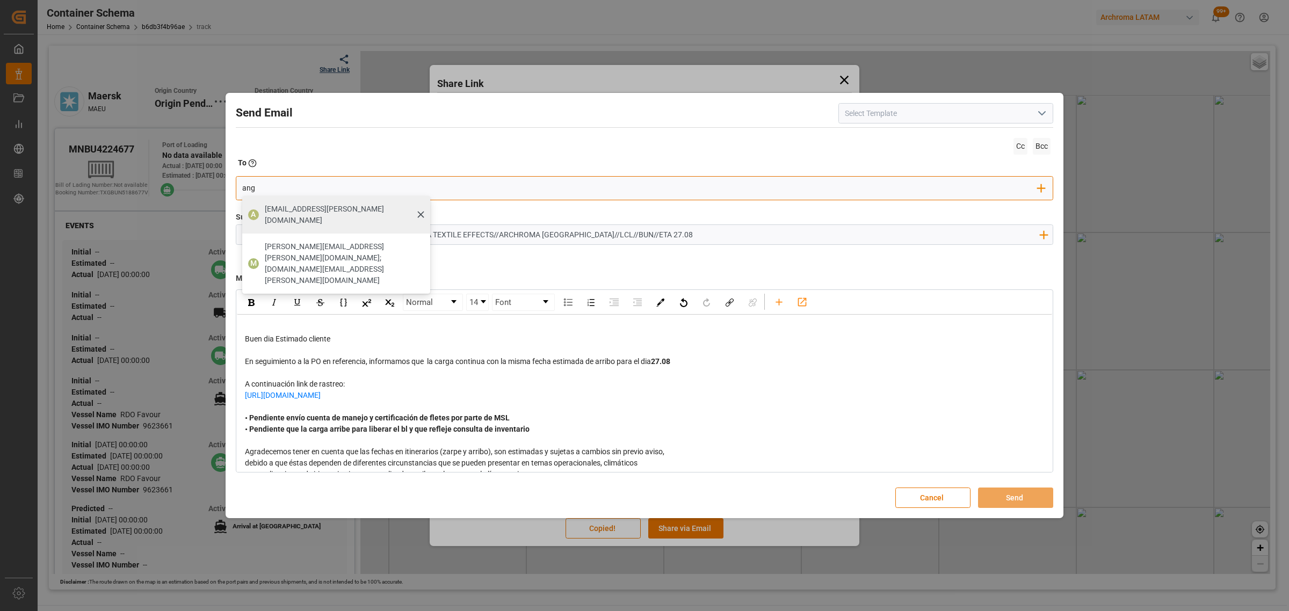
type input "ang"
click at [287, 211] on span "[EMAIL_ADDRESS][DOMAIN_NAME]" at bounding box center [344, 215] width 158 height 23
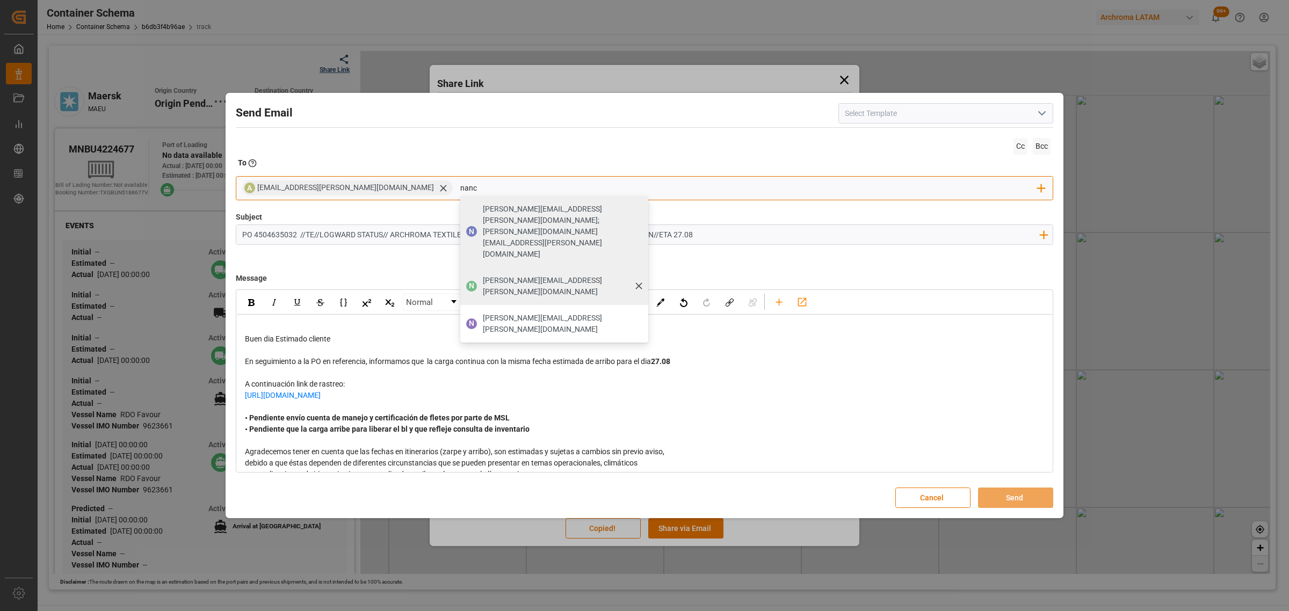
type input "nanc"
drag, startPoint x: 422, startPoint y: 235, endPoint x: 426, endPoint y: 226, distance: 9.4
click at [483, 275] on span "[PERSON_NAME][EMAIL_ADDRESS][PERSON_NAME][DOMAIN_NAME]" at bounding box center [562, 286] width 158 height 23
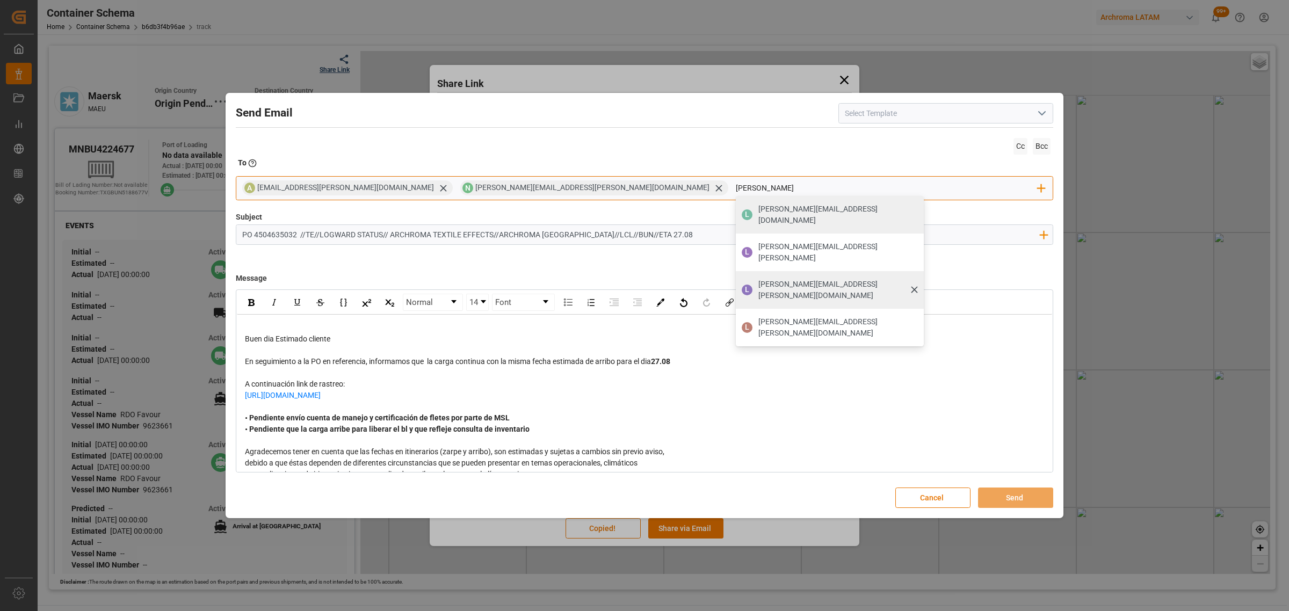
type input "luis"
click at [758, 279] on span "[PERSON_NAME][EMAIL_ADDRESS][PERSON_NAME][DOMAIN_NAME]" at bounding box center [837, 290] width 158 height 23
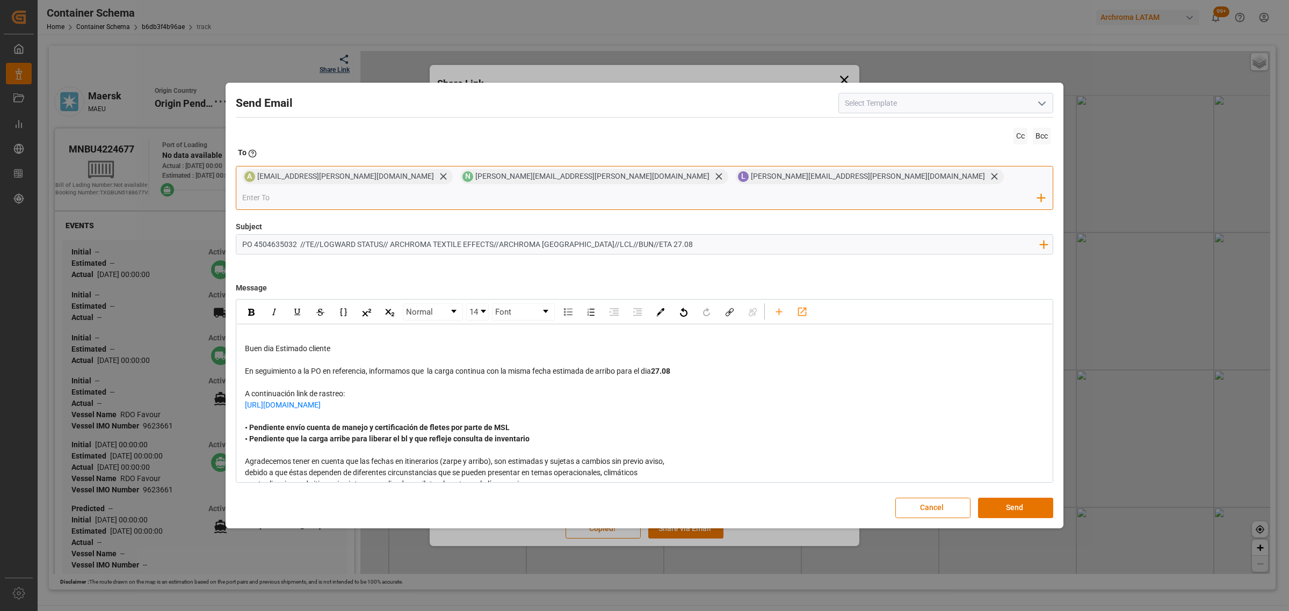
click at [716, 190] on input "email" at bounding box center [640, 198] width 796 height 16
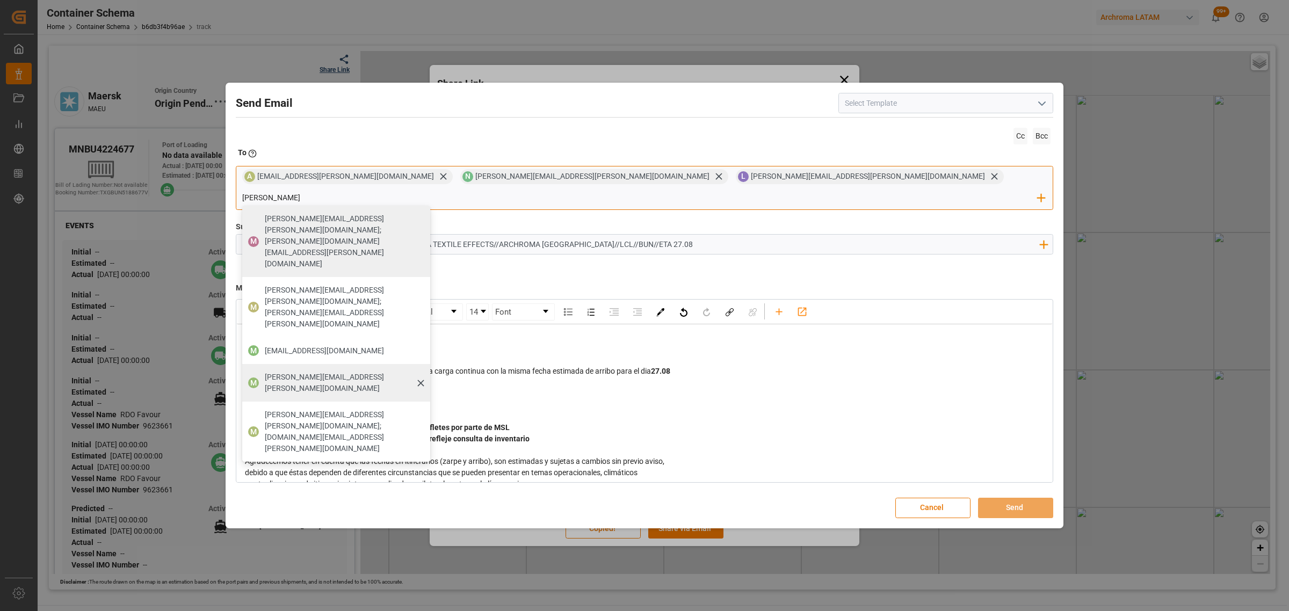
type input "mari"
click at [423, 372] on span "[PERSON_NAME][EMAIL_ADDRESS][DOMAIN_NAME]" at bounding box center [344, 383] width 158 height 23
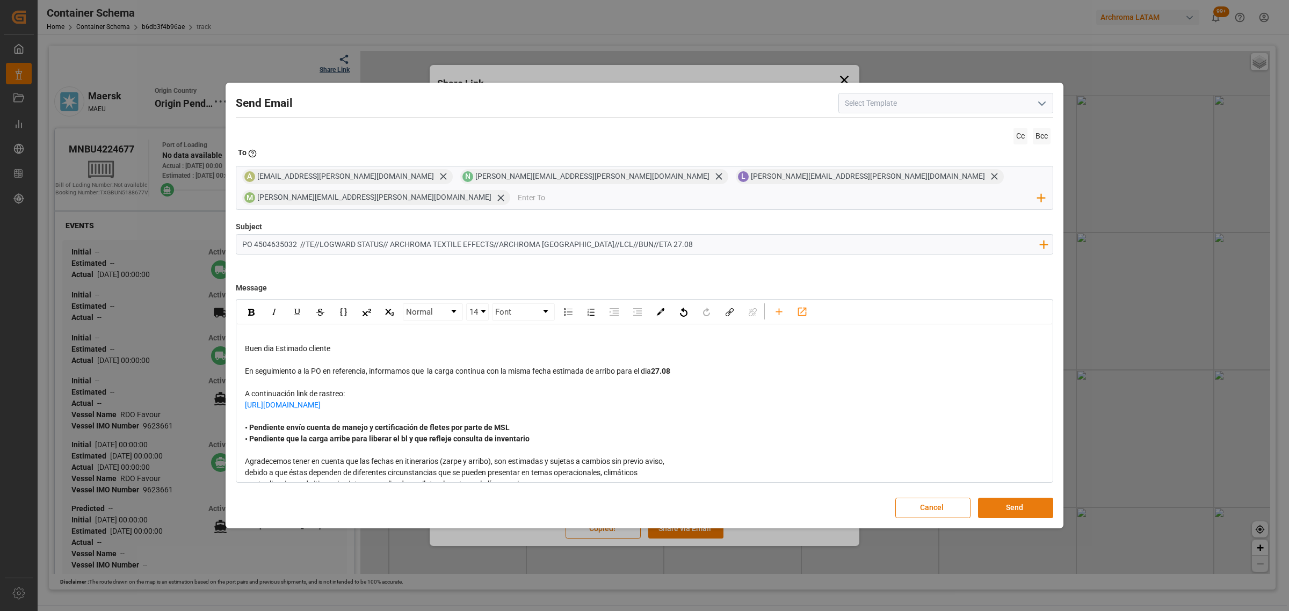
click at [1022, 500] on button "Send" at bounding box center [1015, 508] width 75 height 20
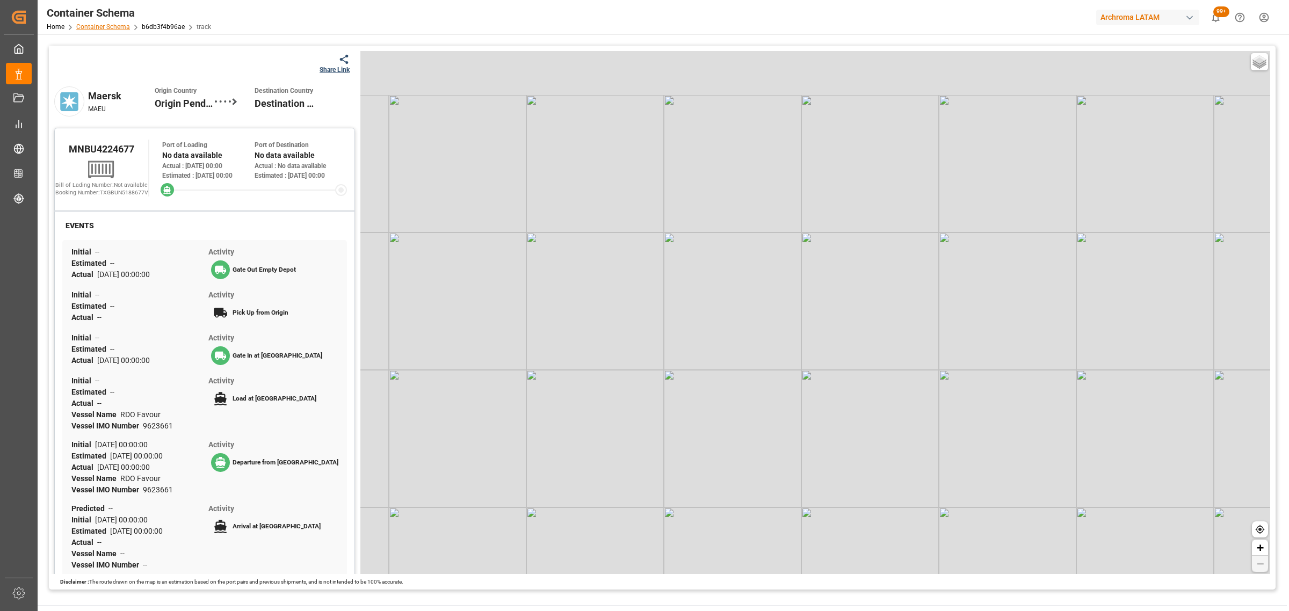
click at [88, 28] on link "Container Schema" at bounding box center [103, 27] width 54 height 8
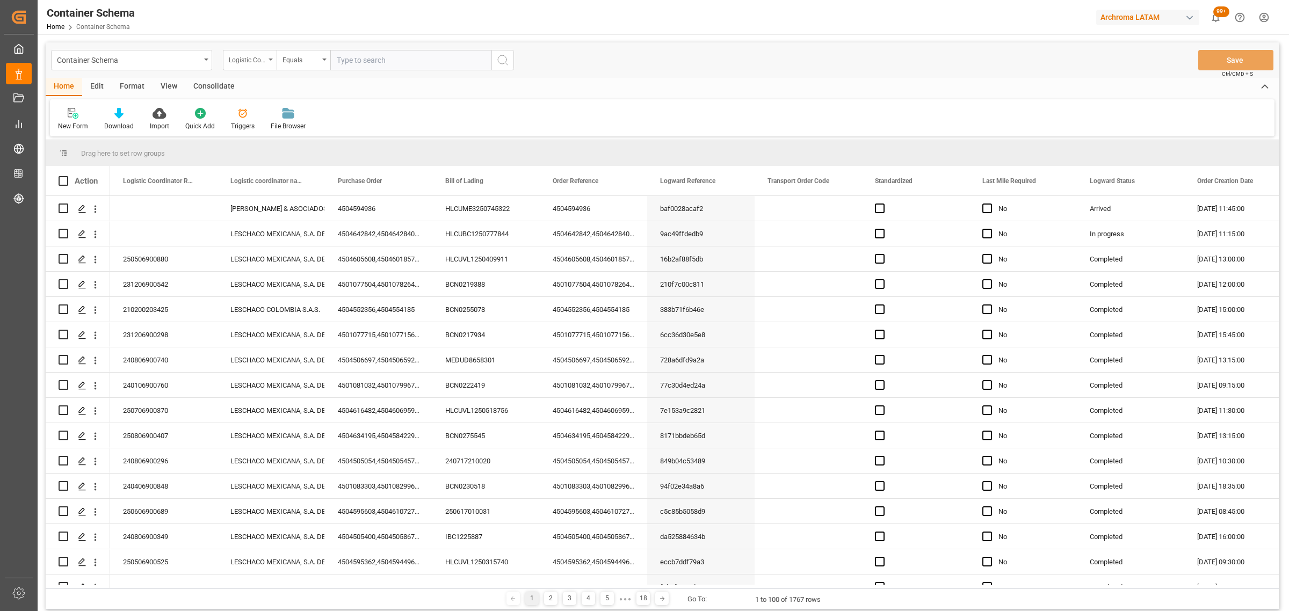
click at [251, 61] on div "Logistic Coordinator Reference Number" at bounding box center [247, 59] width 37 height 12
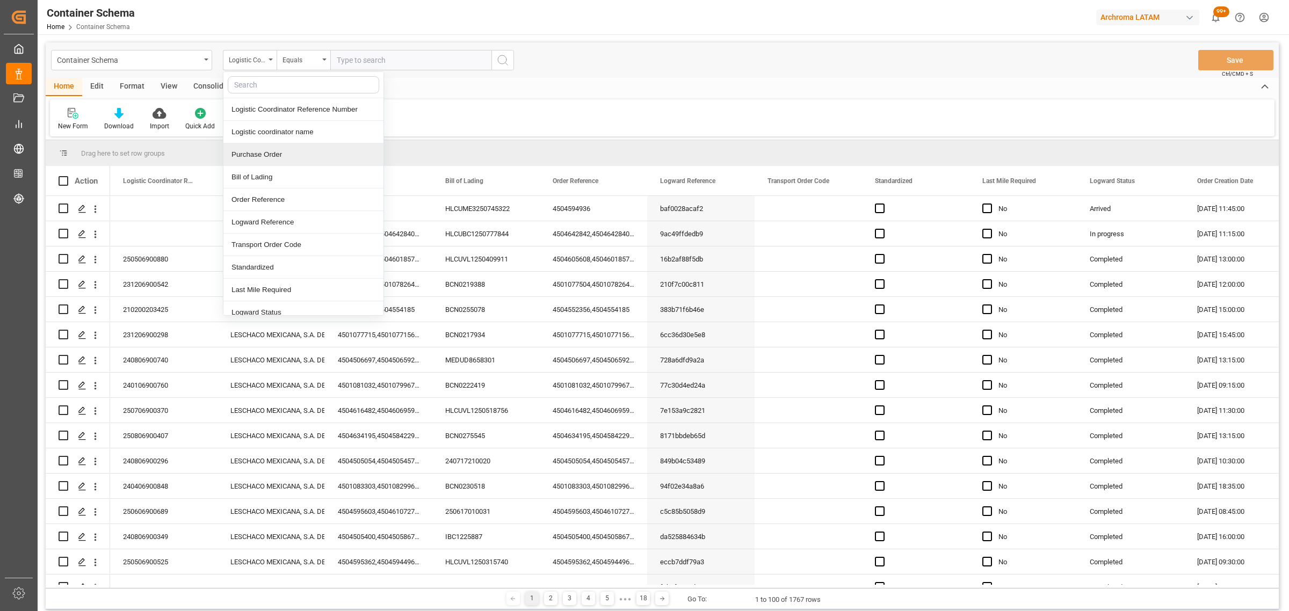
click at [284, 151] on div "Purchase Order" at bounding box center [303, 154] width 160 height 23
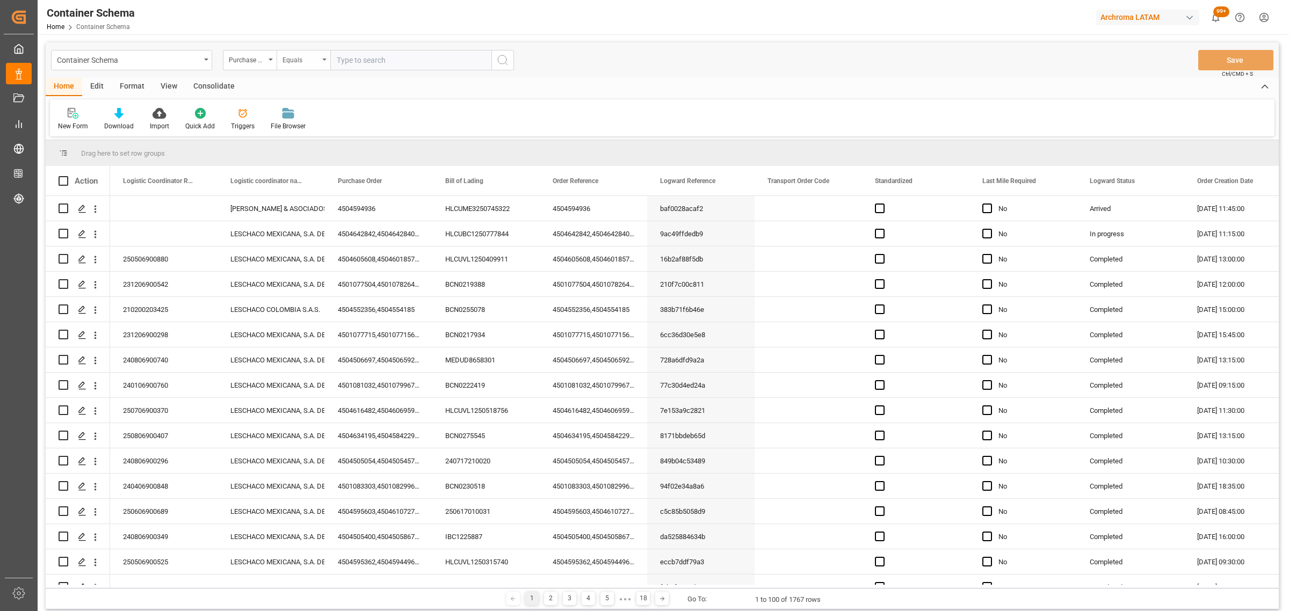
click at [306, 54] on div "Equals" at bounding box center [301, 59] width 37 height 12
click at [333, 125] on div "Fuzzy search" at bounding box center [357, 132] width 160 height 23
click at [369, 50] on input "text" at bounding box center [410, 60] width 161 height 20
paste input "4504632776"
type input "4504632776"
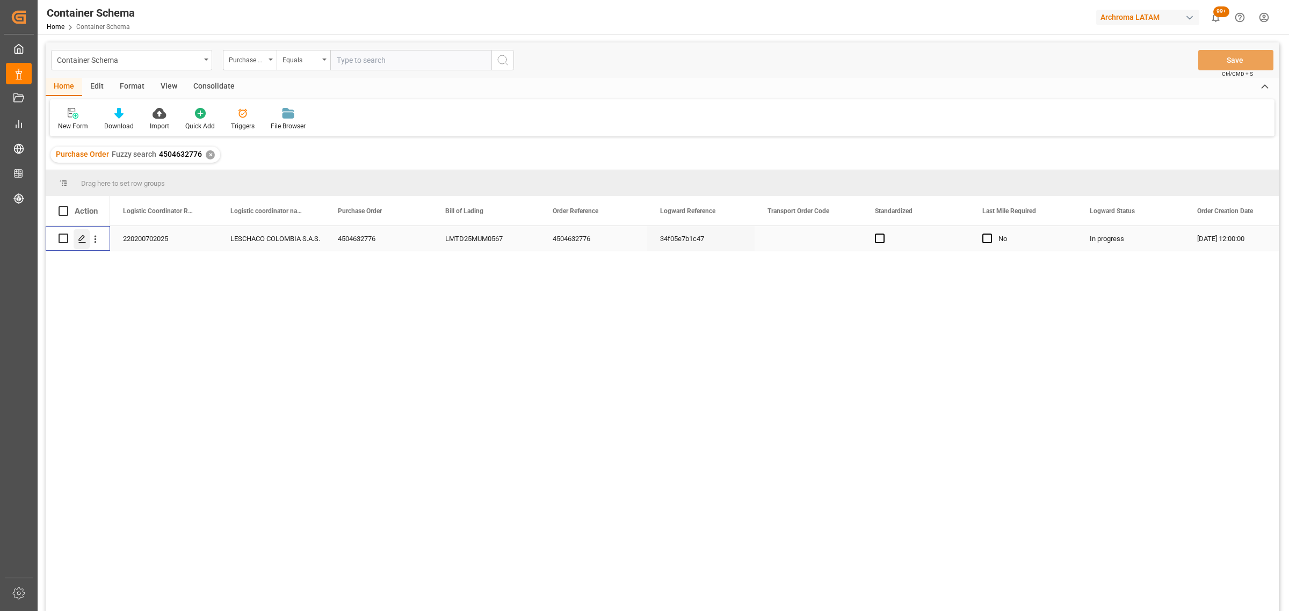
click at [77, 240] on div "Press SPACE to select this row." at bounding box center [82, 239] width 16 height 20
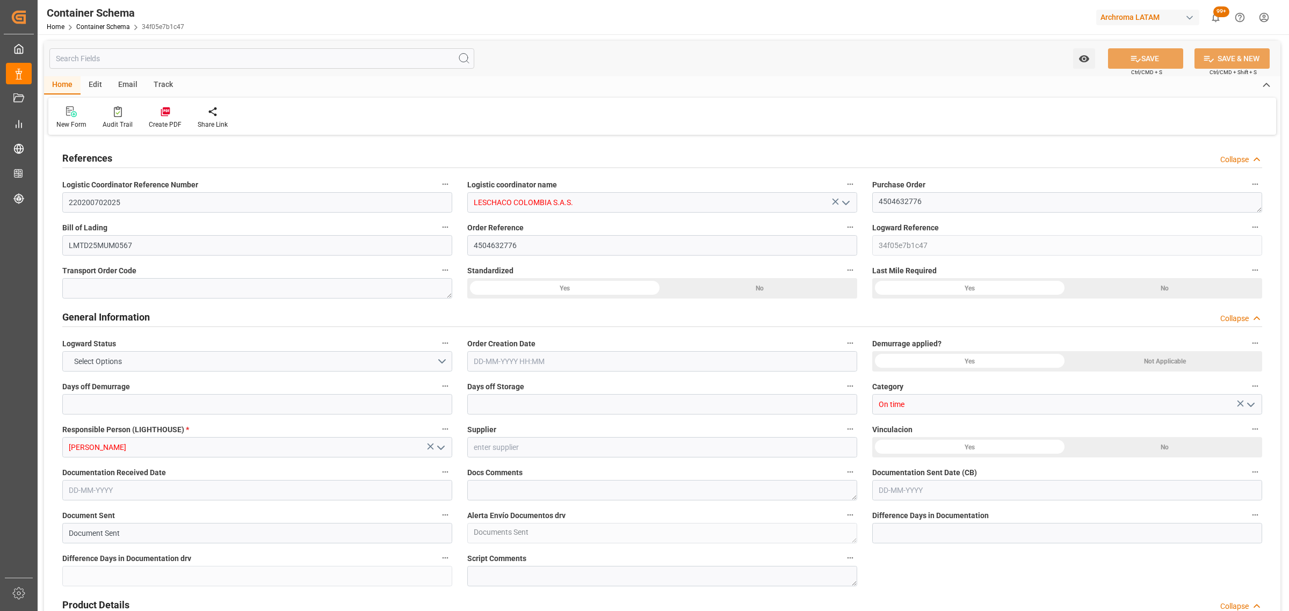
type input "0"
type input "3"
type input "0"
type input "1"
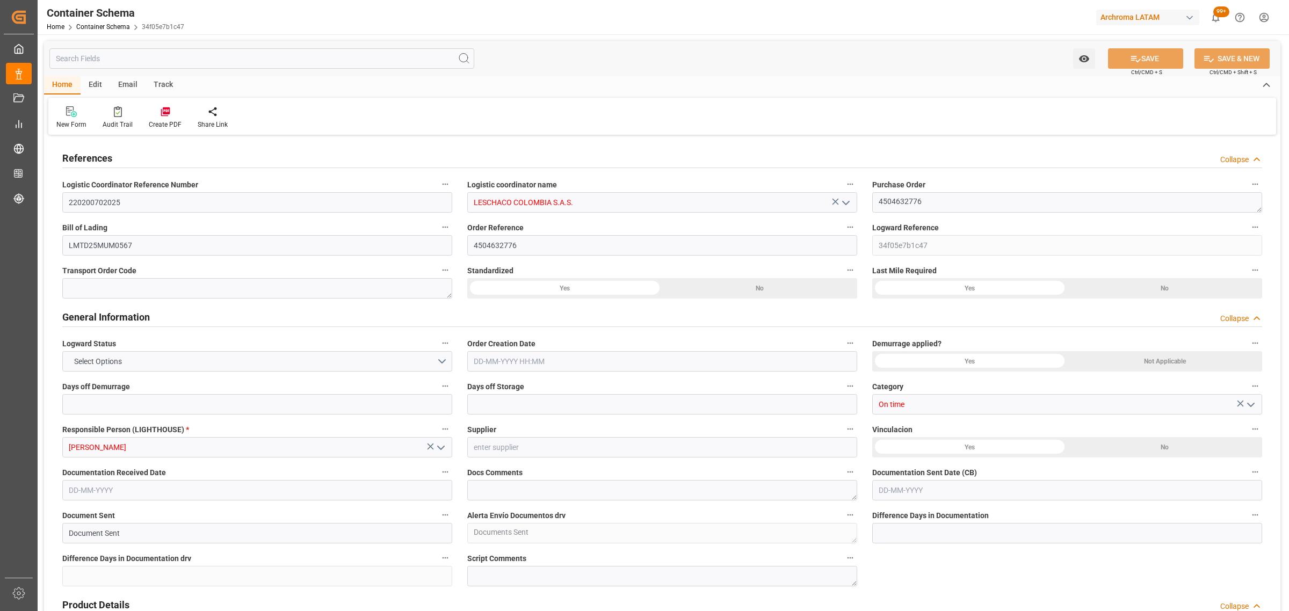
type input "10"
type input "5000"
type input "5245"
type input "CMACGM"
type input "CMA CGM Group"
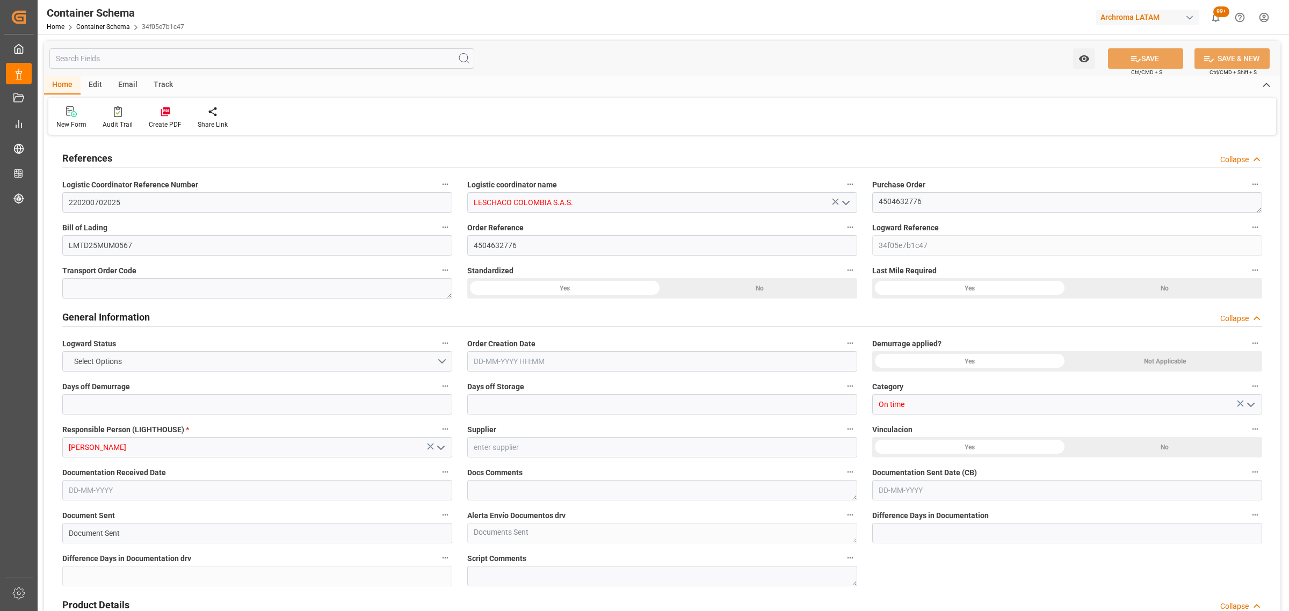
type input "INNSA"
type input "[PERSON_NAME]"
type input "9410741"
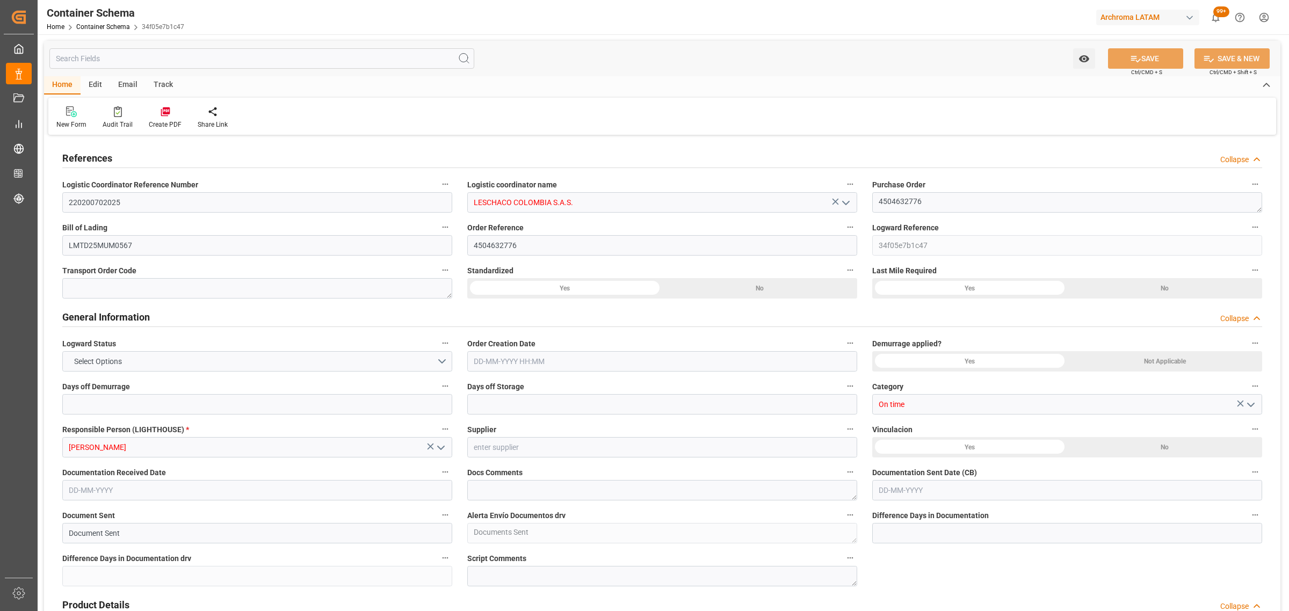
type input "0"
type input "16-07-2025 12:00"
type input "[DATE]"
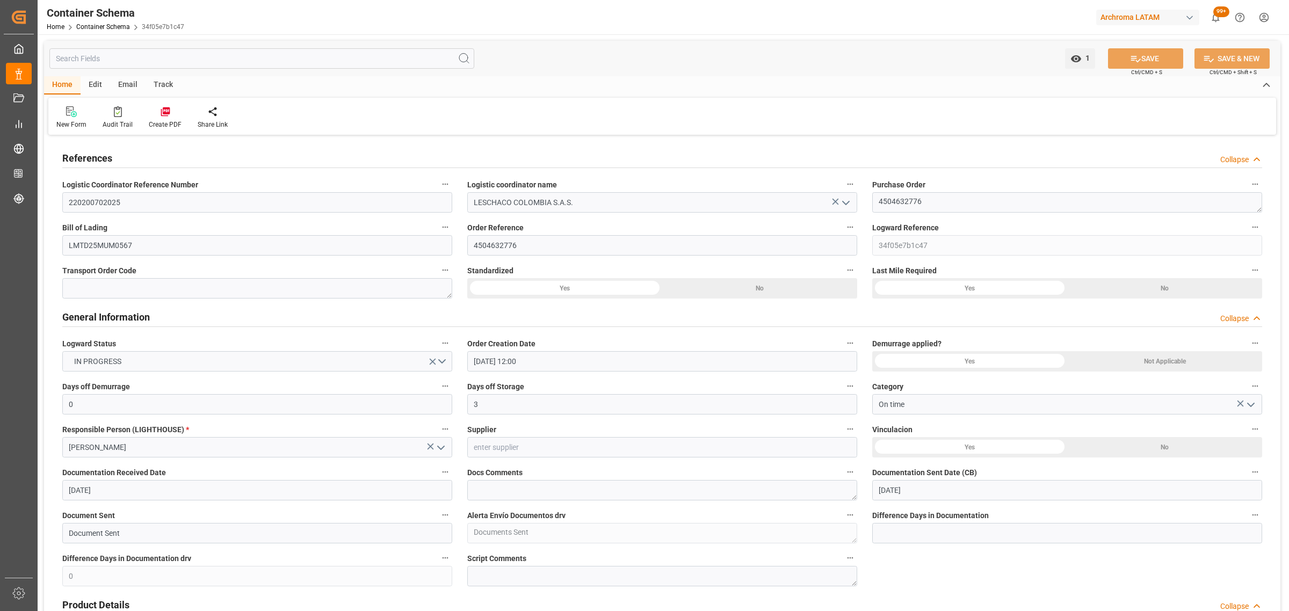
type input "20-09-2025"
type input "[DATE]"
type input "12-08-2025 05:53"
type input "16-07-2025 16:55"
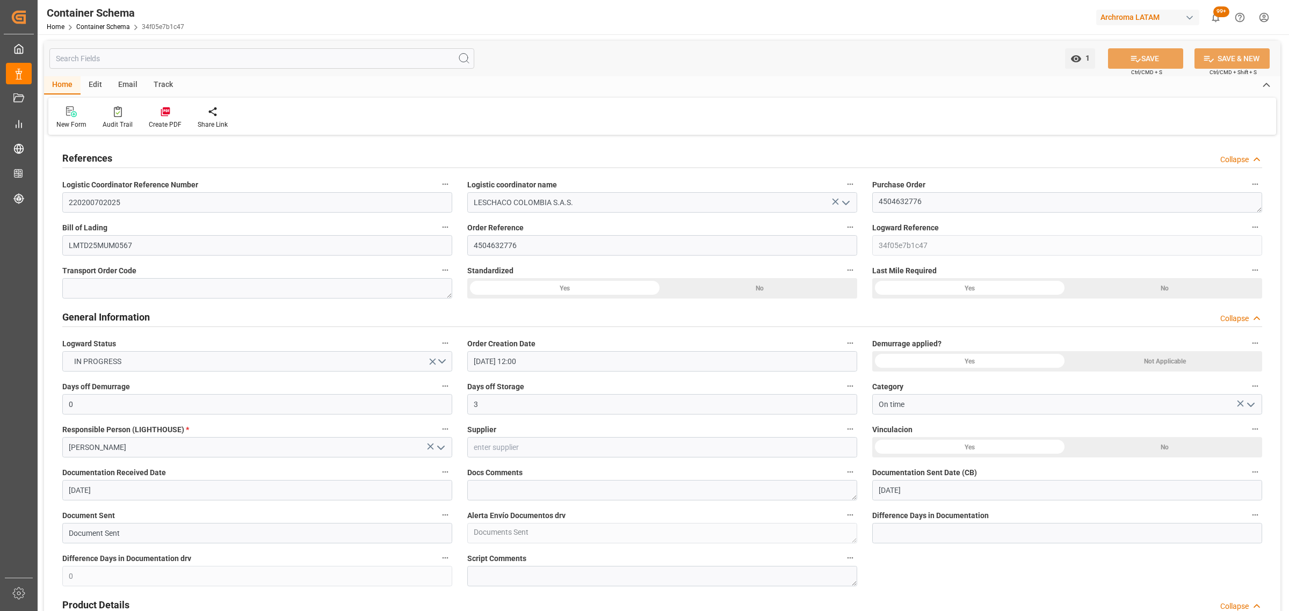
type input "[DATE]"
click at [154, 85] on div "Track" at bounding box center [163, 85] width 35 height 18
click at [65, 124] on div "Tracking" at bounding box center [68, 125] width 25 height 10
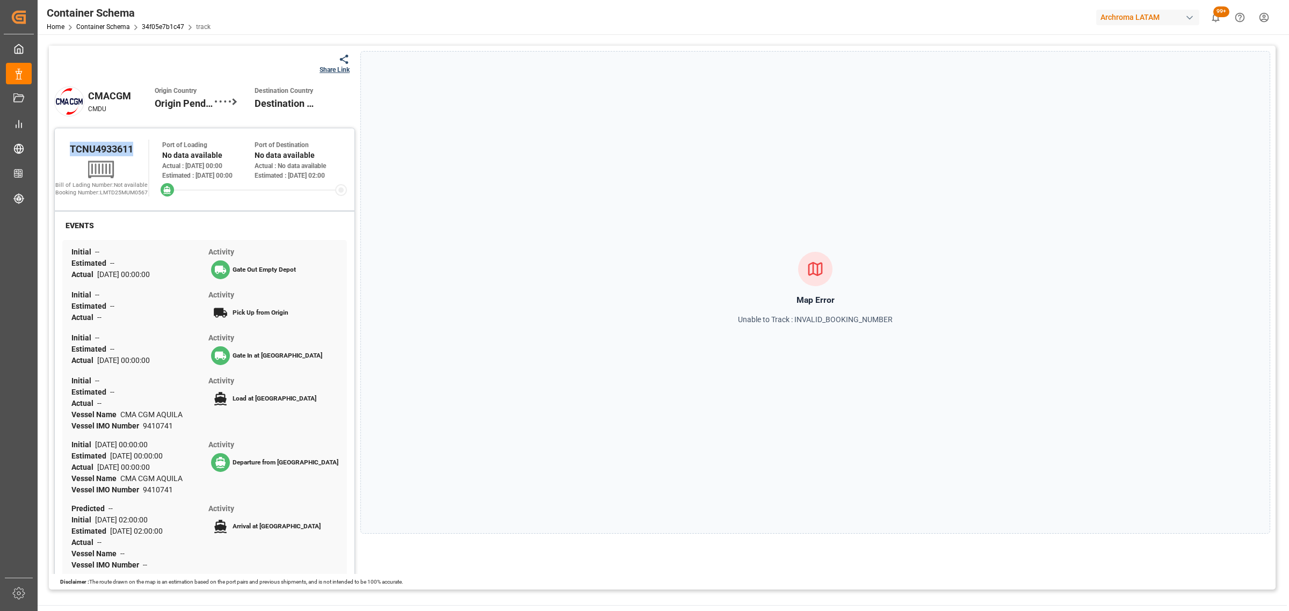
drag, startPoint x: 147, startPoint y: 147, endPoint x: 63, endPoint y: 146, distance: 83.3
click at [63, 146] on div "TCNU4933611" at bounding box center [101, 149] width 93 height 18
copy span "TCNU4933611"
click at [337, 65] on div "Share Link" at bounding box center [335, 70] width 30 height 10
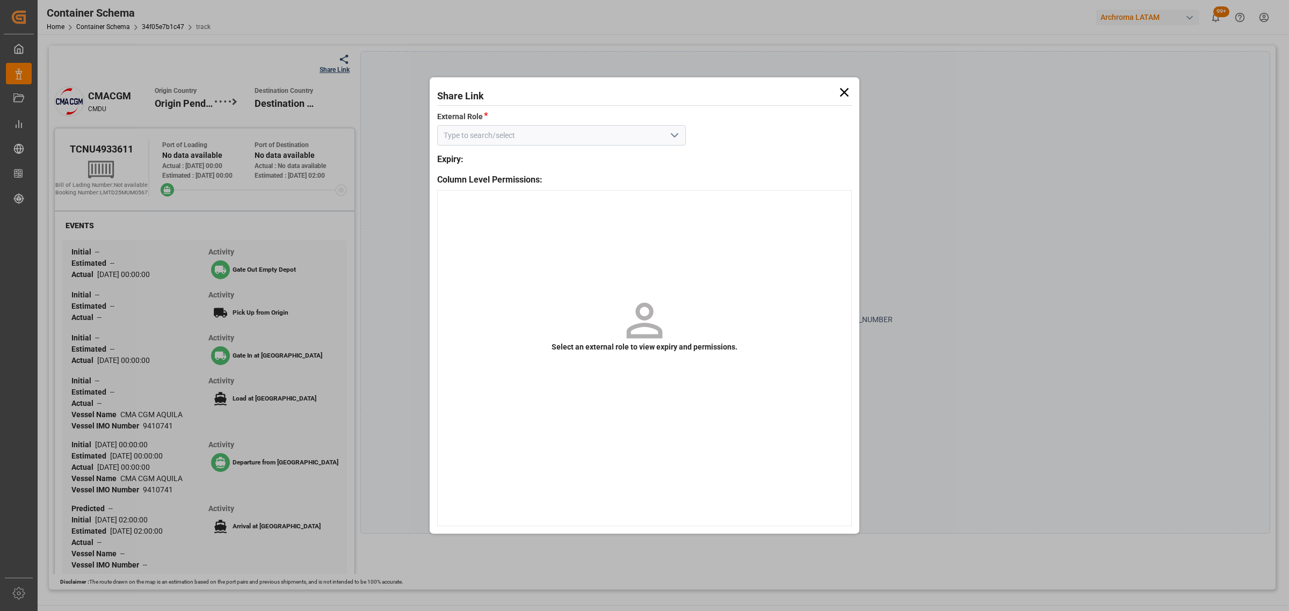
click at [673, 140] on icon "open menu" at bounding box center [674, 135] width 13 height 13
click at [654, 157] on div "Customer" at bounding box center [562, 159] width 248 height 24
type input "Customer"
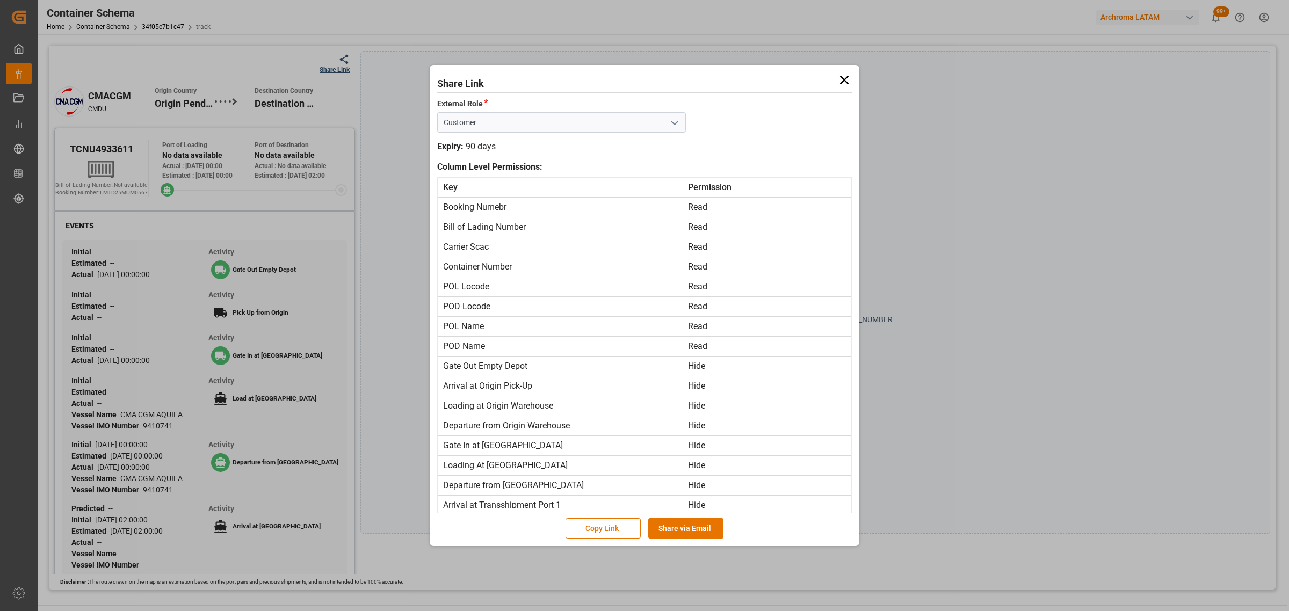
click at [719, 517] on div "Copy Link Share via Email" at bounding box center [644, 527] width 415 height 24
click at [710, 528] on button "Share via Email" at bounding box center [685, 528] width 75 height 20
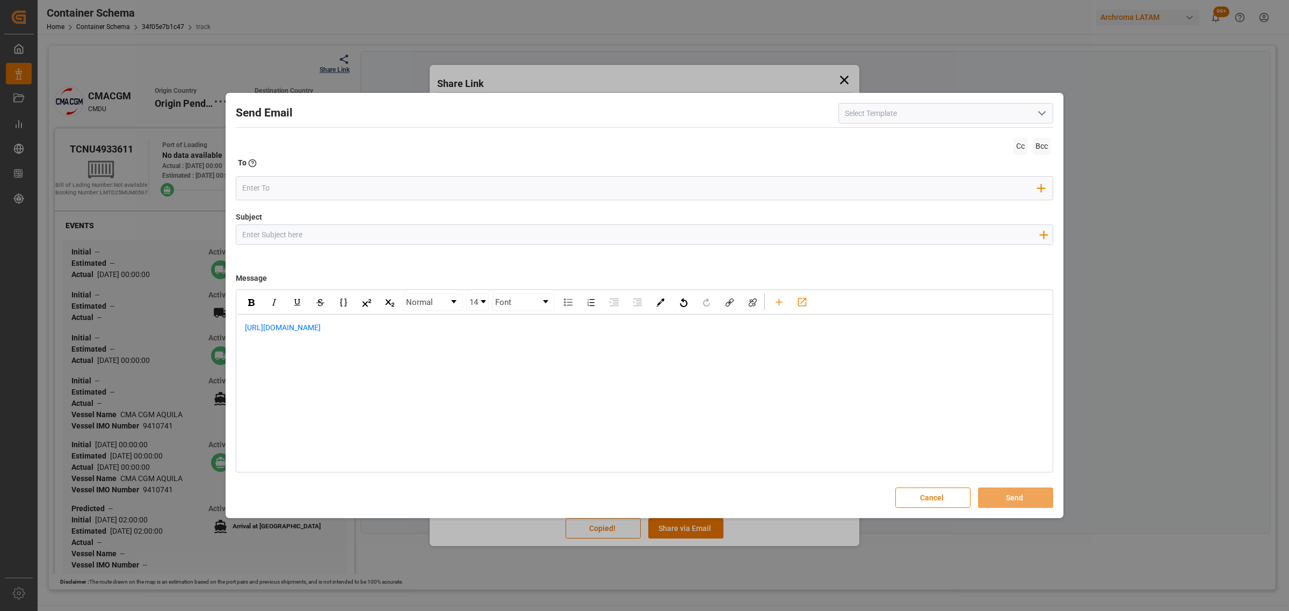
click at [305, 242] on input "Subject" at bounding box center [640, 234] width 808 height 19
click at [473, 239] on input "Subject" at bounding box center [640, 234] width 808 height 19
paste input "PO 4504632776//TE//LOGWARD STATUS//PRIORIDAD//ARCHROMA SINGAPORE//ARCHROMA COLO…"
type input "PO 4504632776//TE//LOGWARD STATUS//PRIORIDAD//ARCHROMA SINGAPORE//ARCHROMA COLO…"
click at [242, 331] on div "https://app.logward.com/share/e06646fefdb6" at bounding box center [644, 334] width 815 height 38
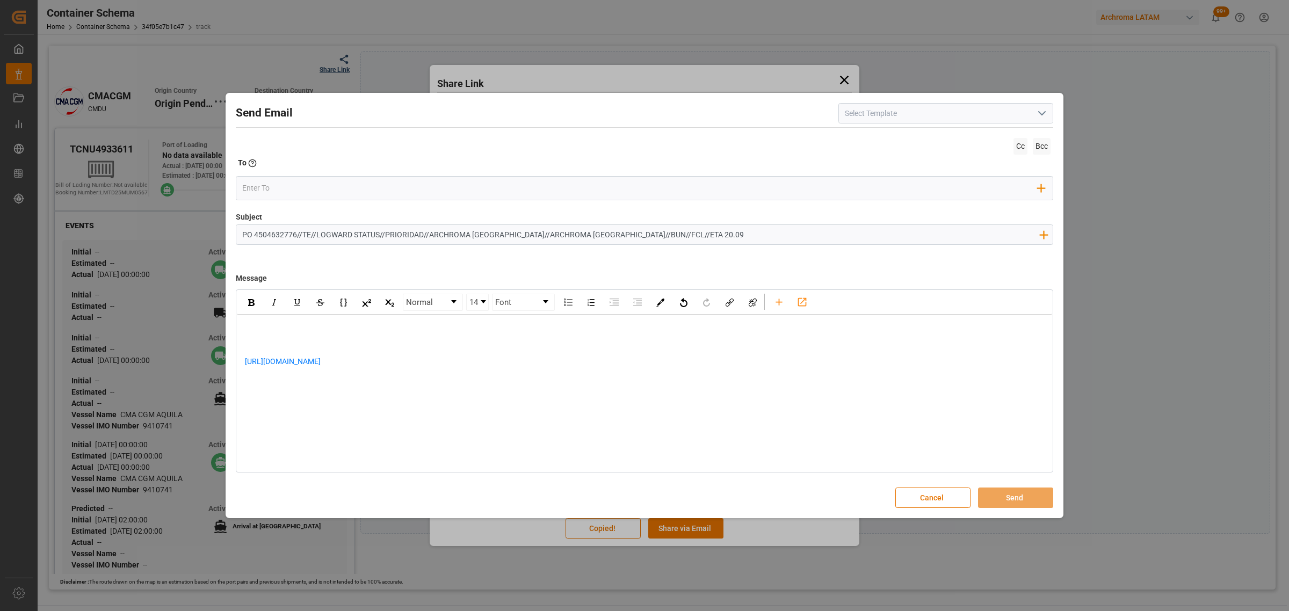
click at [320, 332] on div "rdw-editor" at bounding box center [645, 327] width 800 height 11
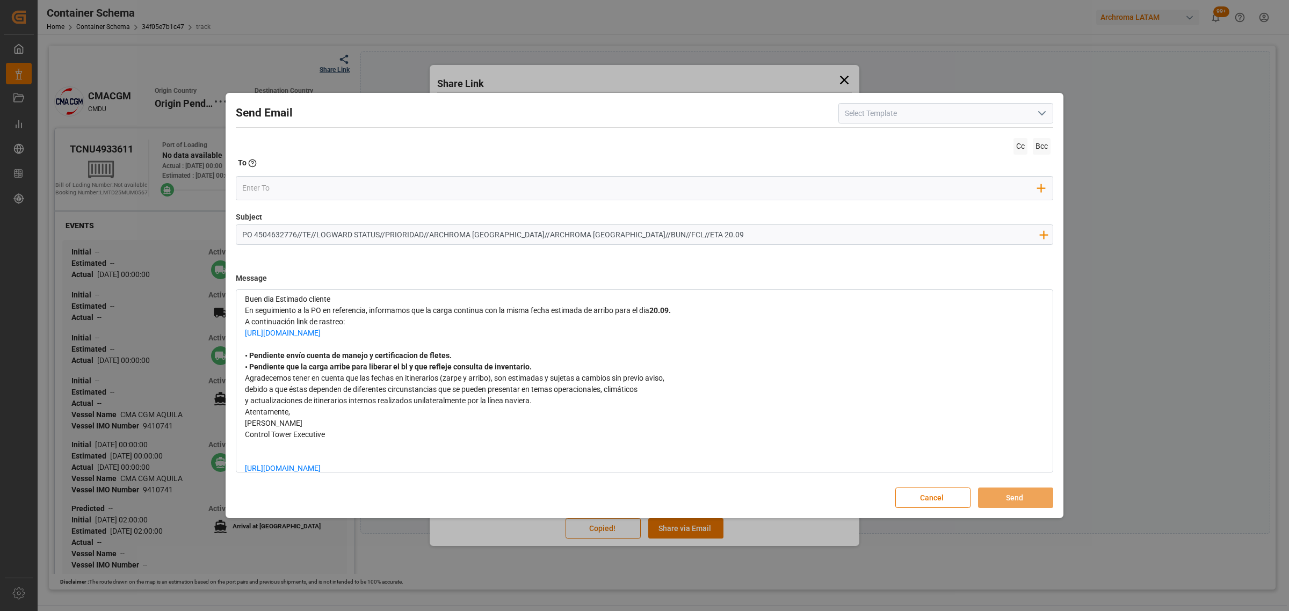
scroll to position [50, 0]
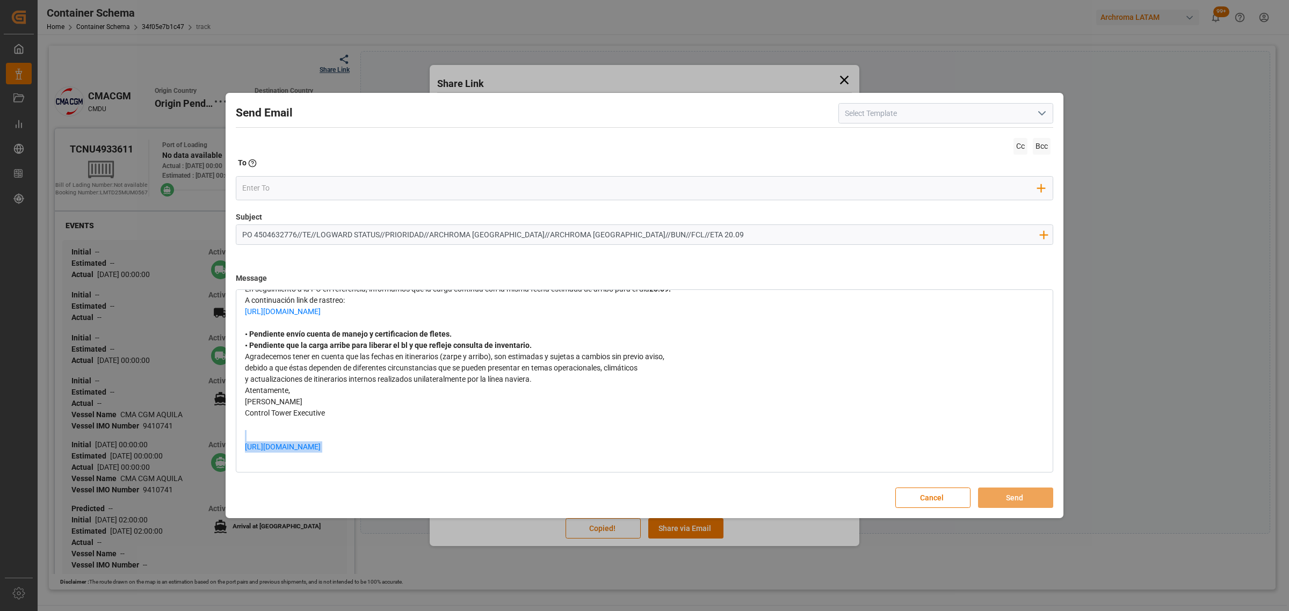
drag, startPoint x: 425, startPoint y: 449, endPoint x: 206, endPoint y: 438, distance: 219.4
click at [206, 438] on div "Send Email Cc Bcc To Enter the TO Email address Add Field to To Subject PO 4504…" at bounding box center [644, 305] width 1289 height 611
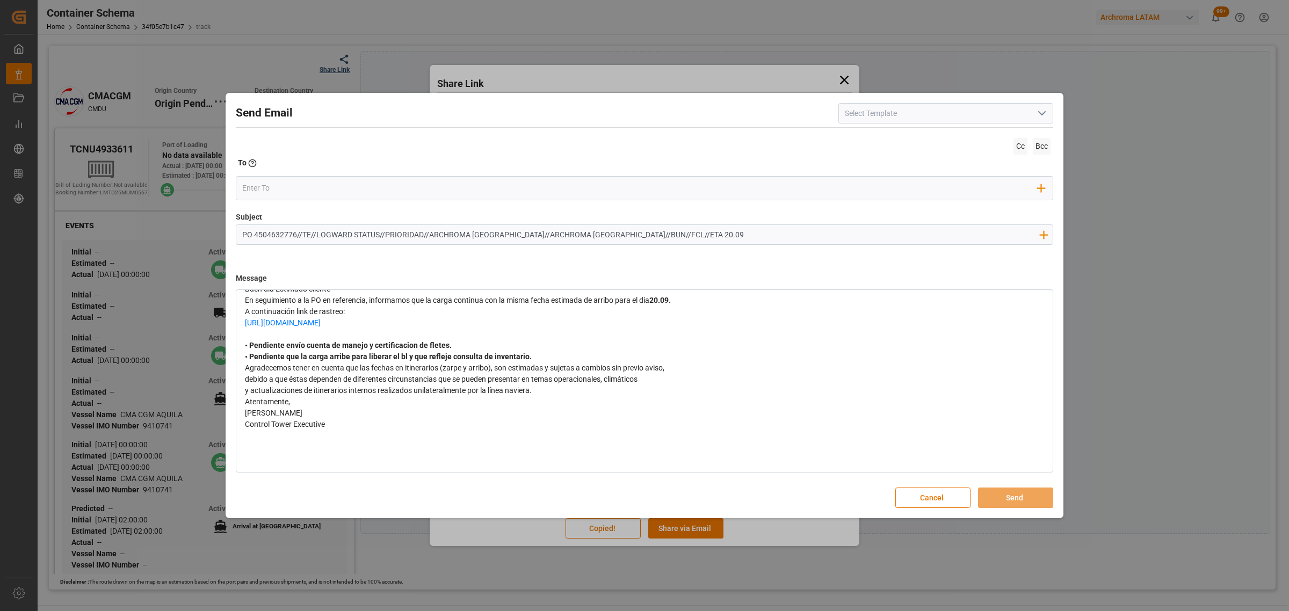
drag, startPoint x: 351, startPoint y: 325, endPoint x: 203, endPoint y: 326, distance: 147.7
click at [203, 326] on div "Send Email Cc Bcc To Enter the TO Email address Add Field to To Subject PO 4504…" at bounding box center [644, 305] width 1289 height 611
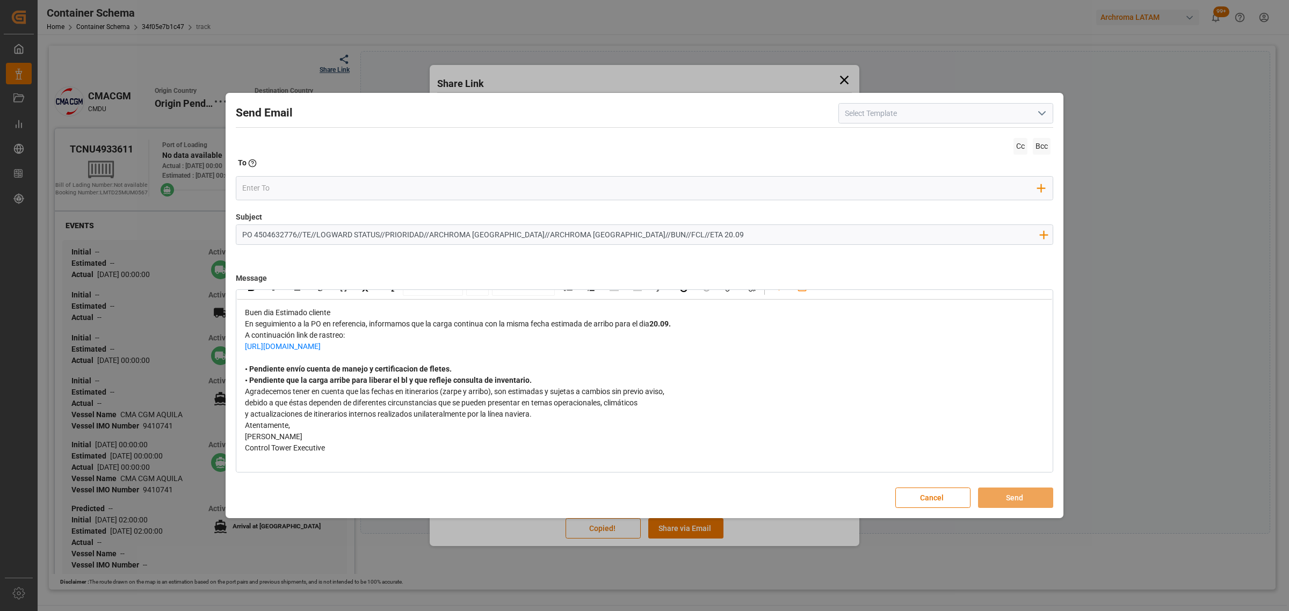
scroll to position [0, 0]
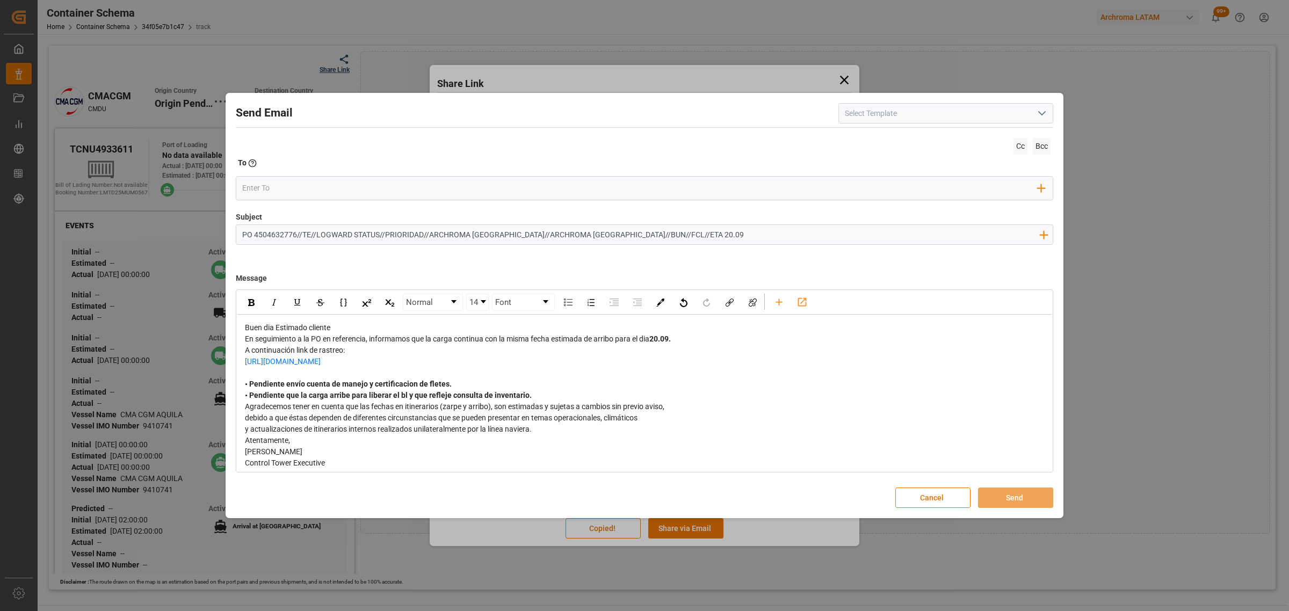
click at [689, 337] on div "En seguimiento a la PO en referencia, informamos que la carga continua con la m…" at bounding box center [645, 339] width 800 height 11
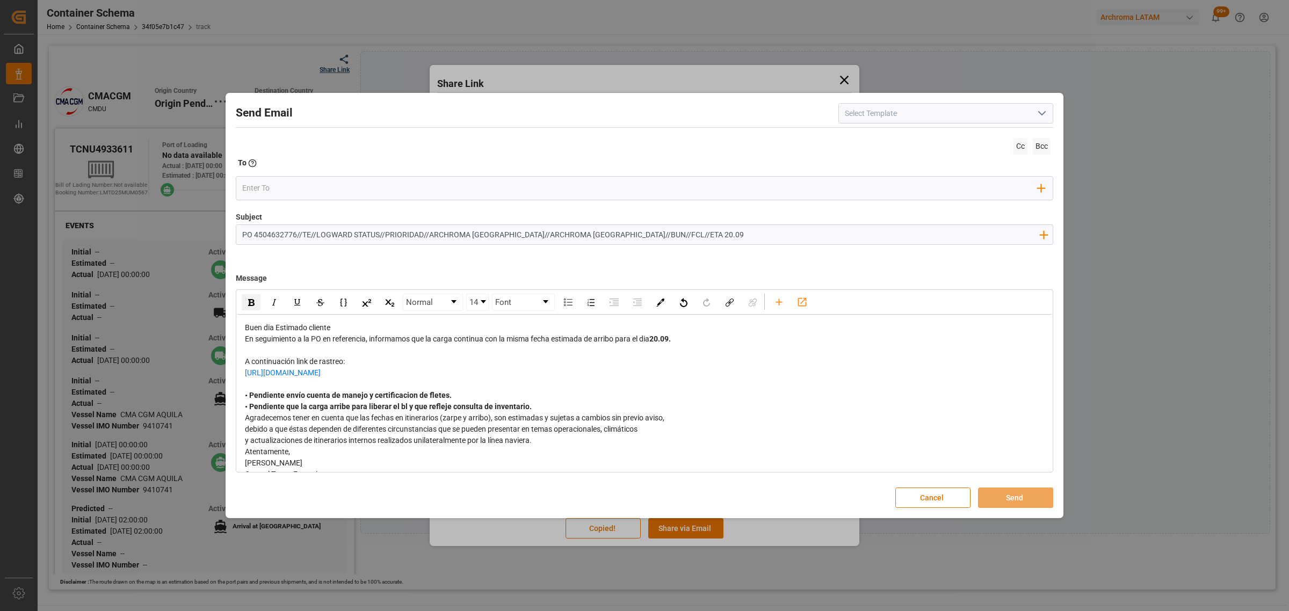
click at [556, 413] on div "• Pendiente que la carga arribe para liberar el bl y que refleje consulta de in…" at bounding box center [645, 406] width 800 height 11
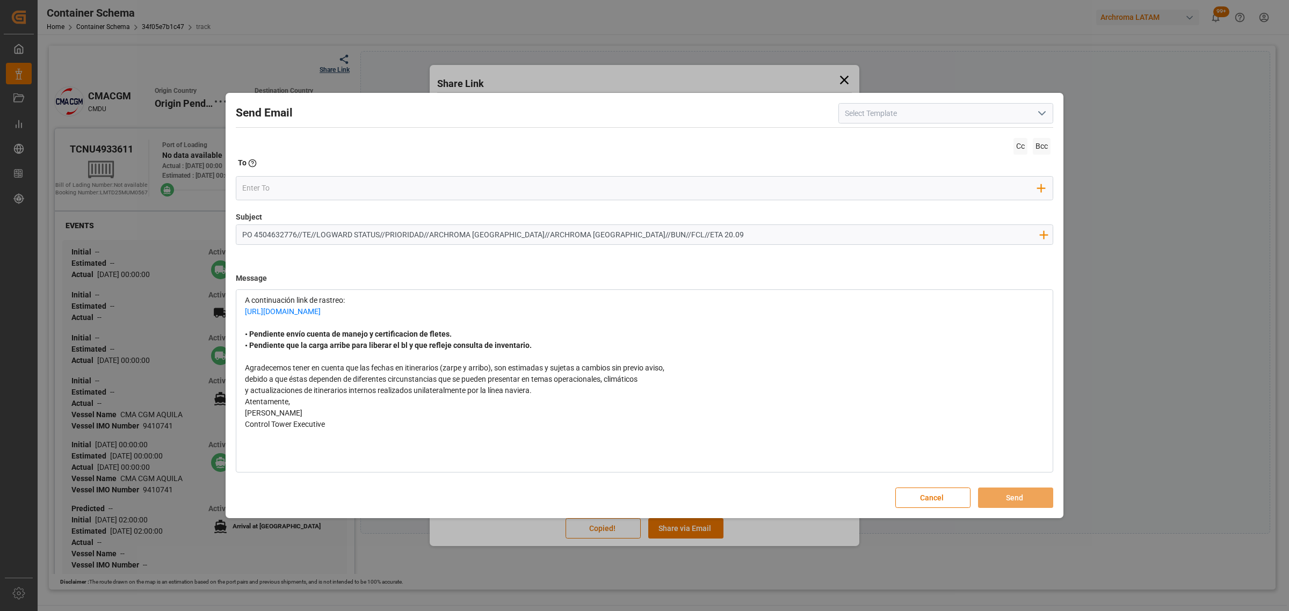
scroll to position [73, 0]
click at [546, 396] on div "Atentamente," at bounding box center [645, 401] width 800 height 11
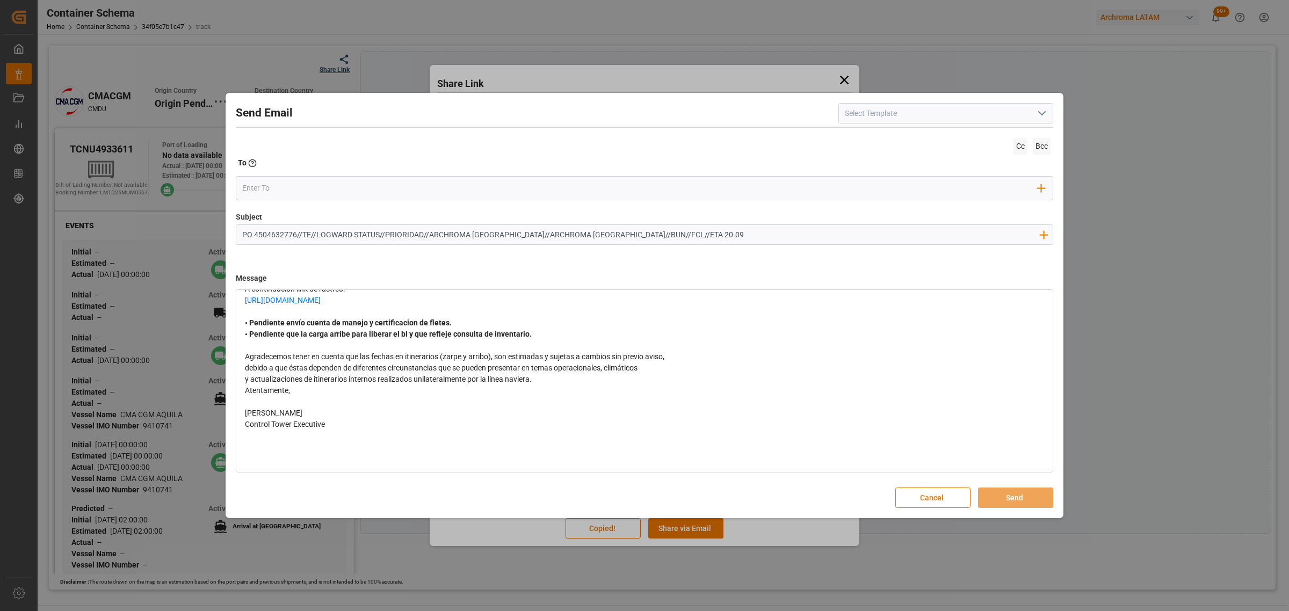
click at [547, 385] on div "y actualizaciones de itinerarios internos realizados unilateralmente por la lín…" at bounding box center [645, 379] width 800 height 11
click at [344, 419] on div "rdw-editor" at bounding box center [645, 413] width 800 height 11
click at [266, 170] on div "To Enter the TO Email address" at bounding box center [645, 164] width 818 height 15
click at [266, 190] on input "email" at bounding box center [640, 188] width 796 height 16
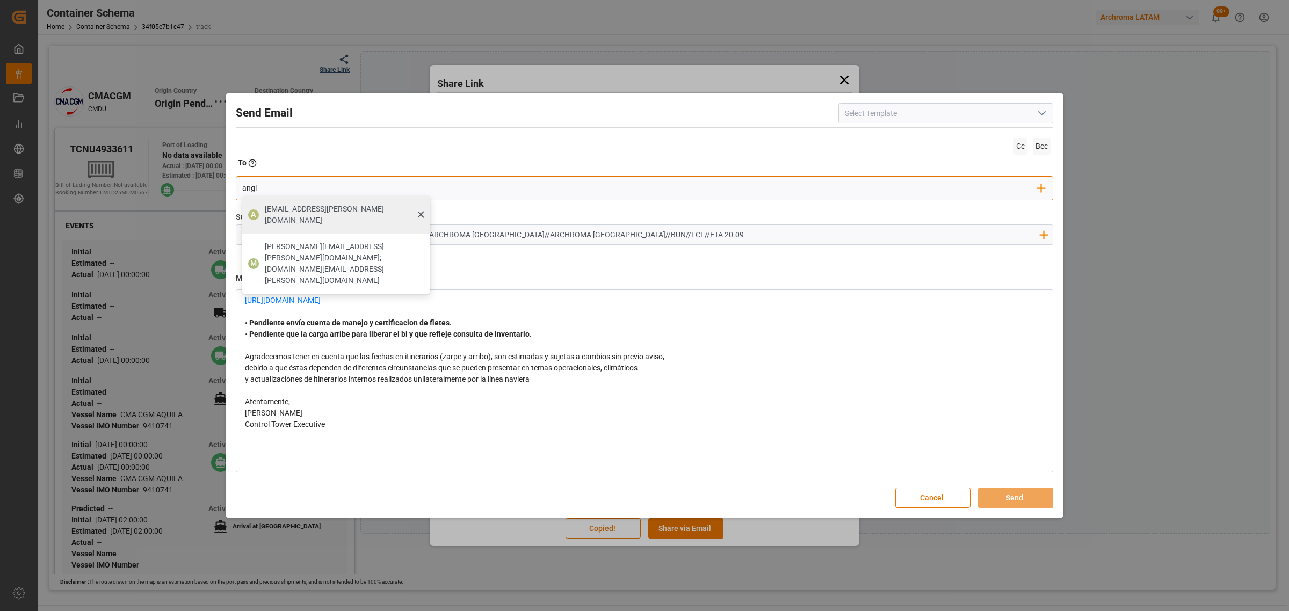
type input "angi"
click at [273, 206] on span "[EMAIL_ADDRESS][DOMAIN_NAME]" at bounding box center [344, 215] width 158 height 23
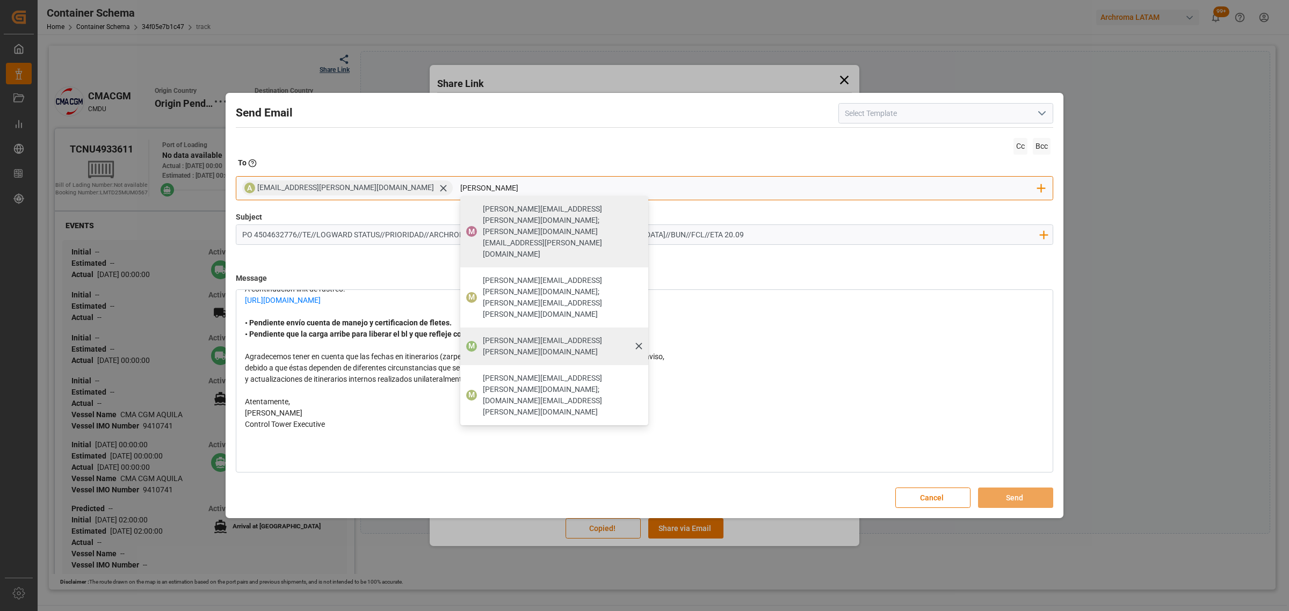
type input "[PERSON_NAME]"
click at [505, 331] on div "[PERSON_NAME][EMAIL_ADDRESS][DOMAIN_NAME]" at bounding box center [561, 346] width 165 height 30
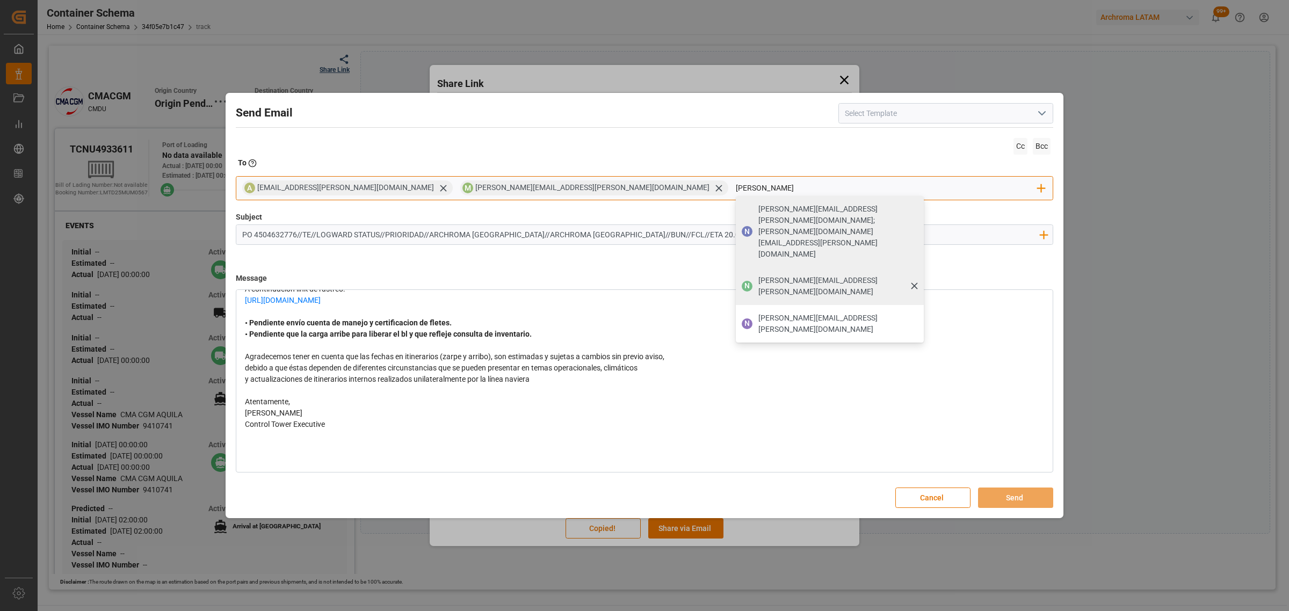
type input "[PERSON_NAME]"
click at [758, 275] on span "[PERSON_NAME][EMAIL_ADDRESS][PERSON_NAME][DOMAIN_NAME]" at bounding box center [837, 286] width 158 height 23
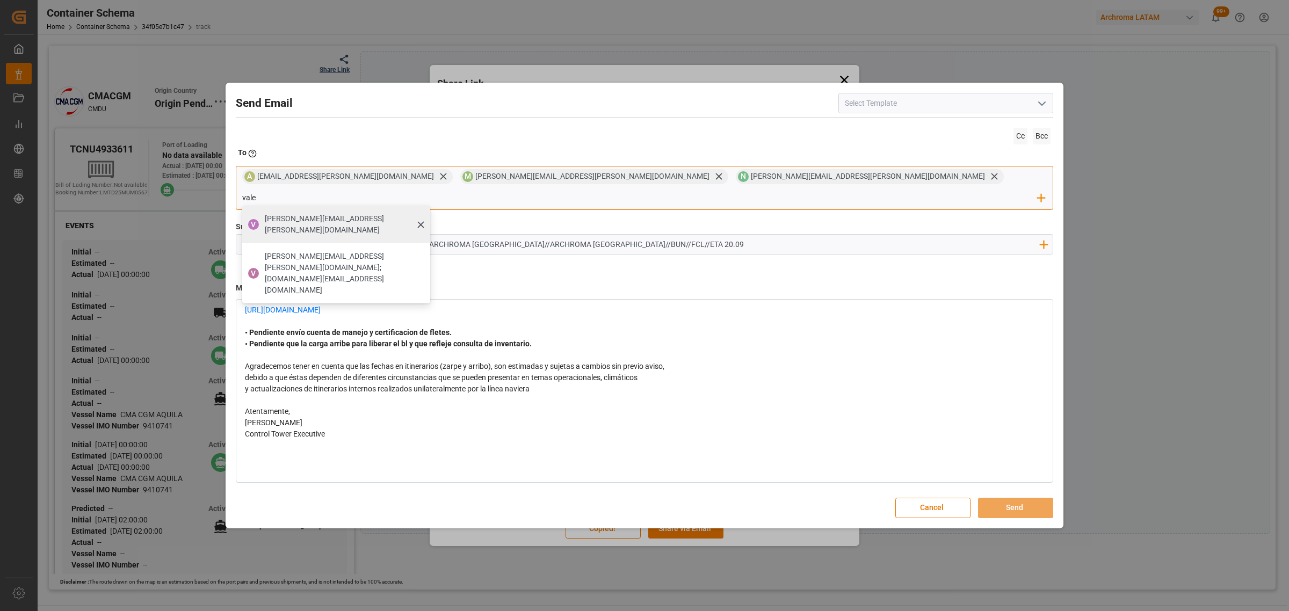
type input "vale"
click at [423, 213] on span "valeria.hurtado@leschaco.com" at bounding box center [344, 224] width 158 height 23
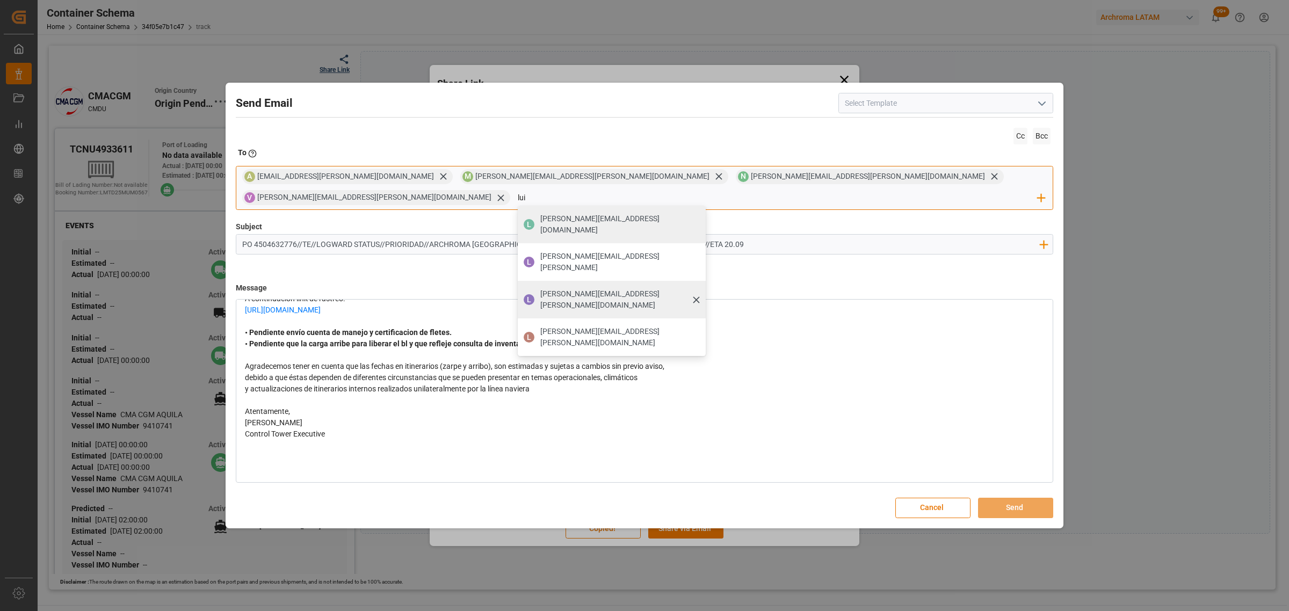
type input "lui"
click at [702, 285] on div "[PERSON_NAME][EMAIL_ADDRESS][PERSON_NAME][DOMAIN_NAME]" at bounding box center [619, 300] width 165 height 30
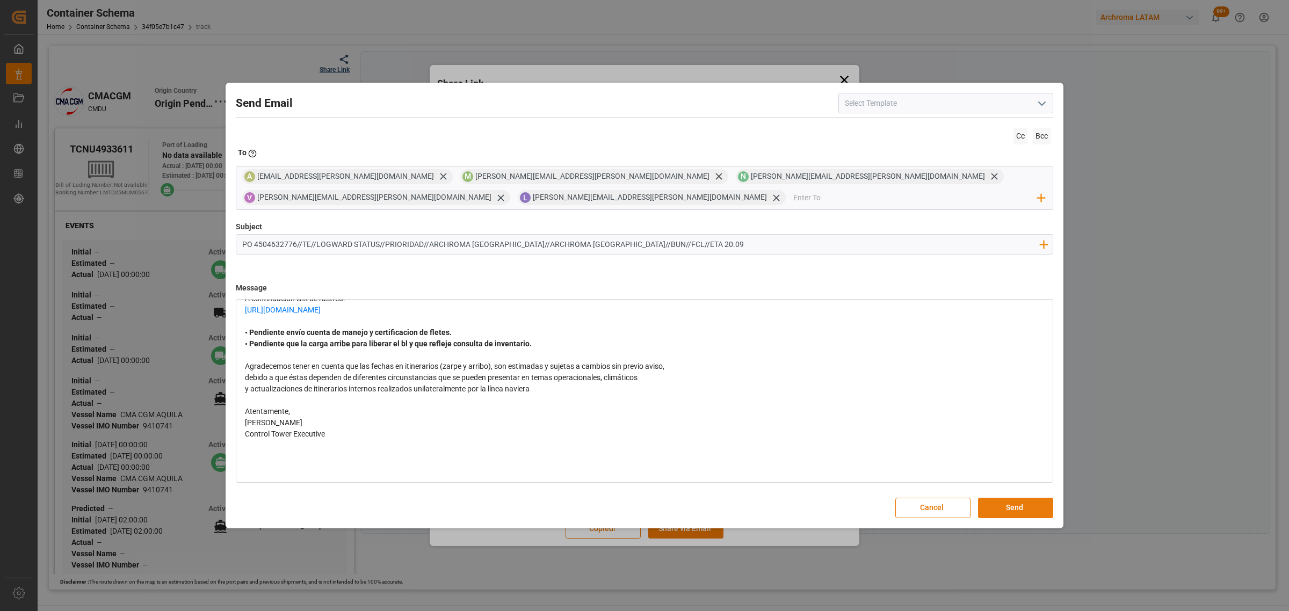
click at [1015, 508] on button "Send" at bounding box center [1015, 508] width 75 height 20
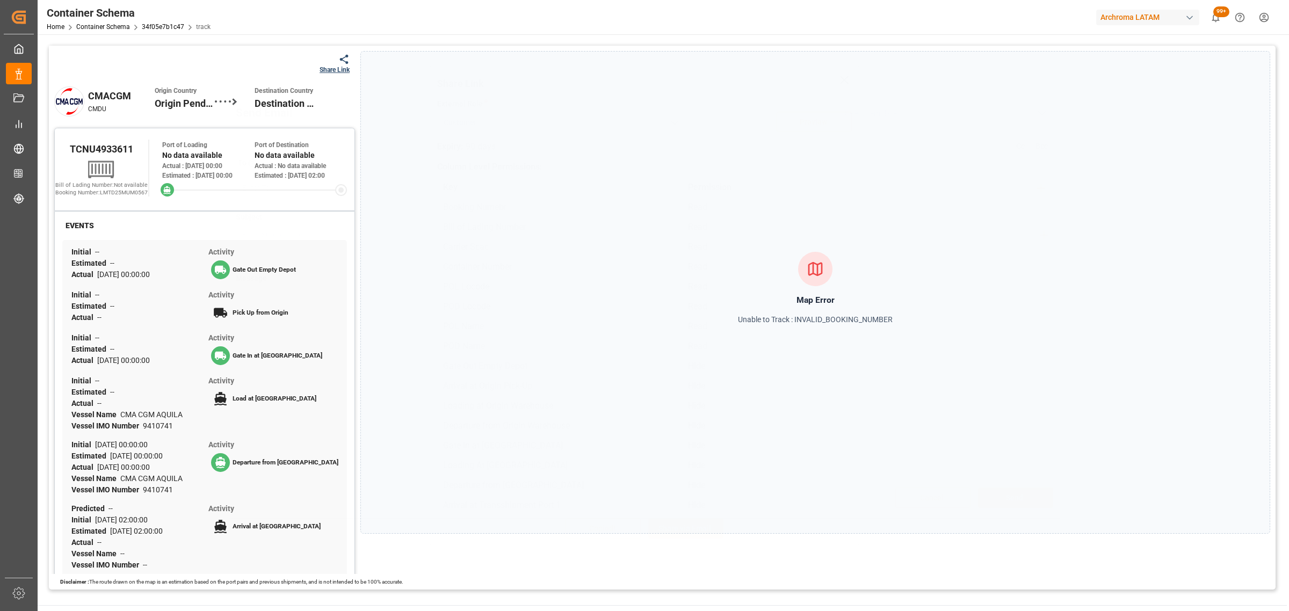
scroll to position [0, 0]
click at [118, 28] on link "Container Schema" at bounding box center [103, 27] width 54 height 8
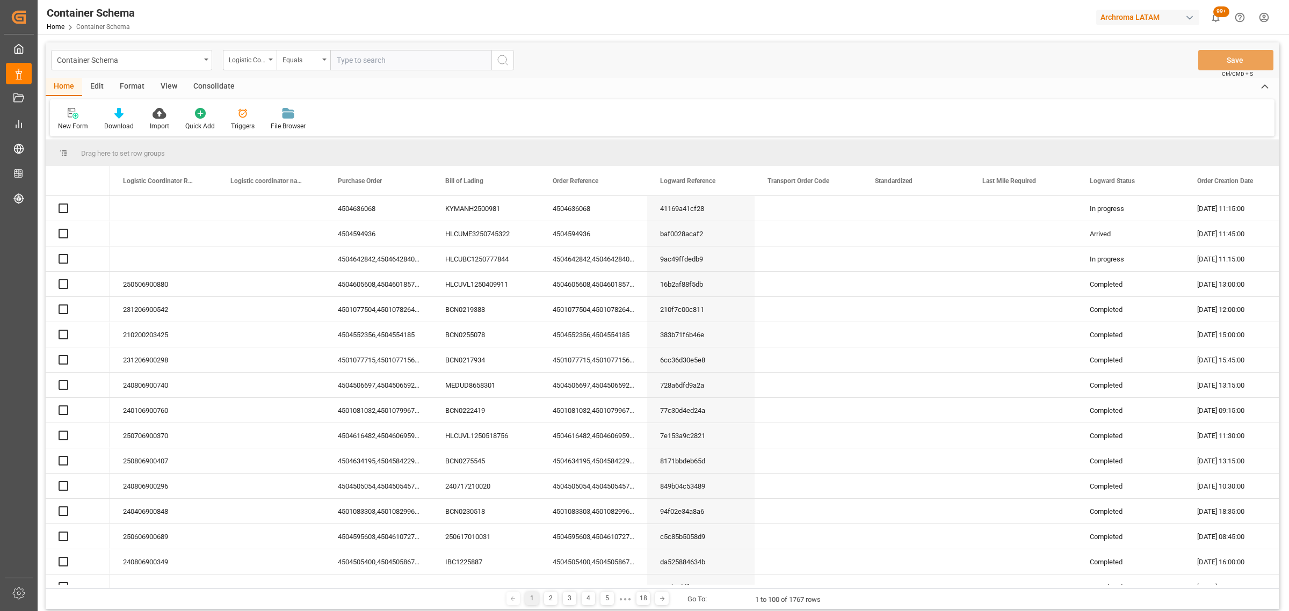
click at [266, 63] on div "Logistic Coordinator Reference Number" at bounding box center [250, 60] width 54 height 20
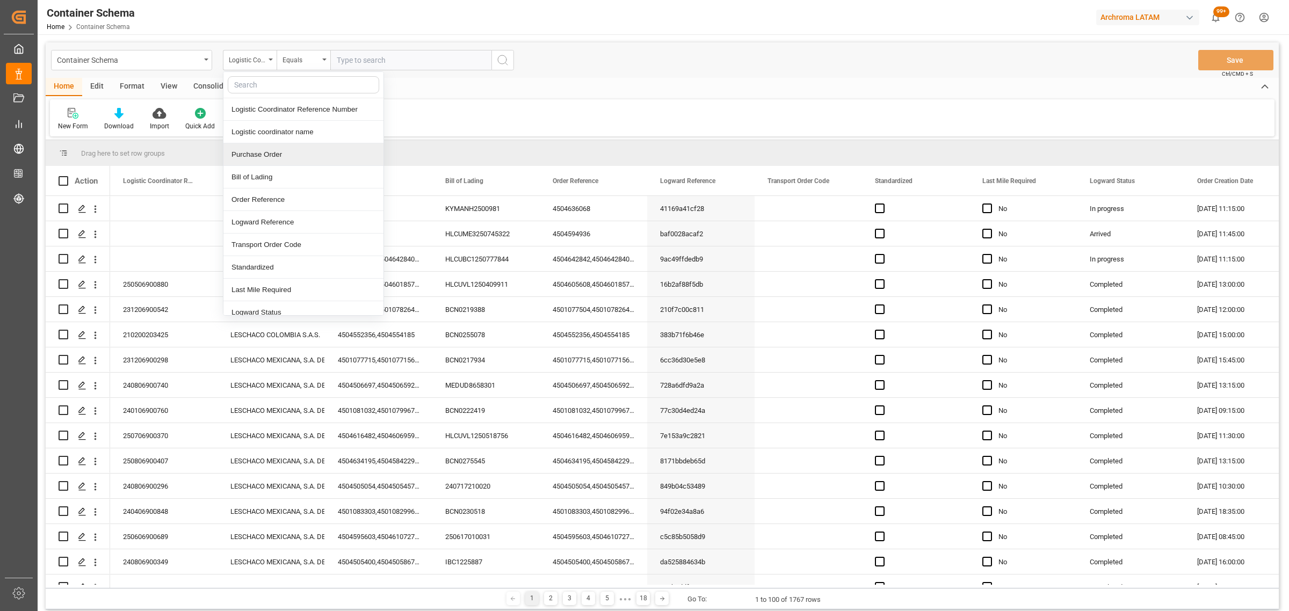
click at [288, 155] on div "Purchase Order" at bounding box center [303, 154] width 160 height 23
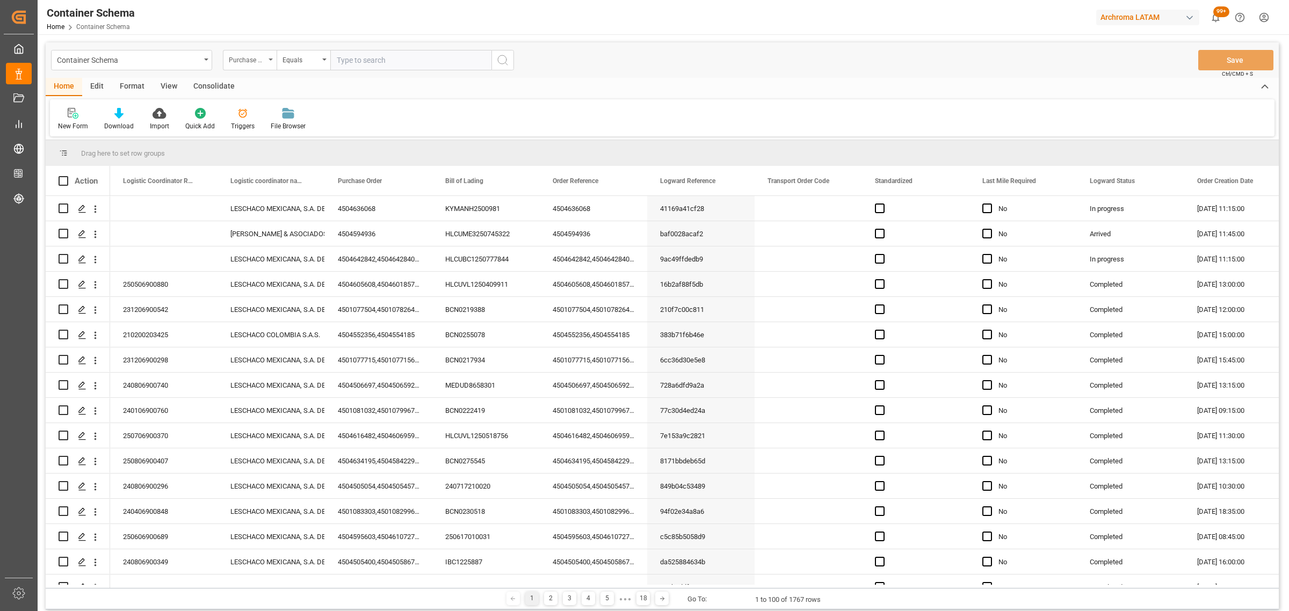
click at [274, 50] on div "Purchase Order" at bounding box center [250, 60] width 54 height 20
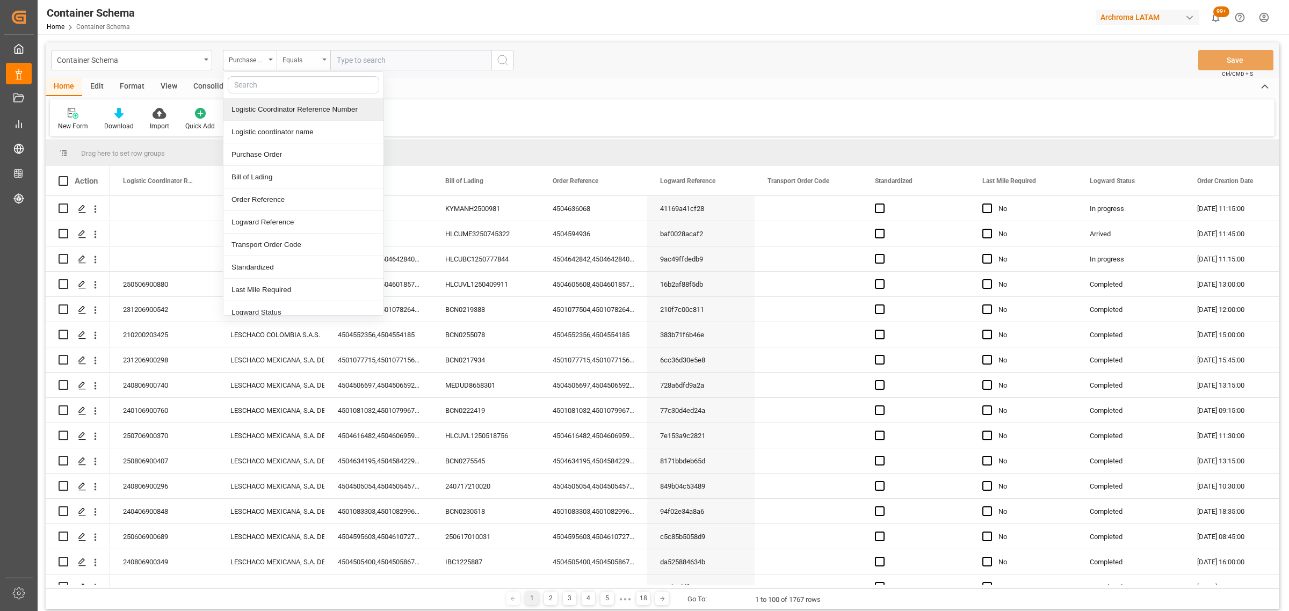
click at [291, 67] on div "Equals" at bounding box center [304, 60] width 54 height 20
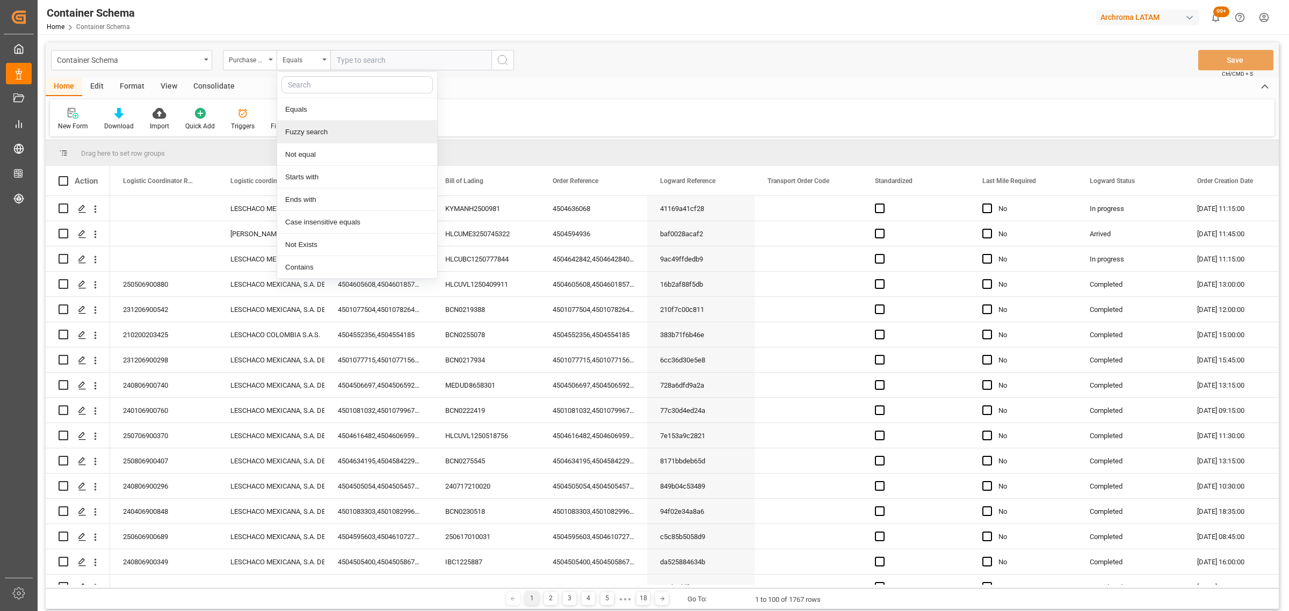
click at [307, 135] on div "Fuzzy search" at bounding box center [357, 132] width 160 height 23
click at [360, 59] on input "text" at bounding box center [410, 60] width 161 height 20
paste input "4504642494"
type input "4504642494"
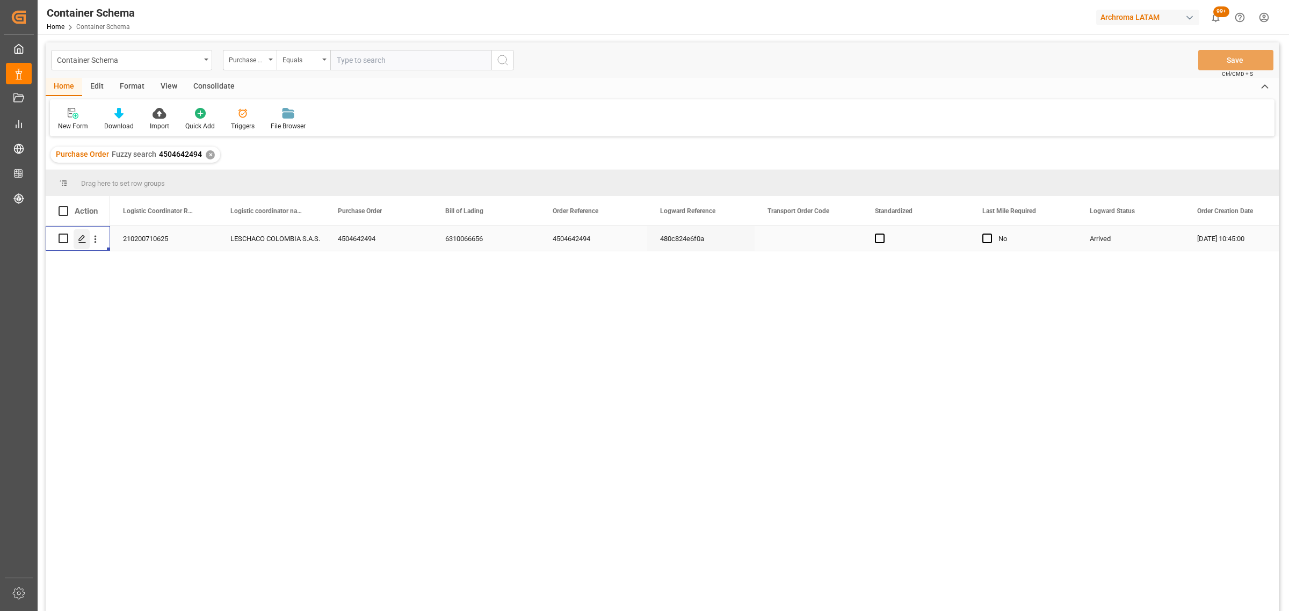
click at [74, 243] on div "Press SPACE to select this row." at bounding box center [82, 239] width 16 height 20
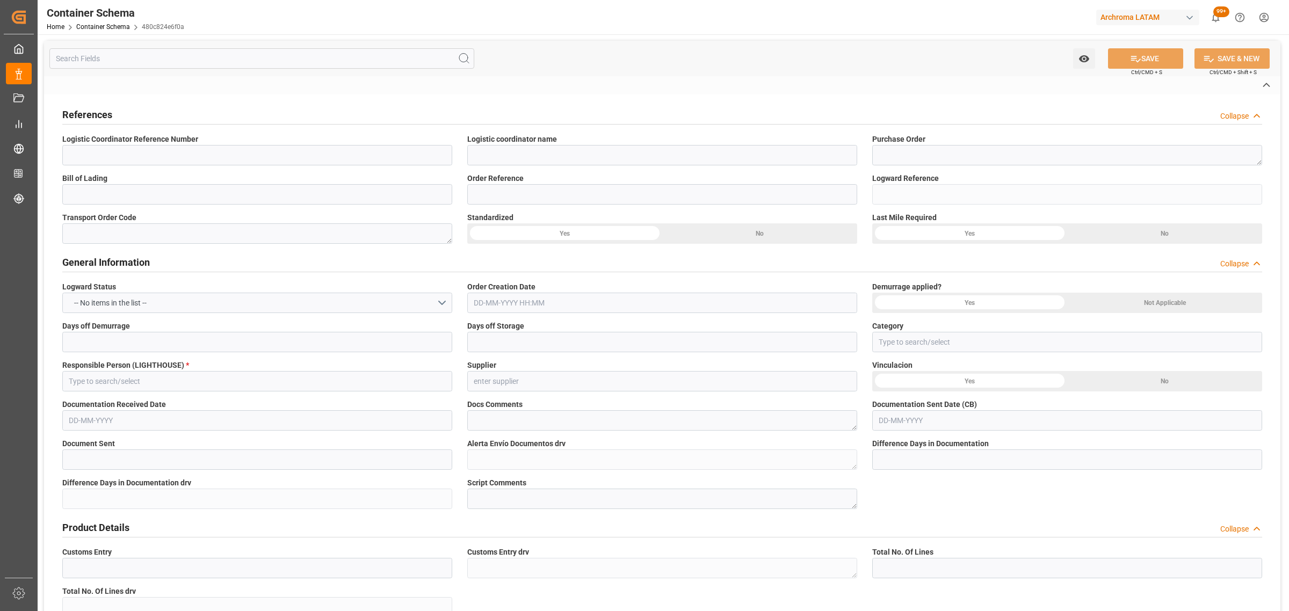
type input "210200710625"
type input "LESCHACO COLOMBIA S.A.S."
type textarea "4504642494"
type input "6310066656"
type input "4504642494"
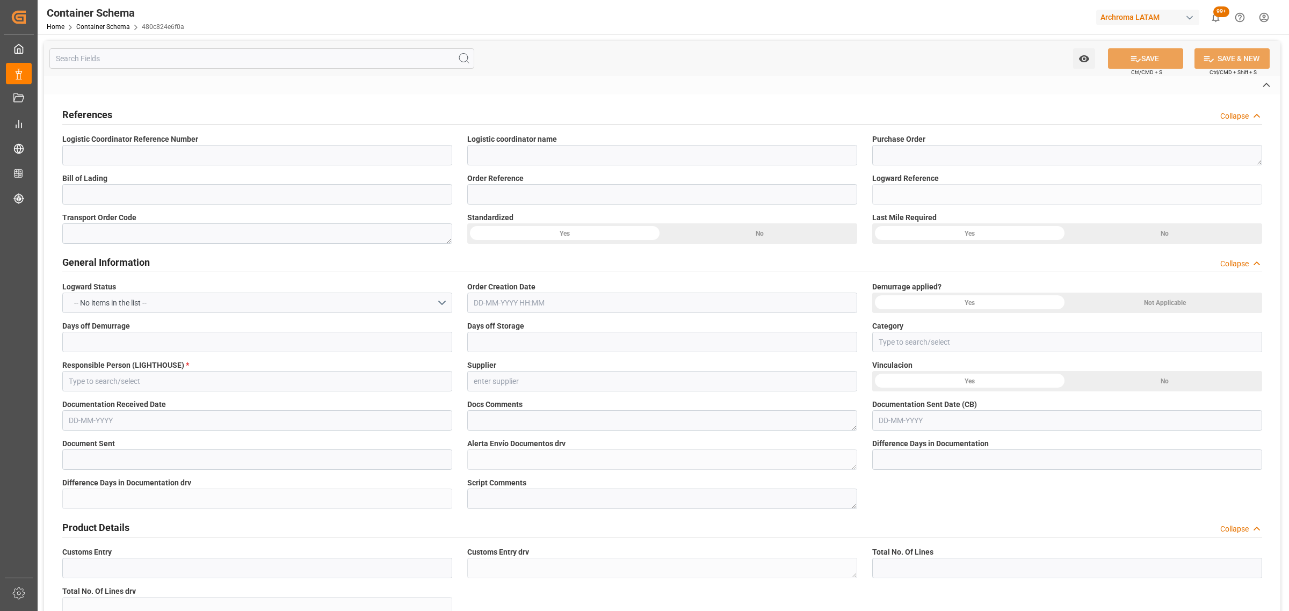
type input "480c824e6f0a"
type input "[PERSON_NAME]"
type input "Archroma U.S., Inc."
type input "Document Sent"
type textarea "Documents Sent"
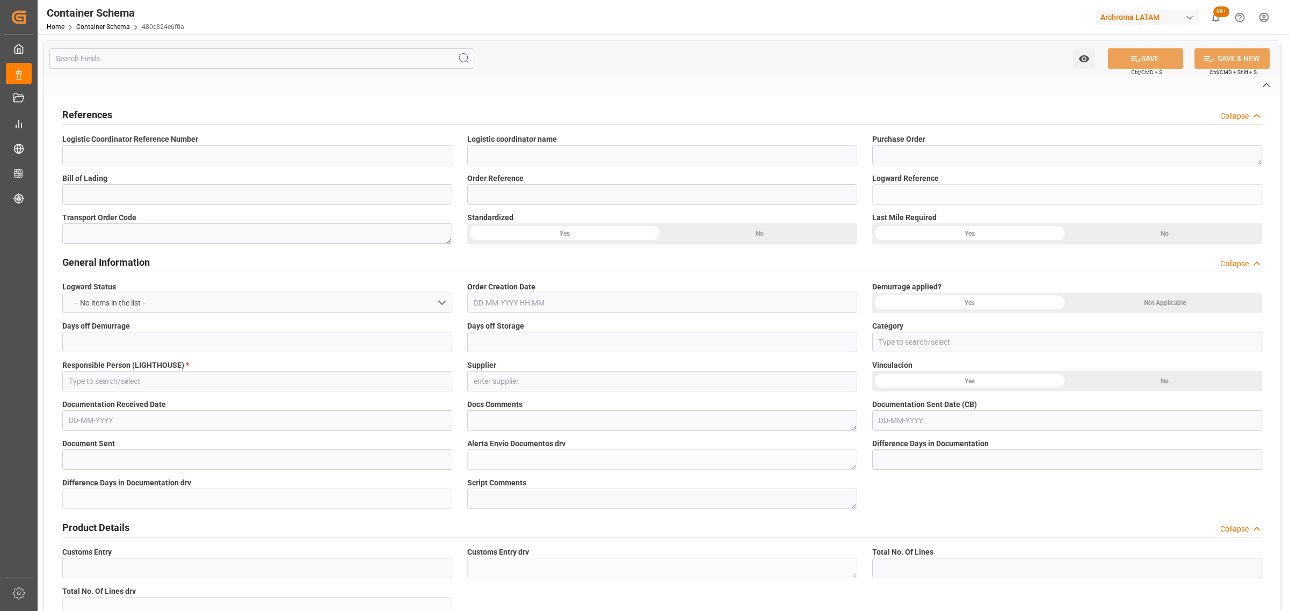
type input "4820250301600610"
type textarea "[GEOGRAPHIC_DATA]"
type textarea "PALLET"
type input "1 PALLET"
type textarea "1 PALLET"
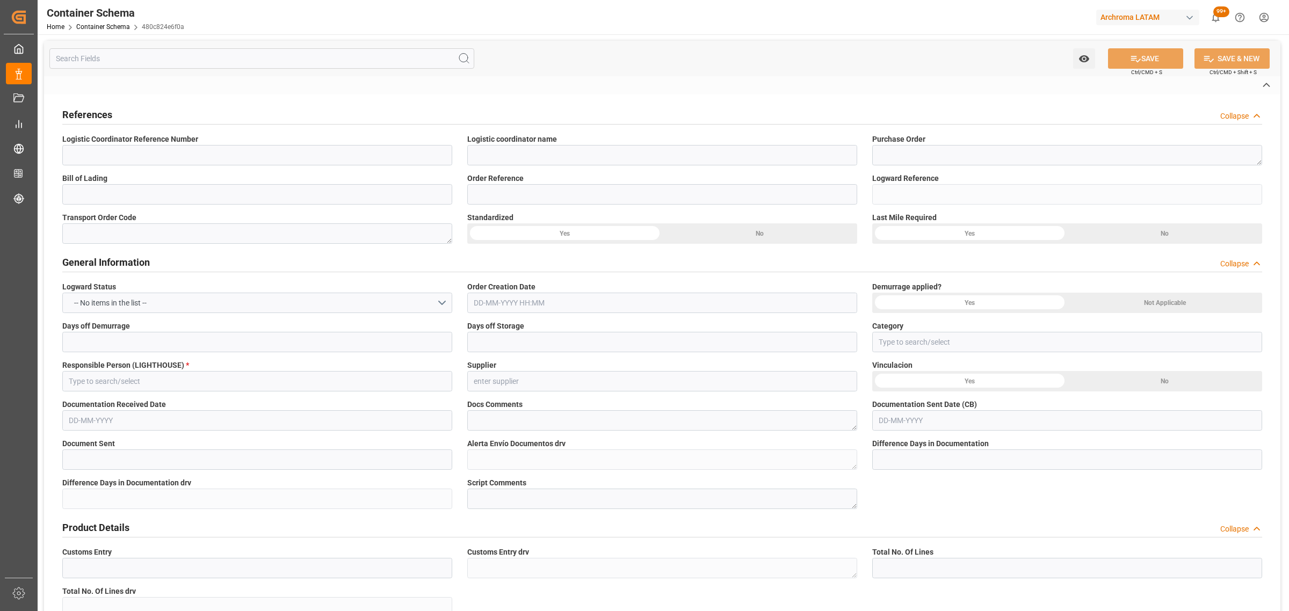
type input "ARCHROMA [GEOGRAPHIC_DATA] S.A.S"
type textarea "[STREET_ADDRESS]"
type input "HOUSE"
type input "CIF"
type input "Truck"
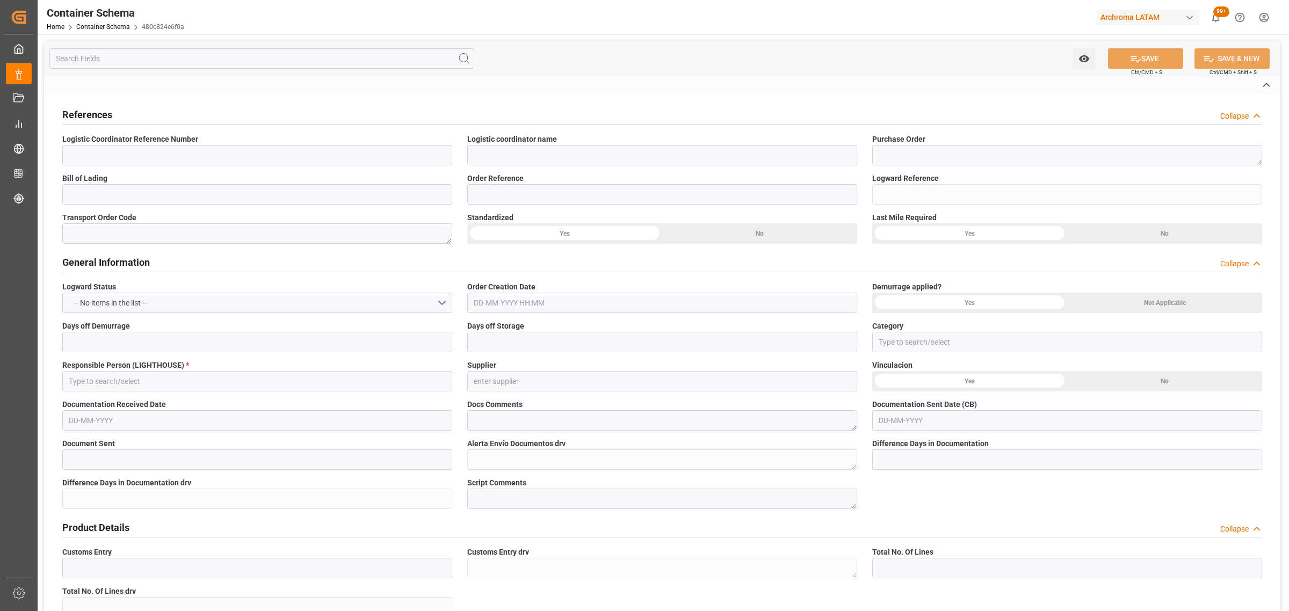
type input "Sea Ship"
type input "Truck"
type input "LCL"
type input "MRSU6362169"
type input "EXPEDITORS"
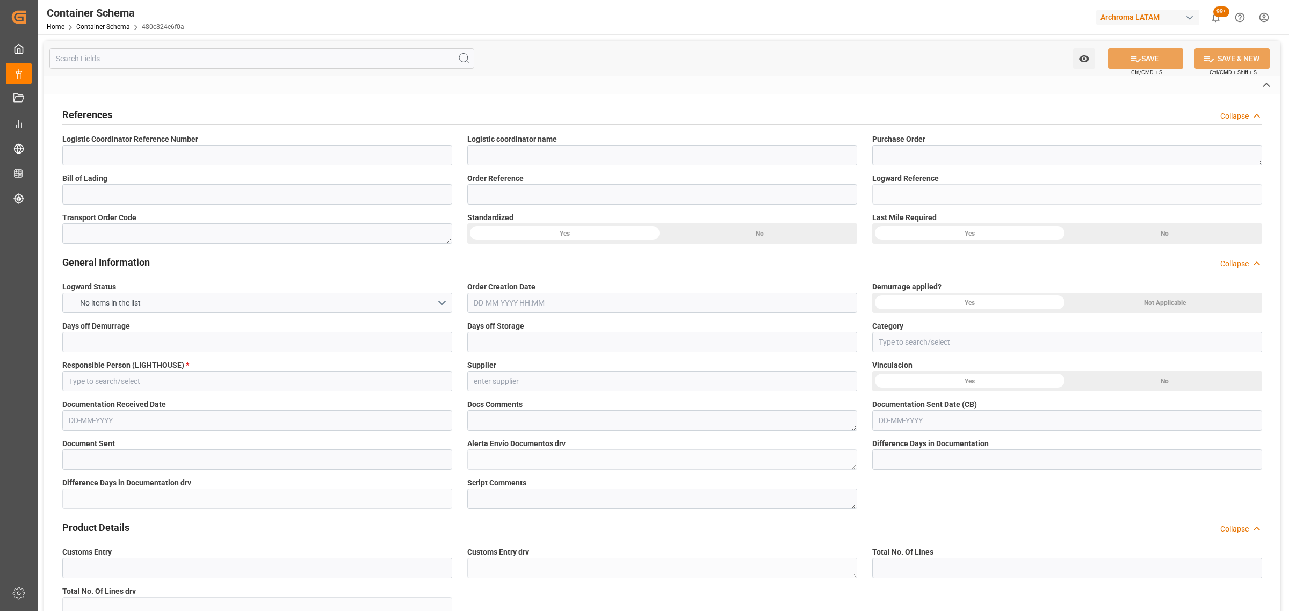
type input "MAEU"
type input "Port Everglades"
type input "[GEOGRAPHIC_DATA]"
type input "Seaspan Saigon"
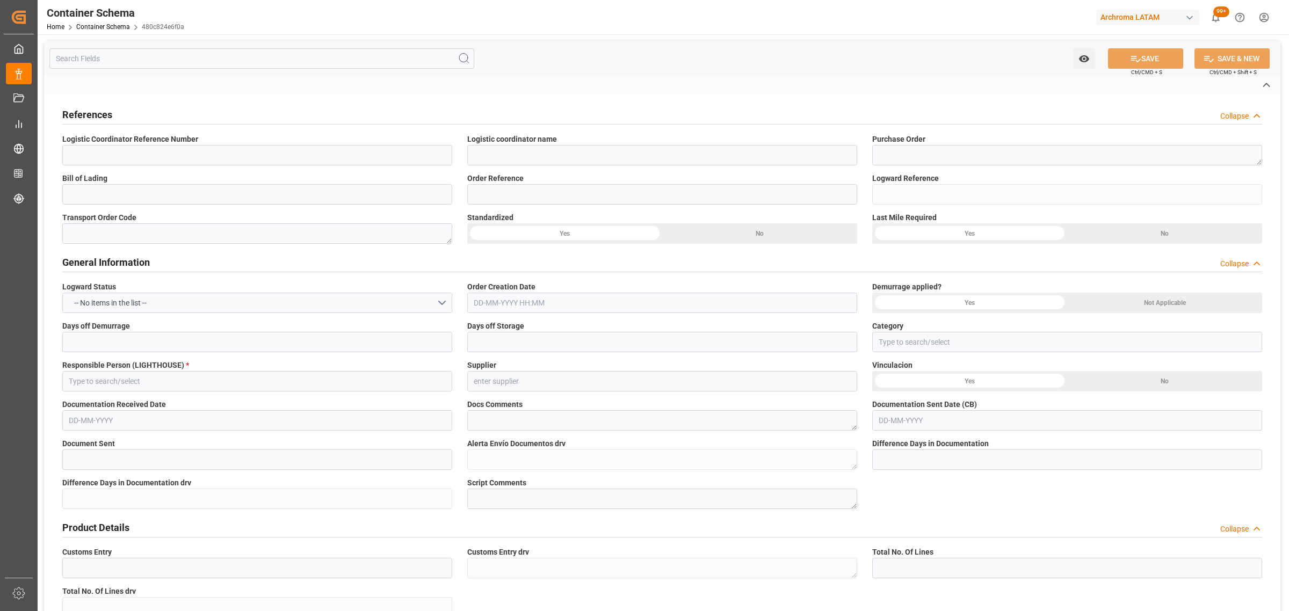
type input "Seaspan Saigon"
type input "530S"
type textarea "pod"
type textarea "No"
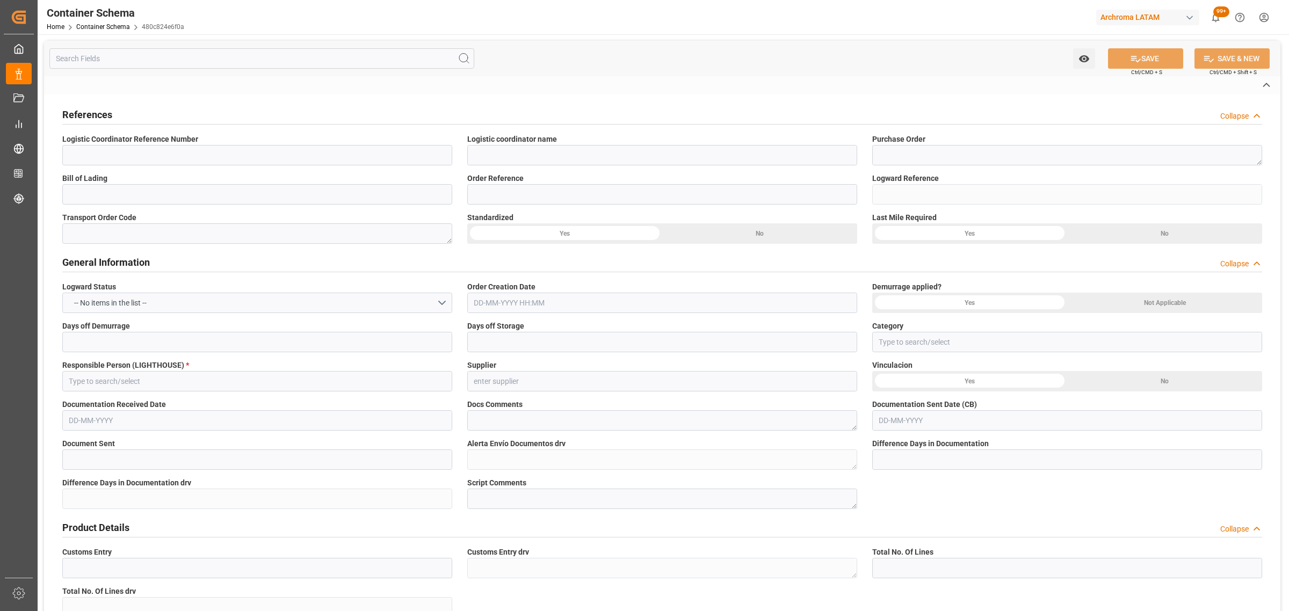
type textarea "Container is already in Final Delivery Phase."
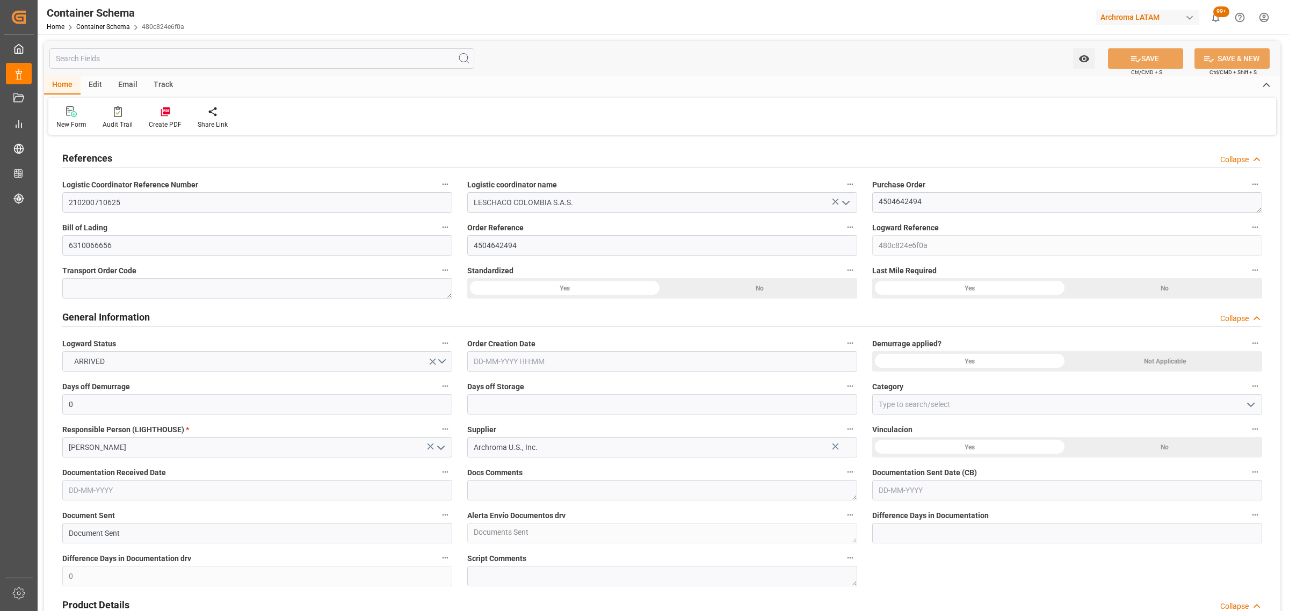
type input "0"
type input "1"
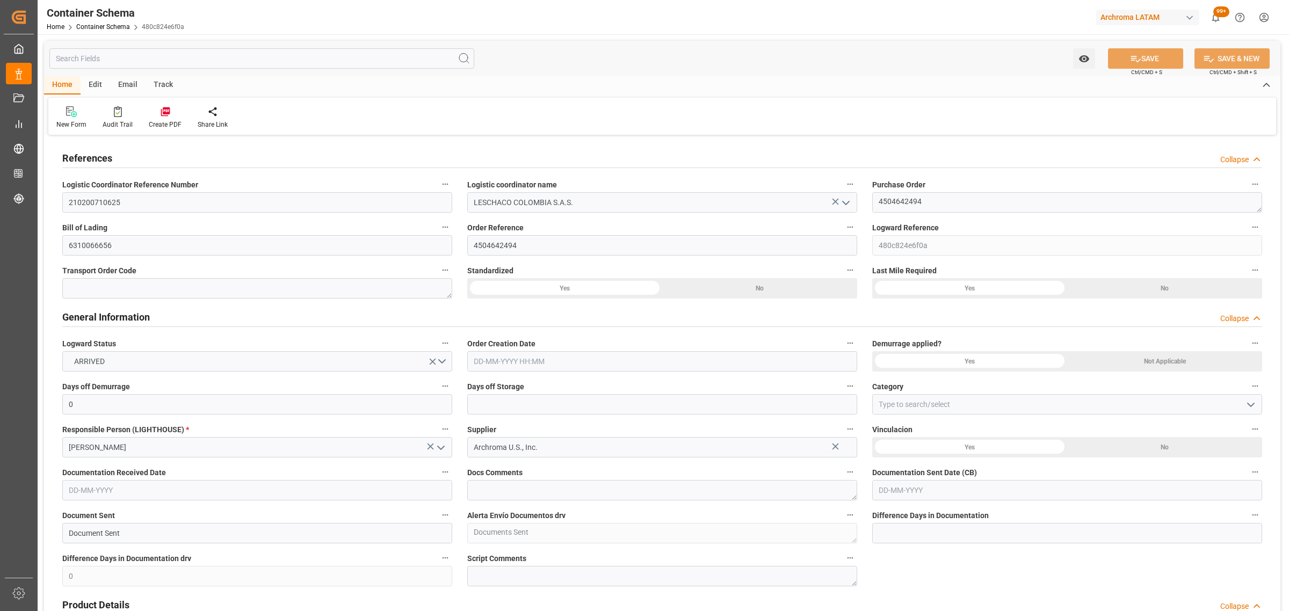
type input "50"
type input "67.58"
type input "Maersk"
type input "Maersk Line AS"
type input "USPEF"
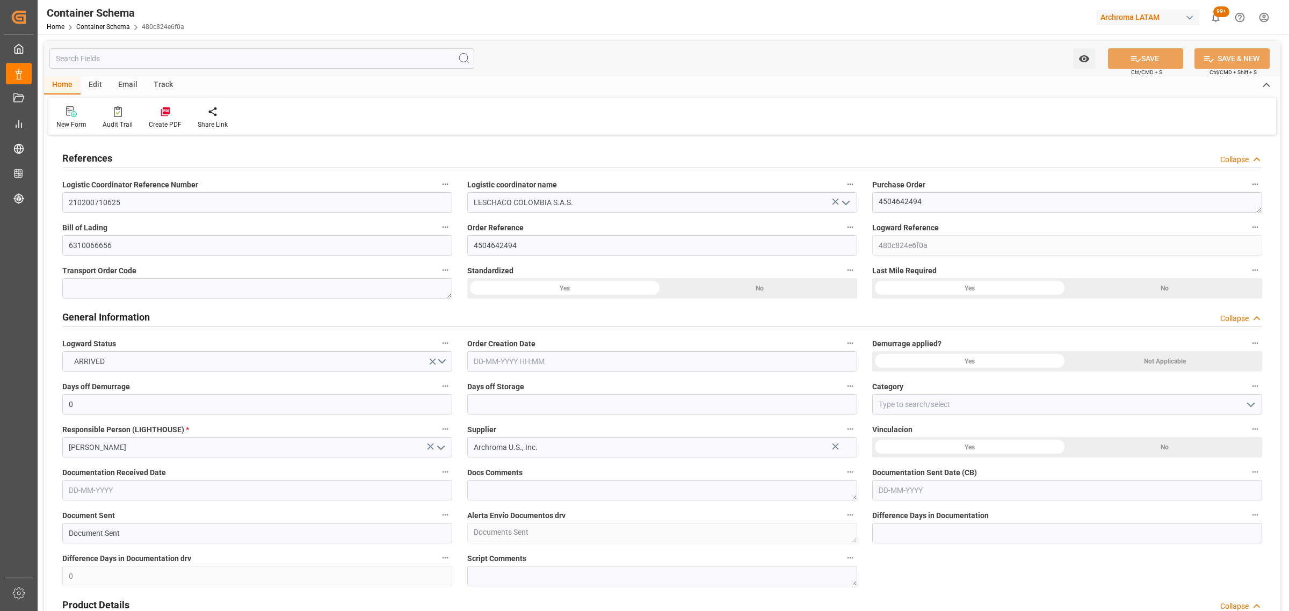
type input "COCTG"
type input "9301809"
type input "4"
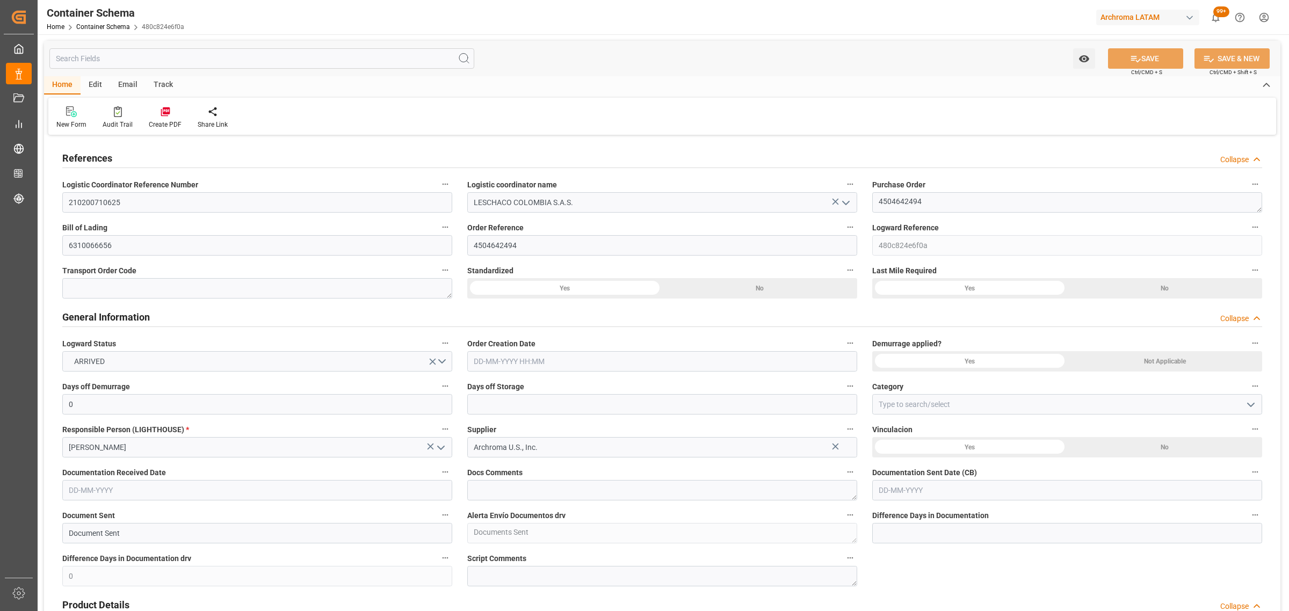
type input "4"
type input "9"
type input "0"
type input "01-08-2025 10:45"
type input "[DATE]"
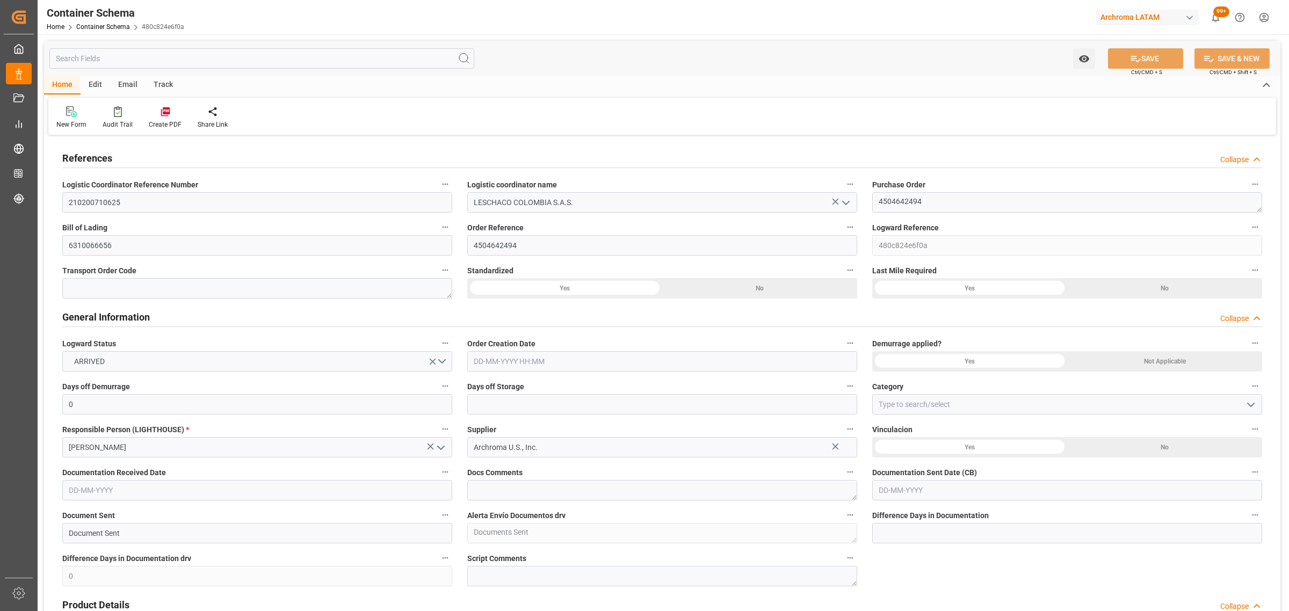
type input "[DATE]"
type input "12-08-2025 06:51"
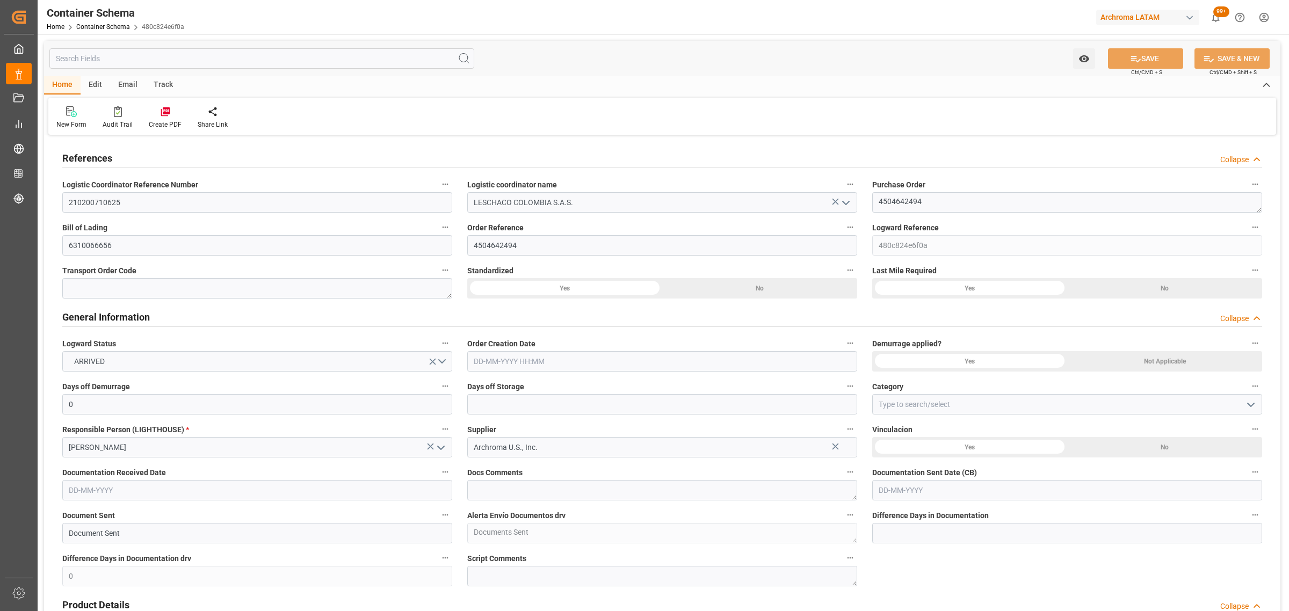
type input "01-08-2025 15:42"
type input "[DATE]"
click at [152, 85] on div "Track" at bounding box center [163, 85] width 35 height 18
click at [68, 115] on icon at bounding box center [68, 114] width 11 height 8
type input "0"
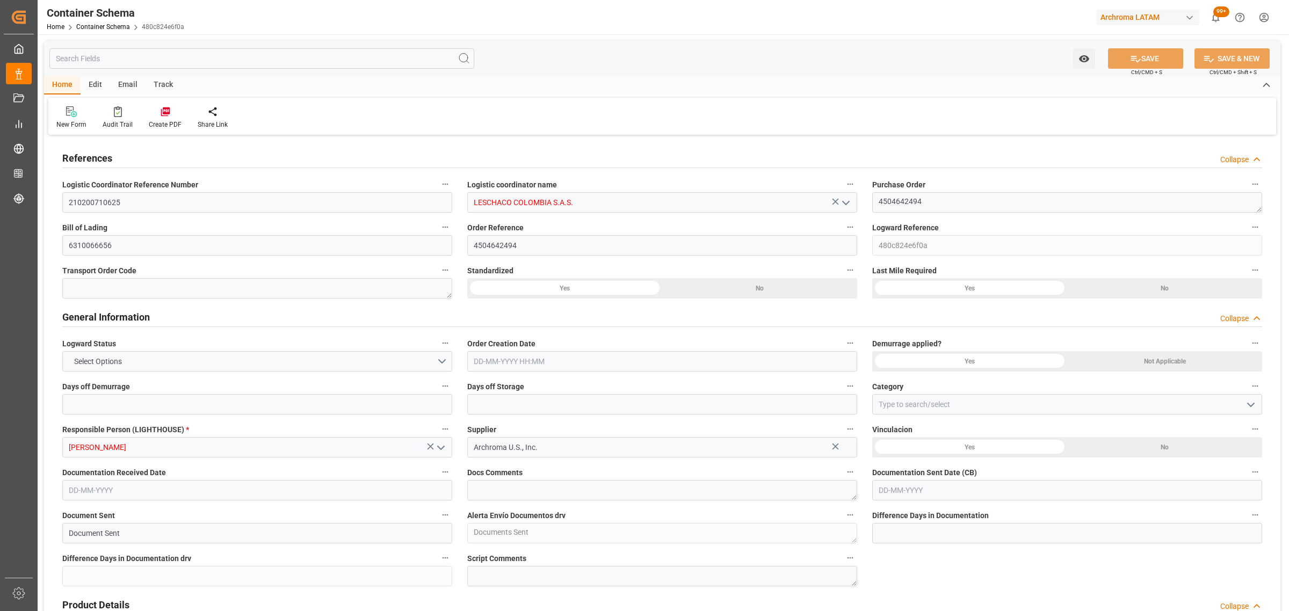
type input "0"
type input "1"
type input "50"
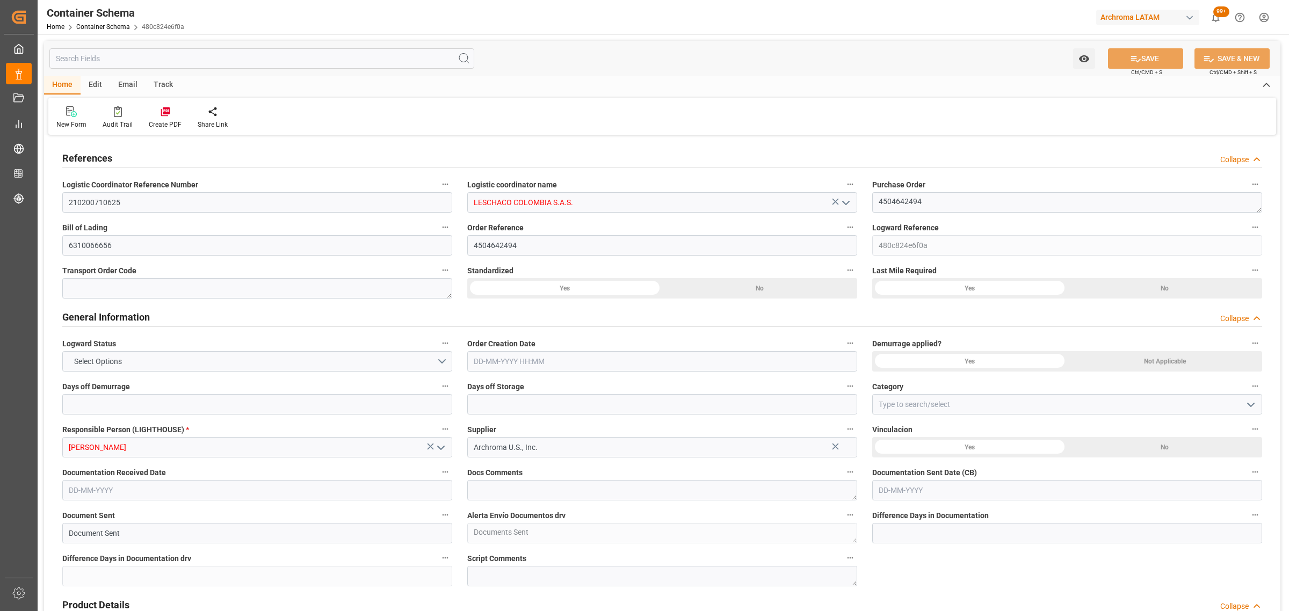
type input "67.58"
type input "Maersk"
type input "Maersk Line AS"
type input "USPEF"
type input "COCTG"
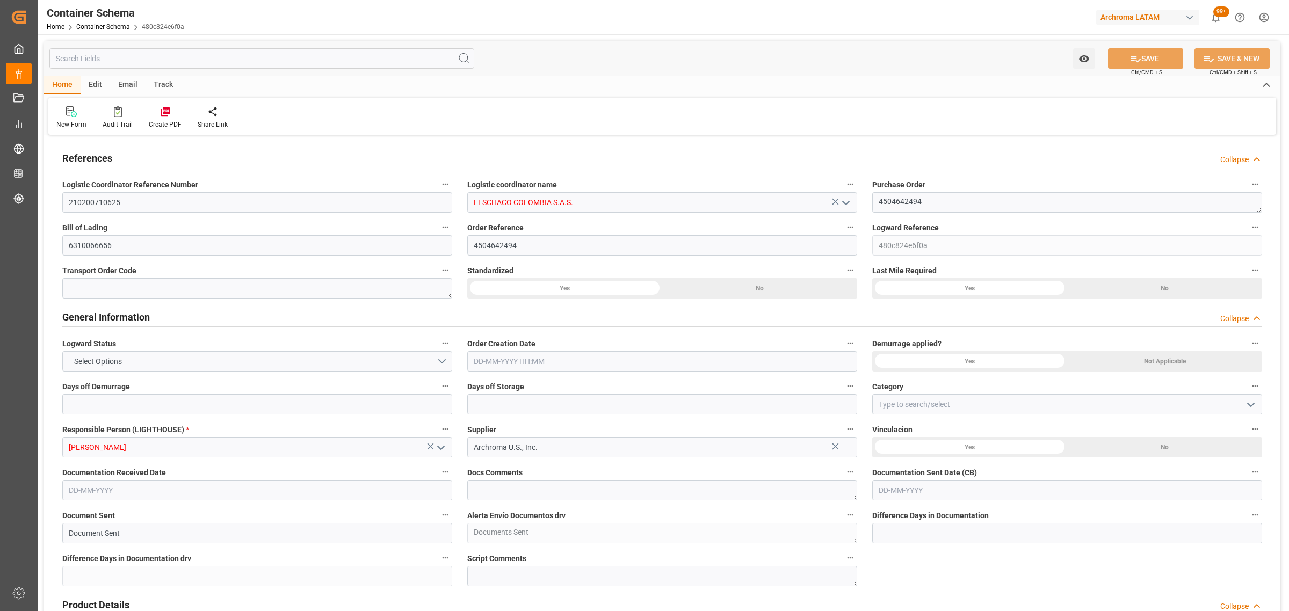
type input "COCTG"
type input "9301809"
type input "4"
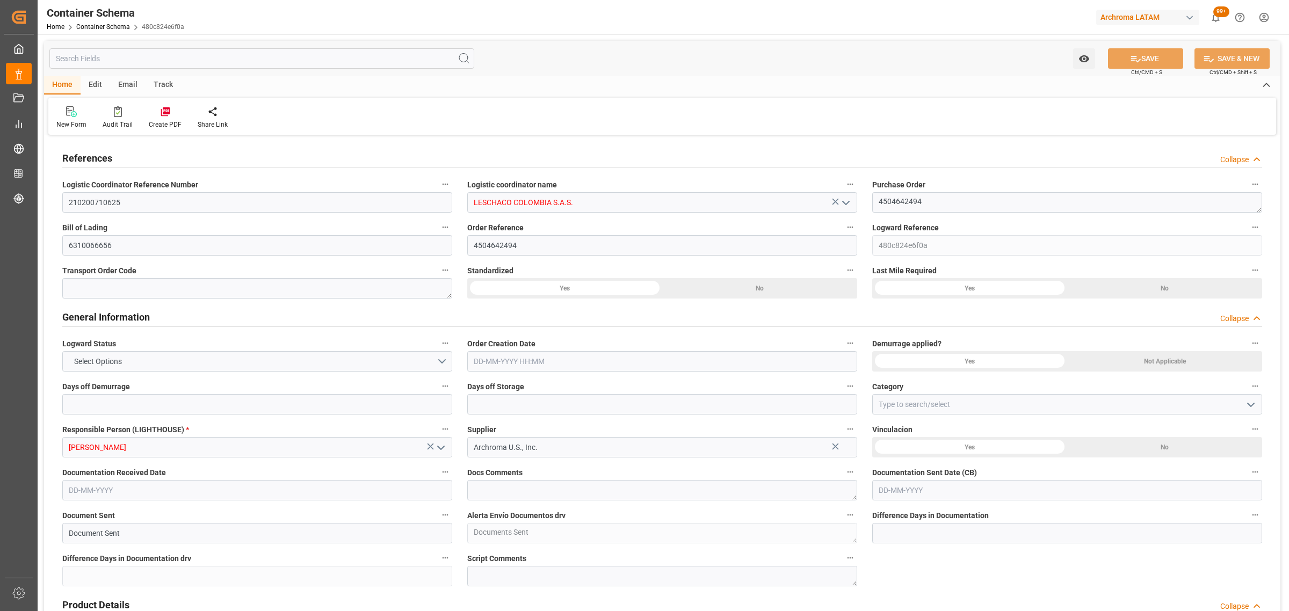
type input "9"
type input "0"
type input "01-08-2025 10:45"
type input "[DATE]"
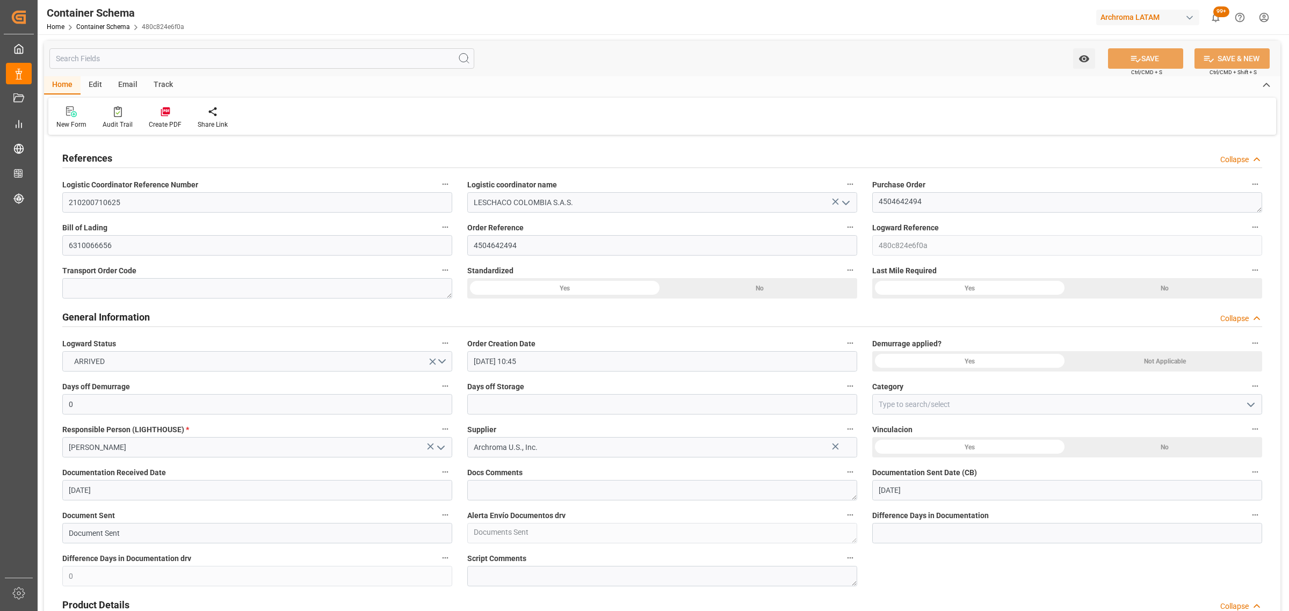
type input "[DATE]"
type input "12-08-2025 06:51"
type input "01-08-2025 15:42"
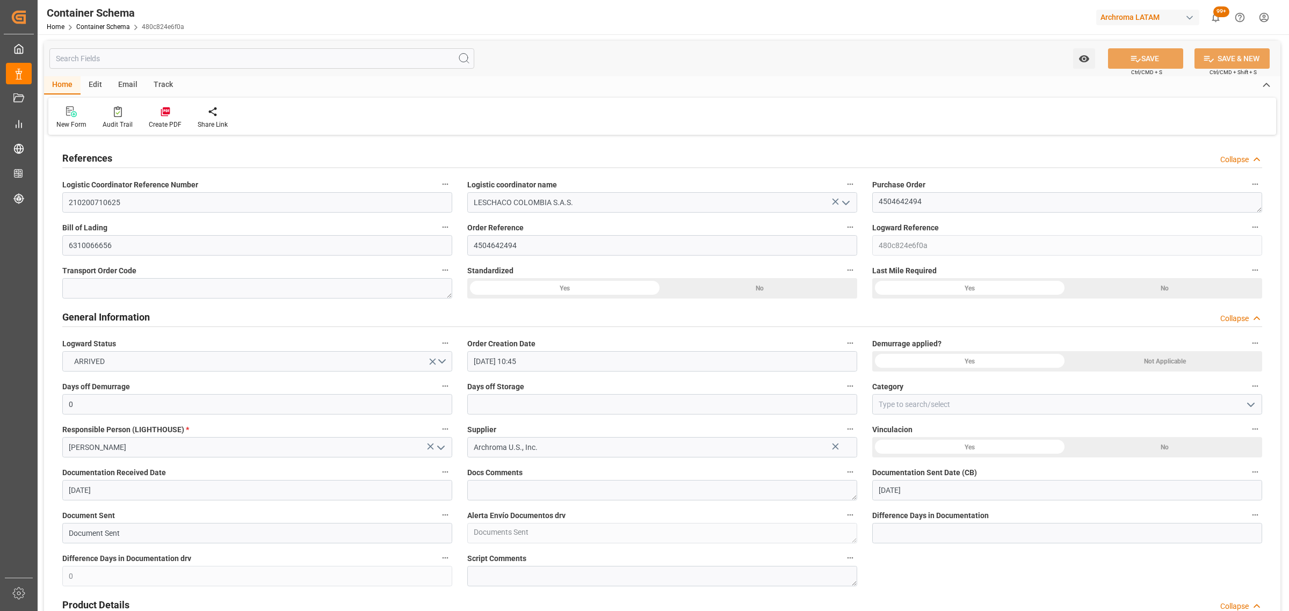
type input "[DATE]"
click at [160, 86] on div "Track" at bounding box center [163, 85] width 35 height 18
click at [68, 122] on div "Tracking" at bounding box center [68, 125] width 25 height 10
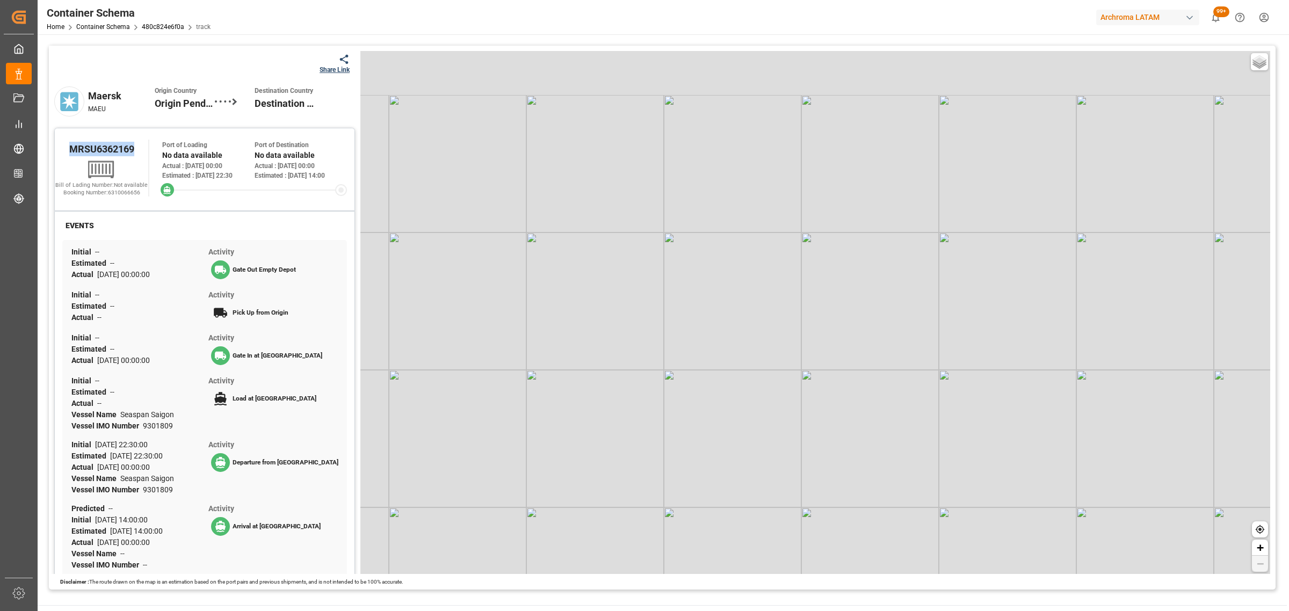
drag, startPoint x: 147, startPoint y: 155, endPoint x: 60, endPoint y: 154, distance: 86.5
click at [60, 154] on div "MRSU6362169" at bounding box center [101, 149] width 93 height 18
copy span "MRSU6362169"
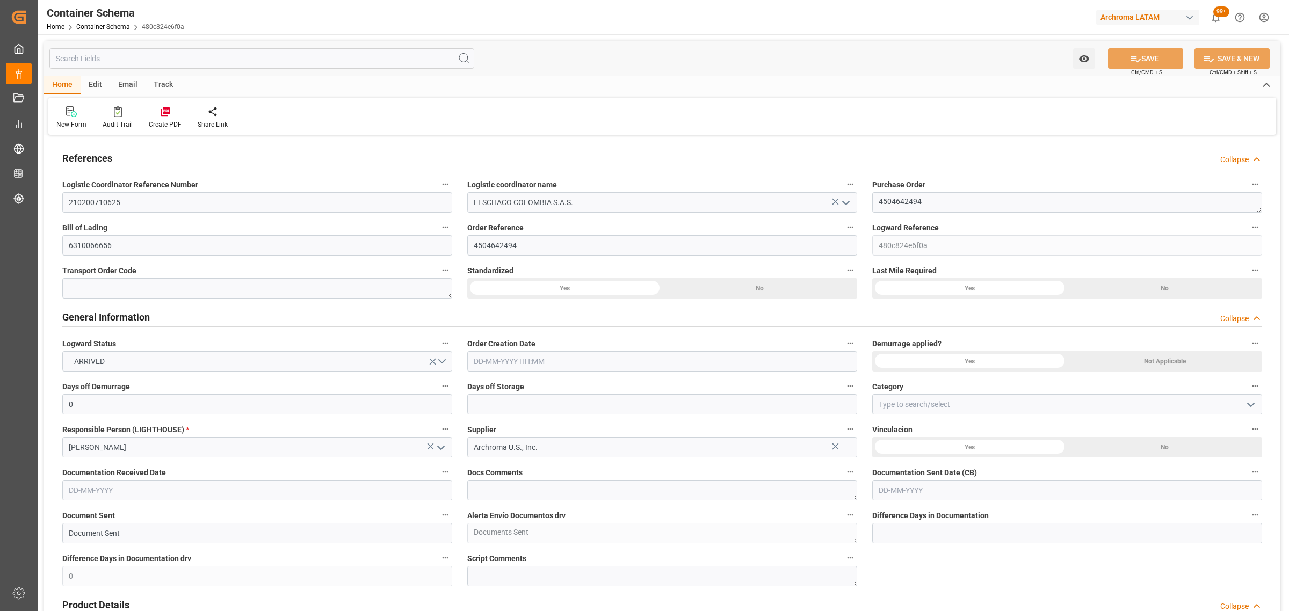
type input "0"
type input "1"
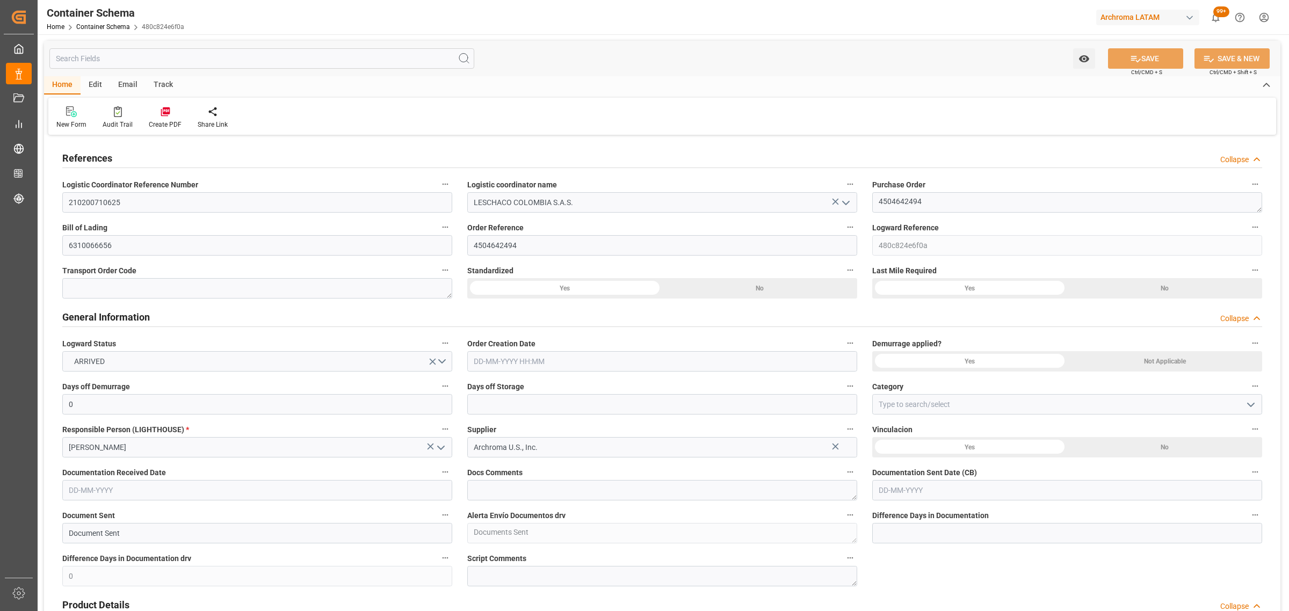
type input "50"
type input "67.58"
type input "Maersk"
type input "Maersk Line AS"
type input "USPEF"
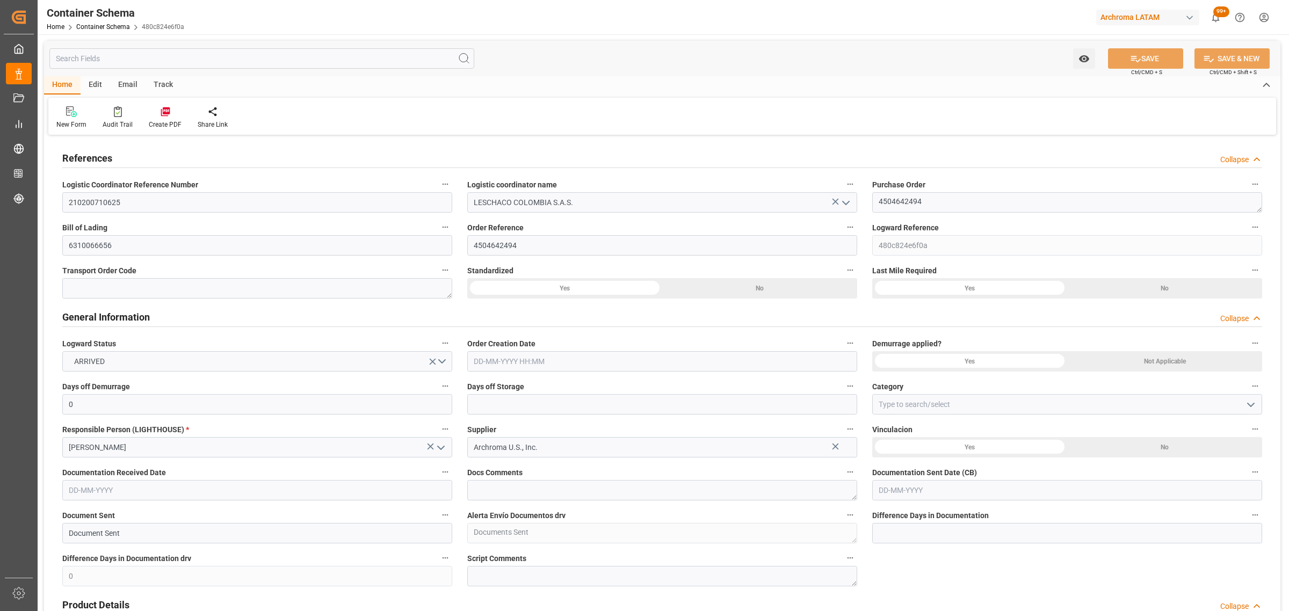
type input "COCTG"
type input "9301809"
type input "4"
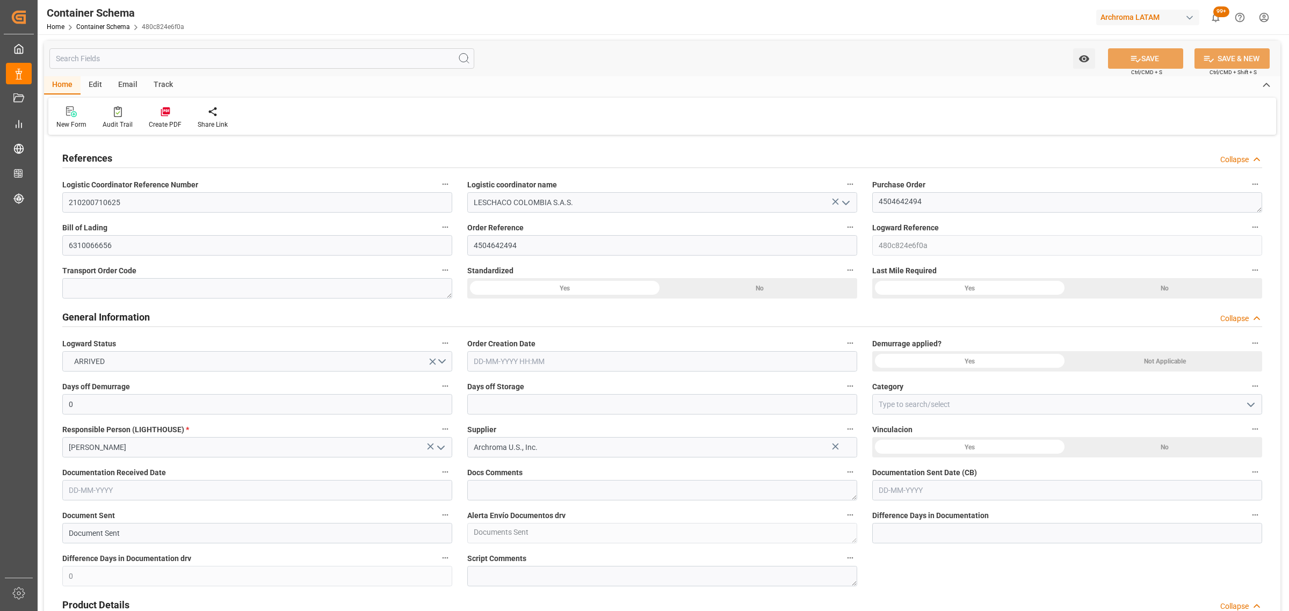
type input "4"
type input "9"
type input "0"
type input "01-08-2025 10:45"
type input "[DATE]"
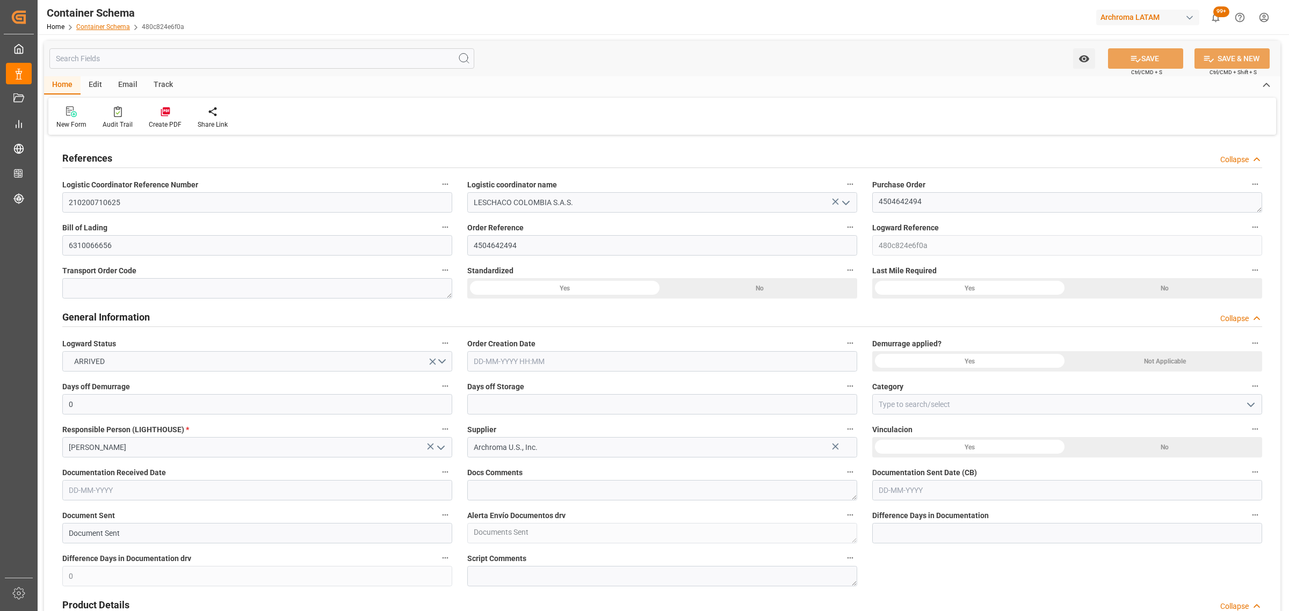
type input "[DATE]"
type input "12-08-2025 06:51"
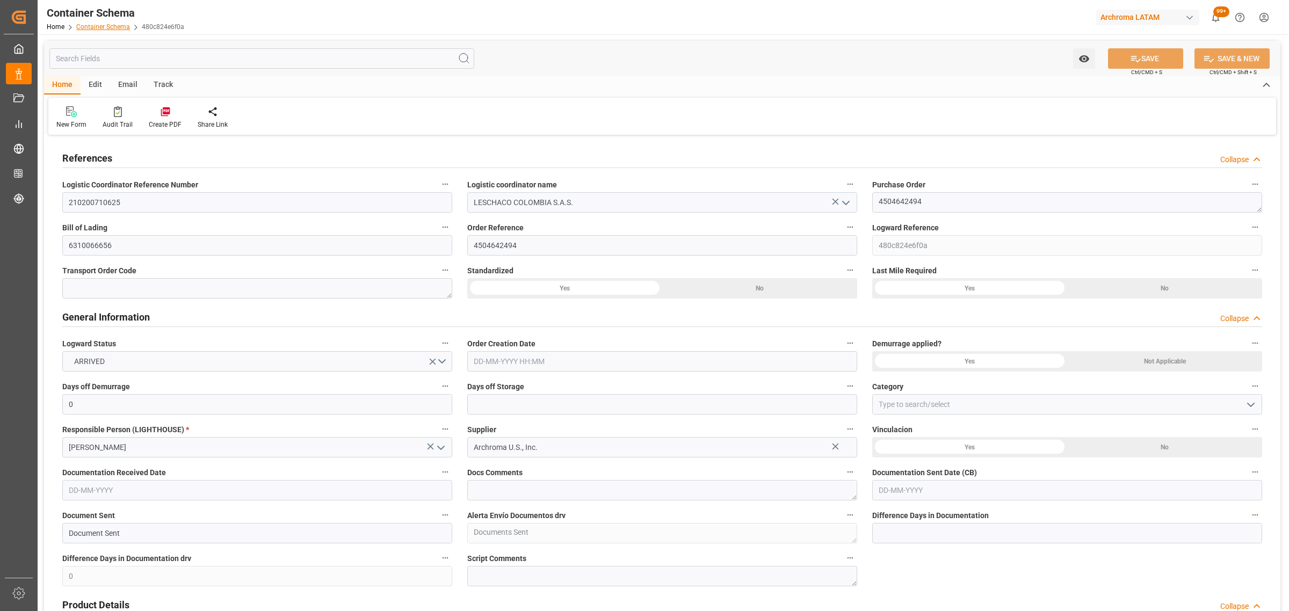
type input "01-08-2025 15:42"
type input "[DATE]"
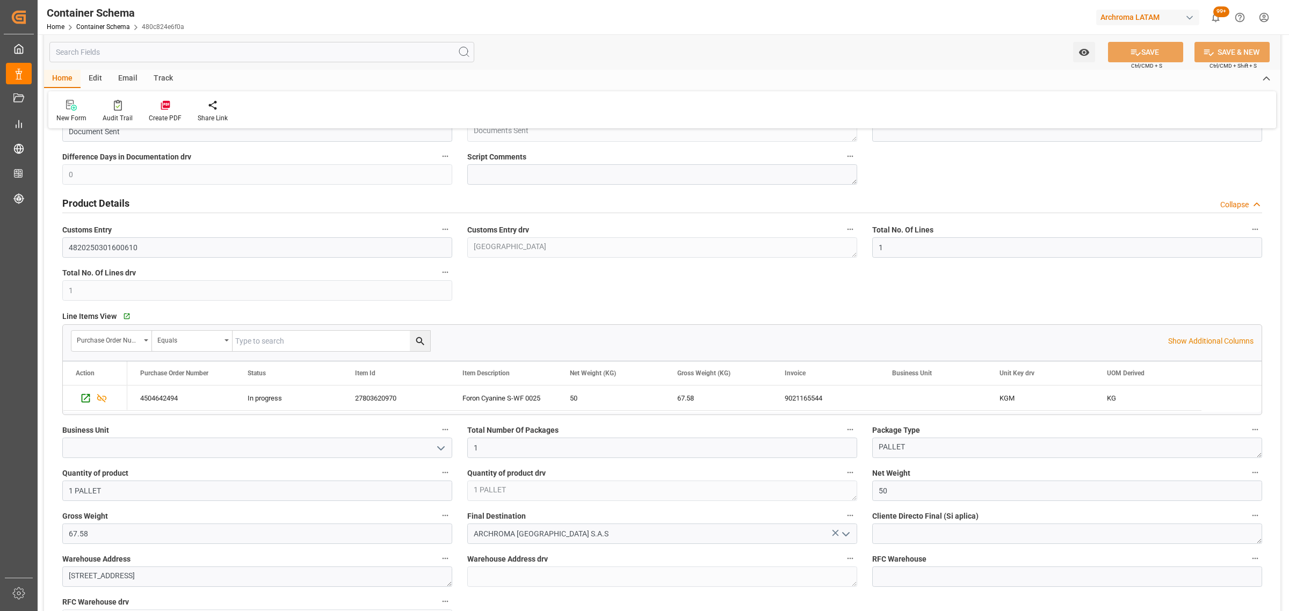
scroll to position [403, 0]
click at [87, 401] on icon "Press SPACE to select this row." at bounding box center [85, 397] width 11 height 11
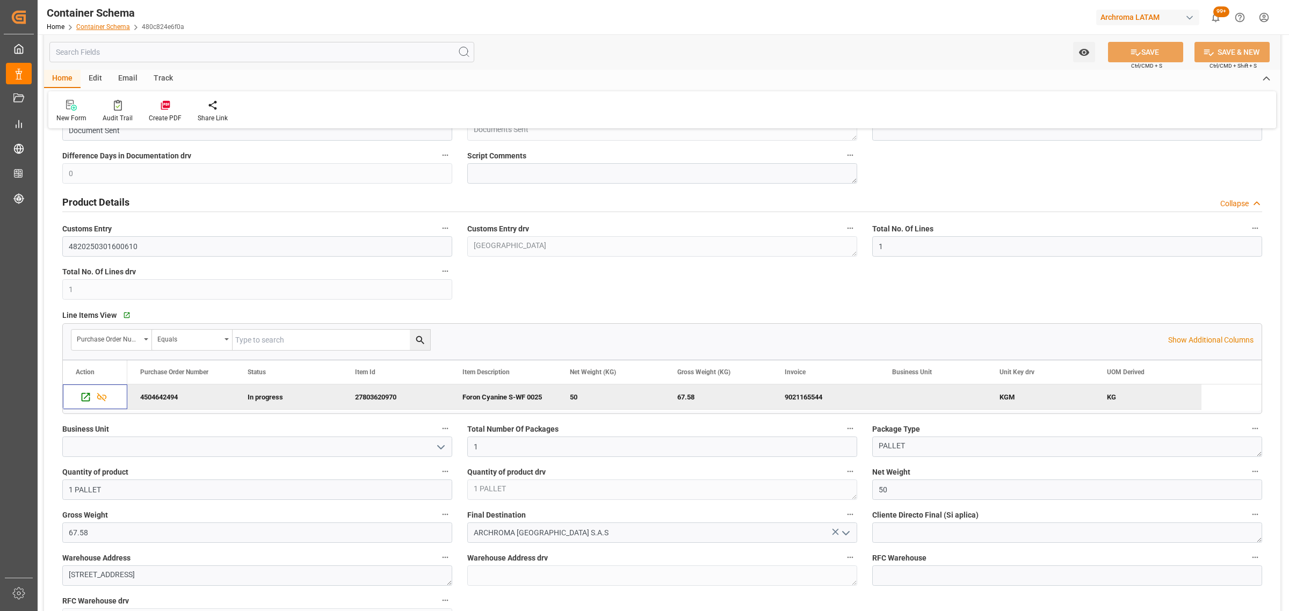
click at [111, 30] on link "Container Schema" at bounding box center [103, 27] width 54 height 8
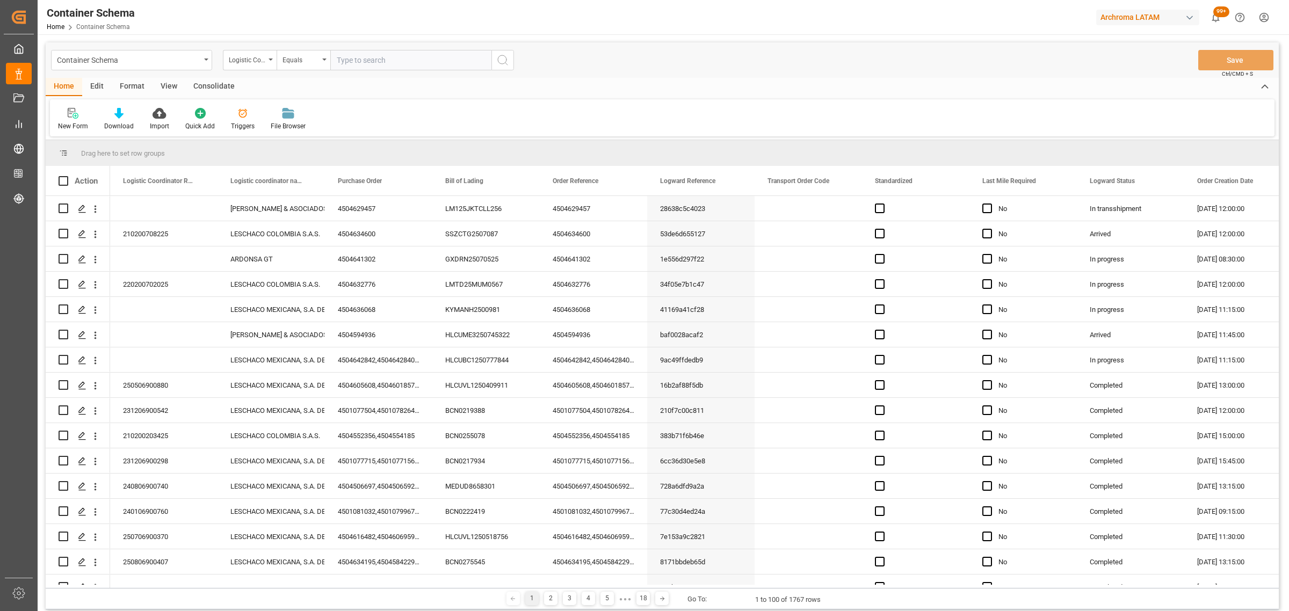
click at [263, 67] on div "Logistic Coordinator Reference Number" at bounding box center [250, 60] width 54 height 20
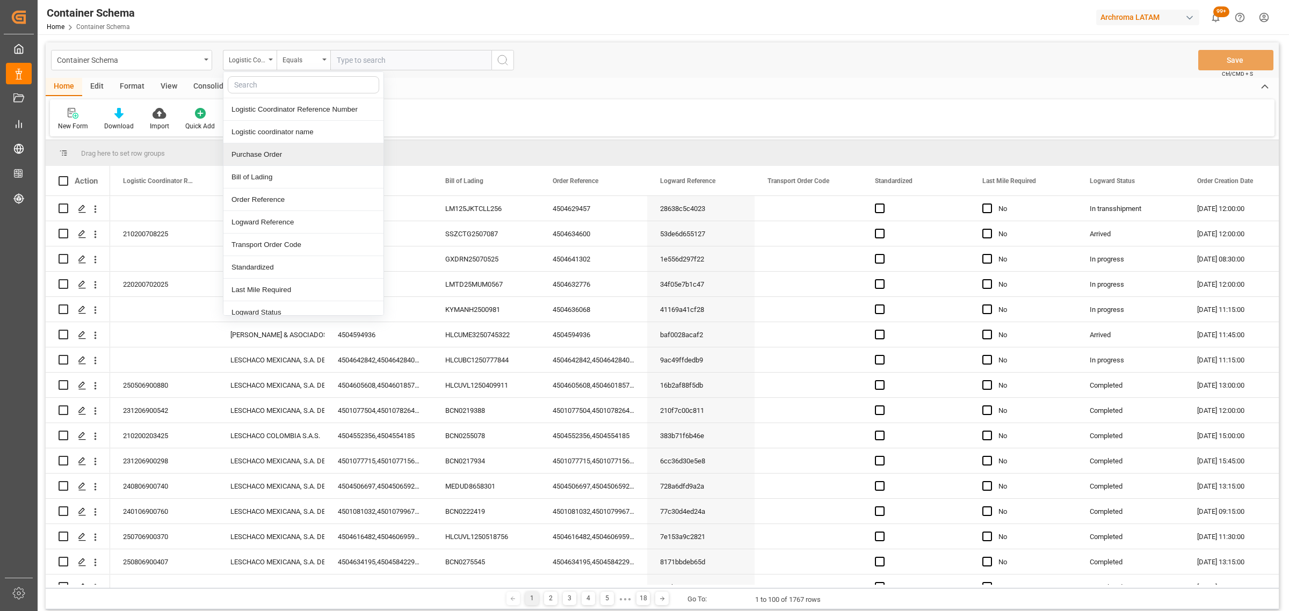
click at [264, 155] on div "Purchase Order" at bounding box center [303, 154] width 160 height 23
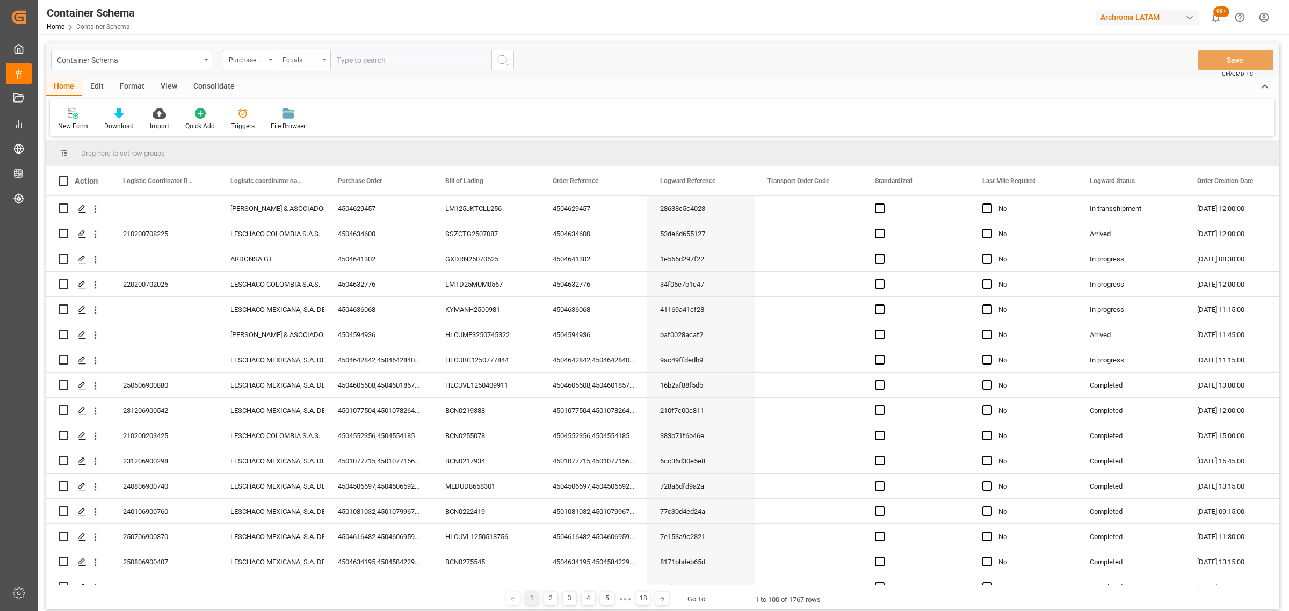
click at [306, 57] on div "Equals" at bounding box center [301, 59] width 37 height 12
click at [317, 130] on div "Fuzzy search" at bounding box center [357, 132] width 160 height 23
click at [391, 55] on input "text" at bounding box center [410, 60] width 161 height 20
paste input "4504628137"
type input "4504628137"
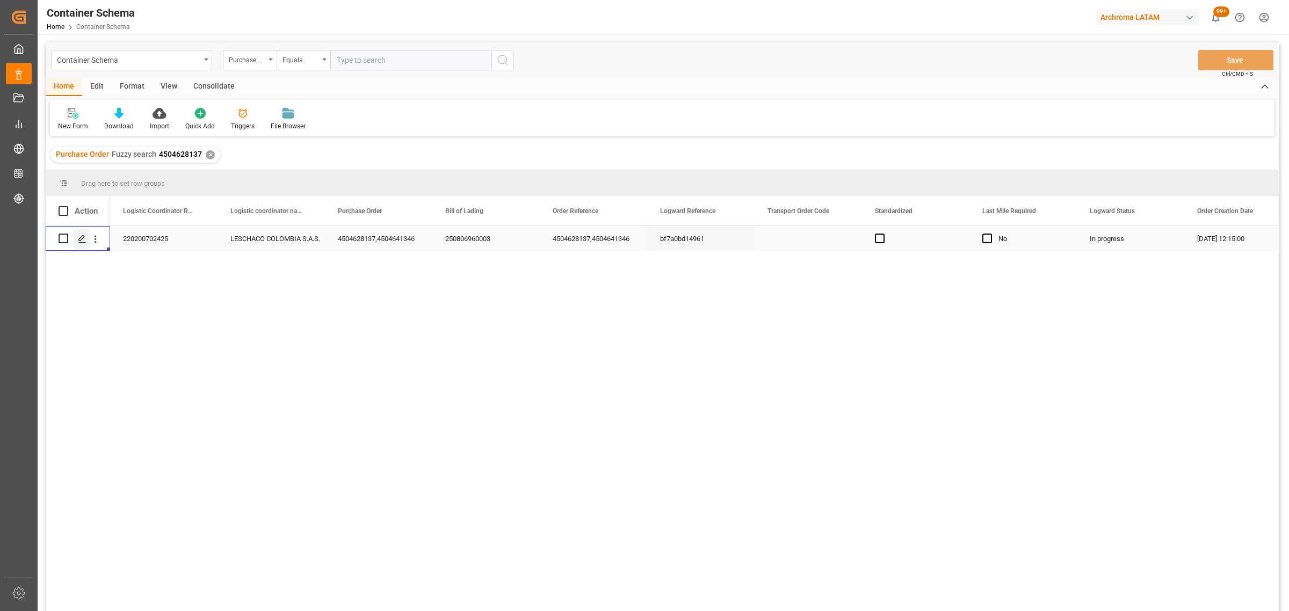
click at [82, 238] on icon "Press SPACE to select this row." at bounding box center [82, 239] width 9 height 9
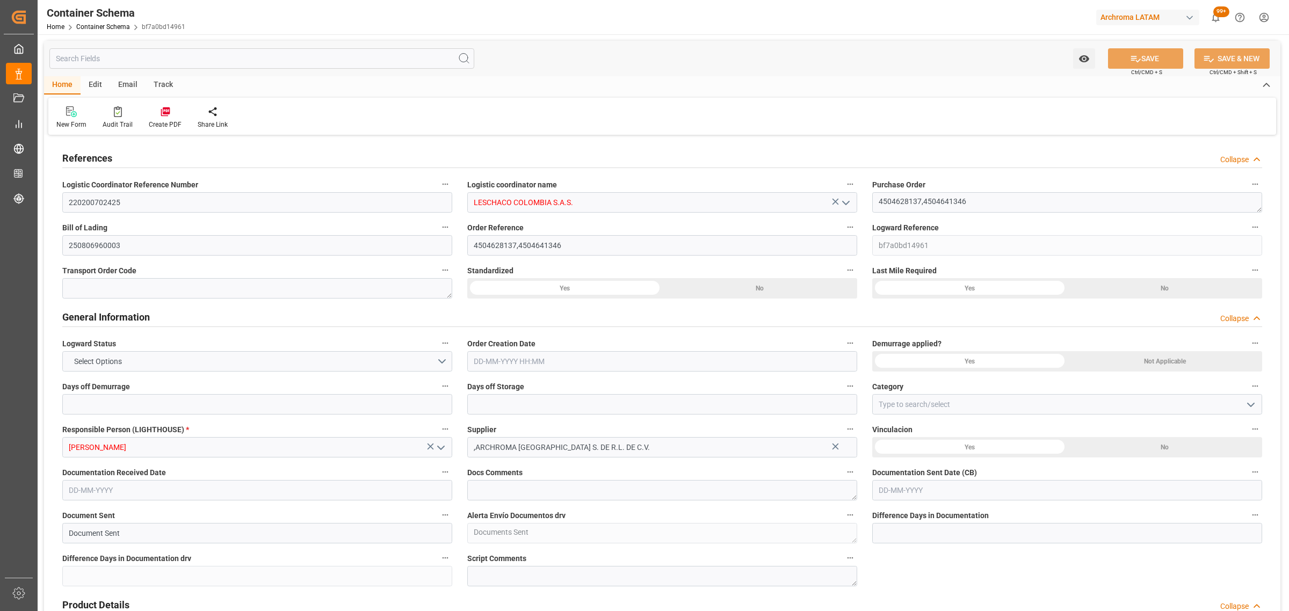
type input "0"
type input "3"
type input "0"
type input "2"
click at [150, 82] on div "Track" at bounding box center [163, 85] width 35 height 18
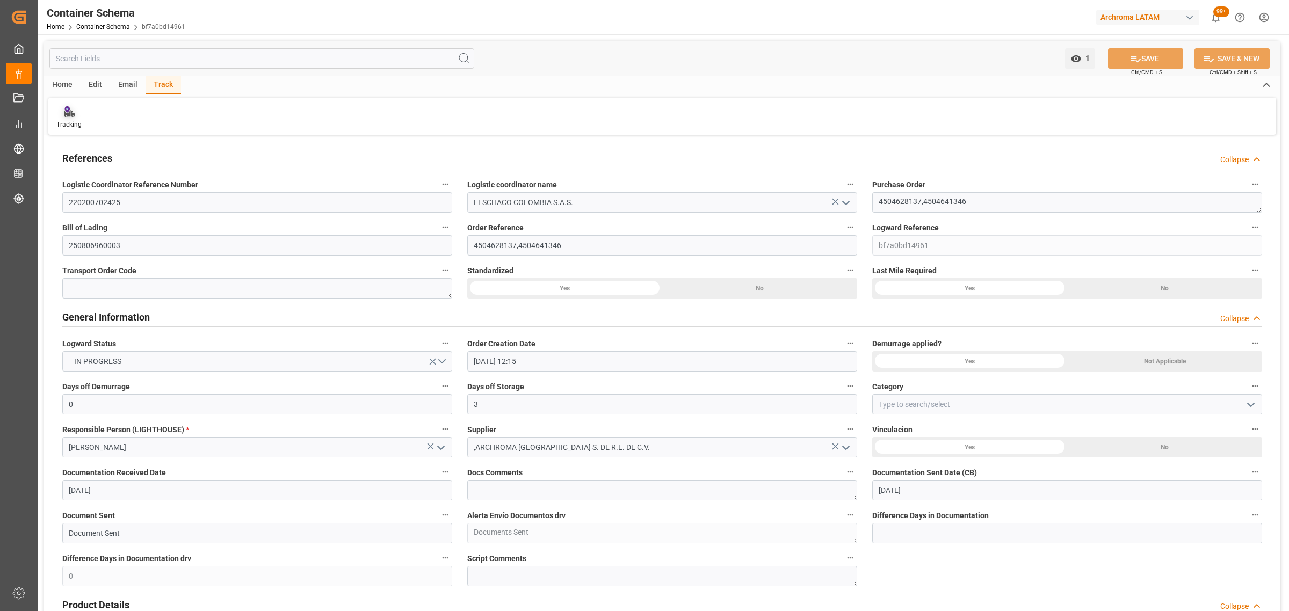
click at [54, 114] on div "Tracking" at bounding box center [68, 118] width 41 height 24
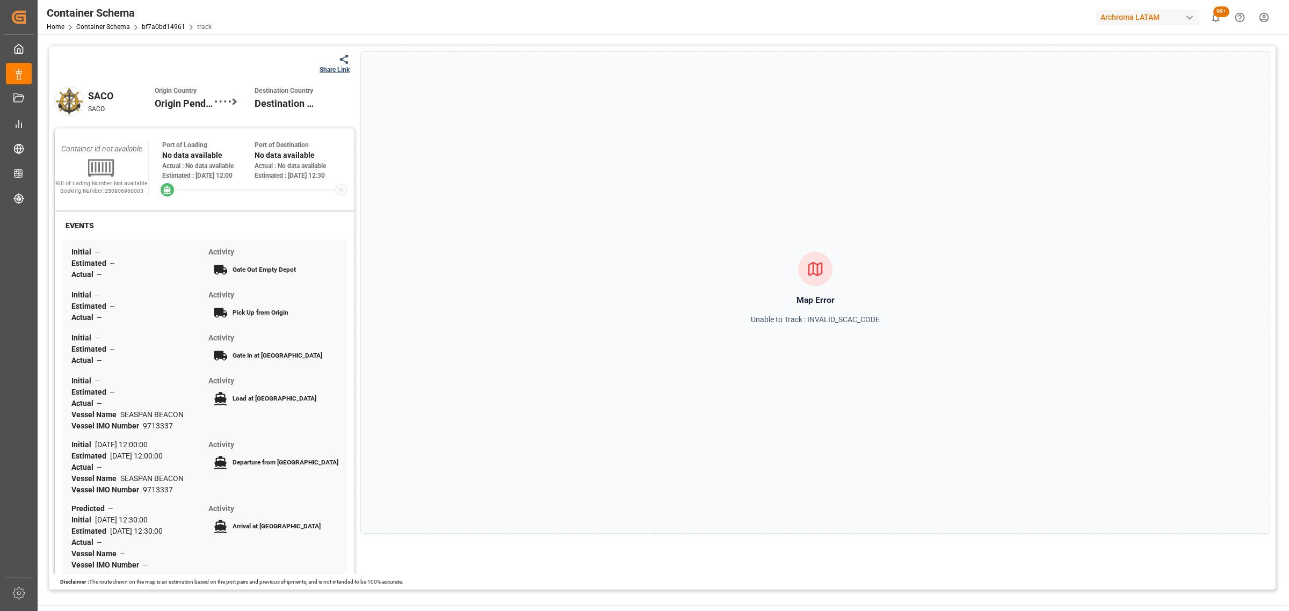
click at [342, 61] on icon at bounding box center [343, 59] width 11 height 11
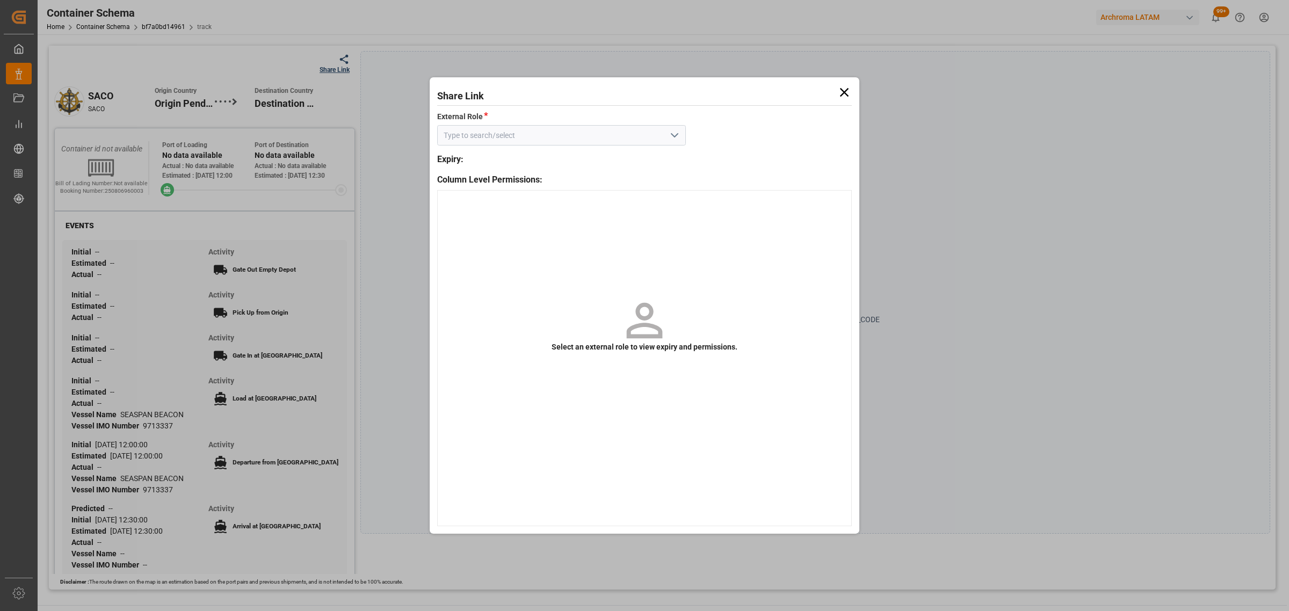
click at [673, 138] on icon "open menu" at bounding box center [674, 135] width 13 height 13
click at [650, 155] on div "Customer" at bounding box center [562, 159] width 248 height 24
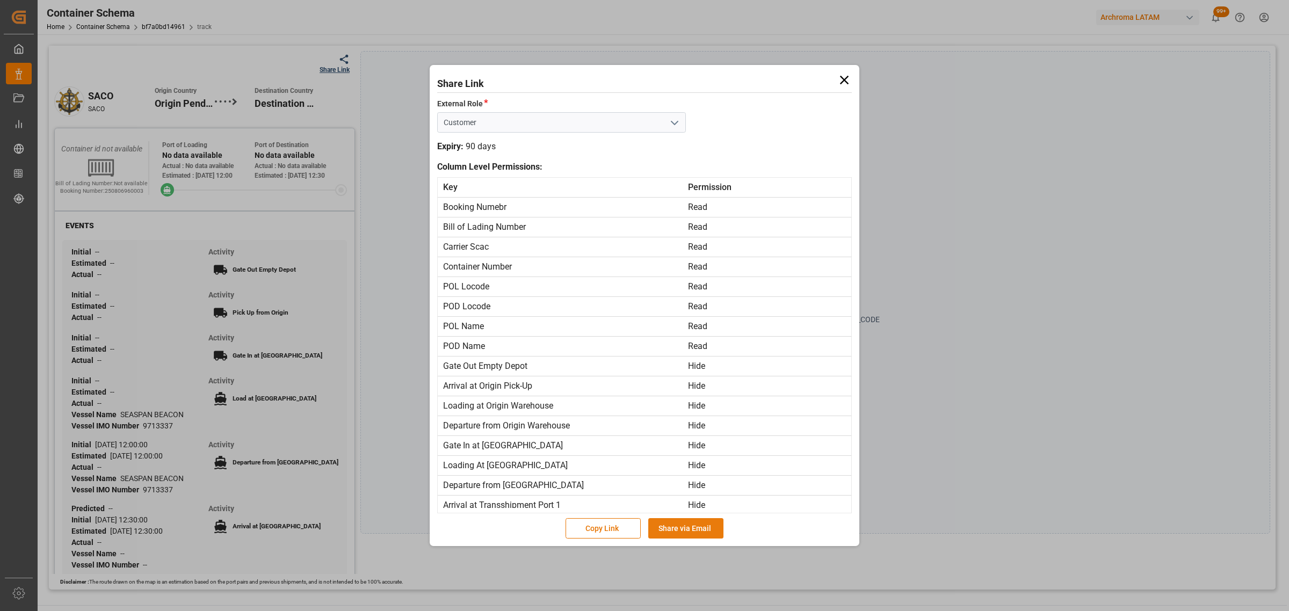
click at [684, 535] on button "Share via Email" at bounding box center [685, 528] width 75 height 20
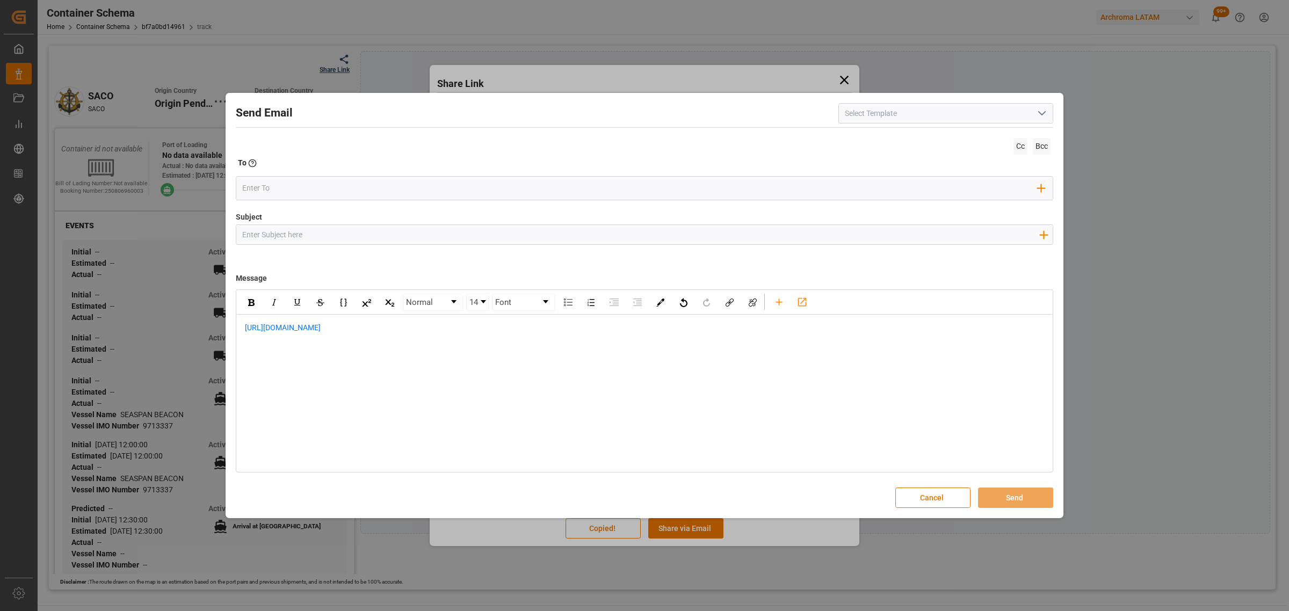
click at [333, 234] on input "Subject" at bounding box center [640, 234] width 808 height 19
paste input "PO 4504628137,4504641346//TEXTIL//PRIORIDAD//LOGWARD STATUS/ARCHROMA MEXICO//AR…"
click at [476, 232] on input "PO 4504628137,4504641346//TEXTIL//PRIORIDAD//LOGWARD STATUS/ARCHROMA MEXICO//AR…" at bounding box center [640, 234] width 808 height 19
drag, startPoint x: 482, startPoint y: 236, endPoint x: 417, endPoint y: 236, distance: 65.5
click at [417, 236] on input "PO 4504628137,4504641346//TEXTIL//PRIORIDAD//LOGWARD STATUS/ARCHROMA MEXICO//AR…" at bounding box center [640, 234] width 808 height 19
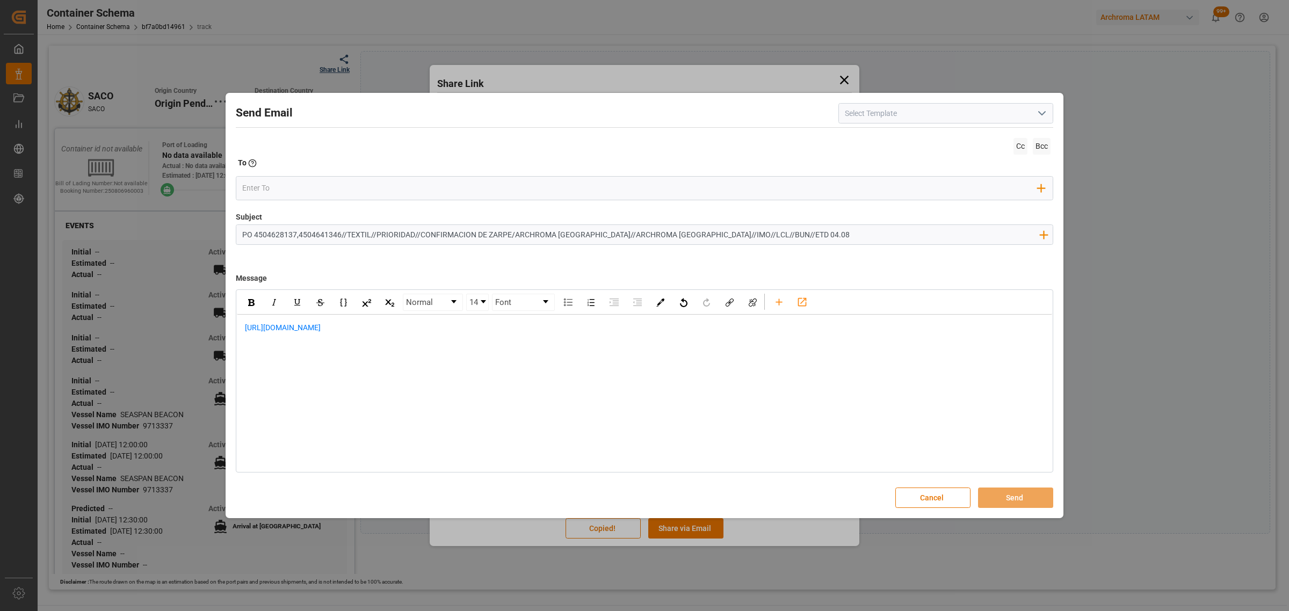
click at [247, 331] on span "https://app.logward.com/share/d47a360572e7" at bounding box center [283, 327] width 76 height 9
click at [297, 330] on div "rdw-editor" at bounding box center [645, 327] width 800 height 11
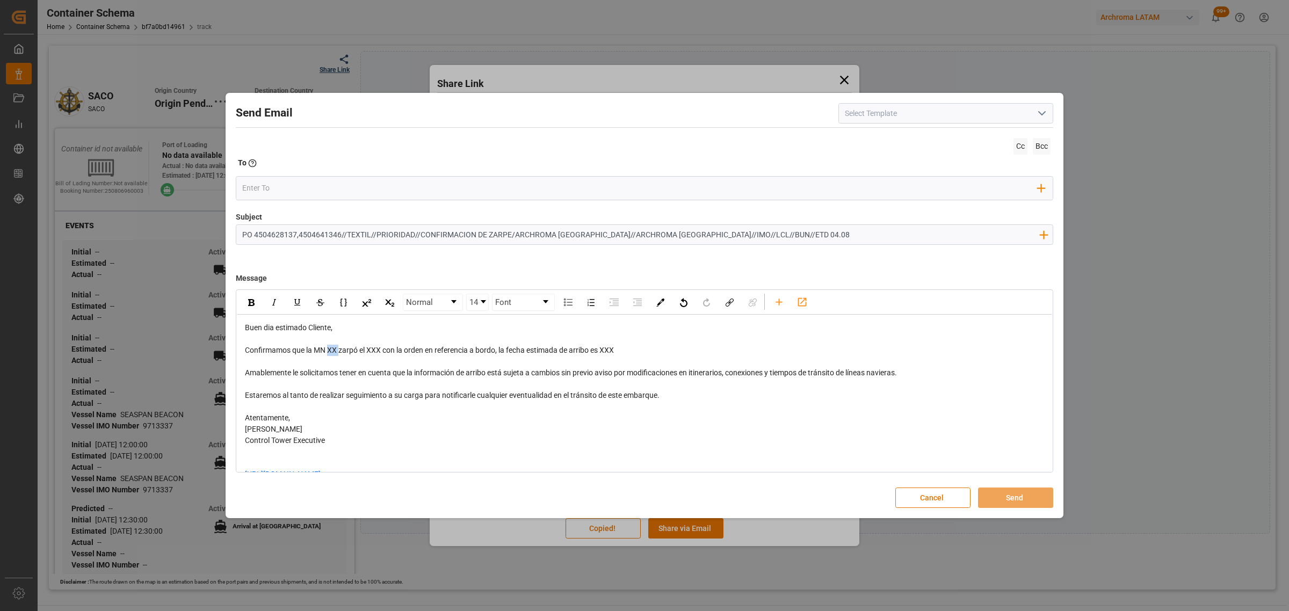
drag, startPoint x: 339, startPoint y: 352, endPoint x: 329, endPoint y: 348, distance: 11.4
click at [329, 348] on span "Confirmamos que la MN XX zarpó el XXX con la orden en referencia a bordo, la fe…" at bounding box center [429, 350] width 369 height 9
drag, startPoint x: 407, startPoint y: 350, endPoint x: 393, endPoint y: 352, distance: 14.6
click at [393, 352] on span "Confirmamos que la MN LE HAVRE zarpó el XXX con la orden en referencia a bordo,…" at bounding box center [441, 350] width 393 height 9
drag, startPoint x: 669, startPoint y: 350, endPoint x: 653, endPoint y: 352, distance: 16.3
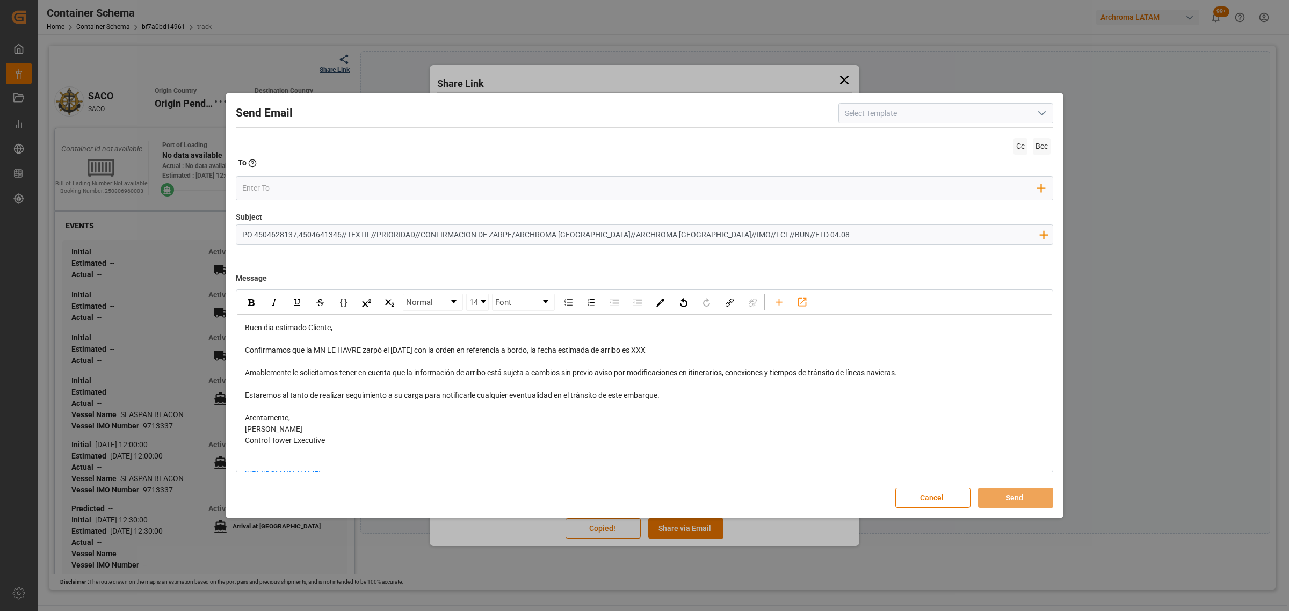
click at [653, 352] on div "Confirmamos que la MN LE HAVRE zarpó el 11.08.2025 con la orden en referencia a…" at bounding box center [645, 350] width 800 height 11
click at [673, 349] on div "Confirmamos que la MN LE HAVRE zarpó el 11.08.2025 con la orden en referencia a…" at bounding box center [645, 350] width 800 height 11
drag, startPoint x: 689, startPoint y: 399, endPoint x: 223, endPoint y: 393, distance: 465.2
click at [223, 393] on div "Send Email Cc Bcc To Enter the TO Email address Add Field to To Subject PO 4504…" at bounding box center [644, 305] width 1289 height 611
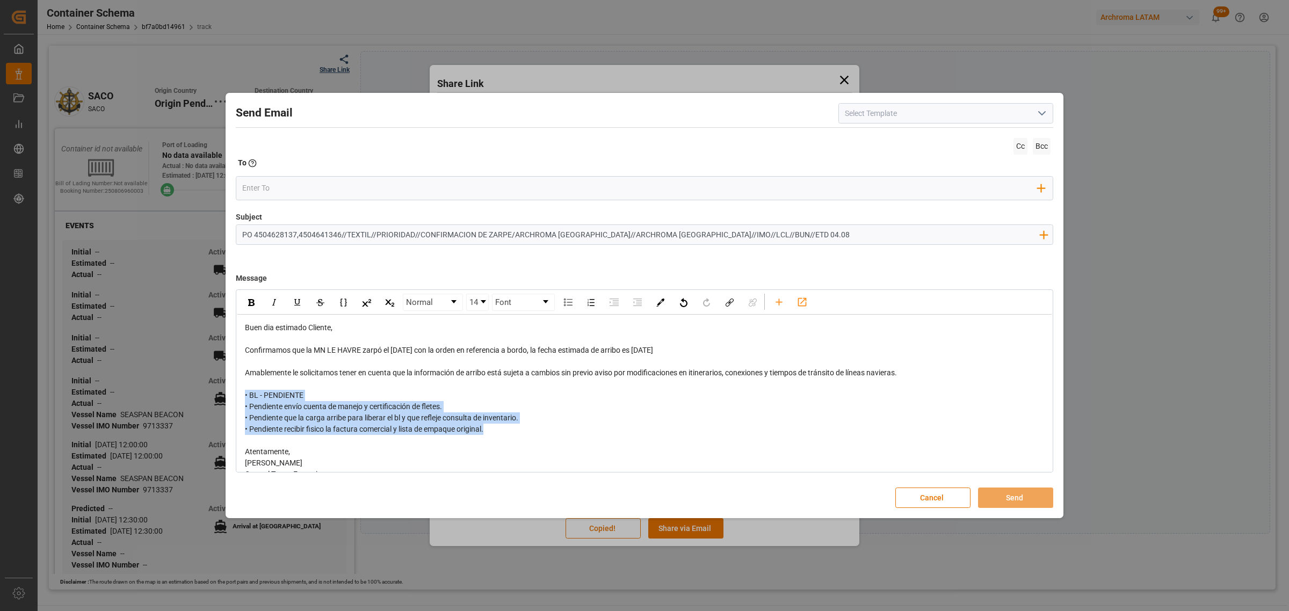
drag, startPoint x: 498, startPoint y: 428, endPoint x: 229, endPoint y: 401, distance: 271.0
click at [229, 401] on div "Send Email Cc Bcc To Enter the TO Email address Add Field to To Subject PO 4504…" at bounding box center [644, 306] width 833 height 421
click at [248, 306] on img "rdw-inline-control" at bounding box center [251, 302] width 6 height 7
click at [267, 192] on input "email" at bounding box center [640, 188] width 796 height 16
click at [286, 193] on input "email" at bounding box center [640, 188] width 796 height 16
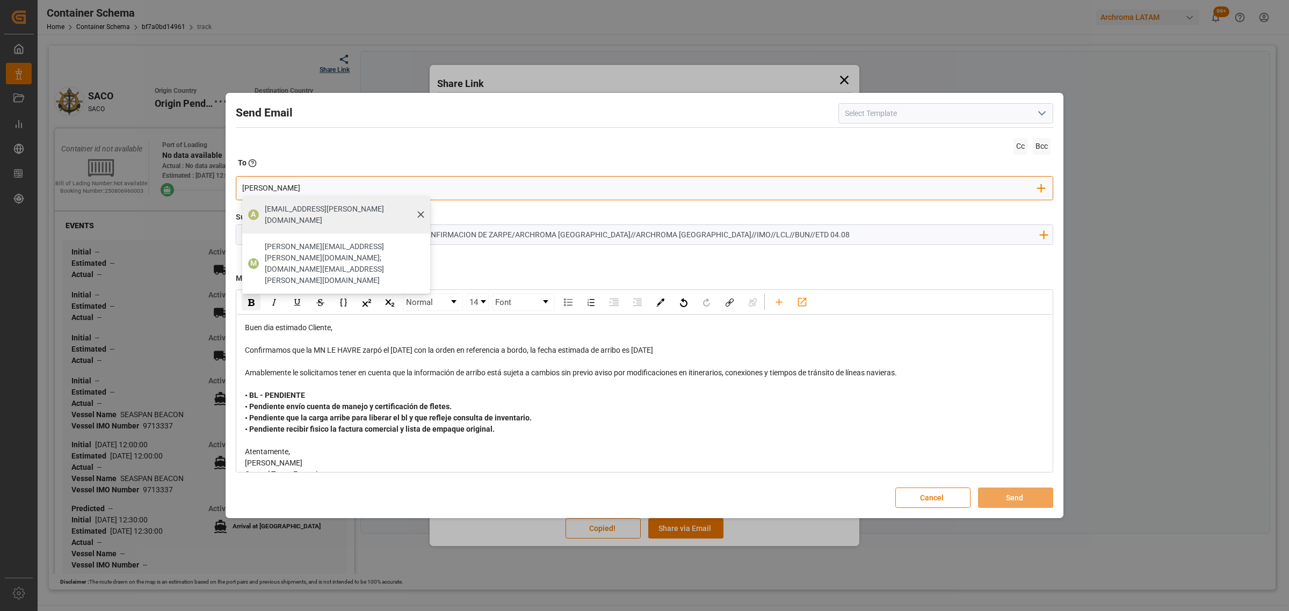
click at [332, 208] on span "[EMAIL_ADDRESS][DOMAIN_NAME]" at bounding box center [344, 215] width 158 height 23
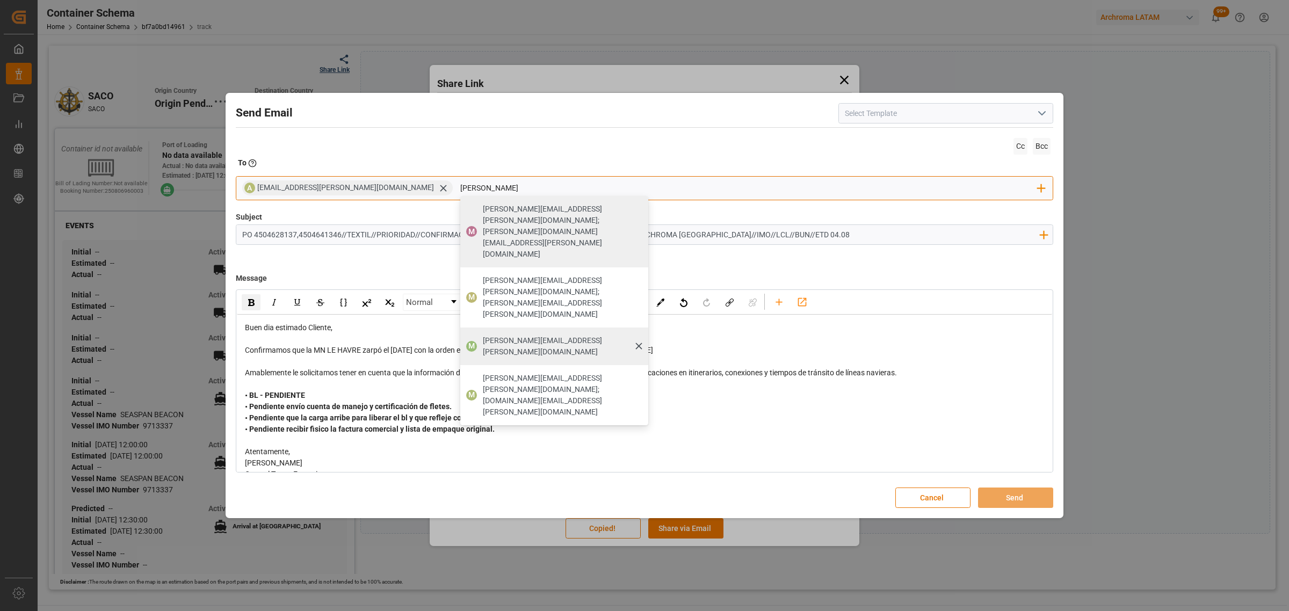
click at [483, 335] on span "[PERSON_NAME][EMAIL_ADDRESS][DOMAIN_NAME]" at bounding box center [562, 346] width 158 height 23
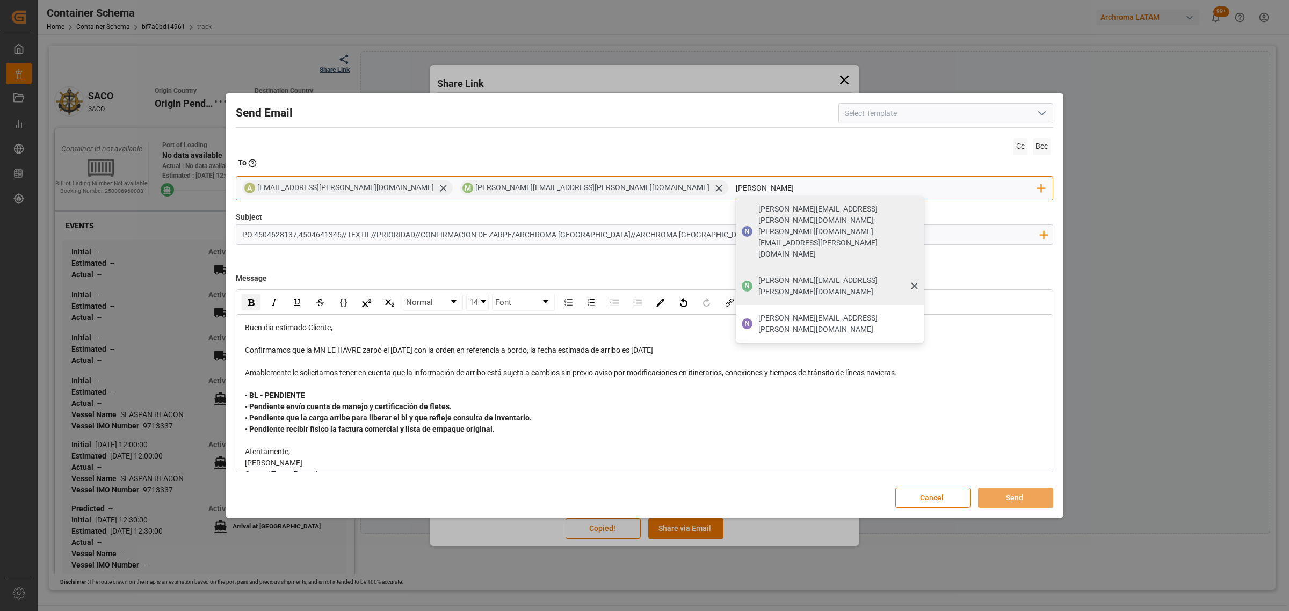
click at [758, 275] on span "[PERSON_NAME][EMAIL_ADDRESS][PERSON_NAME][DOMAIN_NAME]" at bounding box center [837, 286] width 158 height 23
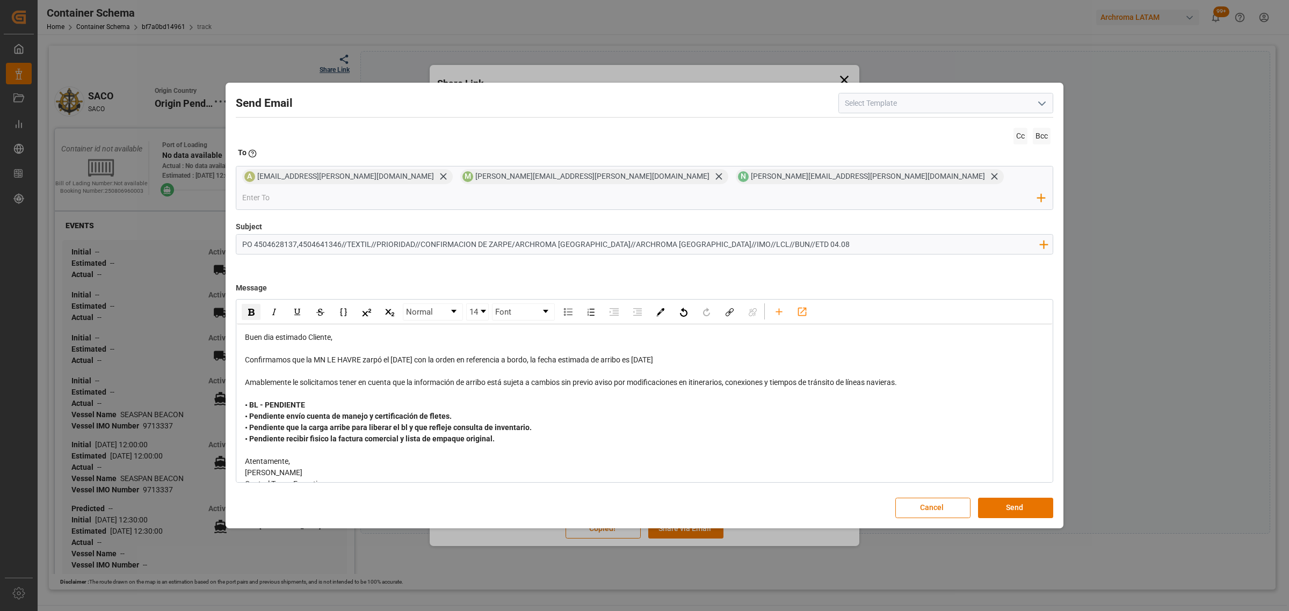
drag, startPoint x: 704, startPoint y: 348, endPoint x: 653, endPoint y: 352, distance: 51.2
click at [653, 355] on div "Confirmamos que la MN LE HAVRE zarpó el 11.08.2025 con la orden en referencia a…" at bounding box center [645, 360] width 800 height 11
click at [247, 305] on div "rdw-inline-control" at bounding box center [251, 312] width 19 height 16
drag, startPoint x: 430, startPoint y: 350, endPoint x: 393, endPoint y: 350, distance: 37.1
click at [393, 356] on span "Confirmamos que la MN LE HAVRE zarpó el 11.08.2025 con la orden en referencia a…" at bounding box center [437, 360] width 385 height 9
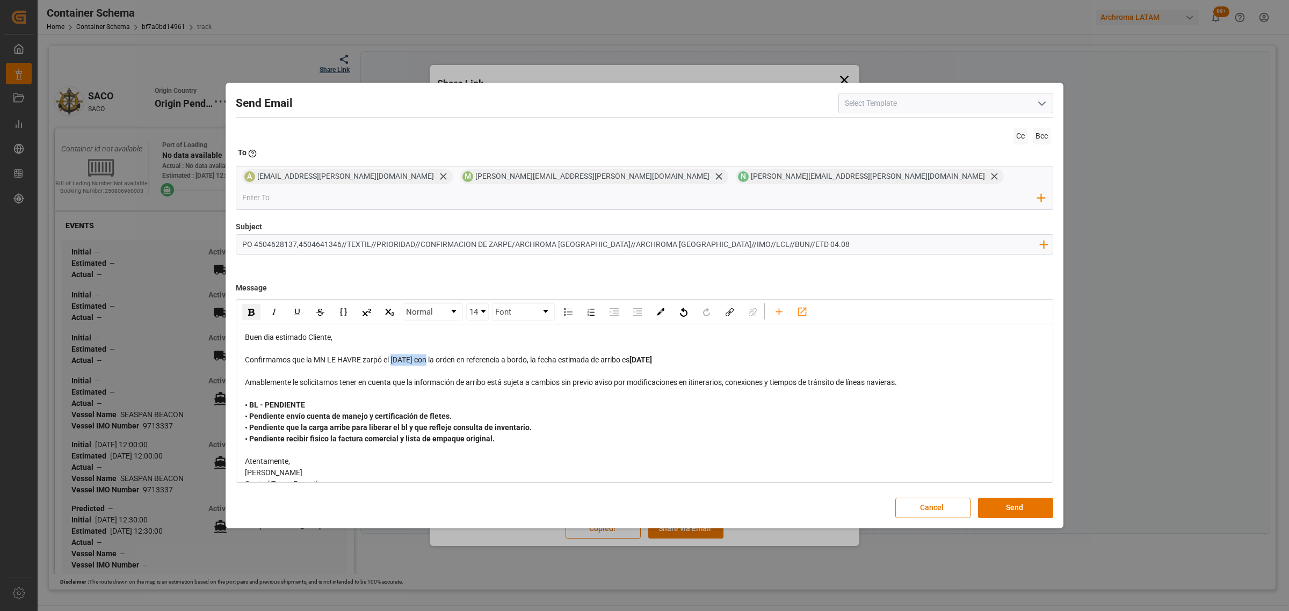
click at [251, 309] on img "rdw-inline-control" at bounding box center [251, 312] width 6 height 7
click at [731, 190] on input "email" at bounding box center [640, 198] width 796 height 16
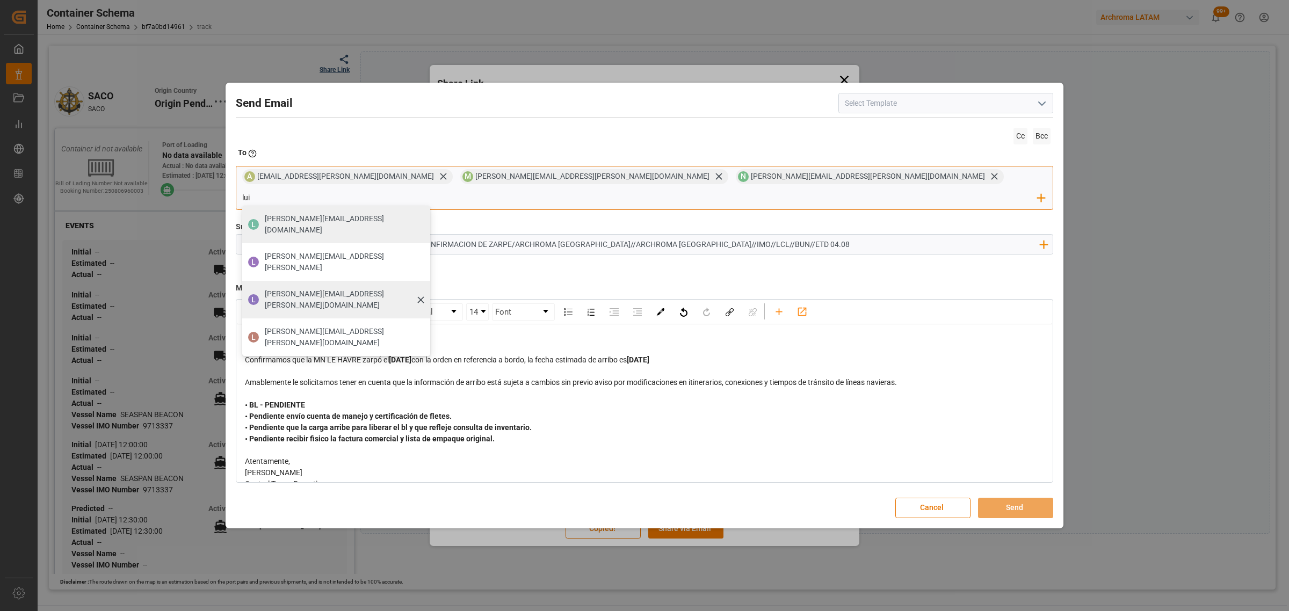
click at [423, 288] on span "[PERSON_NAME][EMAIL_ADDRESS][PERSON_NAME][DOMAIN_NAME]" at bounding box center [344, 299] width 158 height 23
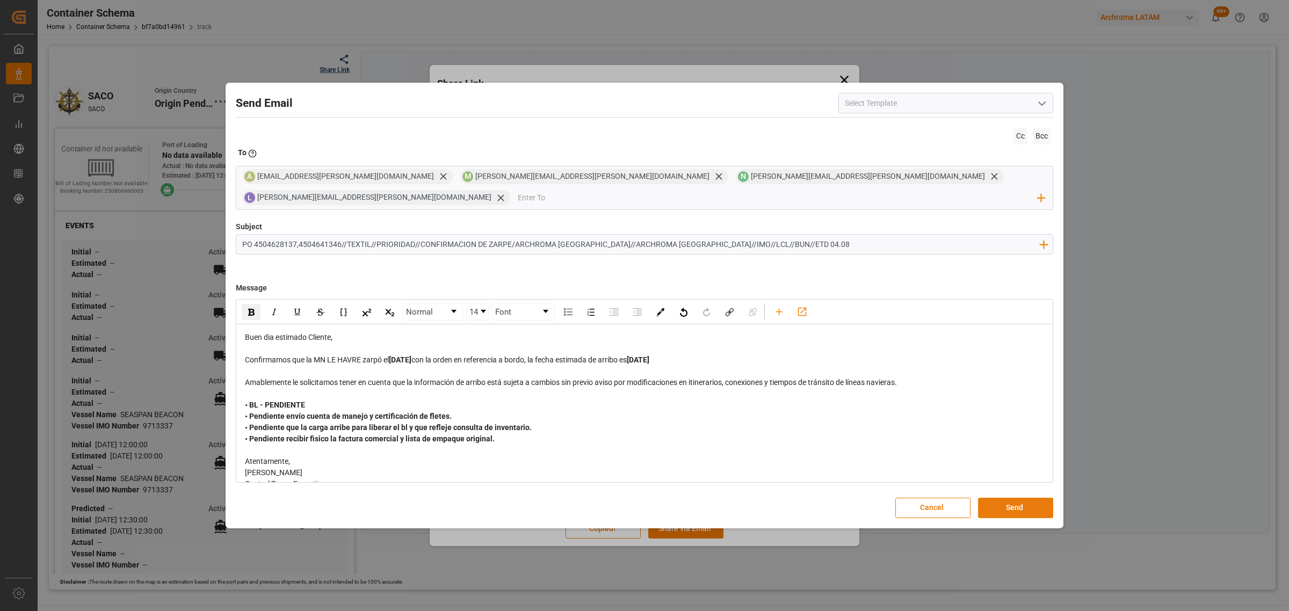
click at [1027, 503] on button "Send" at bounding box center [1015, 508] width 75 height 20
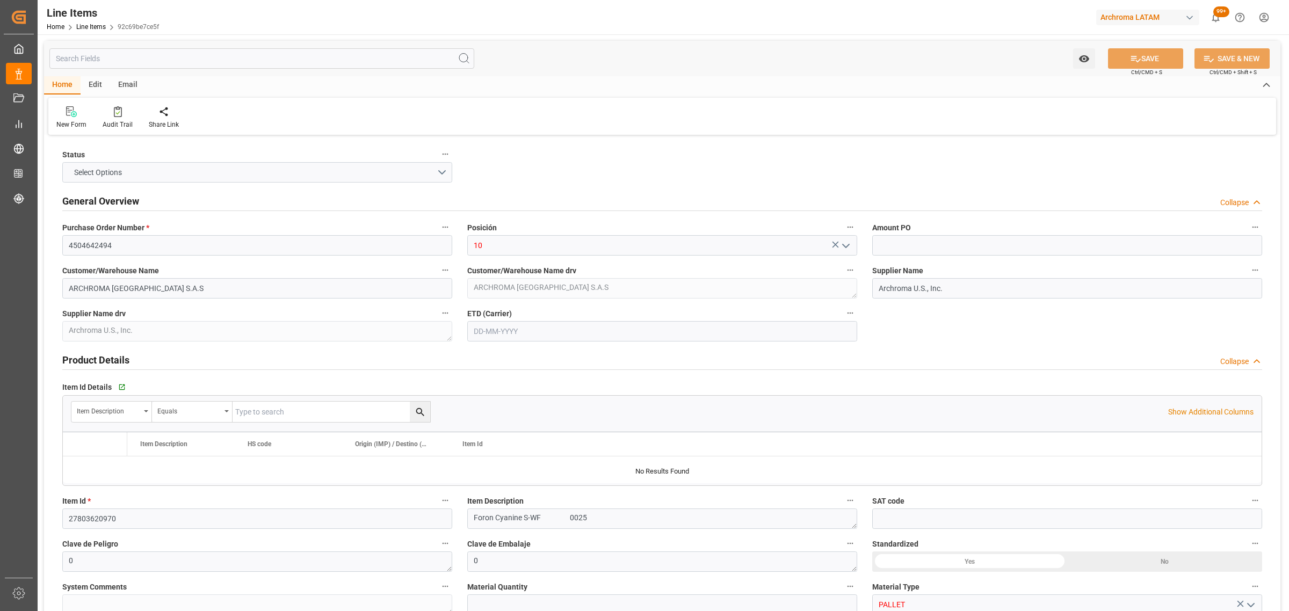
type input "1"
type input "12171700"
type input "1"
type input "50"
type input "67.58"
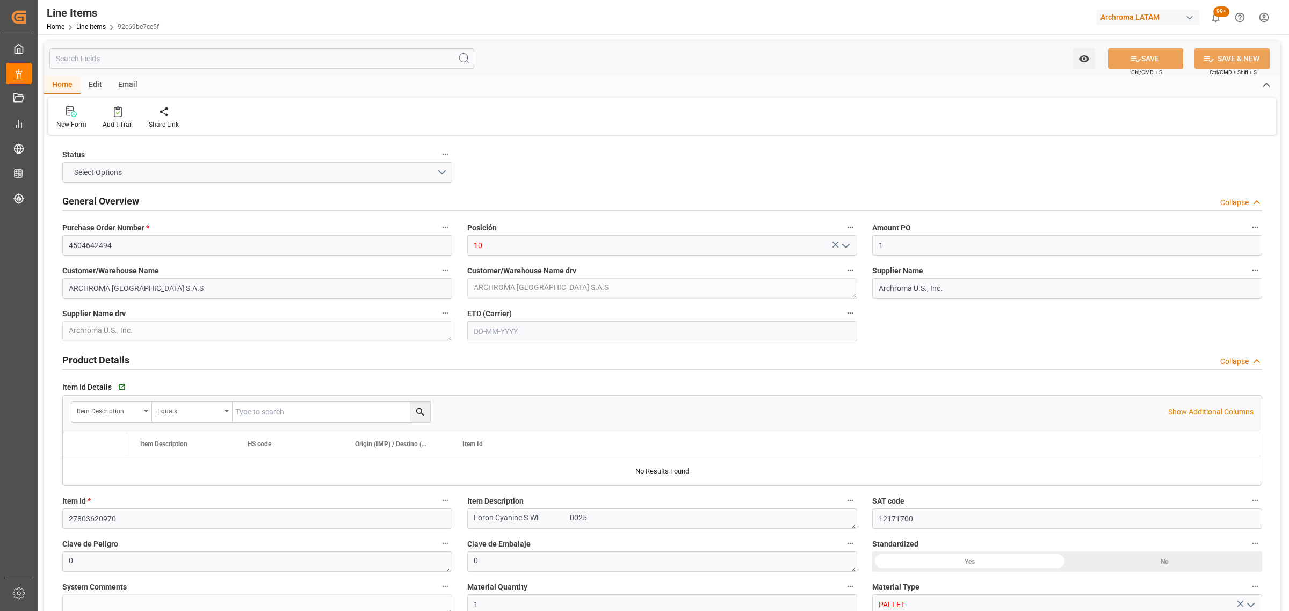
type input "1469"
type input "3204119999"
type input "-80"
type input "[DATE]"
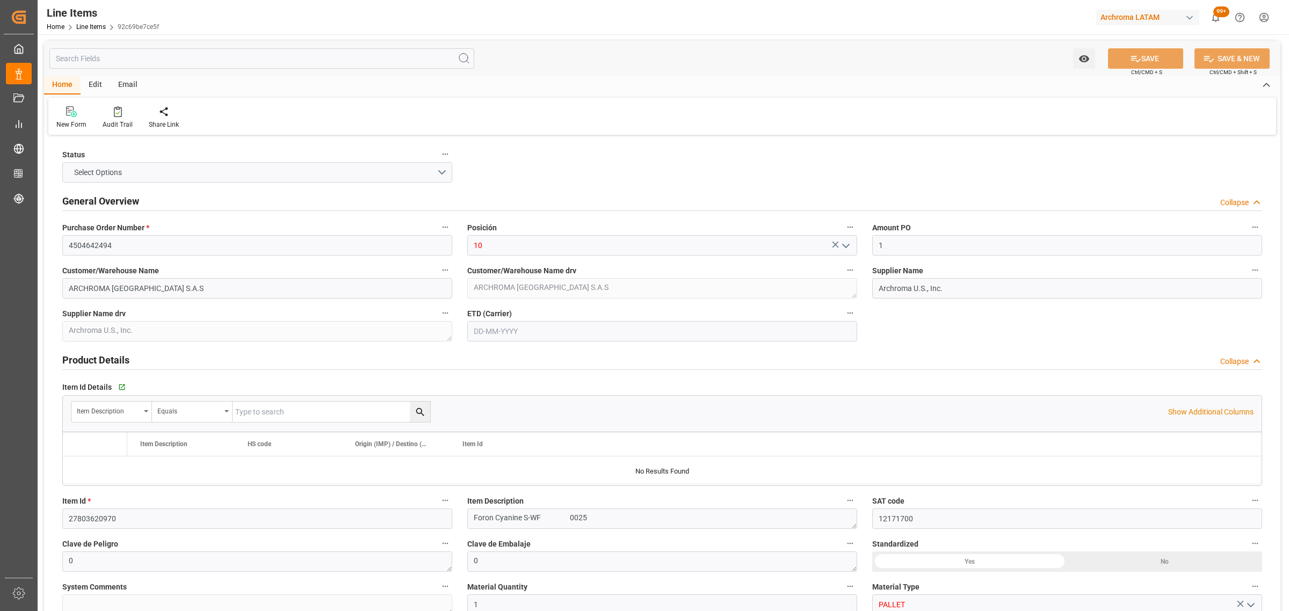
type input "12-08-2025 06:51"
type input "15-07-2025 15:17"
type input "11-07-2025"
type input "[DATE]"
type input "22-10-2025"
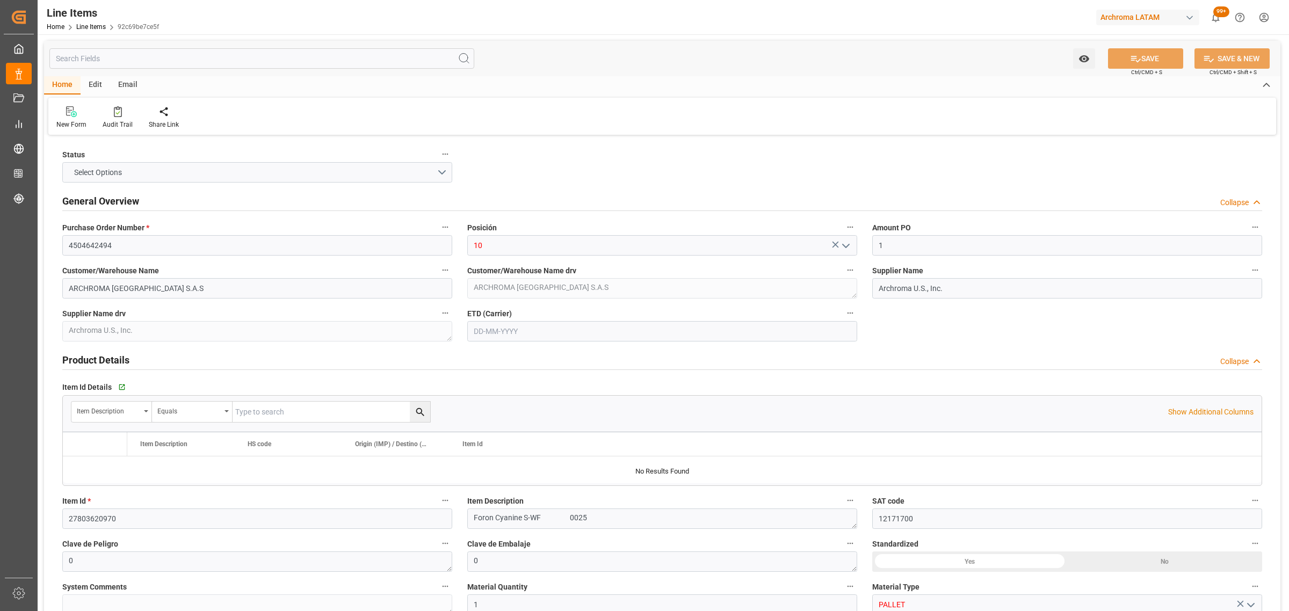
type input "[DATE]"
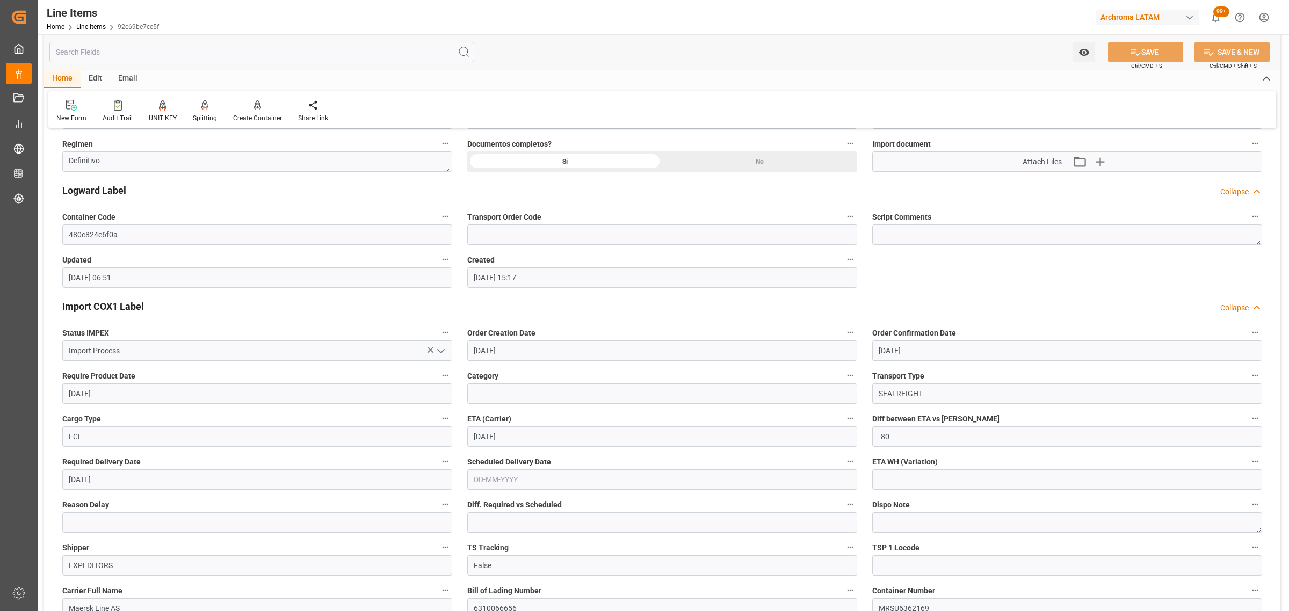
scroll to position [940, 0]
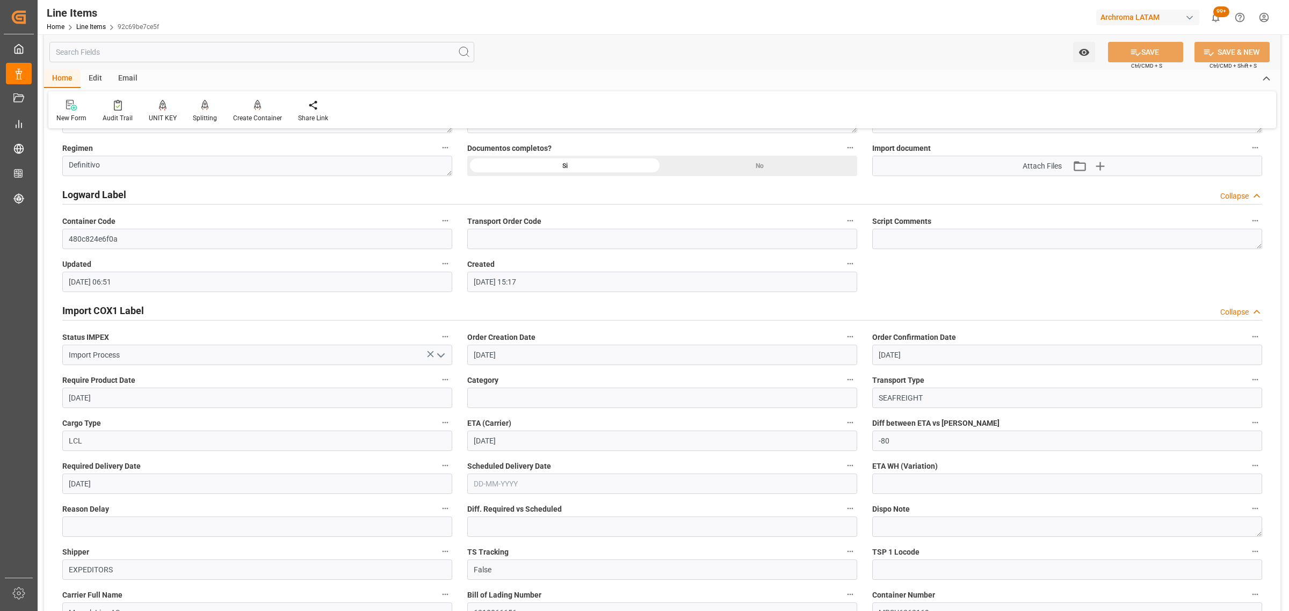
click at [146, 312] on div "Import COX1 Label Collapse" at bounding box center [662, 310] width 1200 height 20
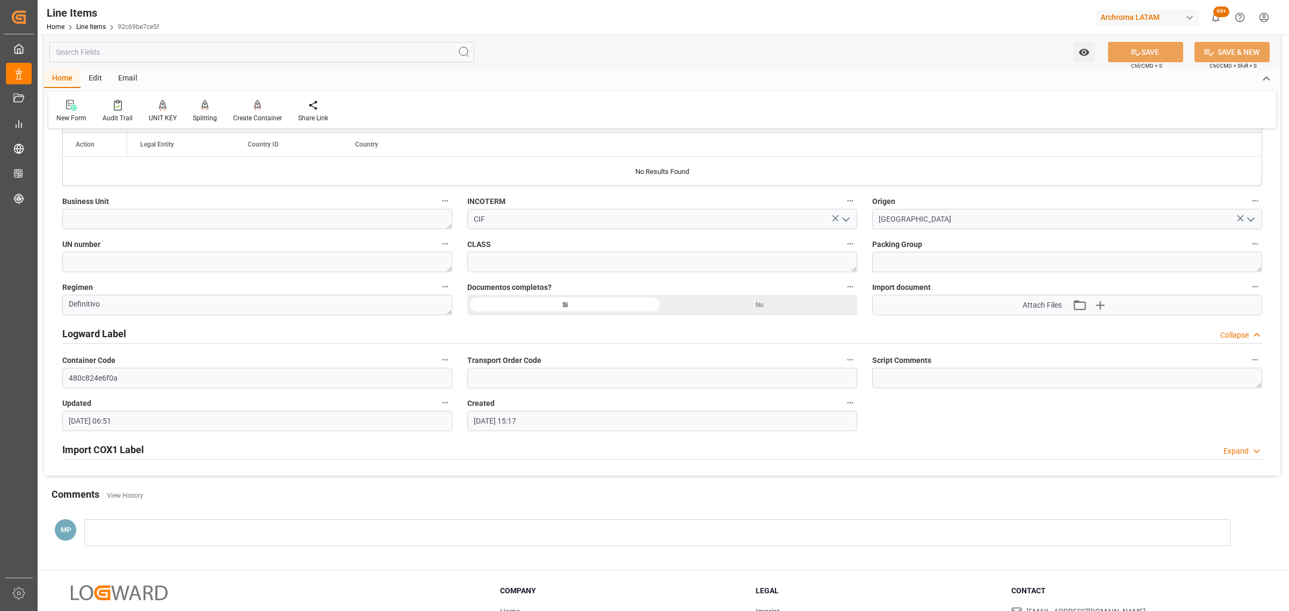
scroll to position [681, 0]
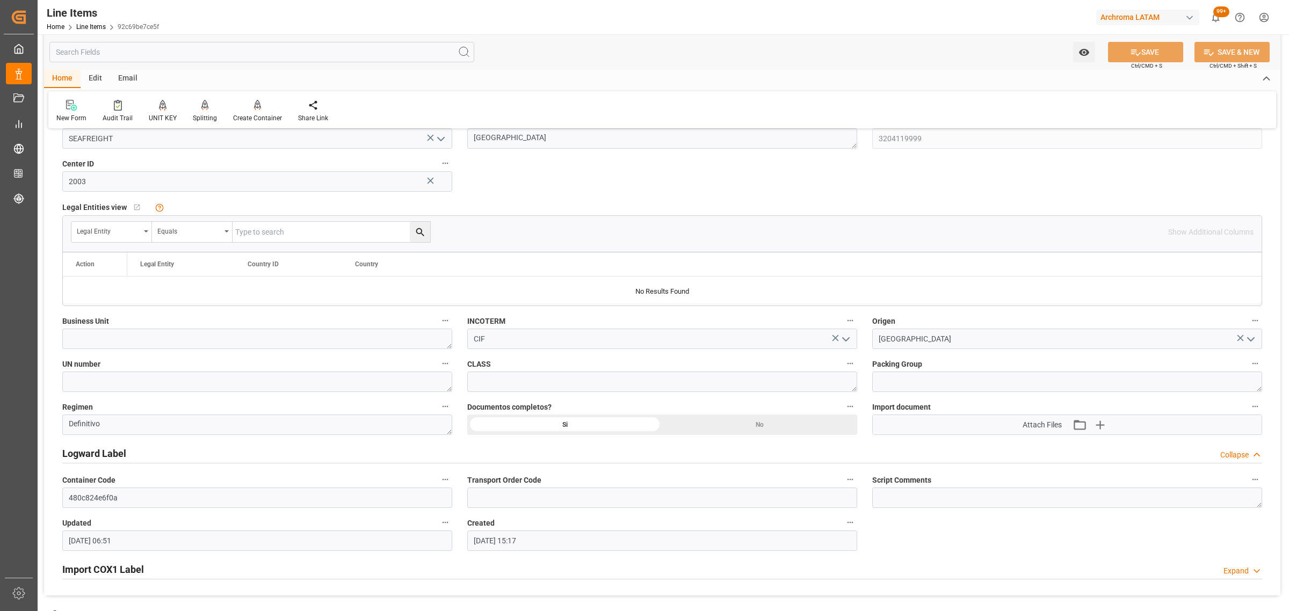
click at [157, 480] on label "Container Code" at bounding box center [257, 480] width 390 height 15
click at [438, 480] on button "Container Code" at bounding box center [445, 480] width 14 height 14
click at [140, 451] on div at bounding box center [644, 305] width 1289 height 611
click at [109, 452] on h2 "Logward Label" at bounding box center [94, 453] width 64 height 15
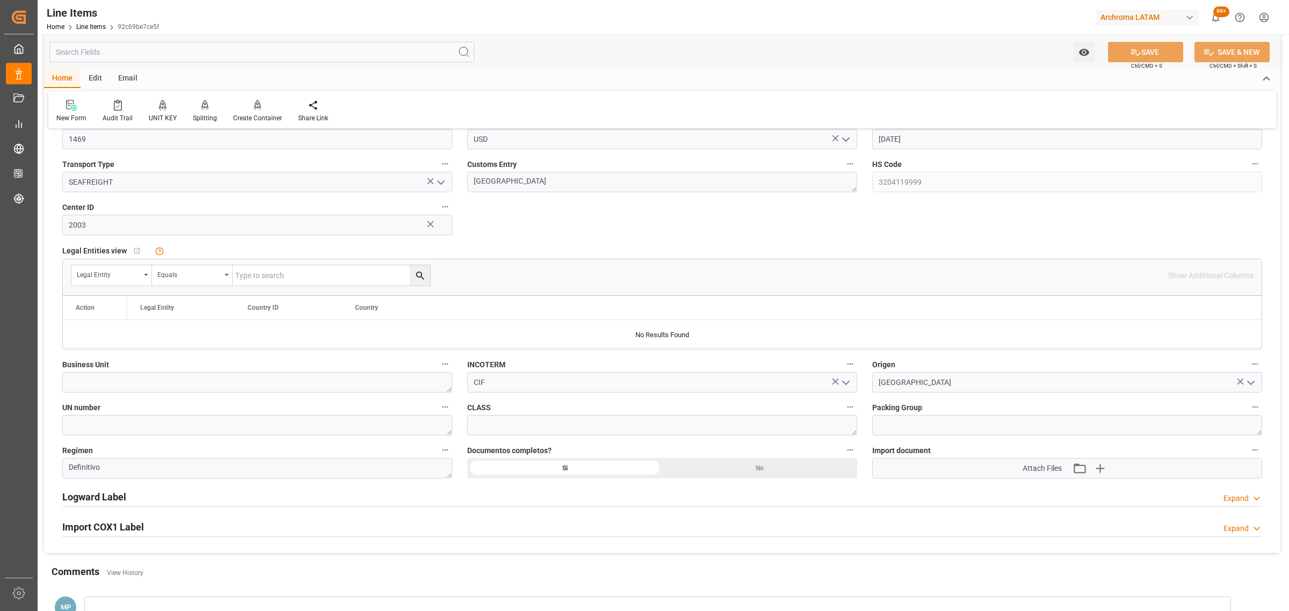
scroll to position [748, 0]
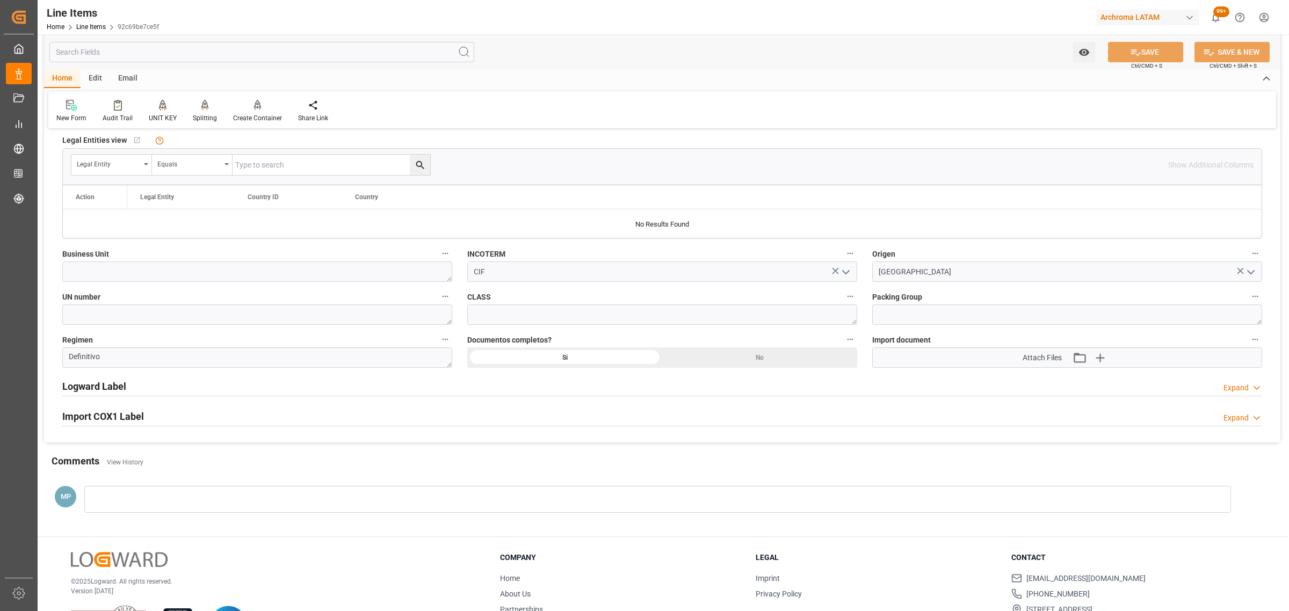
click at [149, 412] on div "Import COX1 Label Expand" at bounding box center [662, 416] width 1200 height 20
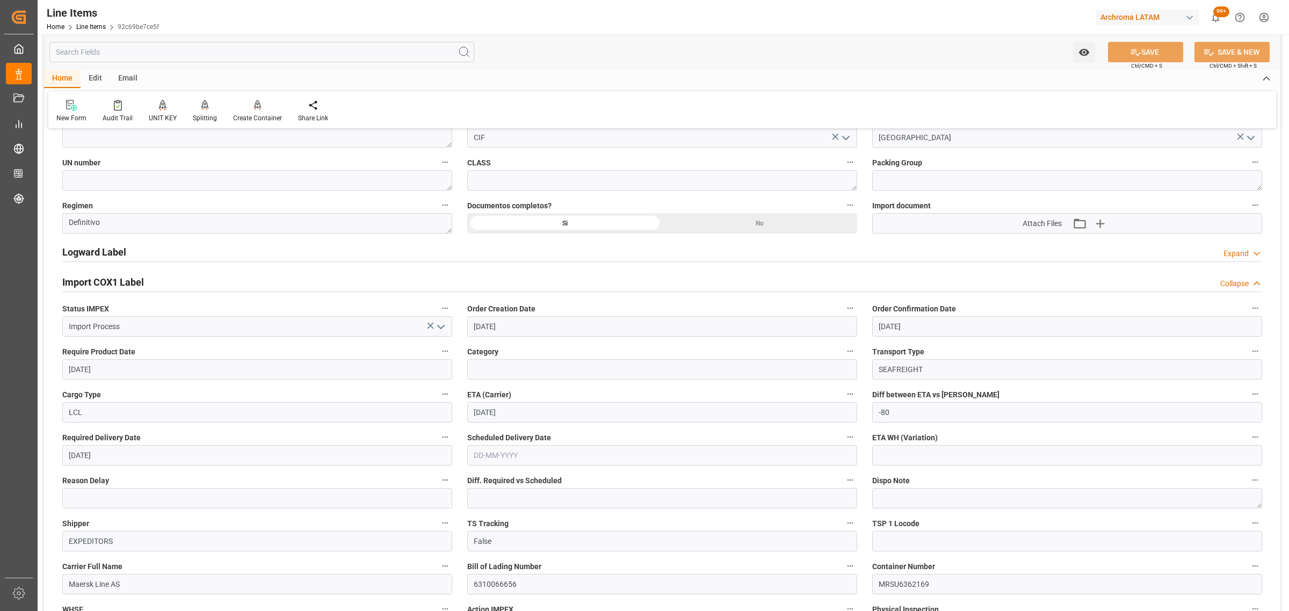
scroll to position [1084, 0]
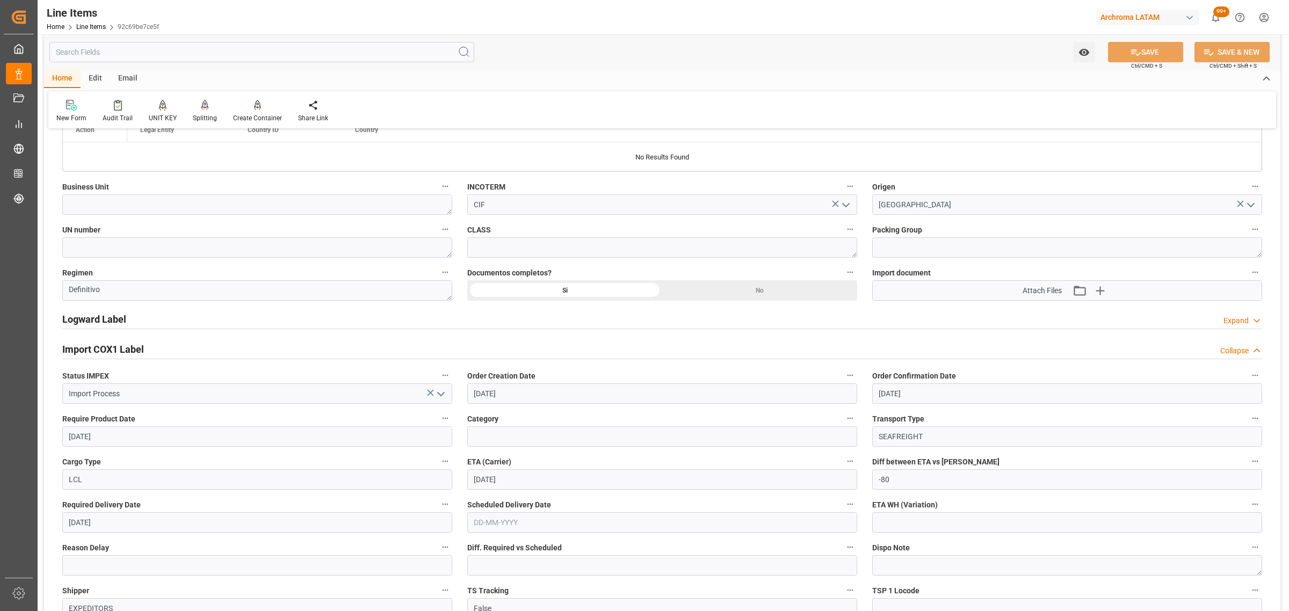
click at [156, 348] on div "Import COX1 Label Collapse" at bounding box center [662, 348] width 1200 height 20
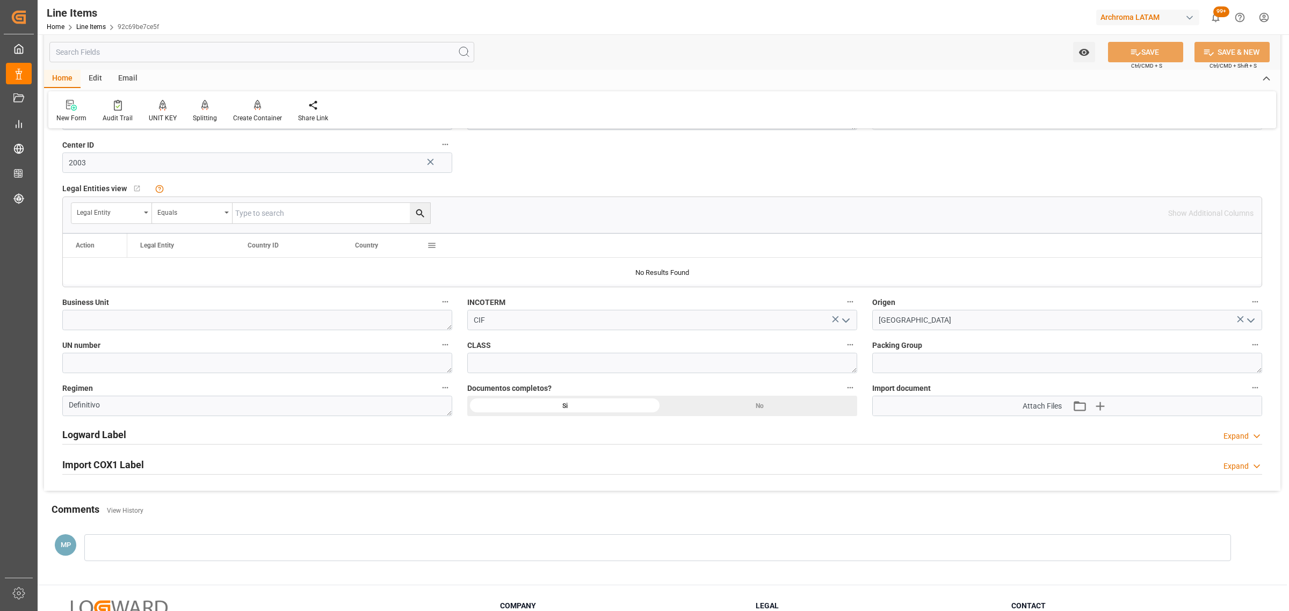
scroll to position [528, 0]
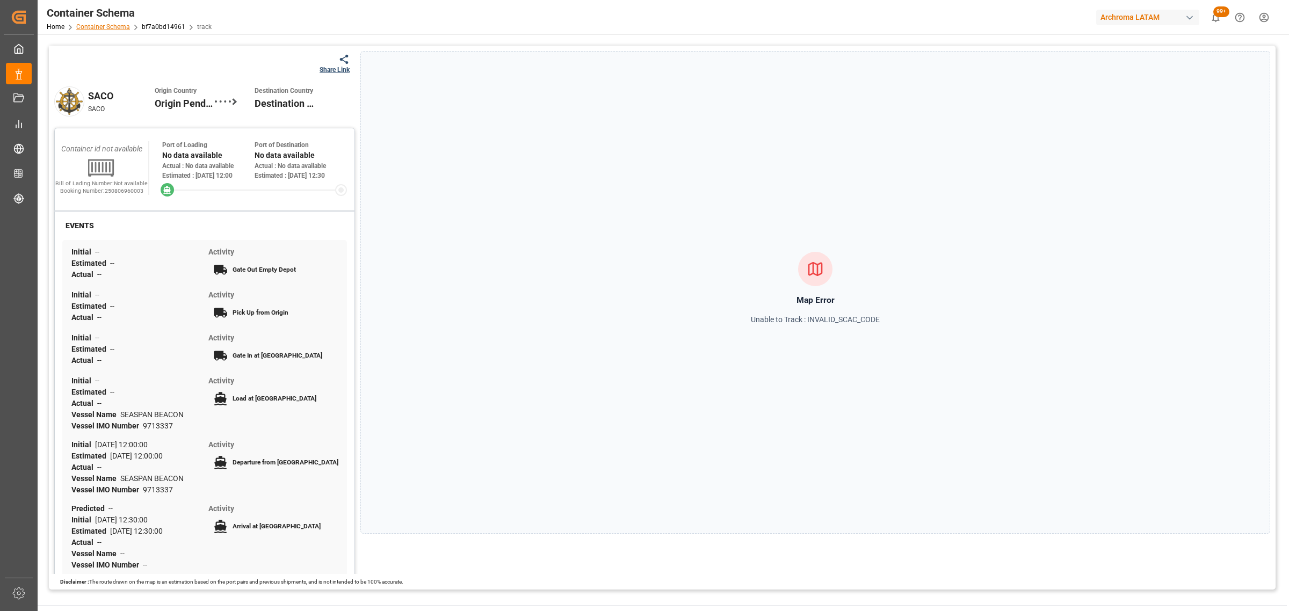
click at [98, 26] on link "Container Schema" at bounding box center [103, 27] width 54 height 8
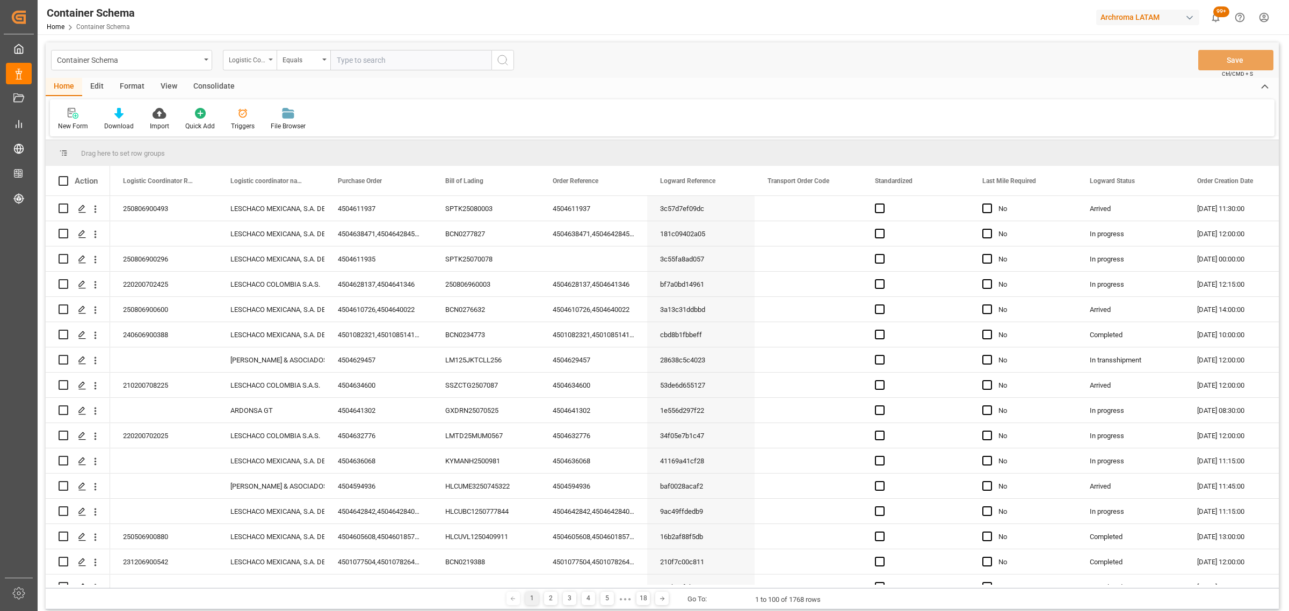
click at [247, 58] on div "Logistic Coordinator Reference Number" at bounding box center [247, 59] width 37 height 12
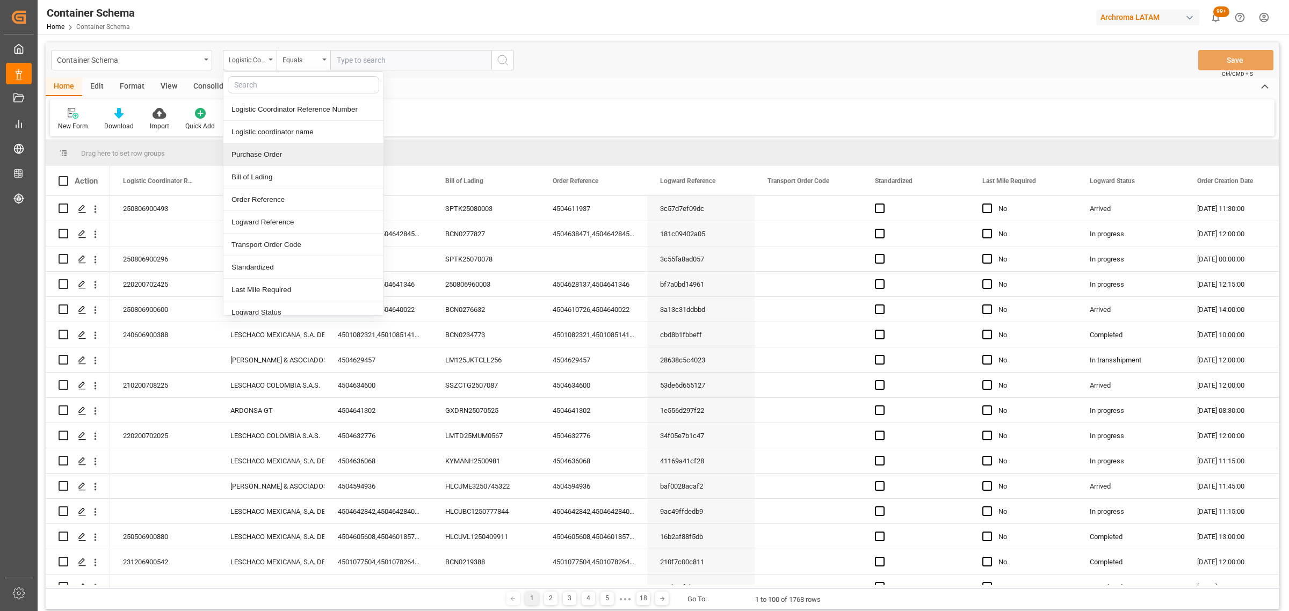
click at [270, 151] on div "Purchase Order" at bounding box center [303, 154] width 160 height 23
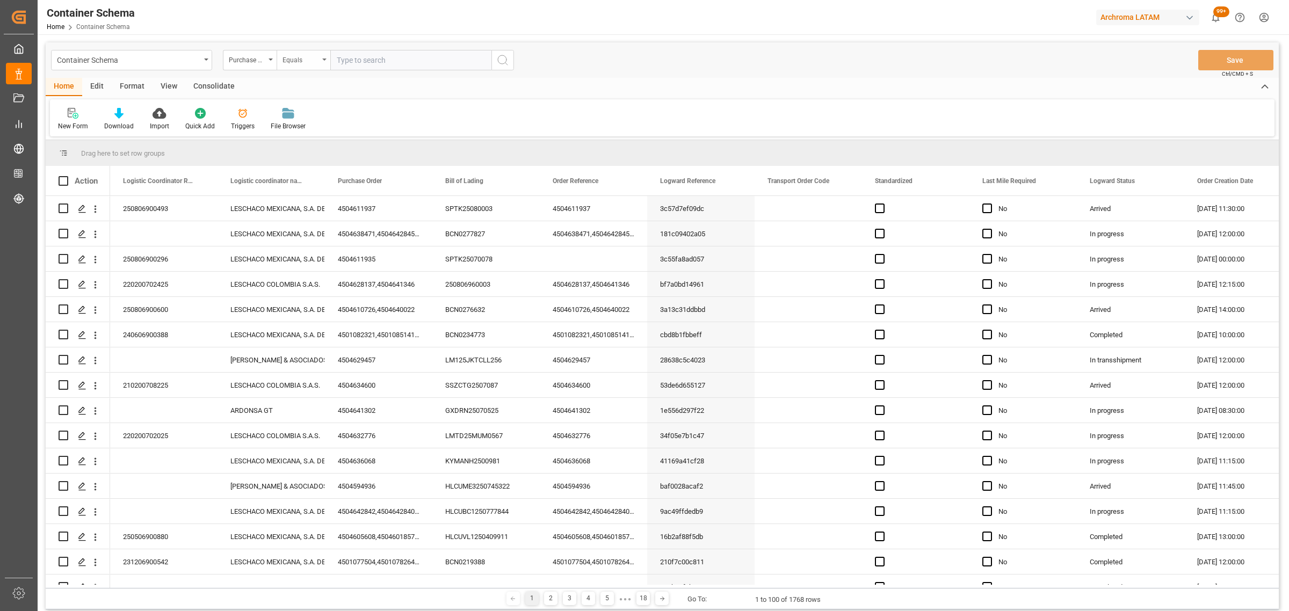
click at [302, 53] on div "Equals" at bounding box center [301, 59] width 37 height 12
click at [333, 130] on div "Fuzzy search" at bounding box center [357, 132] width 160 height 23
click at [378, 63] on input "text" at bounding box center [410, 60] width 161 height 20
paste input "4504621778"
type input "4504621778"
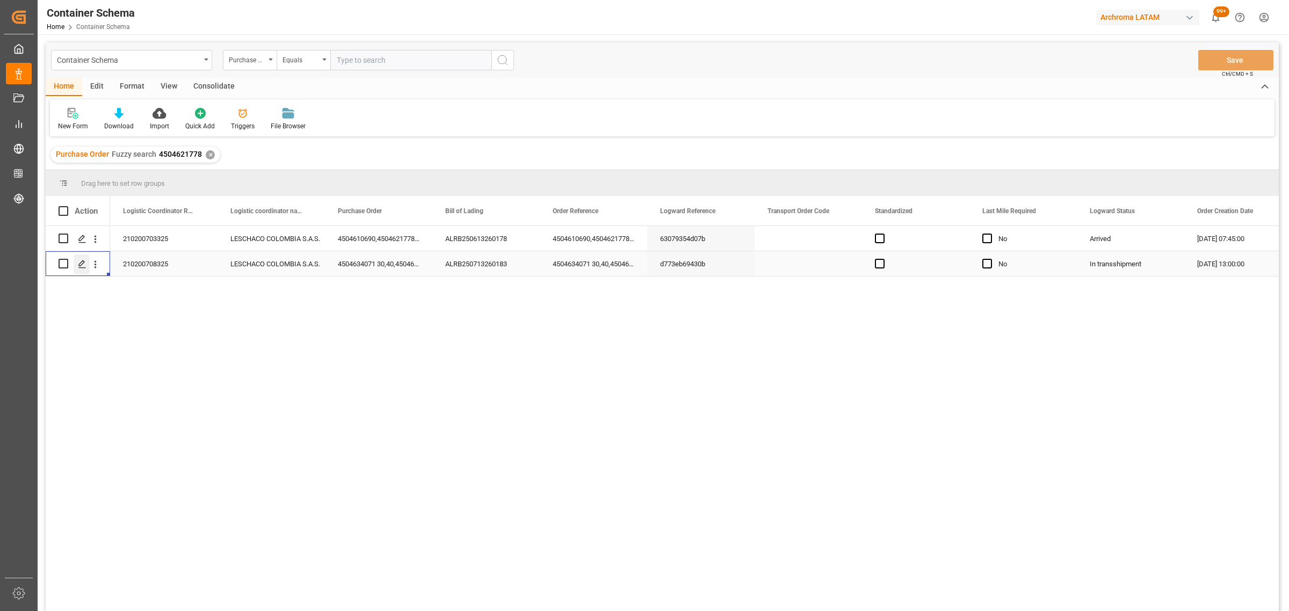
click at [81, 265] on polygon "Press SPACE to select this row." at bounding box center [81, 263] width 5 height 5
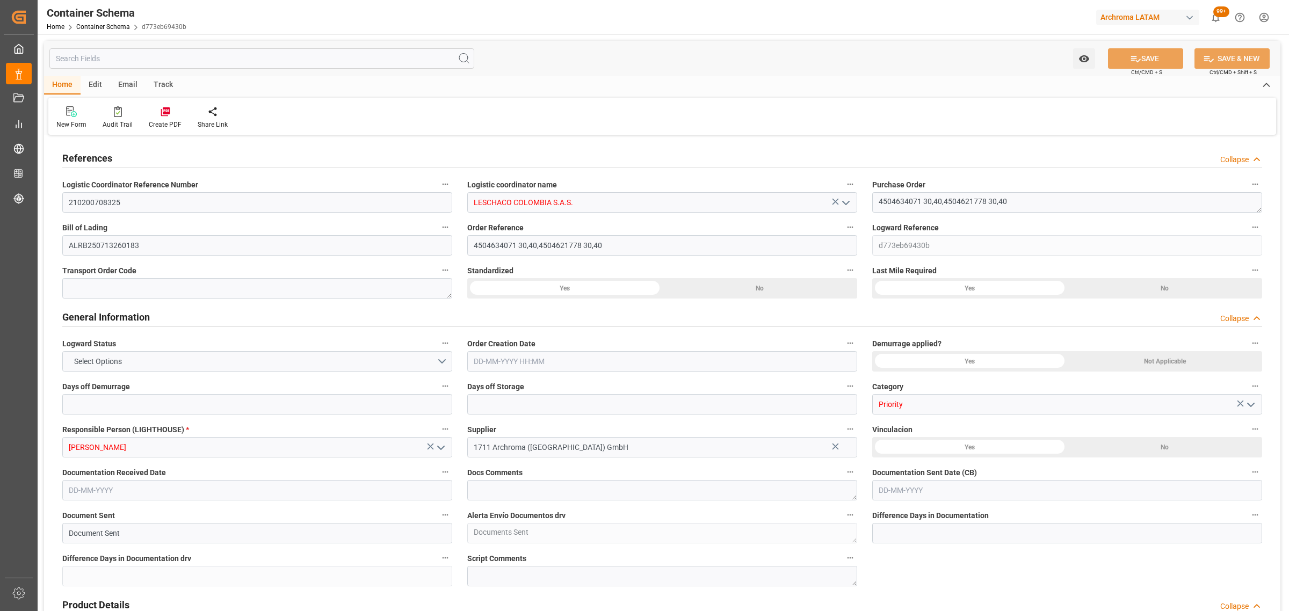
type input "0"
type input "3"
type input "1"
type input "4"
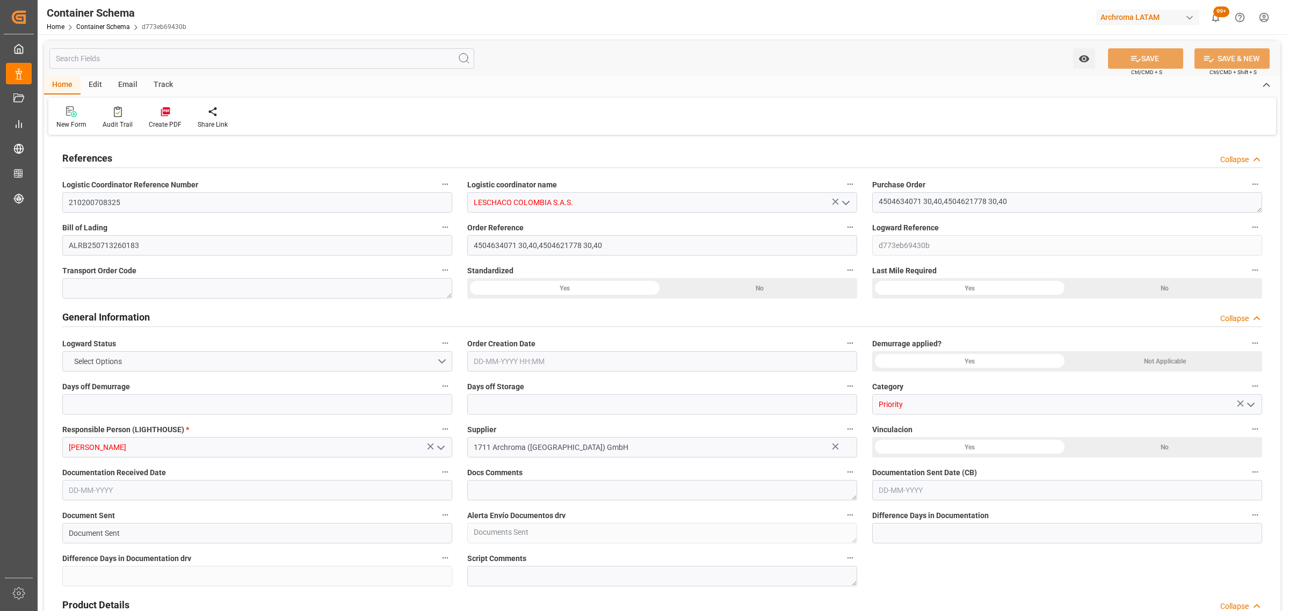
type input "9"
type input "1580"
type input "1648.44"
type input "MSC"
type input "Mediterranean Shipping Company"
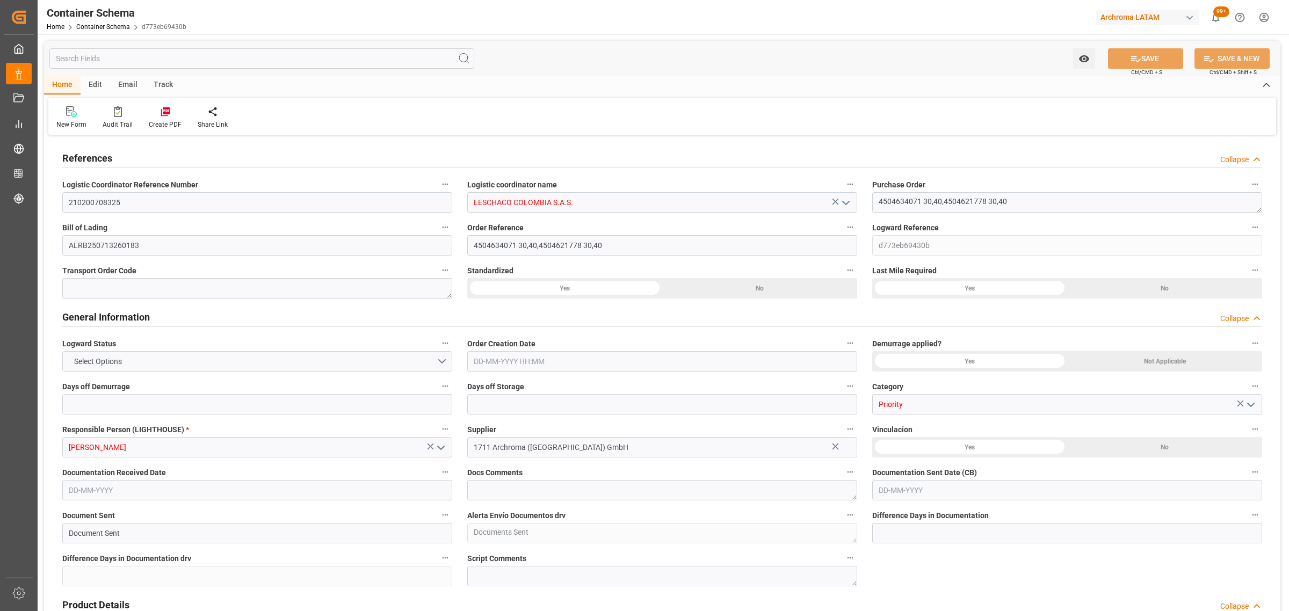
type input "DEBRV"
type input "COCTG"
type input "9244881"
type input "9535187"
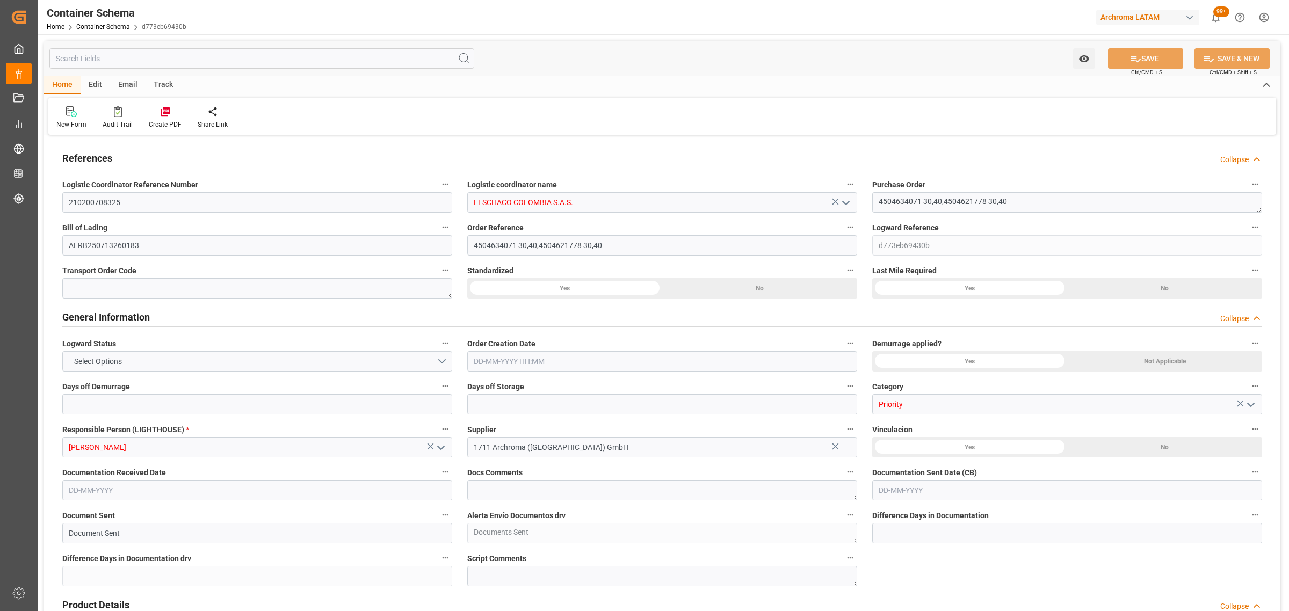
type input "9535187"
type input "5"
type input "0"
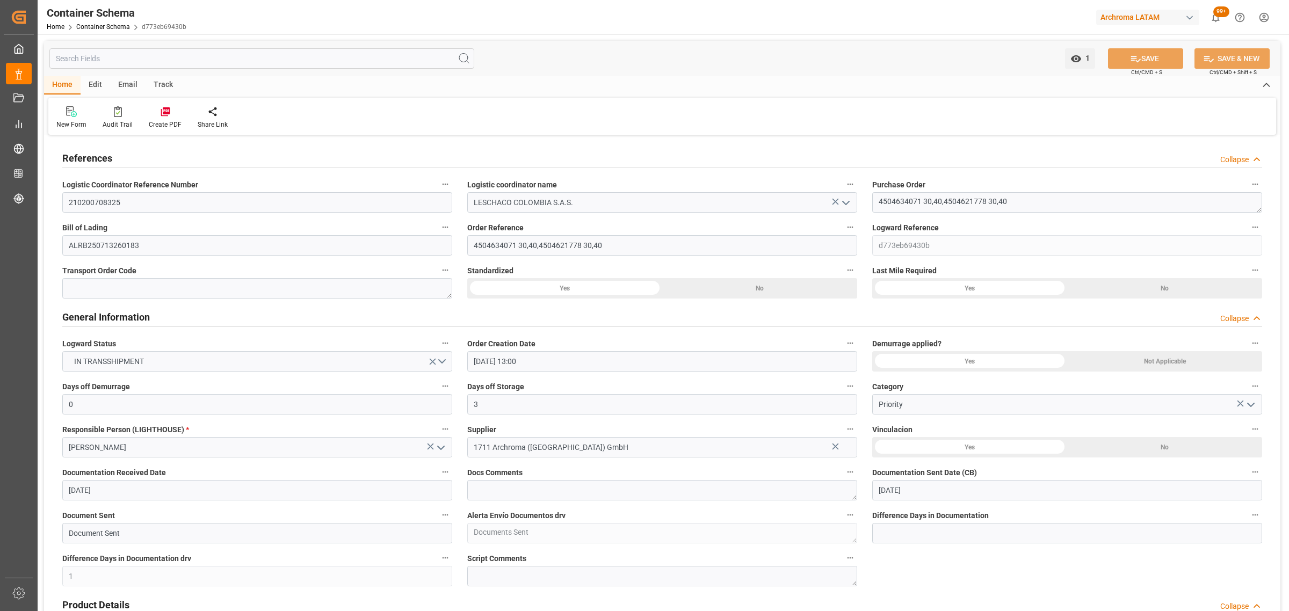
type input "19-07-2025 13:00"
type input "[DATE]"
type input "19-07-2025"
type input "[DATE]"
type input "19-07-2025"
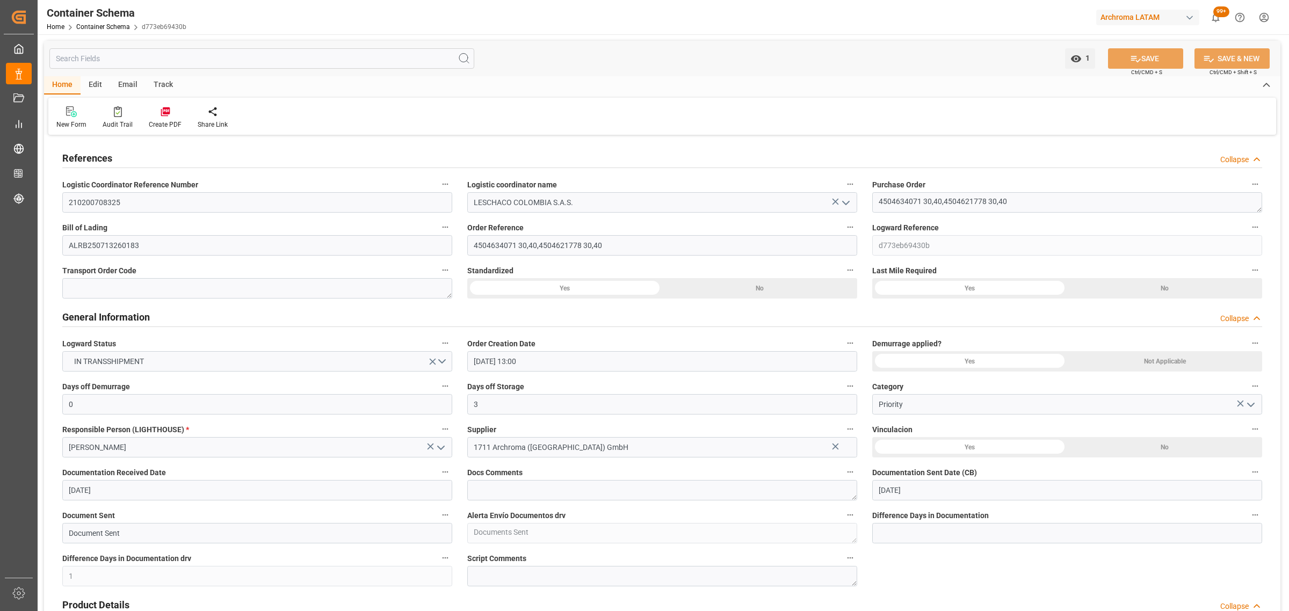
type input "[DATE]"
type input "12-08-2025 07:29"
type input "19-07-2025 17:52"
type input "[DATE]"
